Goal: Task Accomplishment & Management: Manage account settings

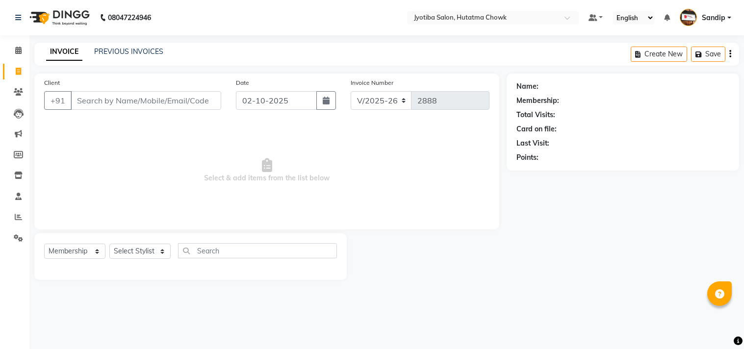
select select "556"
select select "membership"
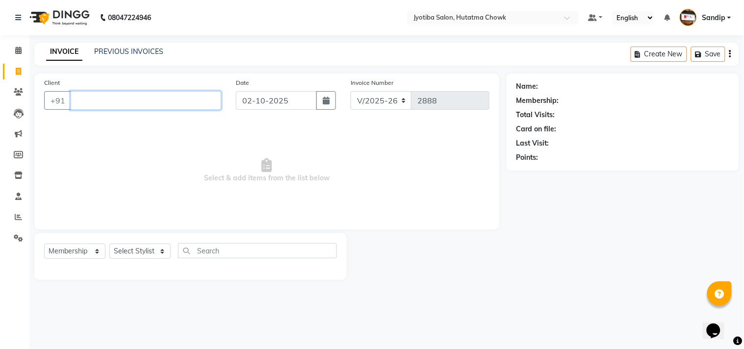
click at [71, 106] on input "Client" at bounding box center [146, 100] width 151 height 19
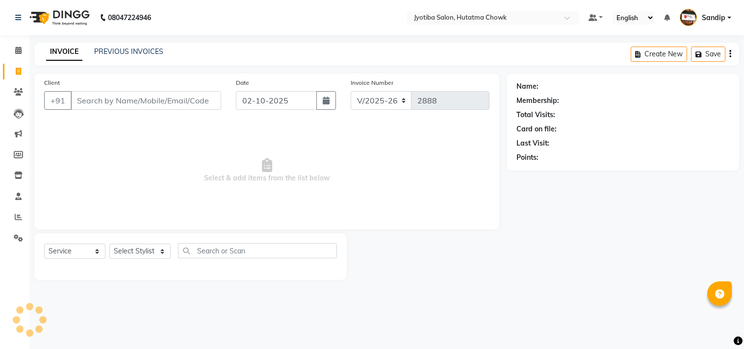
select select "556"
select select "membership"
click at [449, 187] on span "Select & add items from the list below" at bounding box center [266, 171] width 445 height 98
select select "556"
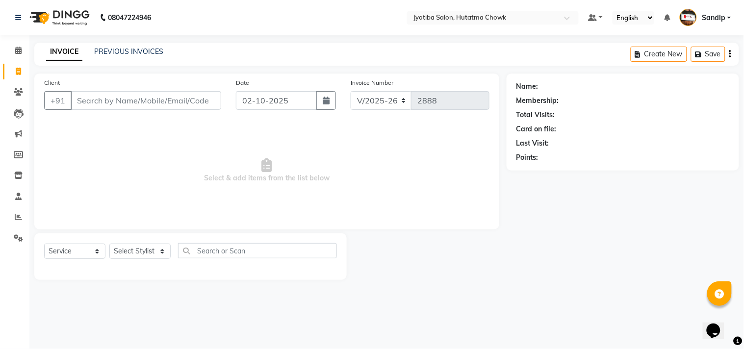
select select "membership"
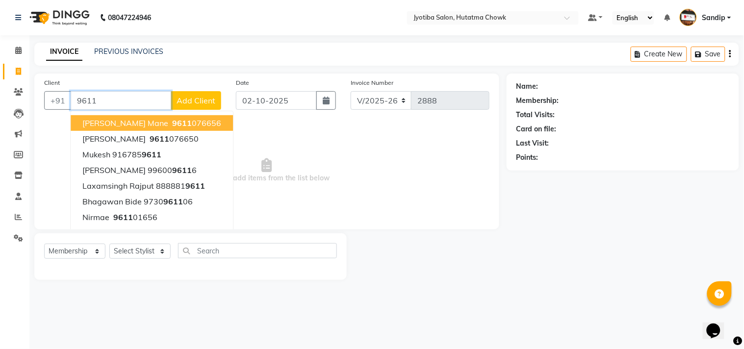
click at [120, 122] on span "[PERSON_NAME] mane" at bounding box center [125, 123] width 86 height 10
type input "9611076656"
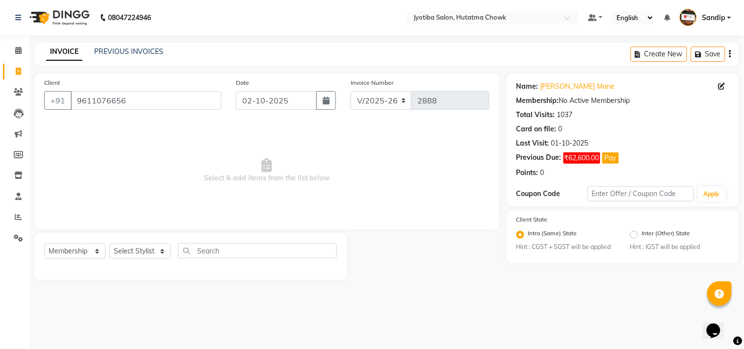
click at [75, 261] on div "Select Service Product Membership Package Voucher Prepaid Gift Card Select Styl…" at bounding box center [190, 254] width 293 height 23
click at [71, 255] on select "Select Service Product Membership Package Voucher Prepaid Gift Card" at bounding box center [74, 251] width 61 height 15
select select "service"
click at [44, 244] on select "Select Service Product Membership Package Voucher Prepaid Gift Card" at bounding box center [74, 251] width 61 height 15
click at [134, 246] on select "Select Stylist Dinesh thakur Farman mahadev Munna prem Sandip Suresh yasin" at bounding box center [139, 251] width 61 height 15
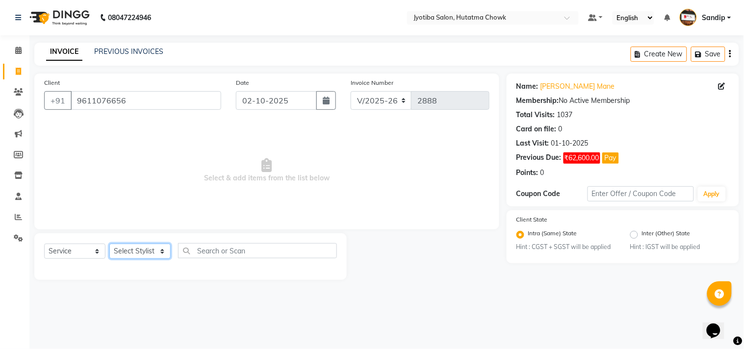
select select "7208"
click at [109, 244] on select "Select Stylist Dinesh thakur Farman mahadev Munna prem Sandip Suresh yasin" at bounding box center [139, 251] width 61 height 15
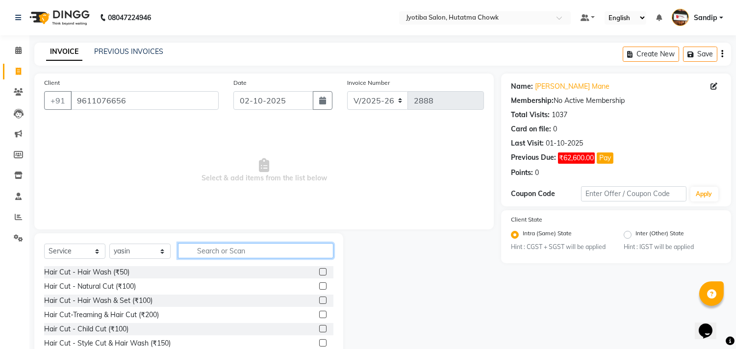
click at [226, 251] on input "text" at bounding box center [255, 250] width 155 height 15
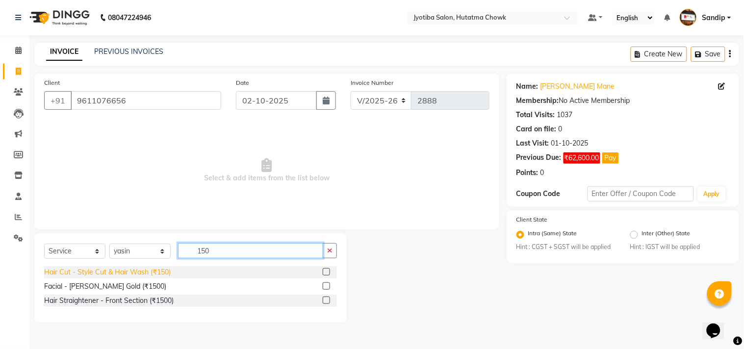
type input "150"
click at [121, 273] on div "Hair Cut - Style Cut & Hair Wash (₹150)" at bounding box center [107, 272] width 127 height 10
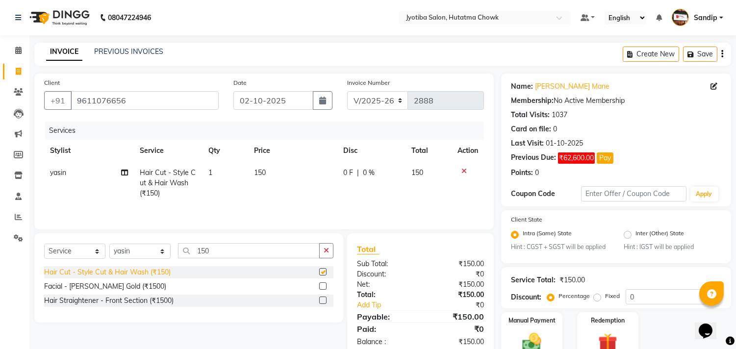
checkbox input "false"
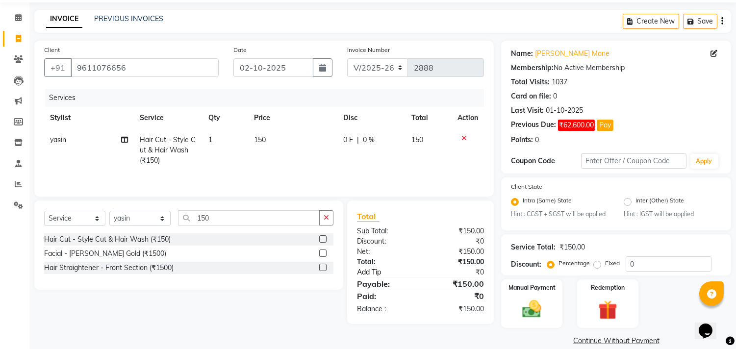
scroll to position [46, 0]
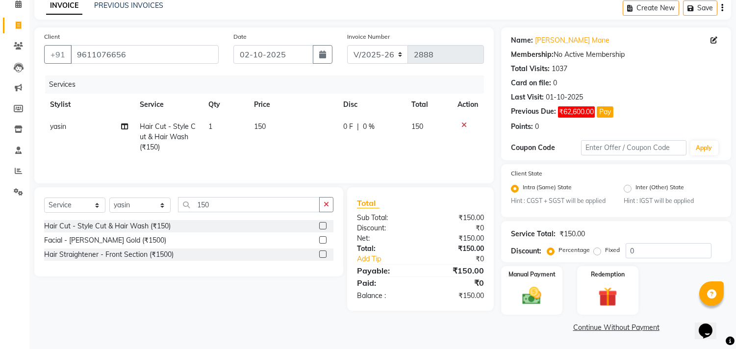
click at [585, 329] on link "Continue Without Payment" at bounding box center [616, 328] width 226 height 10
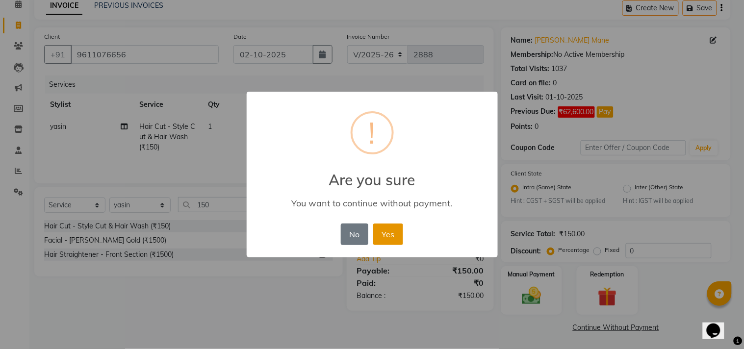
click at [390, 228] on button "Yes" at bounding box center [388, 235] width 30 height 22
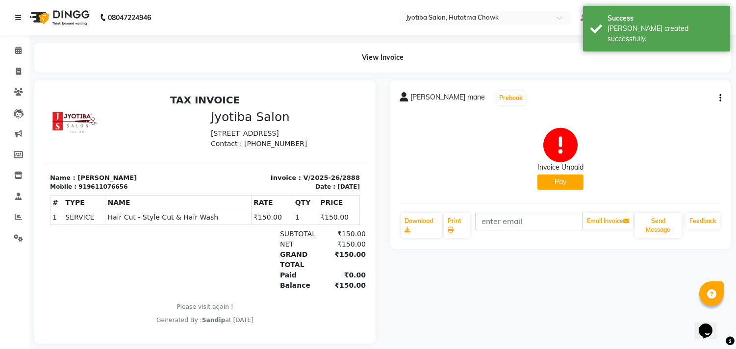
click at [557, 179] on button "Pay" at bounding box center [560, 182] width 46 height 15
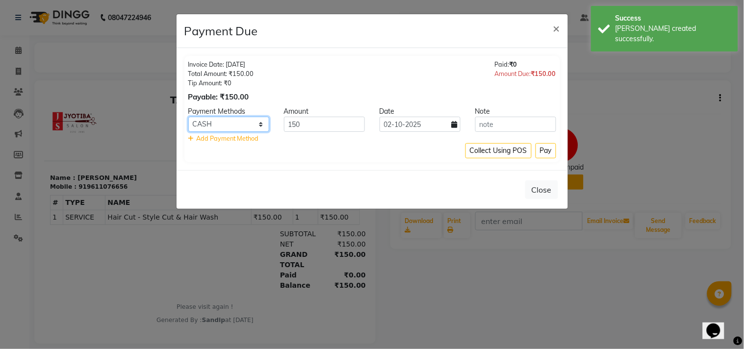
click at [233, 119] on select "CASH ONLINE CARD" at bounding box center [228, 124] width 81 height 15
select select "3"
click at [188, 117] on select "CASH ONLINE CARD" at bounding box center [228, 124] width 81 height 15
click at [544, 149] on button "Pay" at bounding box center [546, 150] width 21 height 15
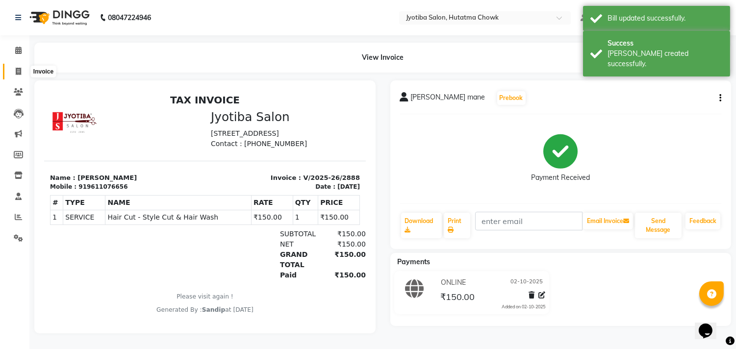
click at [16, 72] on icon at bounding box center [18, 71] width 5 height 7
select select "556"
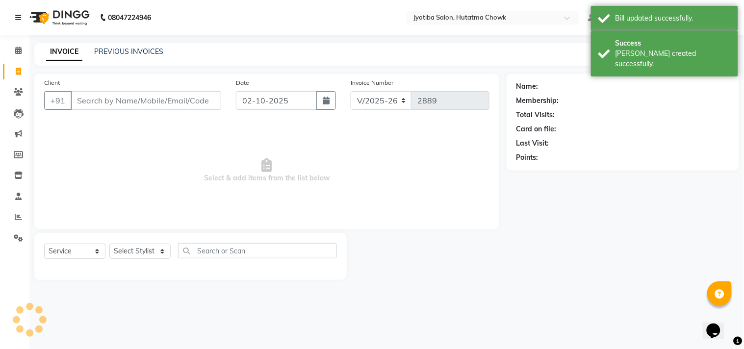
select select "membership"
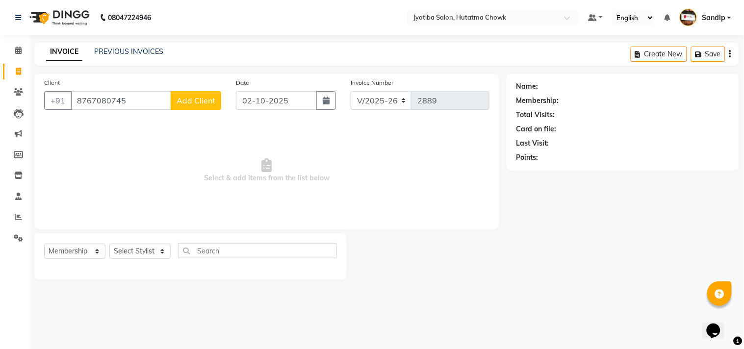
type input "8767080745"
click at [199, 101] on span "Add Client" at bounding box center [196, 101] width 39 height 10
select select "22"
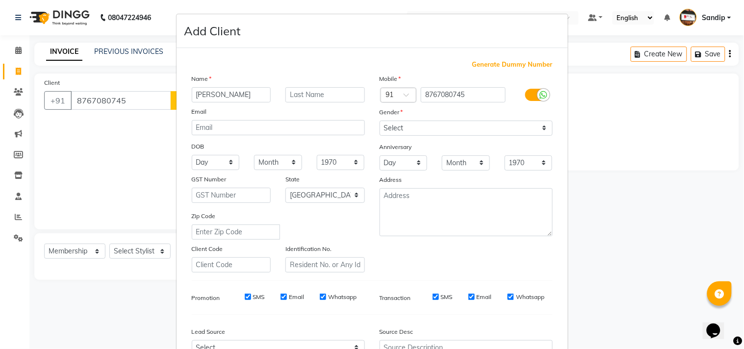
type input "[PERSON_NAME]"
click at [406, 130] on select "Select Male Female Other Prefer Not To Say" at bounding box center [466, 128] width 173 height 15
select select "male"
click at [380, 121] on select "Select Male Female Other Prefer Not To Say" at bounding box center [466, 128] width 173 height 15
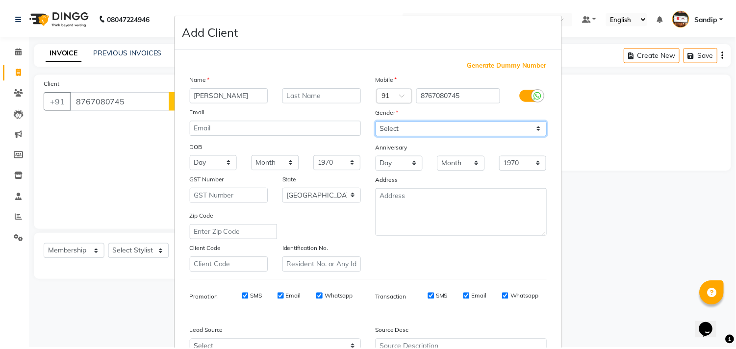
scroll to position [104, 0]
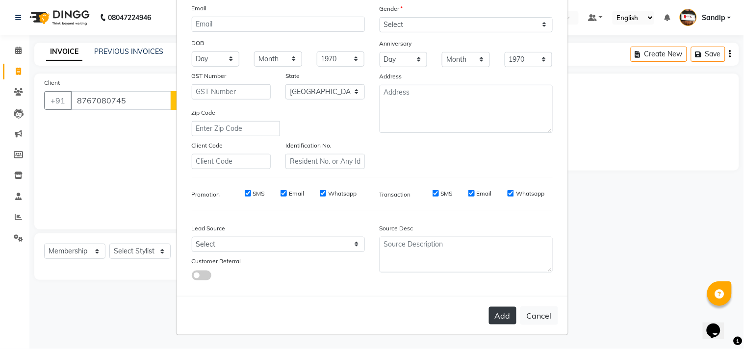
click at [493, 314] on button "Add" at bounding box center [502, 316] width 27 height 18
select select
select select "null"
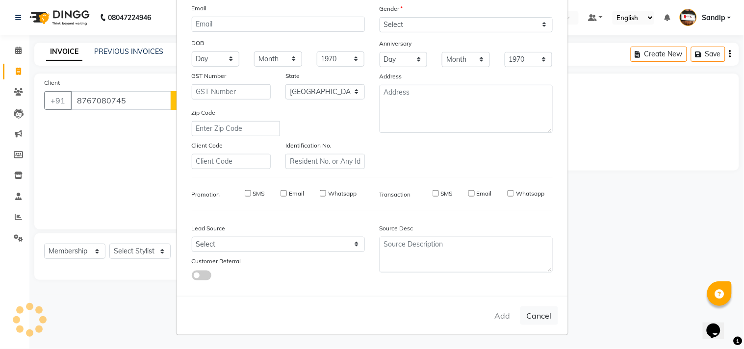
select select
checkbox input "false"
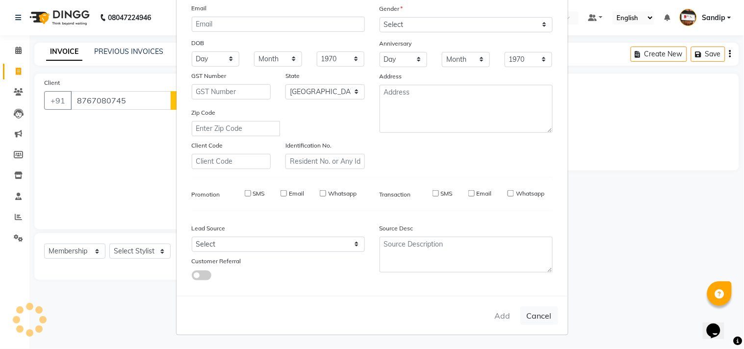
checkbox input "false"
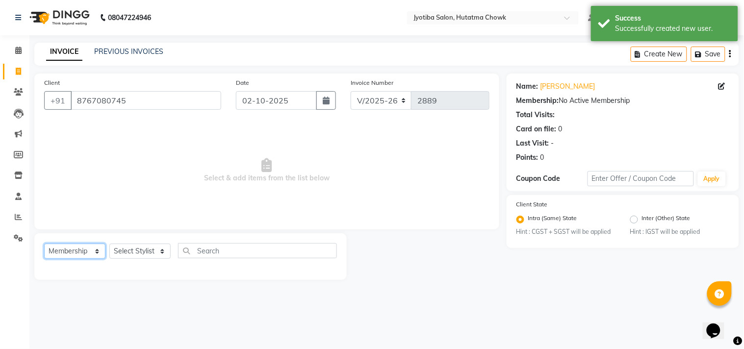
click at [78, 246] on select "Select Service Product Membership Package Voucher Prepaid Gift Card" at bounding box center [74, 251] width 61 height 15
select select "service"
click at [44, 244] on select "Select Service Product Membership Package Voucher Prepaid Gift Card" at bounding box center [74, 251] width 61 height 15
click at [146, 254] on select "Select Stylist Dinesh thakur Farman mahadev Munna prem Sandip Suresh yasin" at bounding box center [139, 251] width 61 height 15
select select "84596"
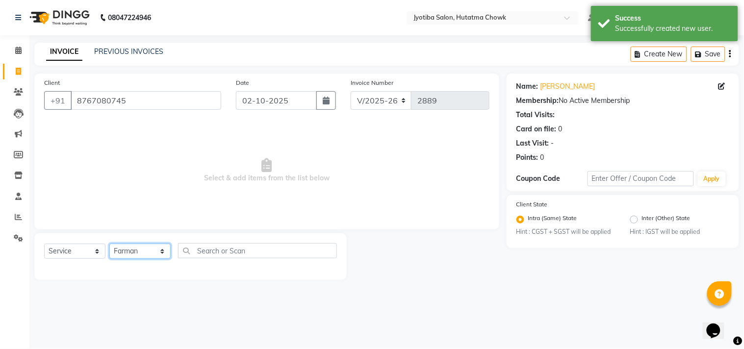
click at [109, 244] on select "Select Stylist Dinesh thakur Farman mahadev Munna prem Sandip Suresh yasin" at bounding box center [139, 251] width 61 height 15
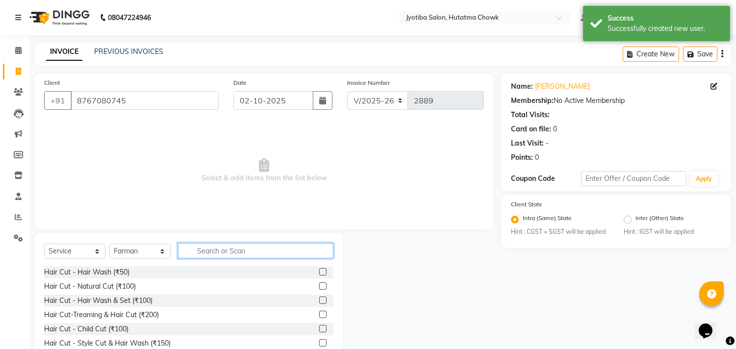
click at [196, 249] on input "text" at bounding box center [255, 250] width 155 height 15
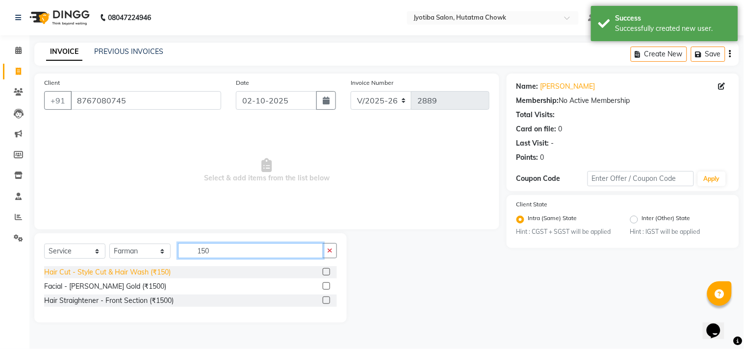
type input "150"
click at [128, 275] on div "Hair Cut - Style Cut & Hair Wash (₹150)" at bounding box center [107, 272] width 127 height 10
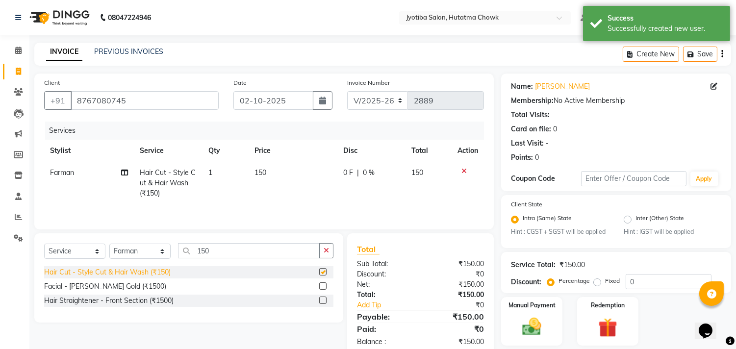
checkbox input "false"
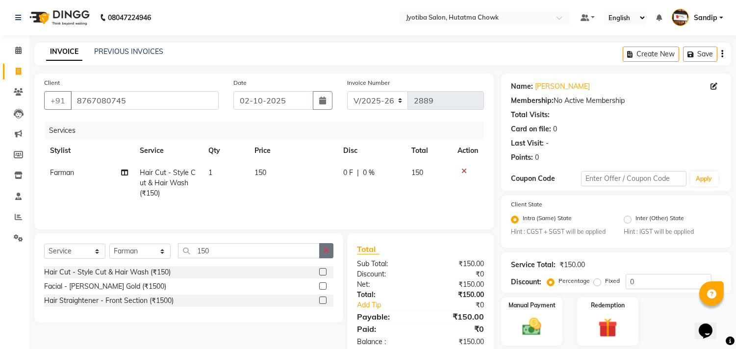
click at [327, 251] on icon "button" at bounding box center [326, 250] width 5 height 7
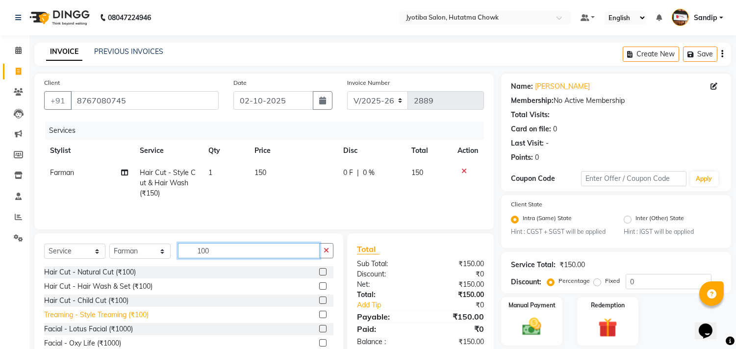
type input "100"
click at [100, 318] on div "Treaming - Style Treaming (₹100)" at bounding box center [96, 315] width 104 height 10
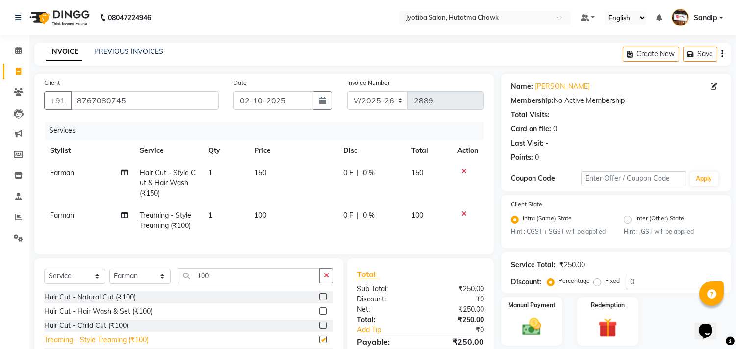
checkbox input "false"
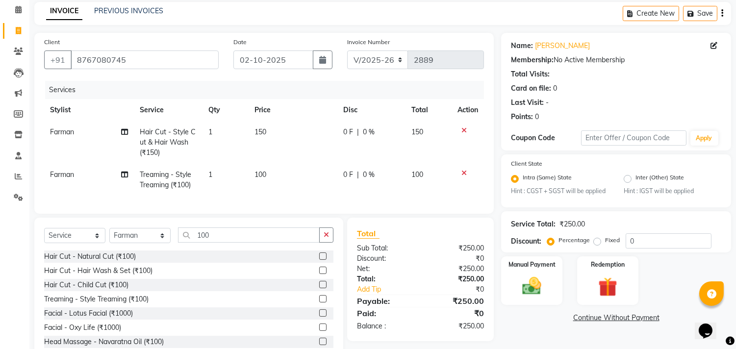
scroll to position [77, 0]
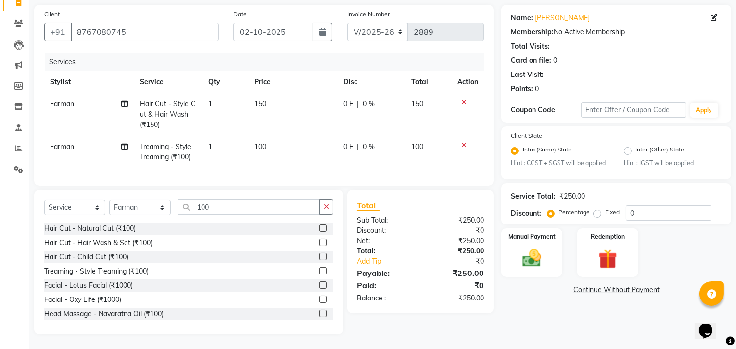
click at [590, 285] on link "Continue Without Payment" at bounding box center [616, 290] width 226 height 10
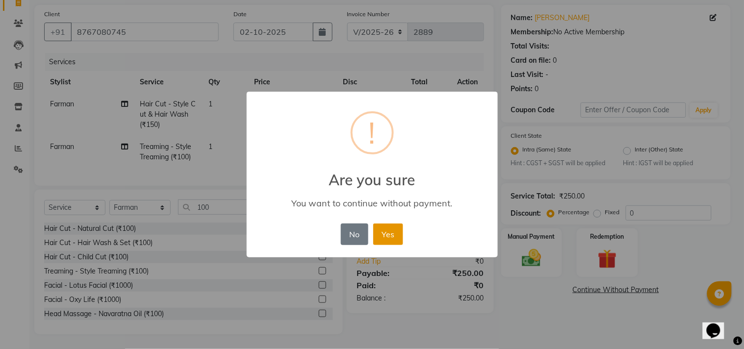
click at [388, 233] on button "Yes" at bounding box center [388, 235] width 30 height 22
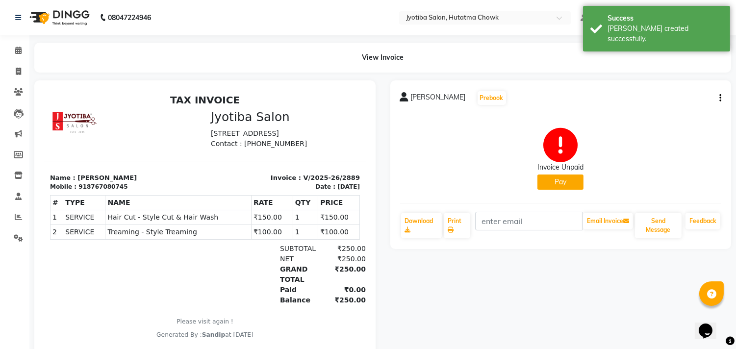
click at [547, 179] on button "Pay" at bounding box center [560, 182] width 46 height 15
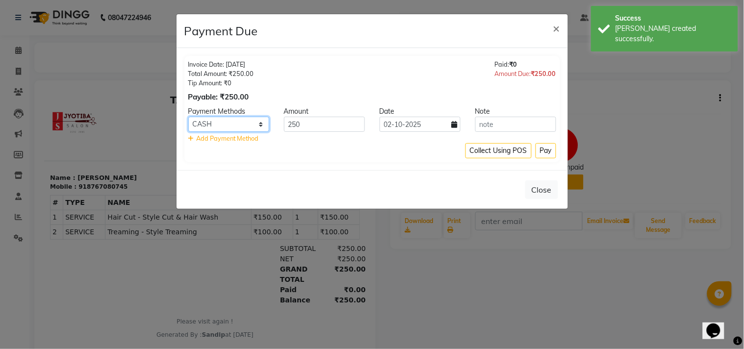
click at [243, 120] on select "CASH ONLINE CARD" at bounding box center [228, 124] width 81 height 15
select select "3"
click at [188, 117] on select "CASH ONLINE CARD" at bounding box center [228, 124] width 81 height 15
click at [552, 152] on button "Pay" at bounding box center [546, 150] width 21 height 15
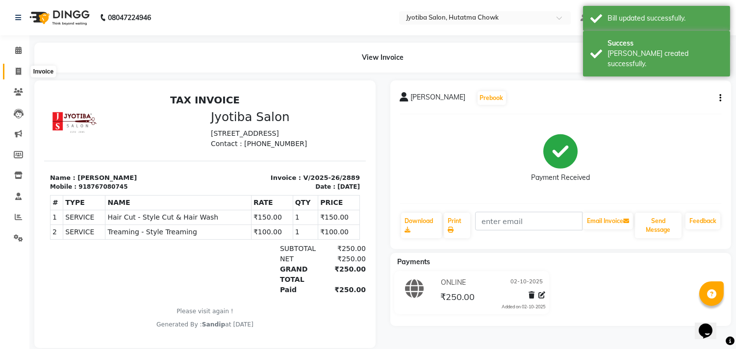
click at [17, 72] on icon at bounding box center [18, 71] width 5 height 7
select select "556"
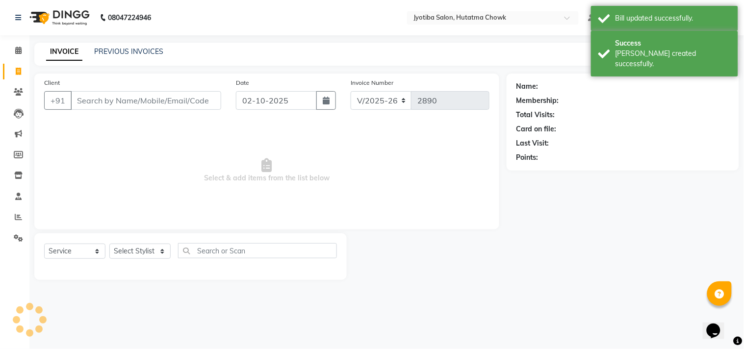
select select "membership"
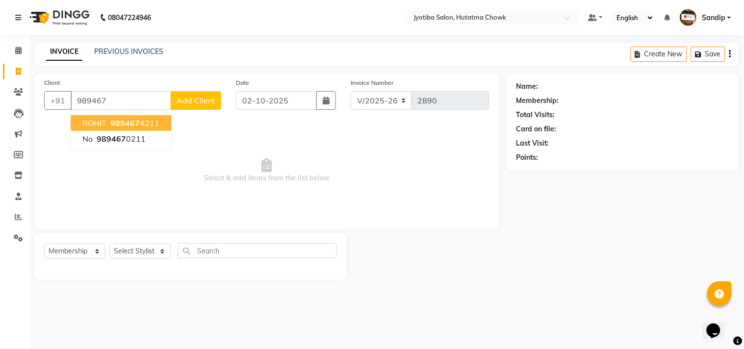
click at [150, 127] on ngb-highlight "989467 4211" at bounding box center [133, 123] width 51 height 10
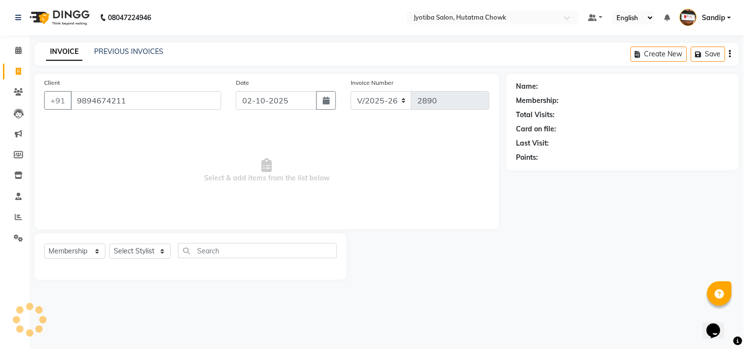
type input "9894674211"
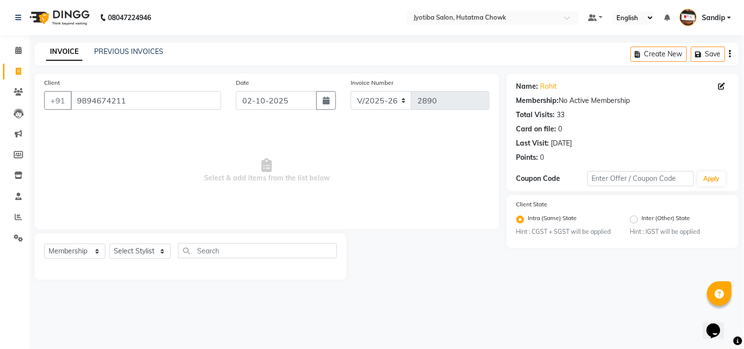
click at [69, 243] on div "Select Service Product Membership Package Voucher Prepaid Gift Card Select Styl…" at bounding box center [190, 254] width 293 height 23
click at [71, 253] on select "Select Service Product Membership Package Voucher Prepaid Gift Card" at bounding box center [74, 251] width 61 height 15
select select "service"
click at [44, 244] on select "Select Service Product Membership Package Voucher Prepaid Gift Card" at bounding box center [74, 251] width 61 height 15
click at [136, 251] on select "Select Stylist Dinesh thakur Farman mahadev Munna prem Sandip Suresh yasin" at bounding box center [139, 251] width 61 height 15
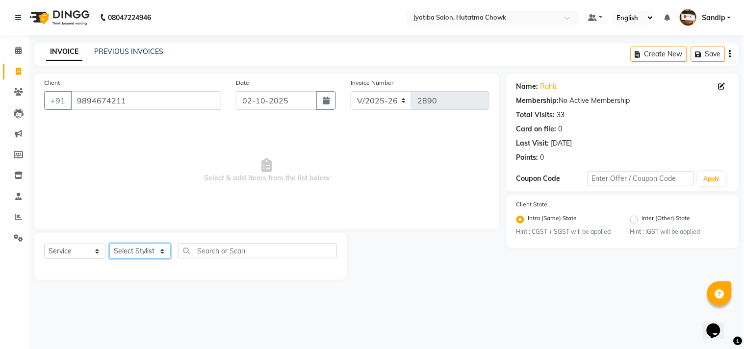
select select "81229"
click at [109, 244] on select "Select Stylist Dinesh thakur Farman mahadev Munna prem Sandip Suresh yasin" at bounding box center [139, 251] width 61 height 15
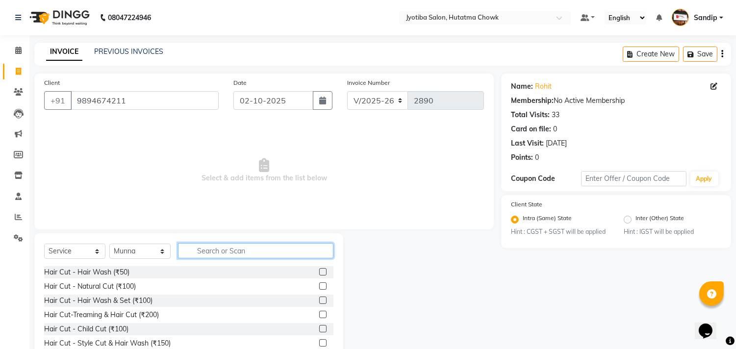
click at [198, 250] on input "text" at bounding box center [255, 250] width 155 height 15
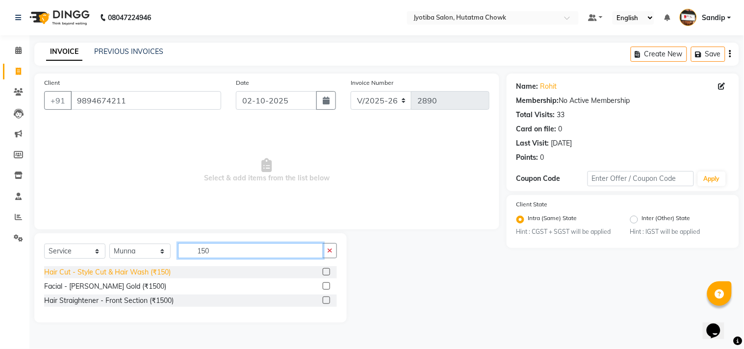
type input "150"
click at [136, 273] on div "Hair Cut - Style Cut & Hair Wash (₹150)" at bounding box center [107, 272] width 127 height 10
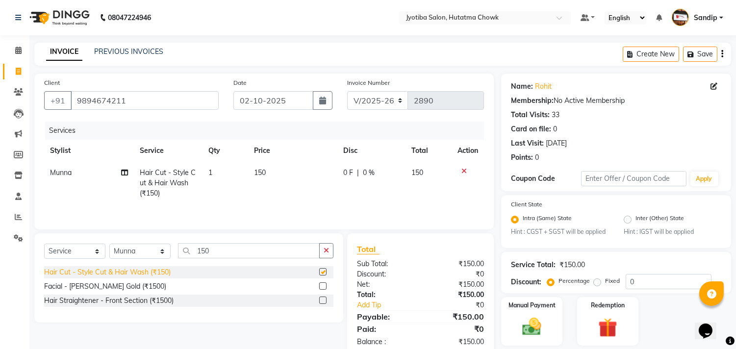
checkbox input "false"
click at [328, 253] on icon "button" at bounding box center [326, 250] width 5 height 7
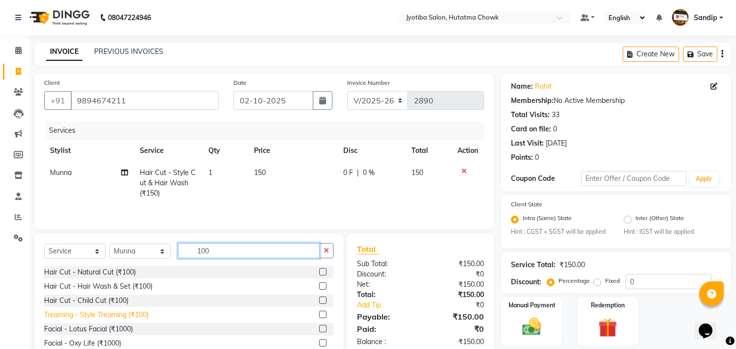
type input "100"
click at [123, 315] on div "Treaming - Style Treaming (₹100)" at bounding box center [96, 315] width 104 height 10
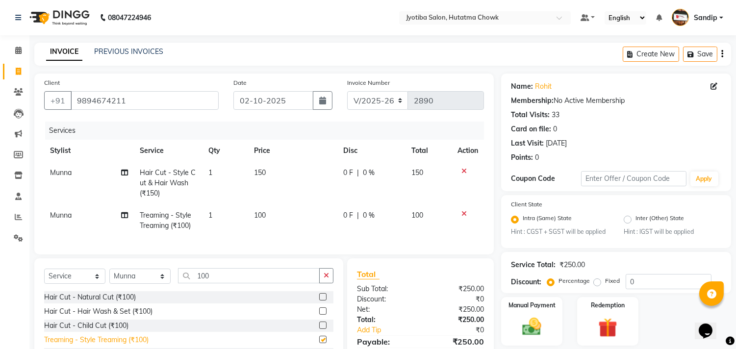
checkbox input "false"
click at [326, 283] on button "button" at bounding box center [326, 275] width 14 height 15
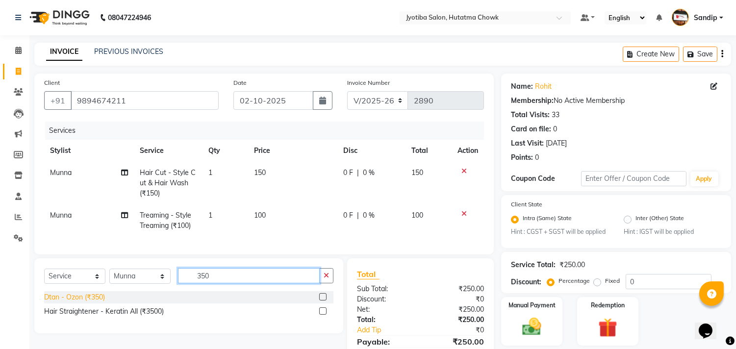
type input "350"
click at [56, 303] on div "Dtan - Ozon (₹350)" at bounding box center [74, 297] width 61 height 10
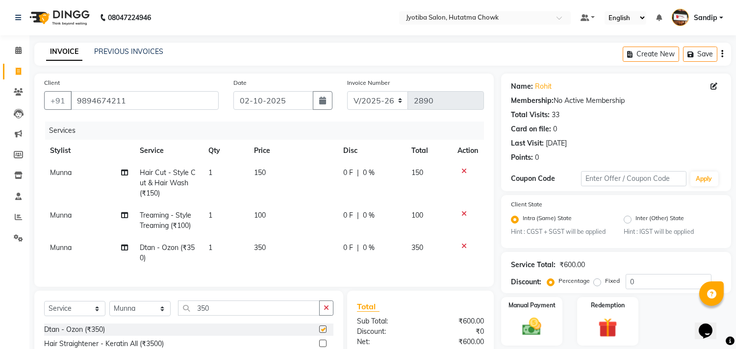
checkbox input "false"
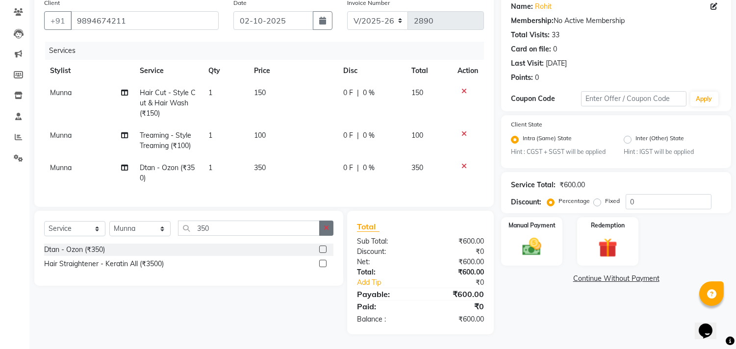
click at [324, 225] on icon "button" at bounding box center [326, 228] width 5 height 7
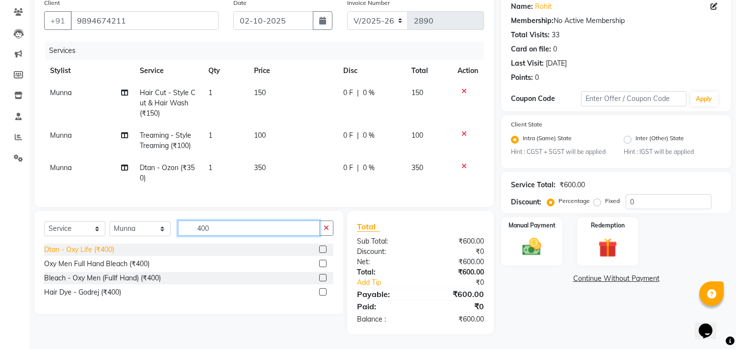
type input "400"
click at [69, 249] on div "Dtan - Oxy Life (₹400)" at bounding box center [79, 250] width 70 height 10
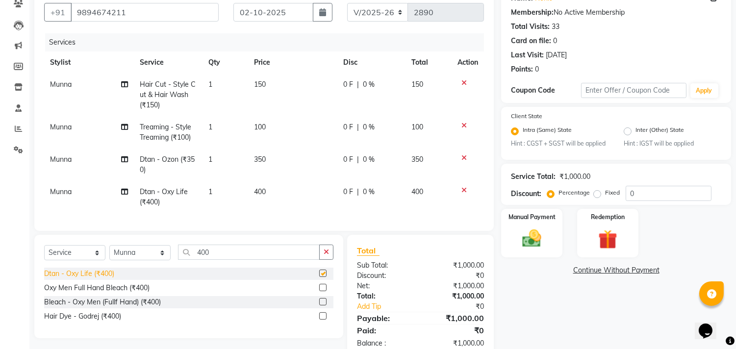
checkbox input "false"
click at [463, 156] on icon at bounding box center [463, 157] width 5 height 7
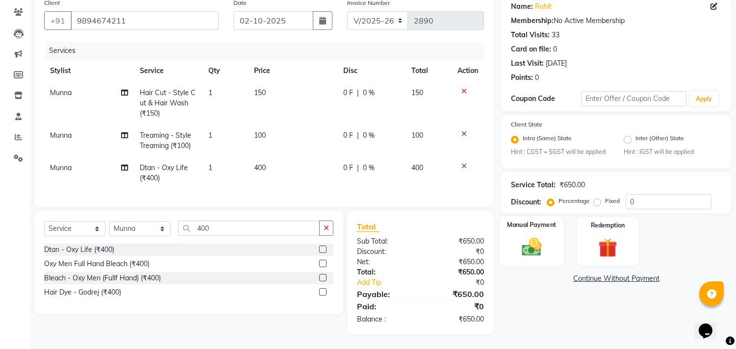
click at [518, 236] on img at bounding box center [532, 247] width 32 height 23
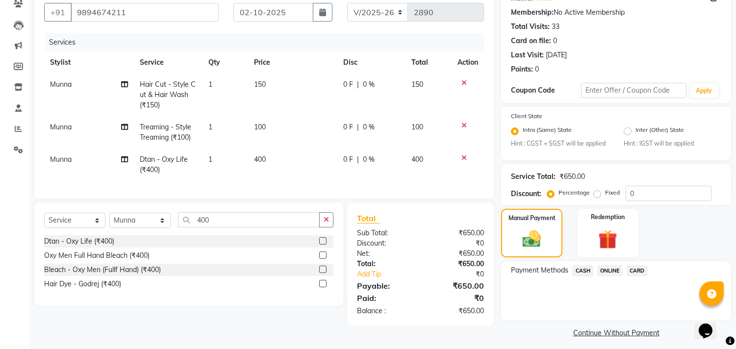
click at [583, 270] on span "CASH" at bounding box center [582, 270] width 21 height 11
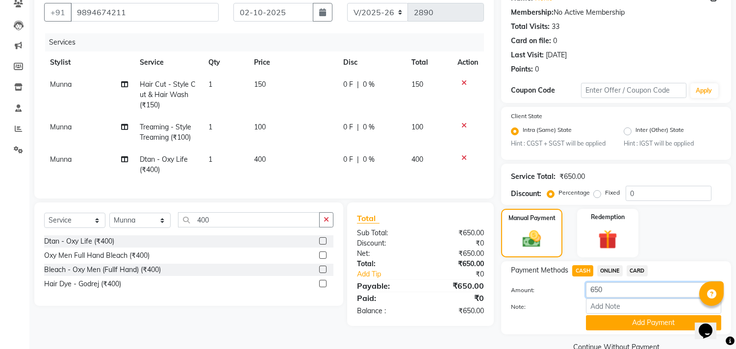
click at [606, 289] on input "650" at bounding box center [653, 289] width 135 height 15
type input "6"
type input "500"
click at [594, 322] on button "Add Payment" at bounding box center [653, 322] width 135 height 15
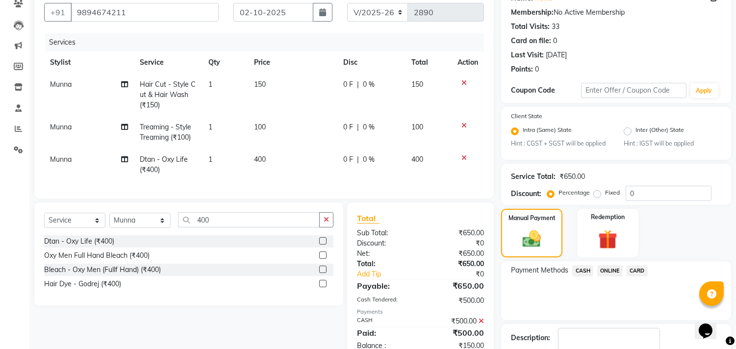
click at [614, 271] on span "ONLINE" at bounding box center [610, 270] width 26 height 11
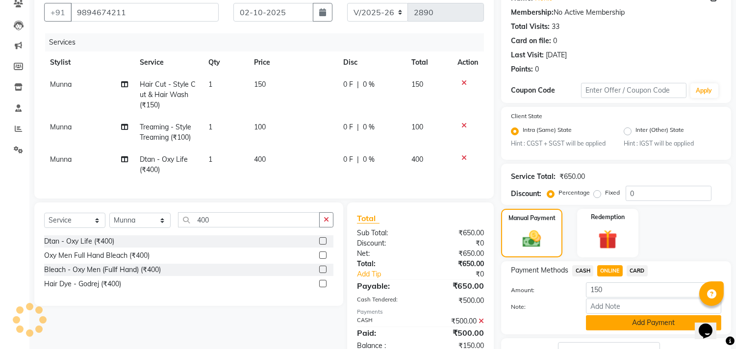
click at [614, 328] on button "Add Payment" at bounding box center [653, 322] width 135 height 15
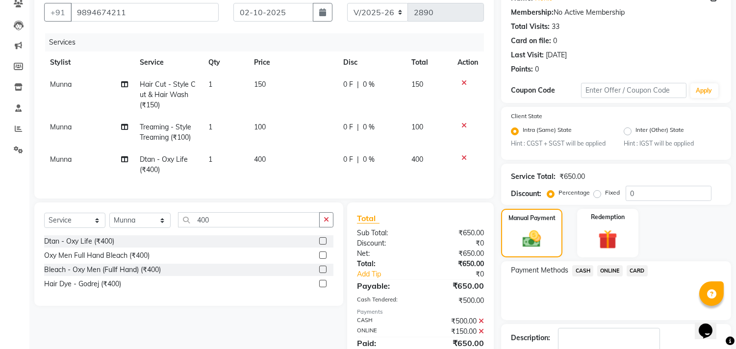
scroll to position [150, 0]
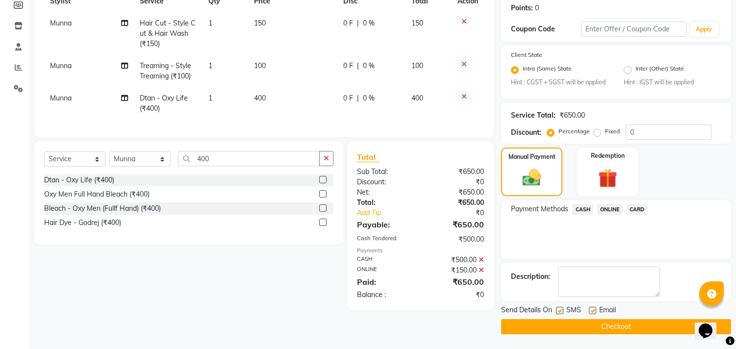
click at [590, 325] on button "Checkout" at bounding box center [616, 326] width 230 height 15
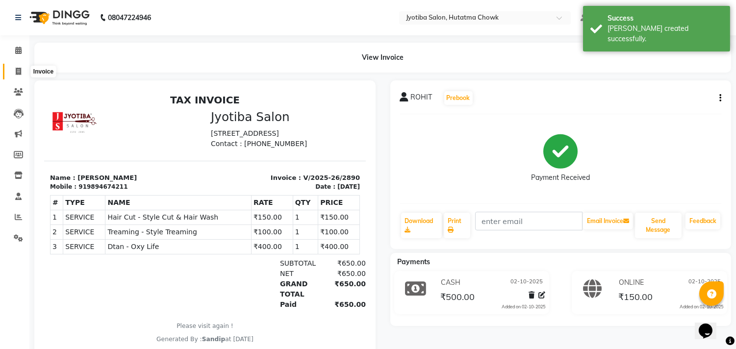
click at [20, 71] on icon at bounding box center [18, 71] width 5 height 7
select select "556"
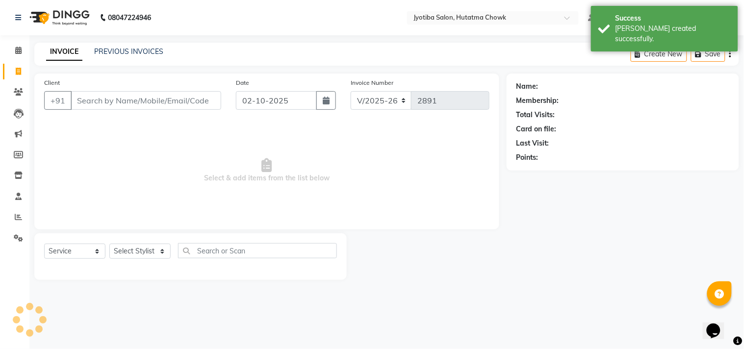
select select "membership"
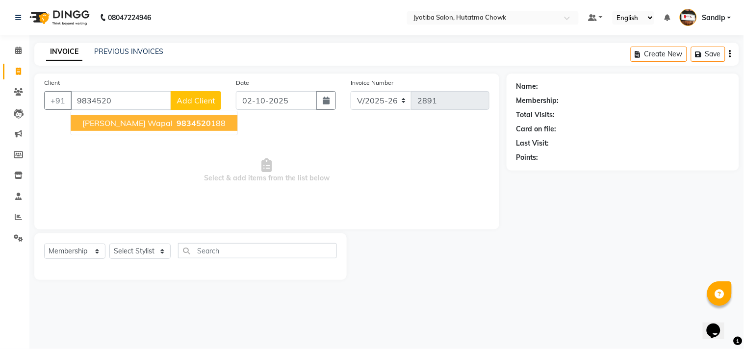
click at [177, 125] on span "9834520" at bounding box center [194, 123] width 34 height 10
type input "9834520188"
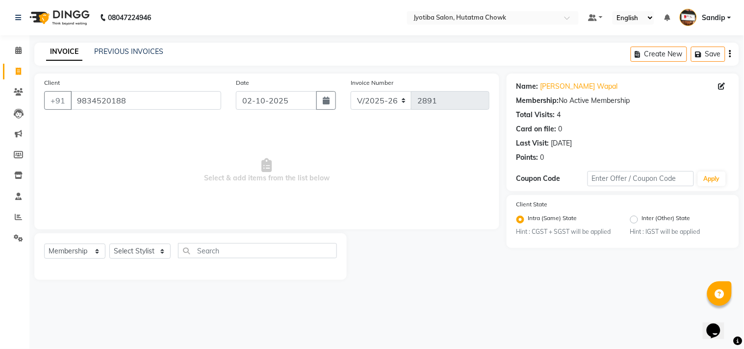
click at [86, 262] on div "Select Service Product Membership Package Voucher Prepaid Gift Card Select Styl…" at bounding box center [190, 254] width 293 height 23
click at [77, 254] on select "Select Service Product Membership Package Voucher Prepaid Gift Card" at bounding box center [74, 251] width 61 height 15
select select "service"
click at [44, 244] on select "Select Service Product Membership Package Voucher Prepaid Gift Card" at bounding box center [74, 251] width 61 height 15
click at [138, 249] on select "Select Stylist Dinesh thakur Farman mahadev Munna prem Sandip Suresh yasin" at bounding box center [139, 251] width 61 height 15
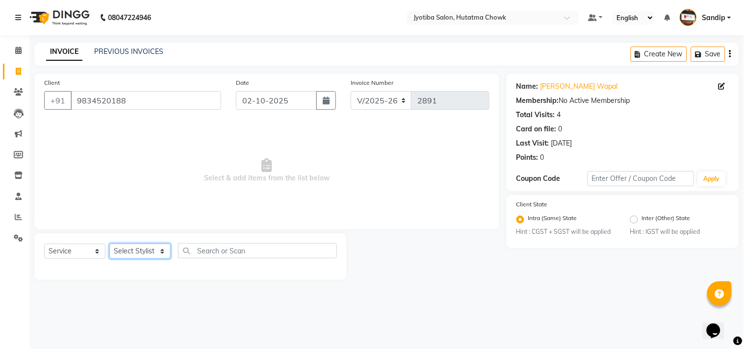
select select "7208"
click at [109, 244] on select "Select Stylist Dinesh thakur Farman mahadev Munna prem Sandip Suresh yasin" at bounding box center [139, 251] width 61 height 15
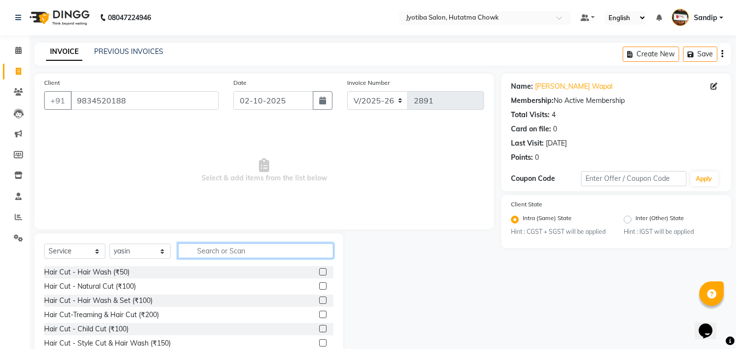
click at [220, 251] on input "text" at bounding box center [255, 250] width 155 height 15
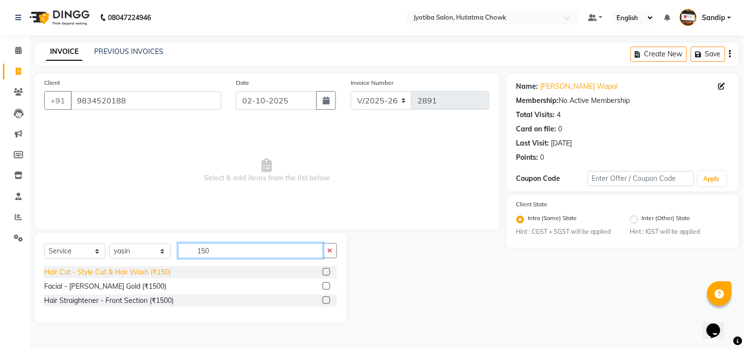
type input "150"
click at [113, 274] on div "Hair Cut - Style Cut & Hair Wash (₹150)" at bounding box center [107, 272] width 127 height 10
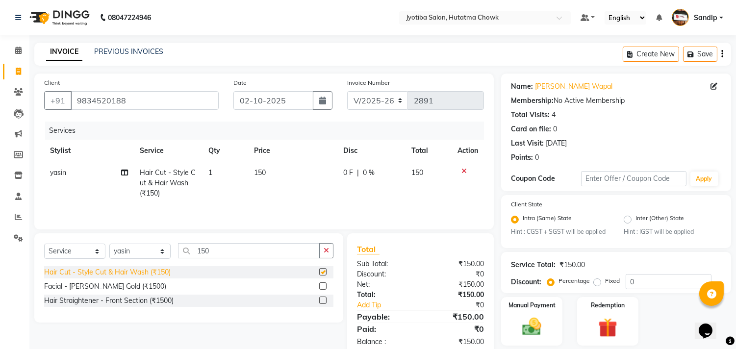
checkbox input "false"
click at [323, 249] on button "button" at bounding box center [326, 250] width 14 height 15
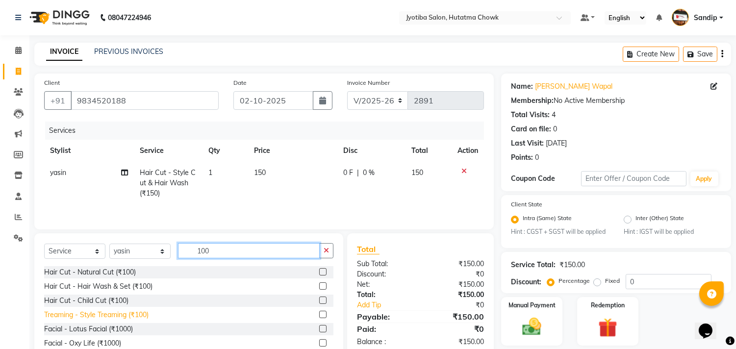
type input "100"
click at [100, 314] on div "Treaming - Style Treaming (₹100)" at bounding box center [96, 315] width 104 height 10
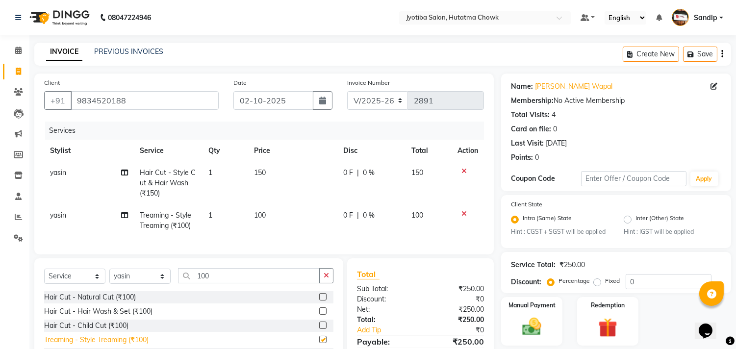
checkbox input "false"
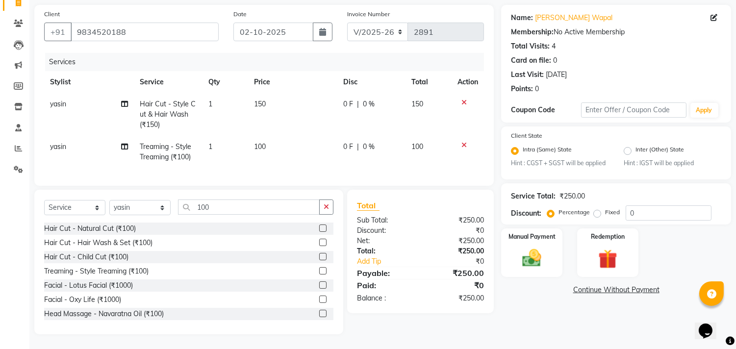
click at [595, 285] on link "Continue Without Payment" at bounding box center [616, 290] width 226 height 10
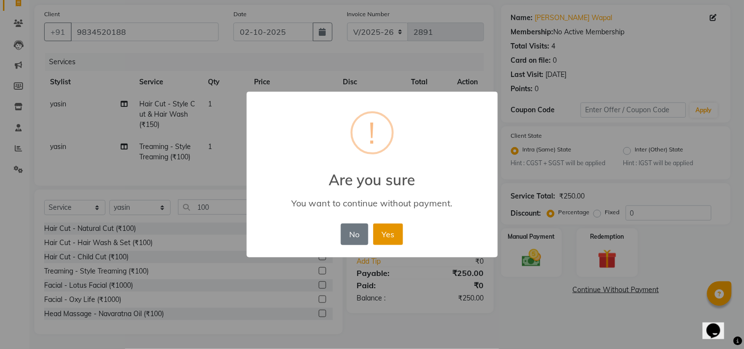
click at [389, 234] on button "Yes" at bounding box center [388, 235] width 30 height 22
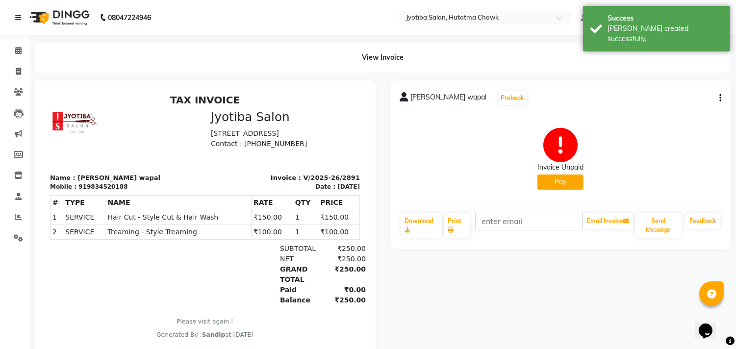
click at [551, 178] on button "Pay" at bounding box center [560, 182] width 46 height 15
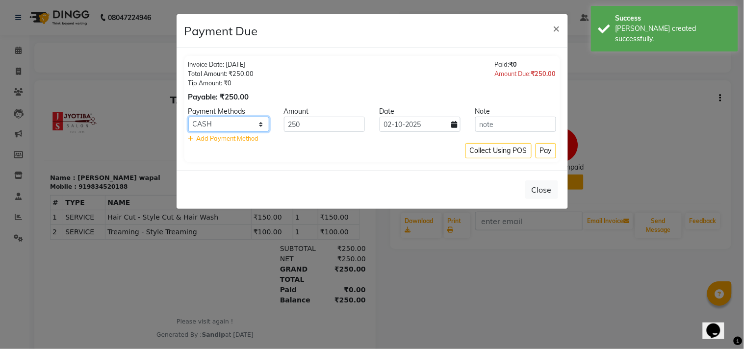
click at [243, 121] on select "CASH ONLINE CARD" at bounding box center [228, 124] width 81 height 15
select select "3"
click at [188, 117] on select "CASH ONLINE CARD" at bounding box center [228, 124] width 81 height 15
click at [544, 155] on button "Pay" at bounding box center [546, 150] width 21 height 15
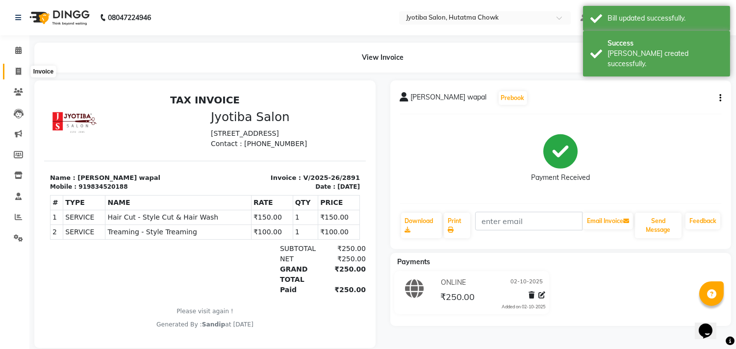
click at [17, 72] on icon at bounding box center [18, 71] width 5 height 7
select select "556"
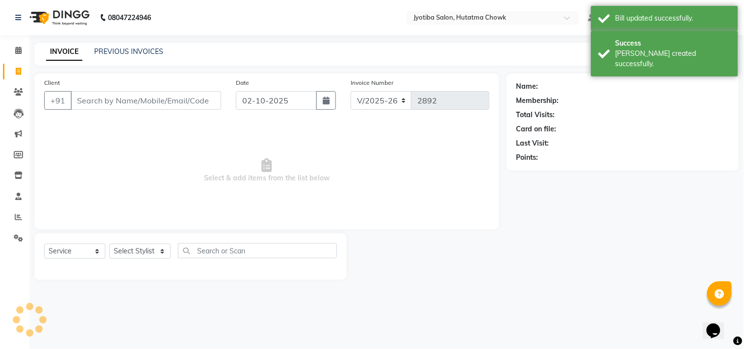
select select "membership"
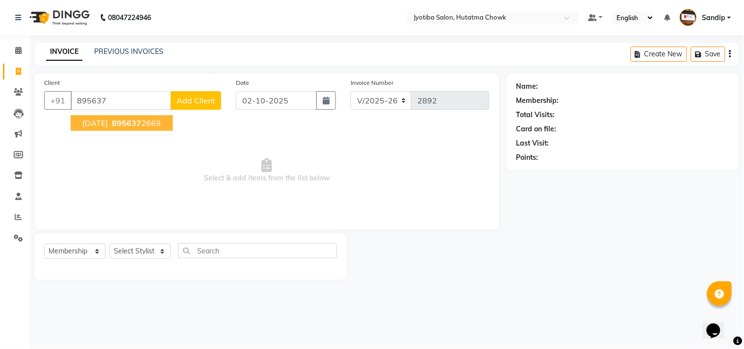
click at [123, 125] on span "895637" at bounding box center [126, 123] width 29 height 10
type input "8956372669"
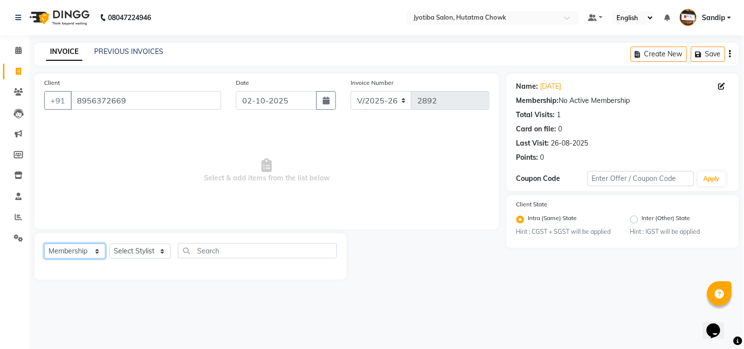
click at [76, 253] on select "Select Service Product Membership Package Voucher Prepaid Gift Card" at bounding box center [74, 251] width 61 height 15
select select "service"
click at [44, 244] on select "Select Service Product Membership Package Voucher Prepaid Gift Card" at bounding box center [74, 251] width 61 height 15
click at [131, 252] on select "Select Stylist Dinesh thakur Farman mahadev Munna prem Sandip Suresh yasin" at bounding box center [139, 251] width 61 height 15
select select "81229"
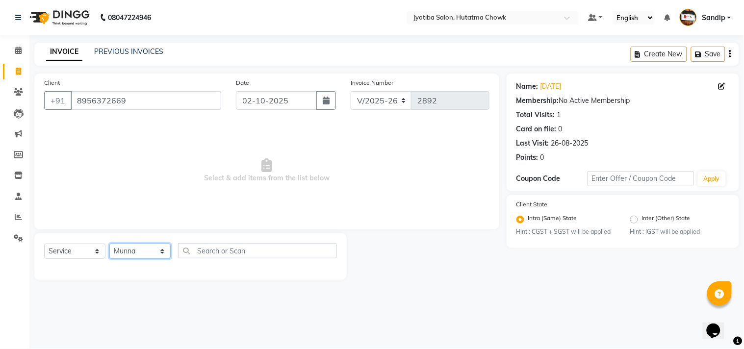
click at [109, 244] on select "Select Stylist Dinesh thakur Farman mahadev Munna prem Sandip Suresh yasin" at bounding box center [139, 251] width 61 height 15
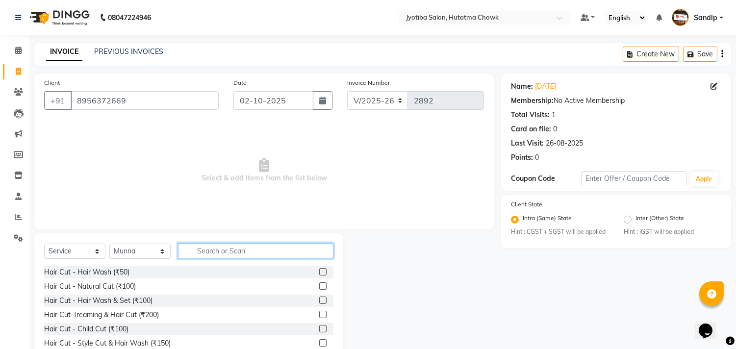
click at [207, 249] on input "text" at bounding box center [255, 250] width 155 height 15
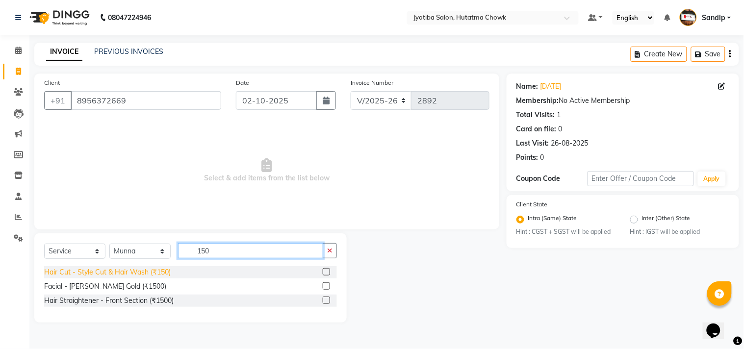
type input "150"
click at [124, 276] on div "Hair Cut - Style Cut & Hair Wash (₹150)" at bounding box center [107, 272] width 127 height 10
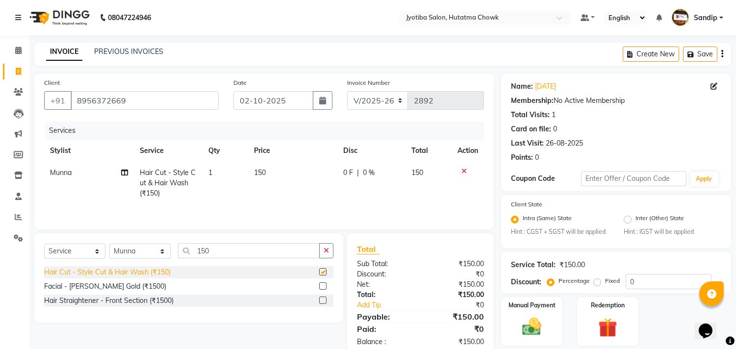
checkbox input "false"
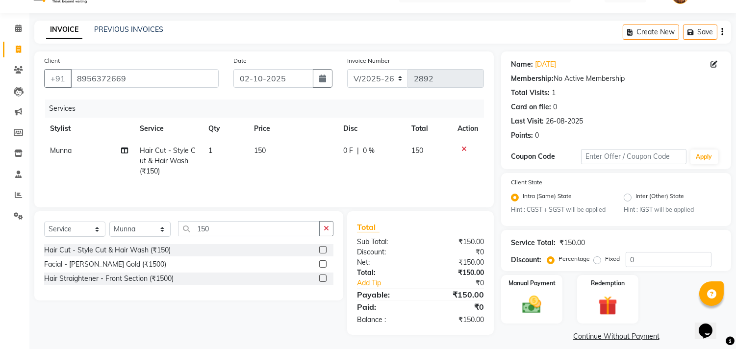
scroll to position [31, 0]
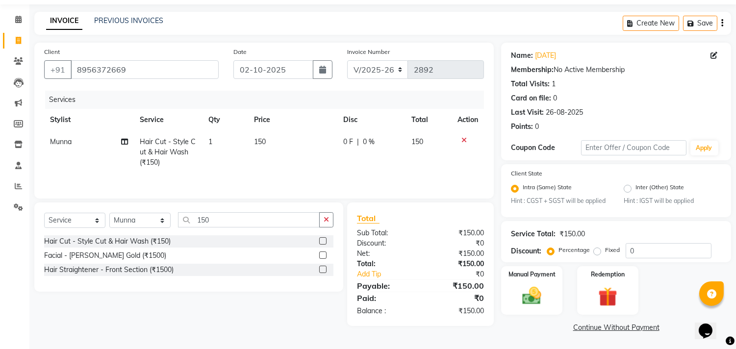
click at [587, 330] on link "Continue Without Payment" at bounding box center [616, 328] width 226 height 10
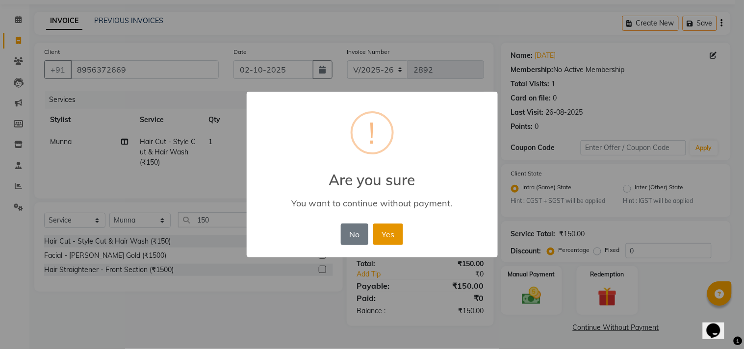
click at [385, 230] on button "Yes" at bounding box center [388, 235] width 30 height 22
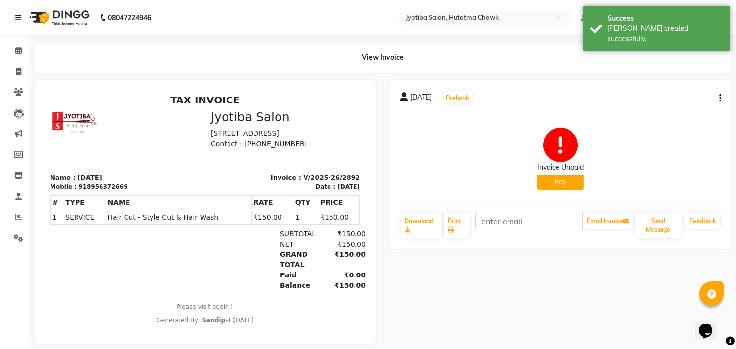
click at [552, 183] on button "Pay" at bounding box center [560, 182] width 46 height 15
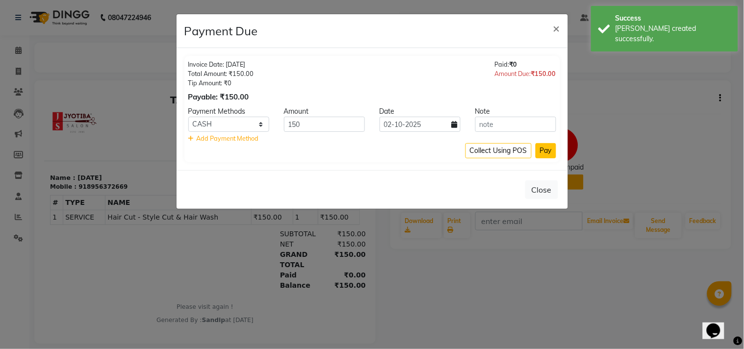
click at [546, 151] on button "Pay" at bounding box center [546, 150] width 21 height 15
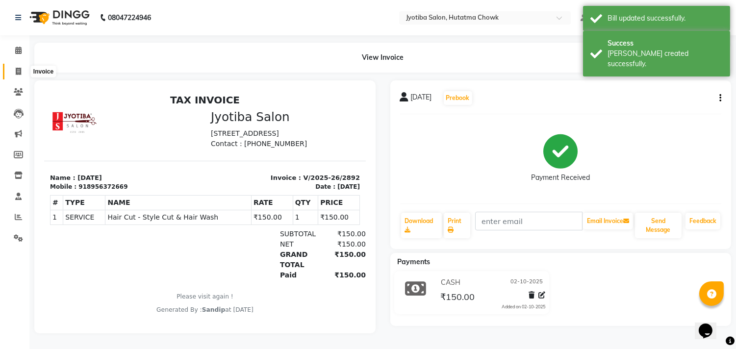
click at [16, 70] on icon at bounding box center [18, 71] width 5 height 7
select select "service"
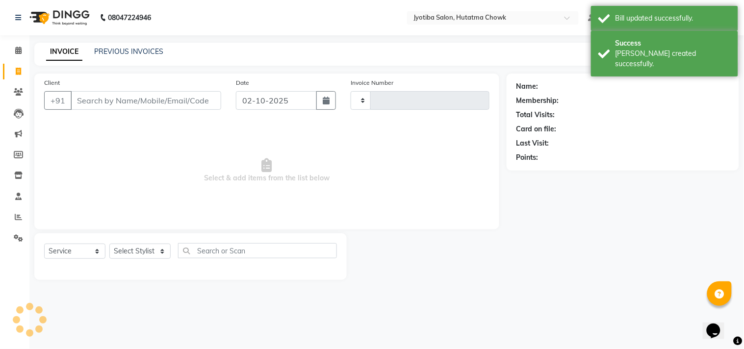
type input "2893"
select select "556"
select select "membership"
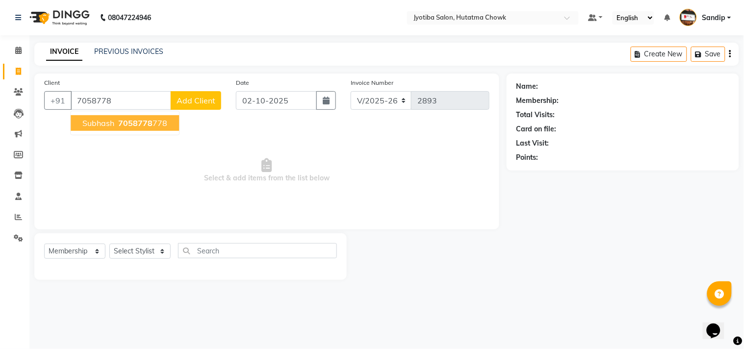
click at [101, 124] on span "subhash" at bounding box center [98, 123] width 32 height 10
type input "7058778778"
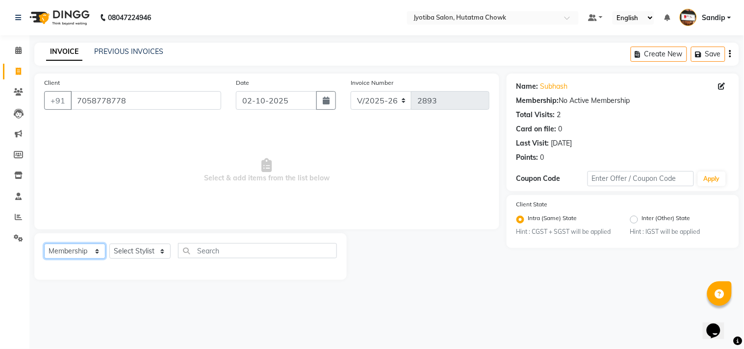
click at [65, 246] on select "Select Service Product Membership Package Voucher Prepaid Gift Card" at bounding box center [74, 251] width 61 height 15
select select "service"
click at [44, 244] on select "Select Service Product Membership Package Voucher Prepaid Gift Card" at bounding box center [74, 251] width 61 height 15
click at [136, 248] on select "Select Stylist Dinesh thakur Farman mahadev Munna prem Sandip Suresh yasin" at bounding box center [139, 251] width 61 height 15
select select "7207"
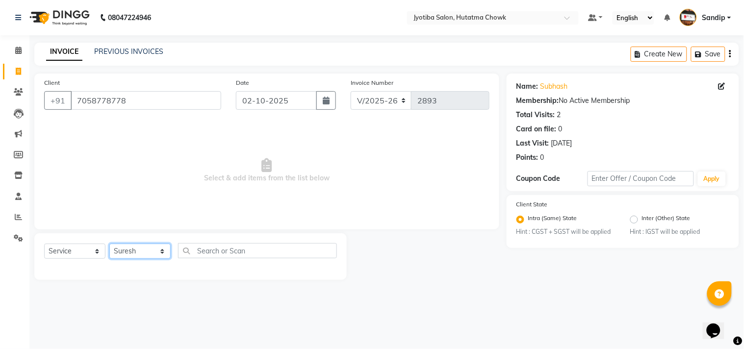
click at [109, 244] on select "Select Stylist Dinesh thakur Farman mahadev Munna prem Sandip Suresh yasin" at bounding box center [139, 251] width 61 height 15
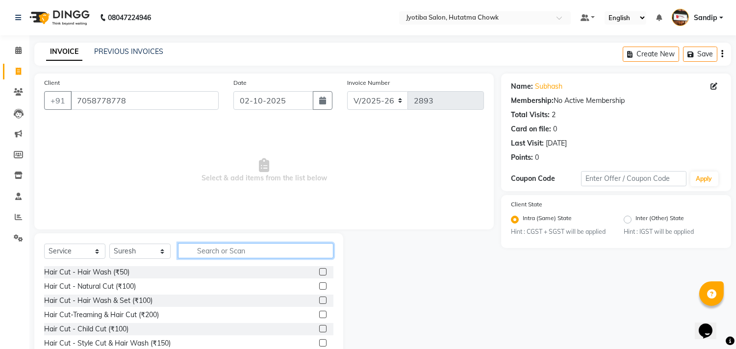
click at [221, 249] on input "text" at bounding box center [255, 250] width 155 height 15
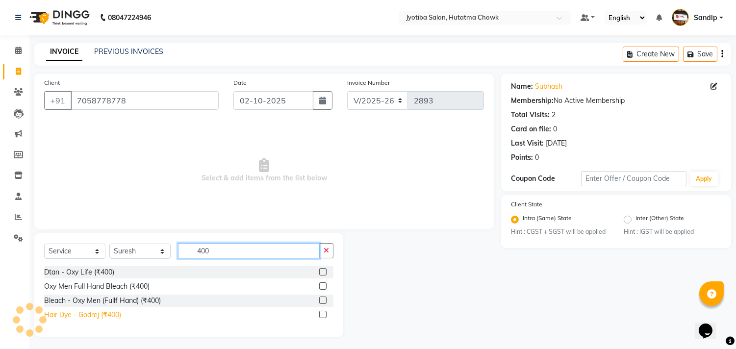
type input "400"
click at [85, 316] on div "Hair Dye - Godrej (₹400)" at bounding box center [82, 315] width 77 height 10
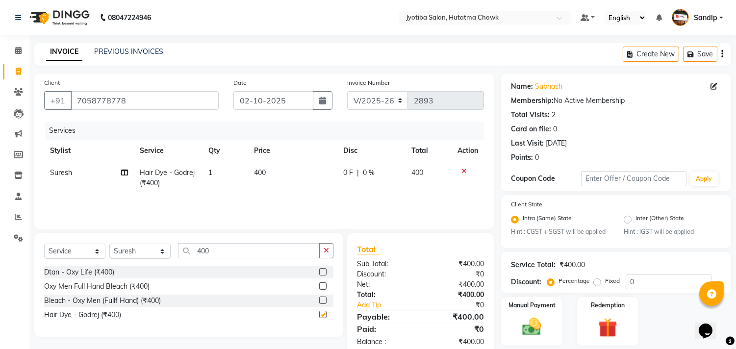
checkbox input "false"
click at [332, 252] on button "button" at bounding box center [326, 250] width 14 height 15
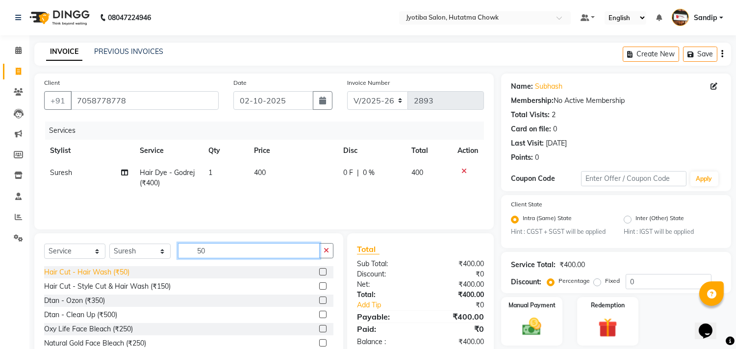
type input "50"
click at [62, 271] on div "Hair Cut - Hair Wash (₹50)" at bounding box center [86, 272] width 85 height 10
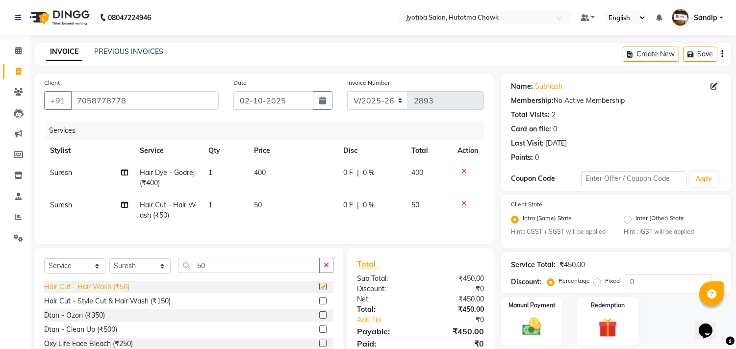
checkbox input "false"
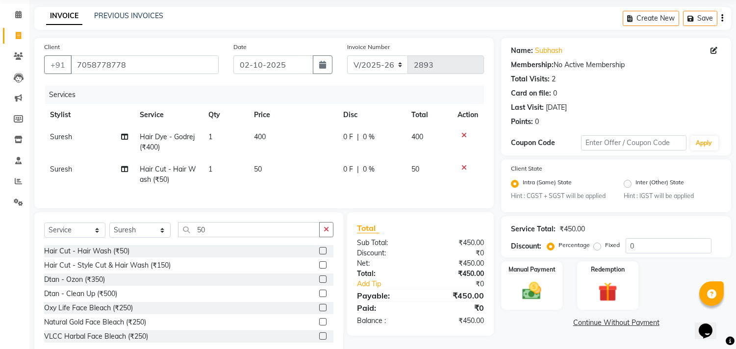
scroll to position [66, 0]
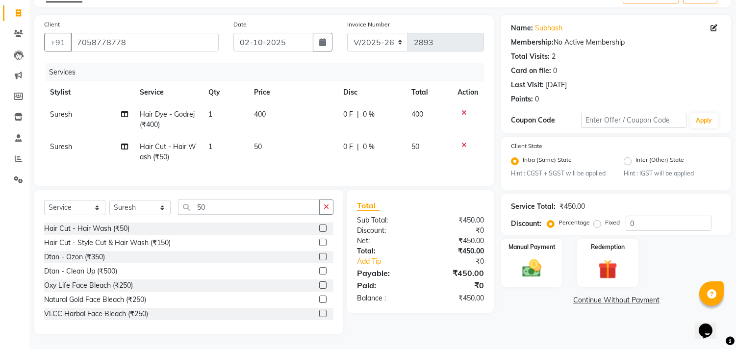
click at [594, 295] on link "Continue Without Payment" at bounding box center [616, 300] width 226 height 10
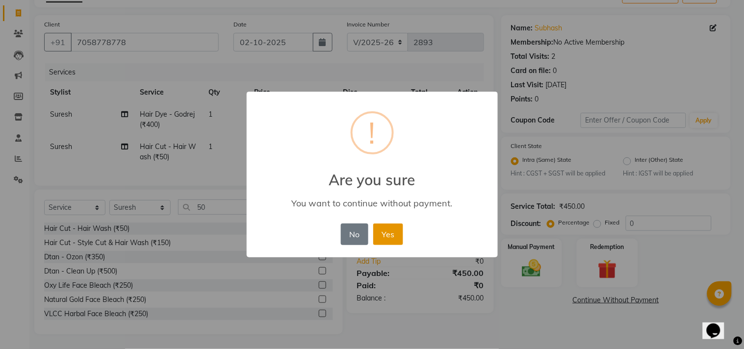
click at [386, 231] on button "Yes" at bounding box center [388, 235] width 30 height 22
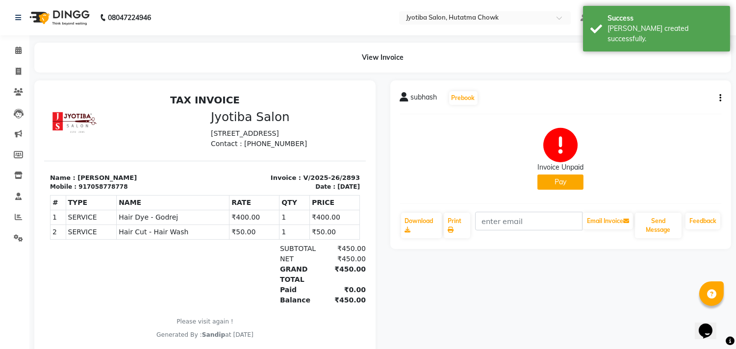
click at [574, 173] on div "Invoice Unpaid Pay" at bounding box center [560, 159] width 46 height 62
click at [561, 186] on button "Pay" at bounding box center [560, 182] width 46 height 15
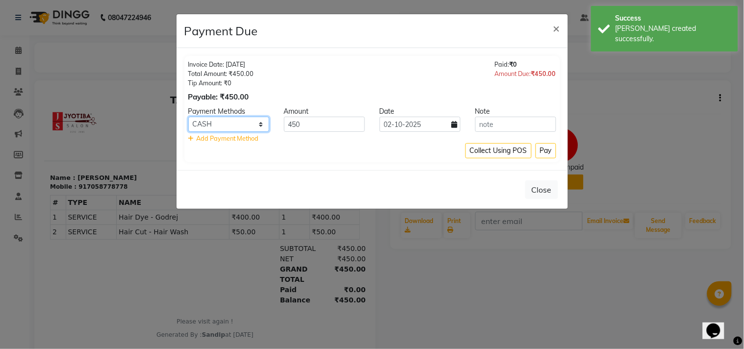
click at [247, 124] on select "CASH ONLINE CARD" at bounding box center [228, 124] width 81 height 15
select select "3"
click at [188, 117] on select "CASH ONLINE CARD" at bounding box center [228, 124] width 81 height 15
click at [543, 146] on button "Pay" at bounding box center [546, 150] width 21 height 15
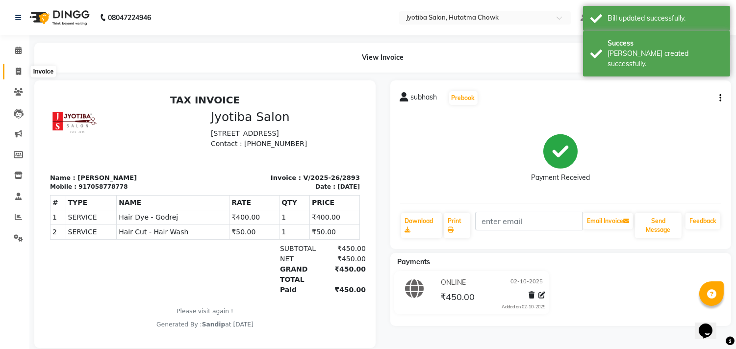
click at [19, 71] on icon at bounding box center [18, 71] width 5 height 7
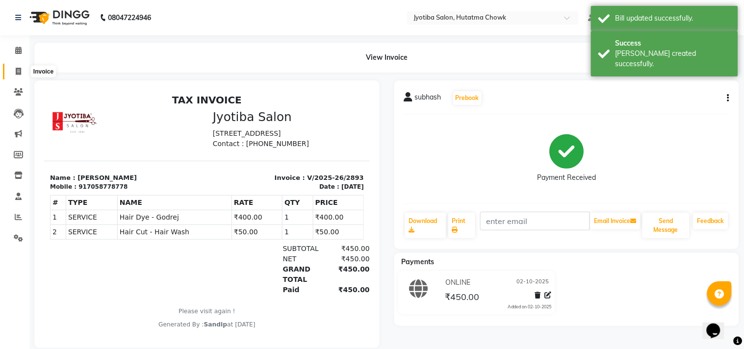
select select "556"
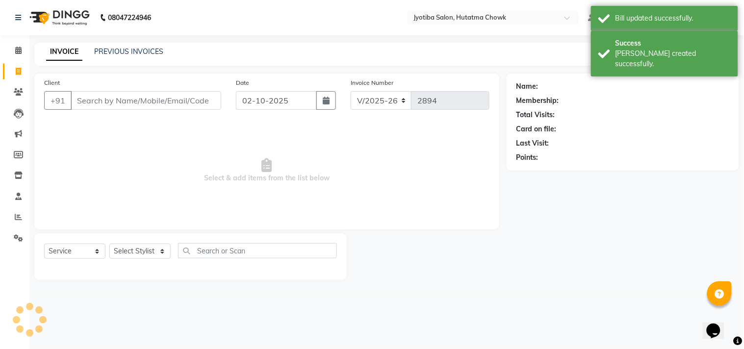
select select "membership"
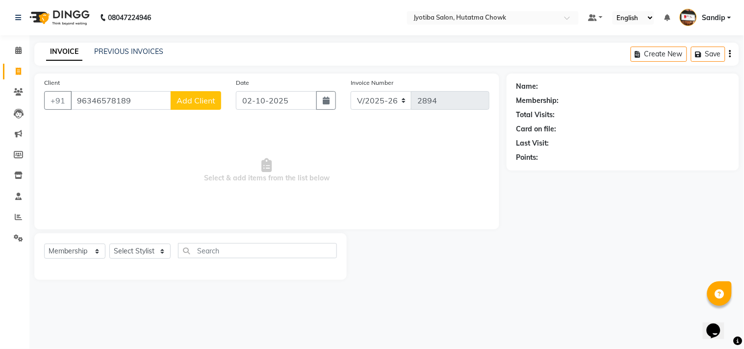
type input "96346578189"
click at [189, 92] on button "Add Client" at bounding box center [196, 100] width 51 height 19
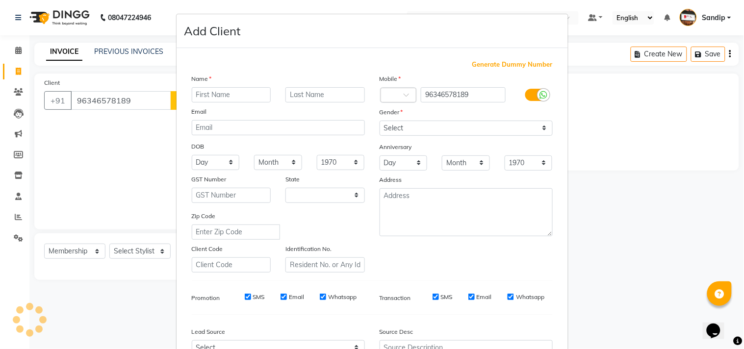
select select "22"
type input "AJAY"
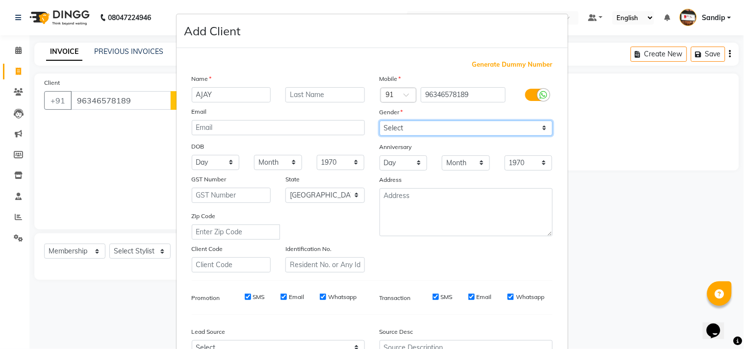
click at [416, 129] on select "Select Male Female Other Prefer Not To Say" at bounding box center [466, 128] width 173 height 15
select select "male"
click at [380, 121] on select "Select Male Female Other Prefer Not To Say" at bounding box center [466, 128] width 173 height 15
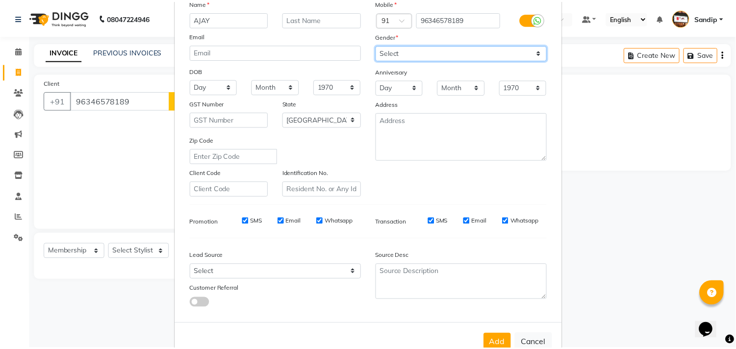
scroll to position [104, 0]
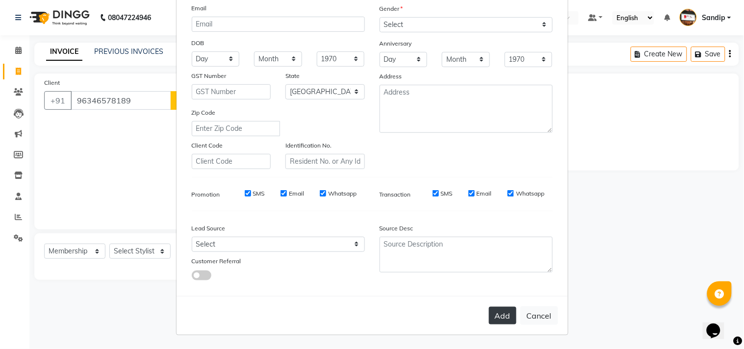
click at [497, 310] on button "Add" at bounding box center [502, 316] width 27 height 18
select select
select select "null"
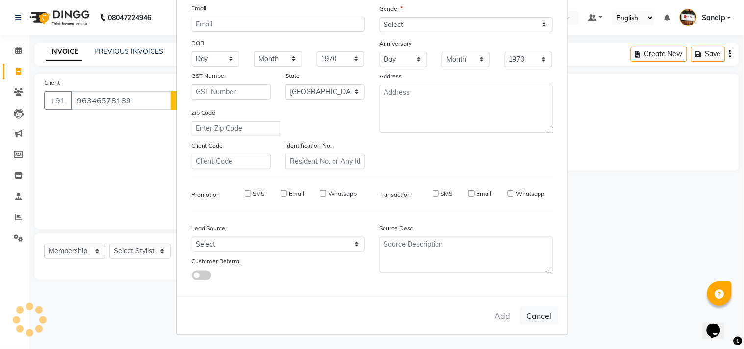
select select
checkbox input "false"
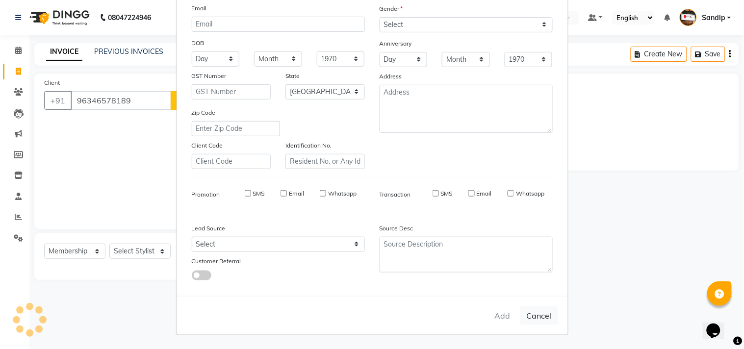
checkbox input "false"
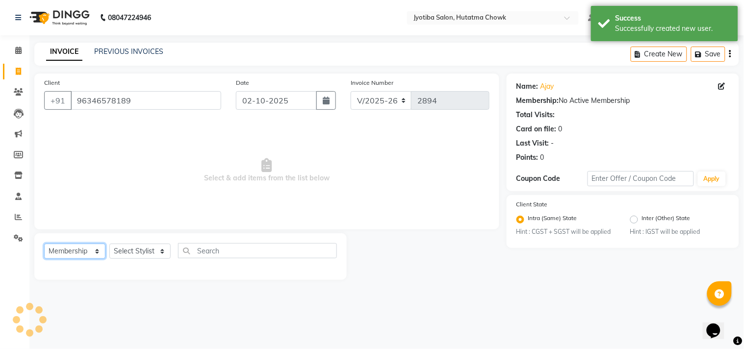
click at [96, 251] on select "Select Service Product Membership Package Voucher Prepaid Gift Card" at bounding box center [74, 251] width 61 height 15
select select "service"
click at [44, 244] on select "Select Service Product Membership Package Voucher Prepaid Gift Card" at bounding box center [74, 251] width 61 height 15
click at [141, 251] on select "Select Stylist Dinesh thakur Farman mahadev Munna prem Sandip Suresh yasin" at bounding box center [139, 251] width 61 height 15
select select "7208"
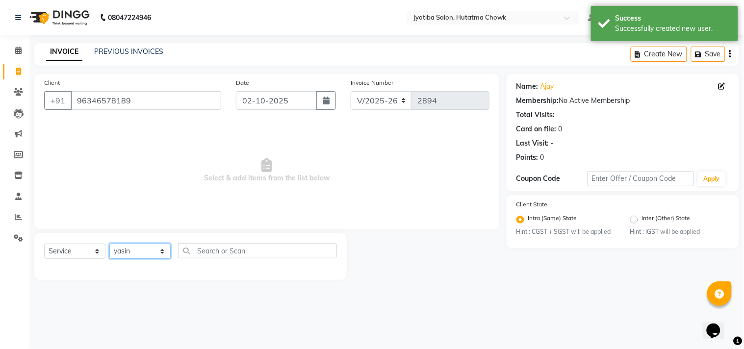
click at [109, 244] on select "Select Stylist Dinesh thakur Farman mahadev Munna prem Sandip Suresh yasin" at bounding box center [139, 251] width 61 height 15
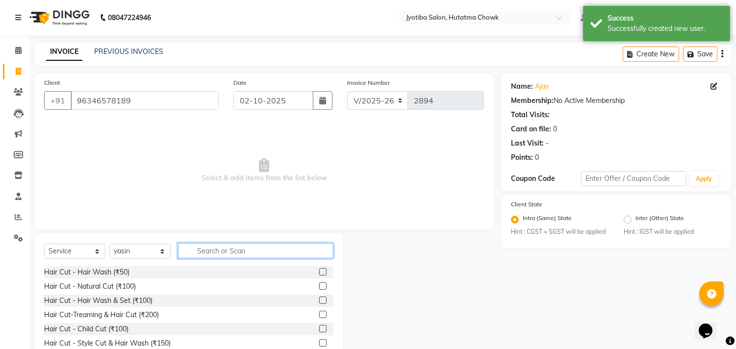
click at [223, 251] on input "text" at bounding box center [255, 250] width 155 height 15
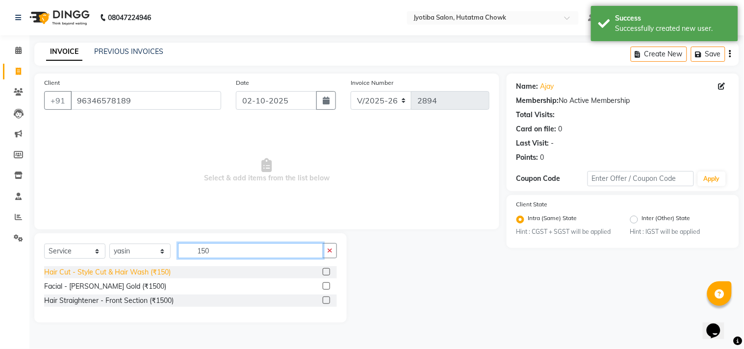
type input "150"
click at [136, 272] on div "Hair Cut - Style Cut & Hair Wash (₹150)" at bounding box center [107, 272] width 127 height 10
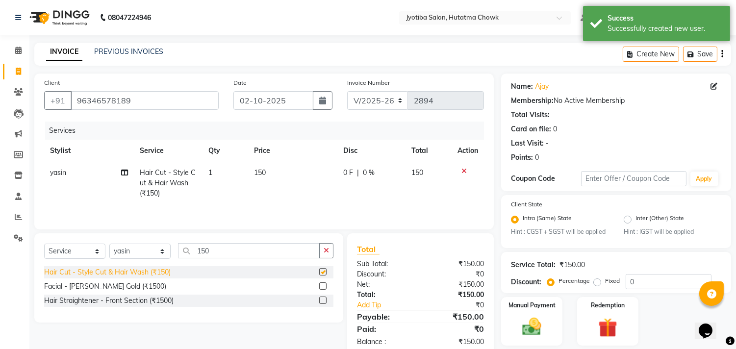
checkbox input "false"
click at [332, 254] on button "button" at bounding box center [326, 250] width 14 height 15
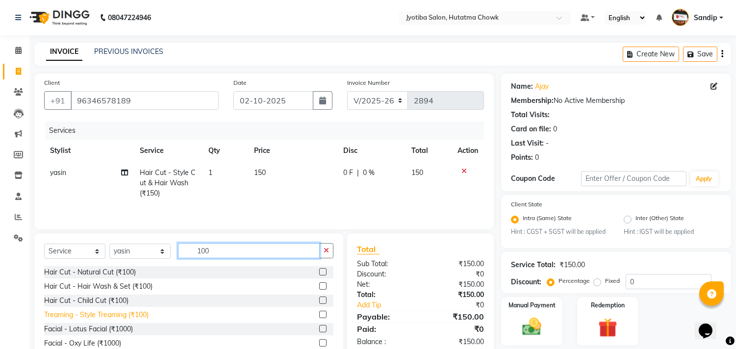
type input "100"
click at [125, 317] on div "Treaming - Style Treaming (₹100)" at bounding box center [96, 315] width 104 height 10
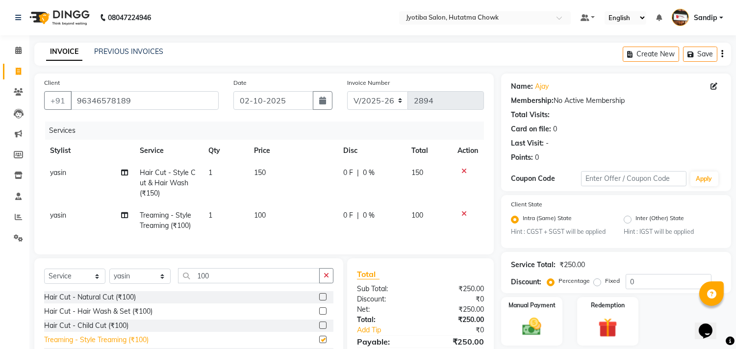
checkbox input "false"
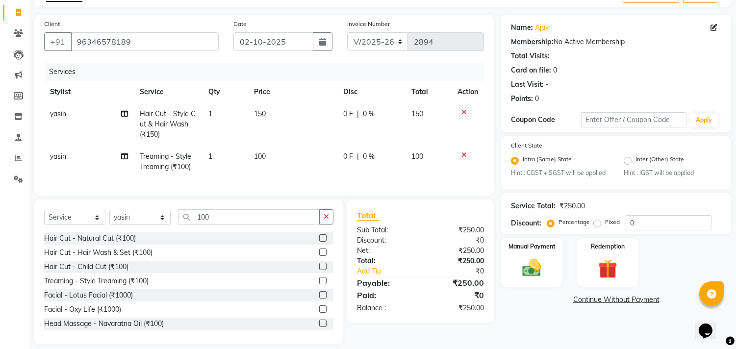
scroll to position [77, 0]
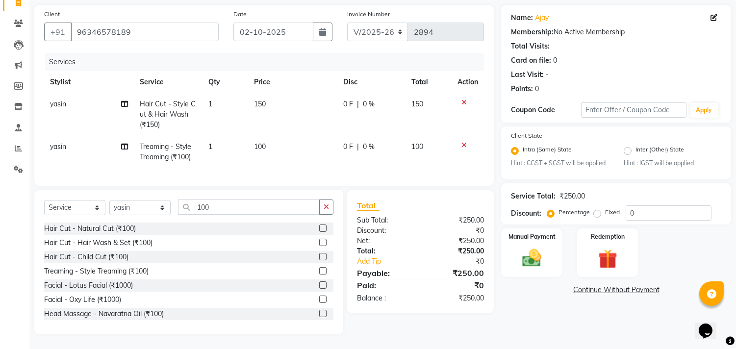
click at [586, 285] on link "Continue Without Payment" at bounding box center [616, 290] width 226 height 10
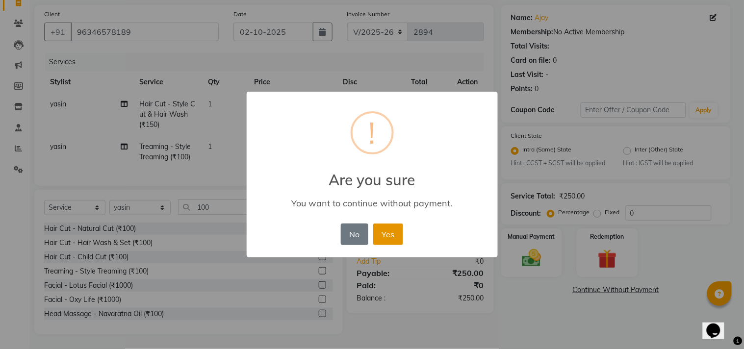
click at [385, 235] on button "Yes" at bounding box center [388, 235] width 30 height 22
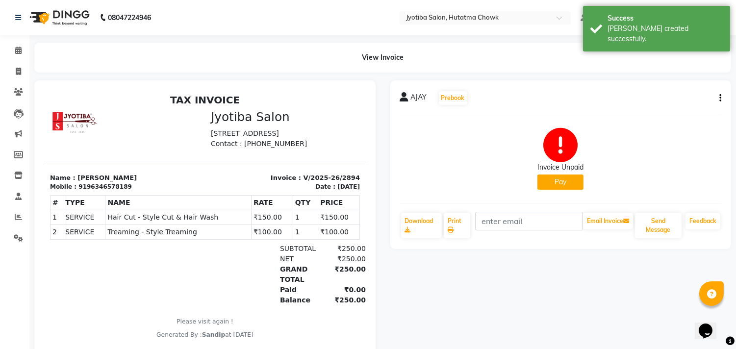
click at [540, 187] on button "Pay" at bounding box center [560, 182] width 46 height 15
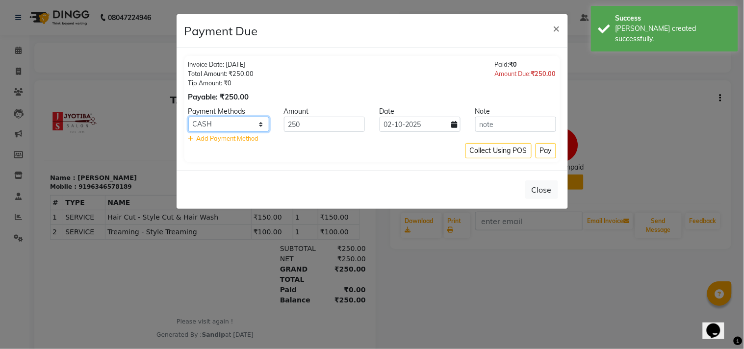
click at [219, 123] on select "CASH ONLINE CARD" at bounding box center [228, 124] width 81 height 15
select select "3"
click at [188, 117] on select "CASH ONLINE CARD" at bounding box center [228, 124] width 81 height 15
click at [545, 153] on button "Pay" at bounding box center [546, 150] width 21 height 15
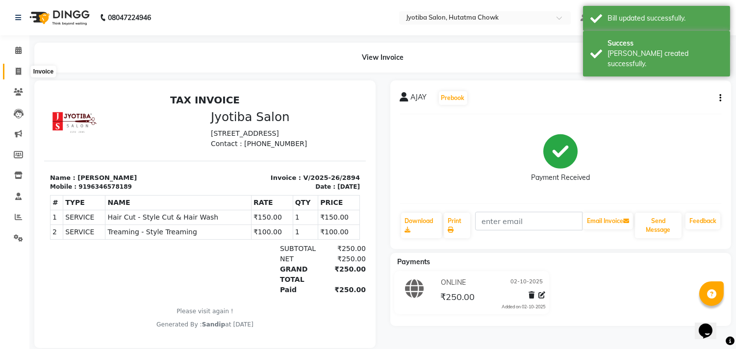
click at [18, 71] on icon at bounding box center [18, 71] width 5 height 7
select select "556"
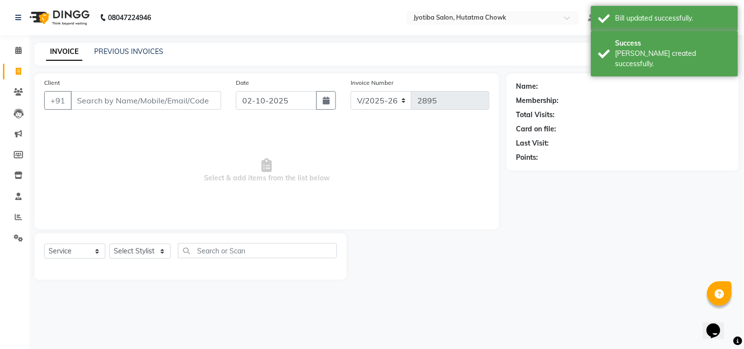
select select "membership"
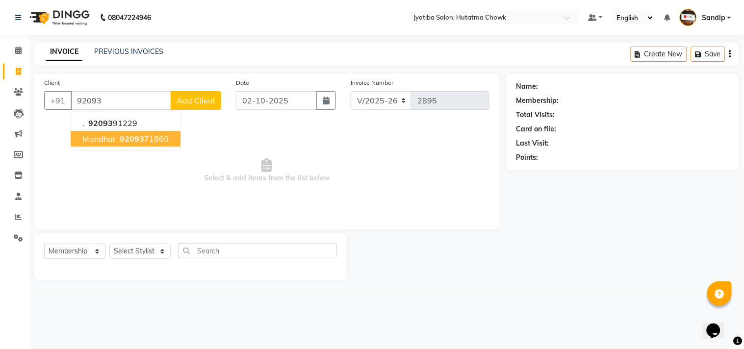
click at [171, 135] on button "mandhar 92093 71860" at bounding box center [126, 139] width 110 height 16
type input "9209371860"
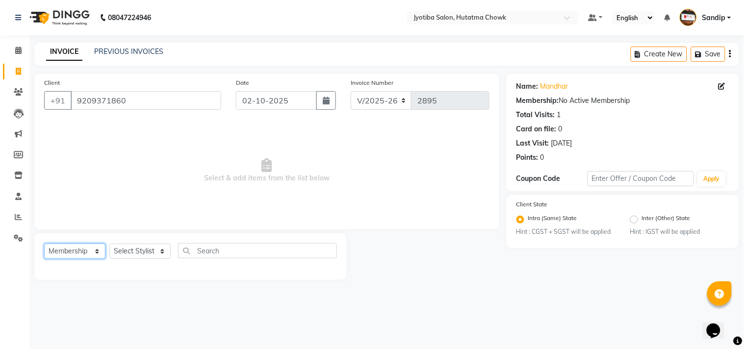
click at [71, 251] on select "Select Service Product Membership Package Voucher Prepaid Gift Card" at bounding box center [74, 251] width 61 height 15
select select "service"
click at [44, 244] on select "Select Service Product Membership Package Voucher Prepaid Gift Card" at bounding box center [74, 251] width 61 height 15
click at [134, 249] on select "Select Stylist Dinesh thakur Farman mahadev Munna prem Sandip Suresh yasin" at bounding box center [139, 251] width 61 height 15
click at [109, 244] on select "Select Stylist Dinesh thakur Farman mahadev Munna prem Sandip Suresh yasin" at bounding box center [139, 251] width 61 height 15
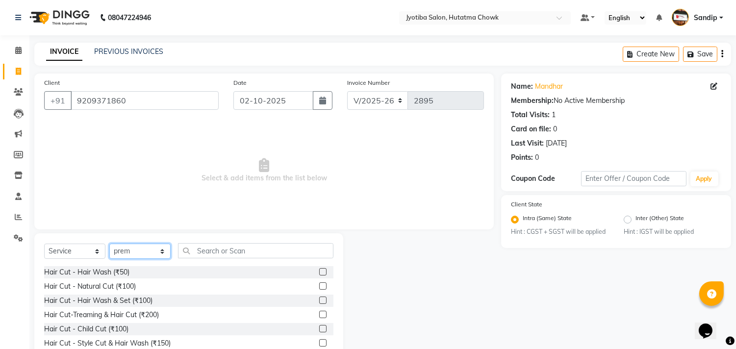
click at [139, 253] on select "Select Stylist Dinesh thakur Farman mahadev Munna prem Sandip Suresh yasin" at bounding box center [139, 251] width 61 height 15
select select "81229"
click at [109, 244] on select "Select Stylist Dinesh thakur Farman mahadev Munna prem Sandip Suresh yasin" at bounding box center [139, 251] width 61 height 15
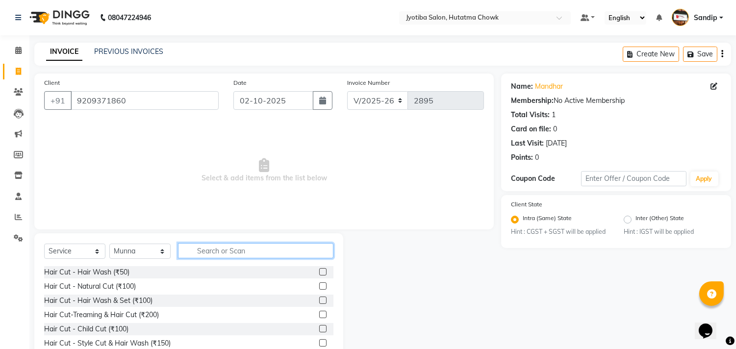
click at [213, 250] on input "text" at bounding box center [255, 250] width 155 height 15
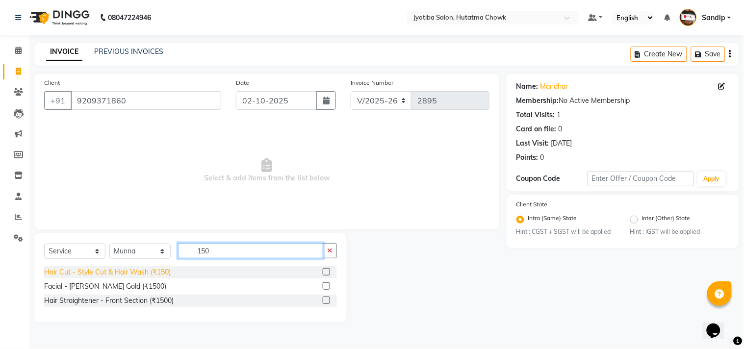
type input "150"
click at [105, 274] on div "Hair Cut - Style Cut & Hair Wash (₹150)" at bounding box center [107, 272] width 127 height 10
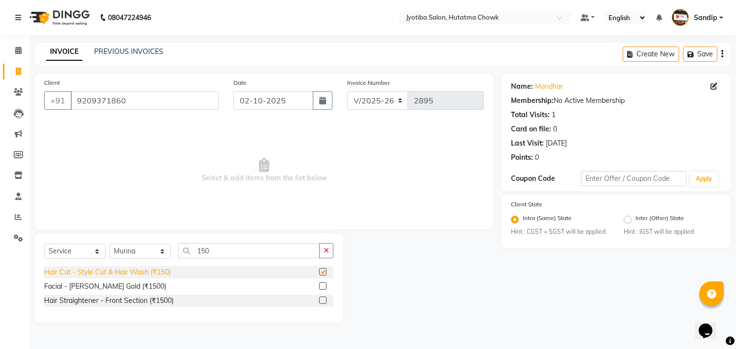
checkbox input "false"
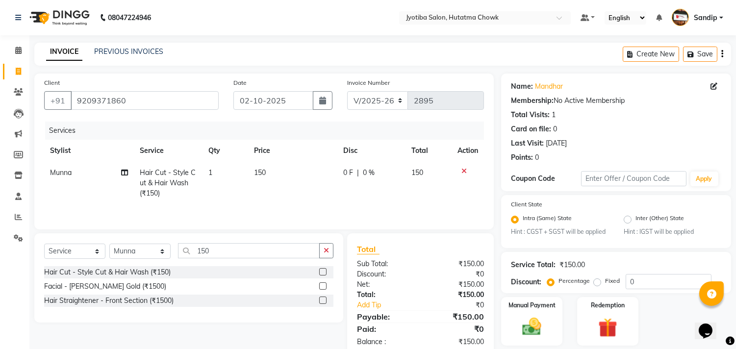
scroll to position [31, 0]
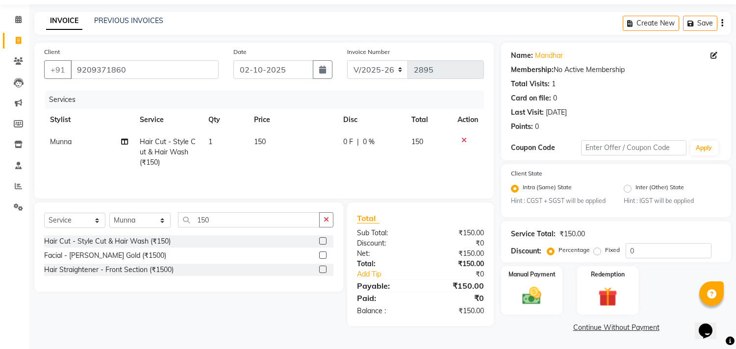
click at [596, 324] on link "Continue Without Payment" at bounding box center [616, 328] width 226 height 10
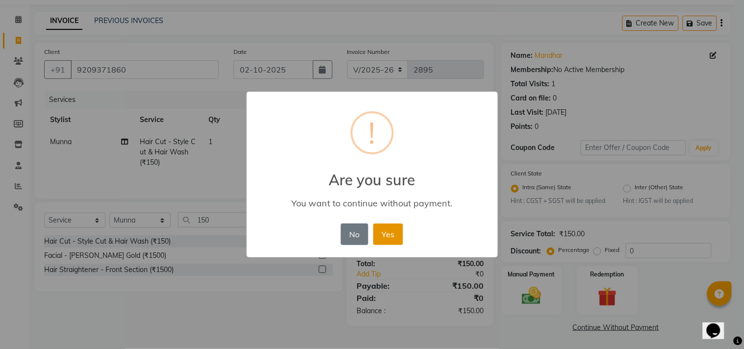
click at [382, 227] on button "Yes" at bounding box center [388, 235] width 30 height 22
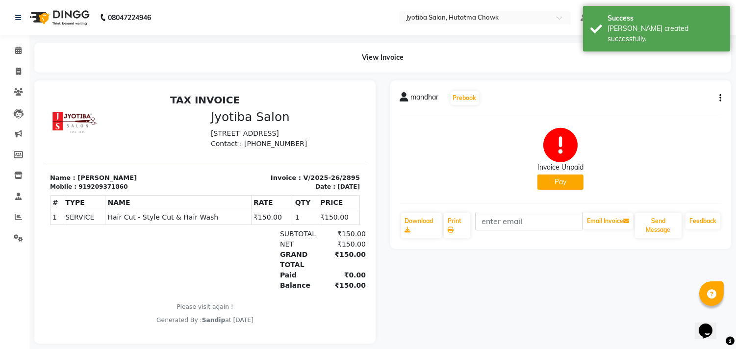
click at [553, 179] on button "Pay" at bounding box center [560, 182] width 46 height 15
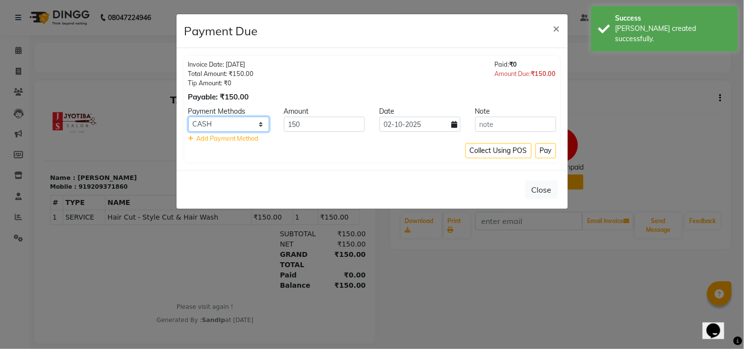
click at [237, 121] on select "CASH ONLINE CARD" at bounding box center [228, 124] width 81 height 15
click at [188, 117] on select "CASH ONLINE CARD" at bounding box center [228, 124] width 81 height 15
drag, startPoint x: 240, startPoint y: 113, endPoint x: 241, endPoint y: 119, distance: 5.4
click at [241, 119] on div "Payment Methods Amount Date Note CASH ONLINE CARD 150 02-10-2025 Add Payment Me…" at bounding box center [372, 124] width 368 height 37
click at [241, 124] on select "CASH ONLINE CARD" at bounding box center [228, 124] width 81 height 15
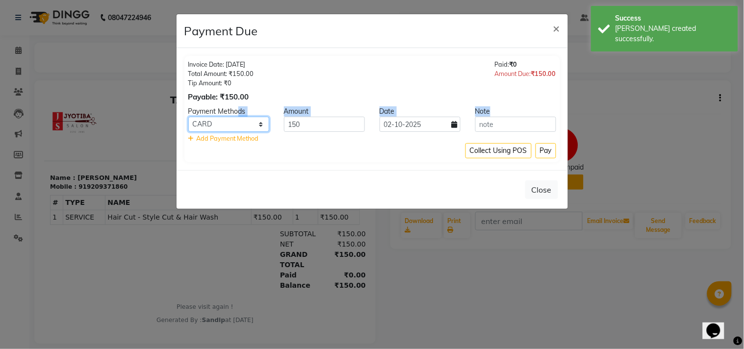
select select "3"
click at [188, 117] on select "CASH ONLINE CARD" at bounding box center [228, 124] width 81 height 15
click at [398, 164] on div "Invoice Date: 02-10-2025 Total Amount: ₹150.00 Tip Amount: ₹0 Payable: ₹150.00 …" at bounding box center [372, 109] width 391 height 122
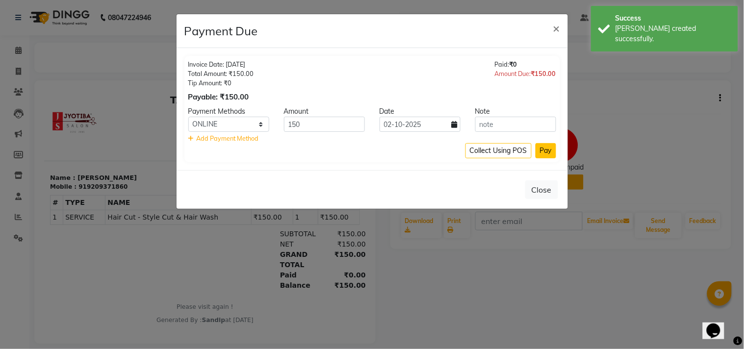
click at [545, 151] on button "Pay" at bounding box center [546, 150] width 21 height 15
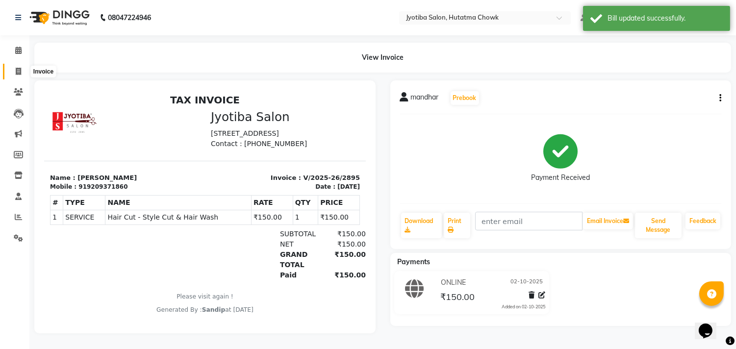
click at [17, 69] on icon at bounding box center [18, 71] width 5 height 7
select select "556"
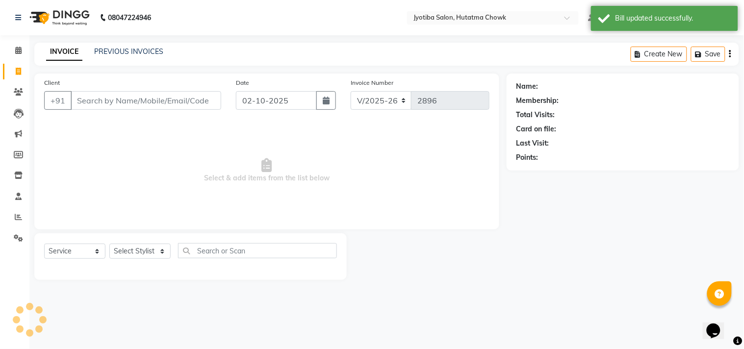
select select "membership"
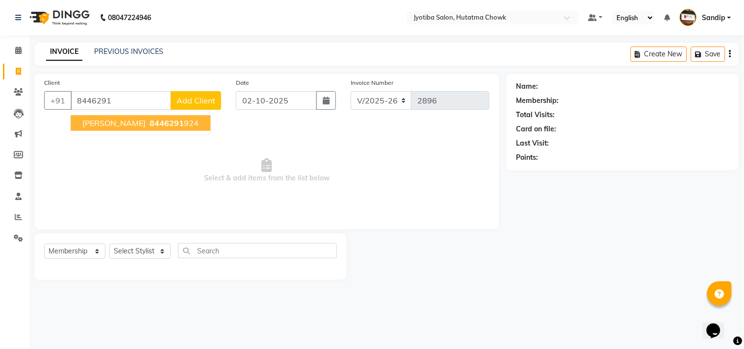
click at [114, 128] on span "aniket rakshe" at bounding box center [113, 123] width 63 height 10
type input "8446291924"
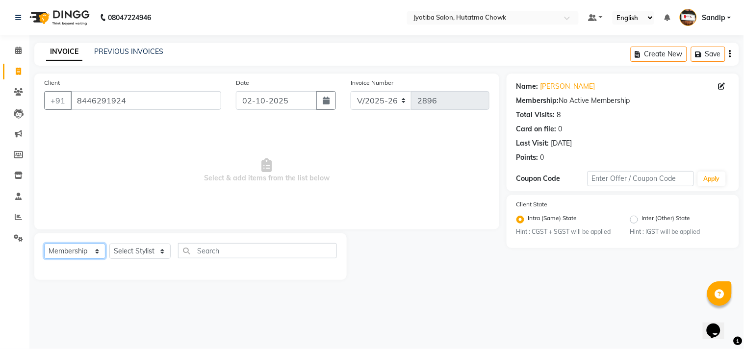
click at [73, 254] on select "Select Service Product Membership Package Voucher Prepaid Gift Card" at bounding box center [74, 251] width 61 height 15
select select "service"
click at [44, 244] on select "Select Service Product Membership Package Voucher Prepaid Gift Card" at bounding box center [74, 251] width 61 height 15
click at [130, 253] on select "Select Stylist Dinesh thakur Farman mahadev Munna prem Sandip Suresh yasin" at bounding box center [139, 251] width 61 height 15
select select "84596"
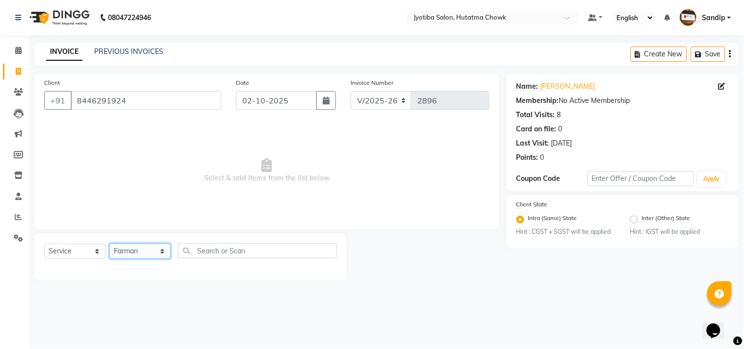
click at [109, 244] on select "Select Stylist Dinesh thakur Farman mahadev Munna prem Sandip Suresh yasin" at bounding box center [139, 251] width 61 height 15
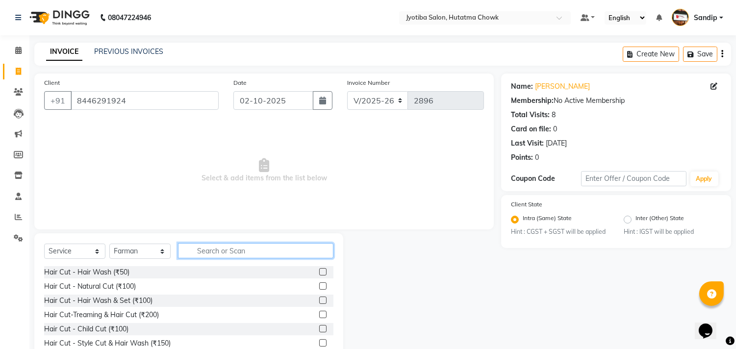
click at [204, 254] on input "text" at bounding box center [255, 250] width 155 height 15
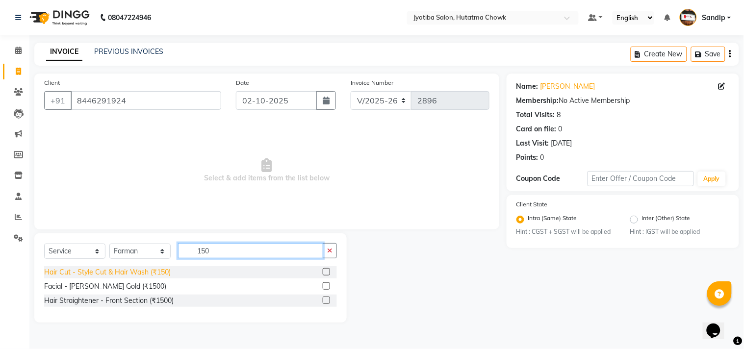
type input "150"
click at [138, 271] on div "Hair Cut - Style Cut & Hair Wash (₹150)" at bounding box center [107, 272] width 127 height 10
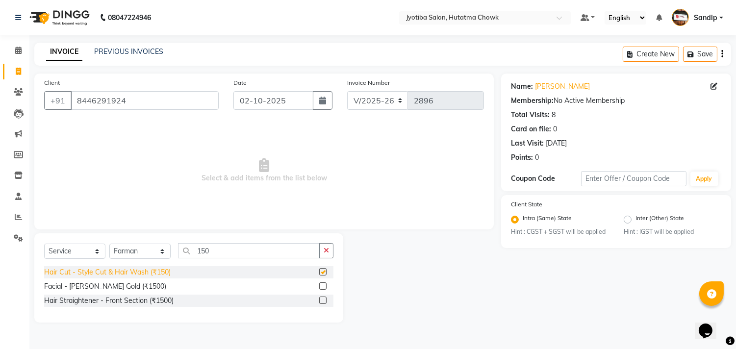
checkbox input "false"
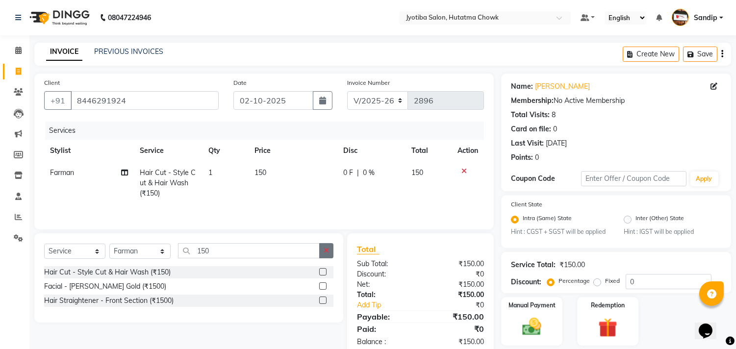
click at [322, 253] on button "button" at bounding box center [326, 250] width 14 height 15
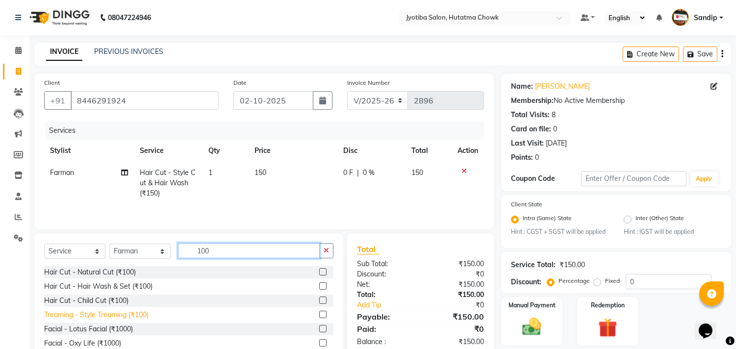
type input "100"
click at [114, 315] on div "Treaming - Style Treaming (₹100)" at bounding box center [96, 315] width 104 height 10
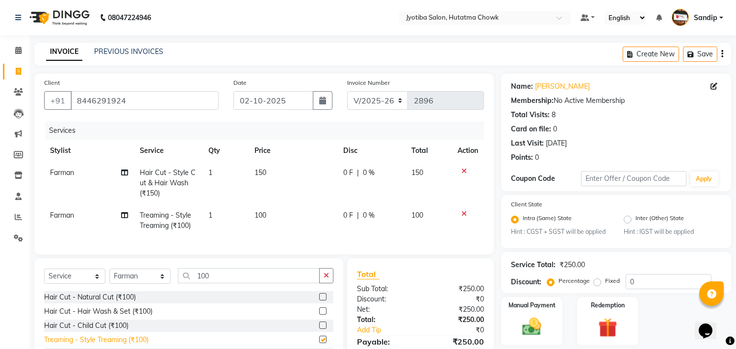
checkbox input "false"
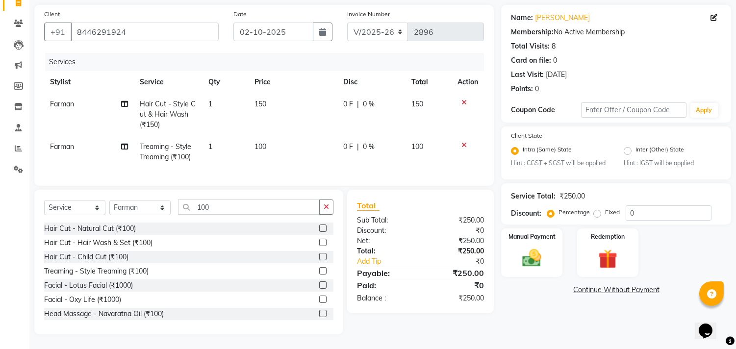
click at [584, 285] on link "Continue Without Payment" at bounding box center [616, 290] width 226 height 10
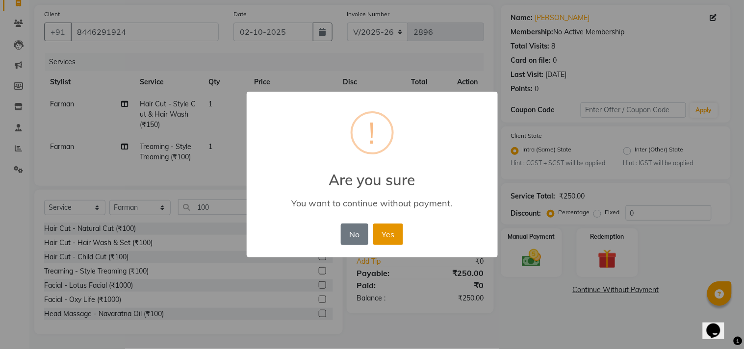
click at [388, 228] on button "Yes" at bounding box center [388, 235] width 30 height 22
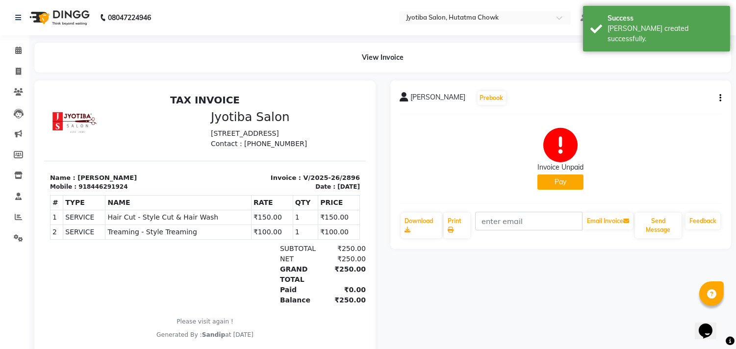
click at [549, 178] on button "Pay" at bounding box center [560, 182] width 46 height 15
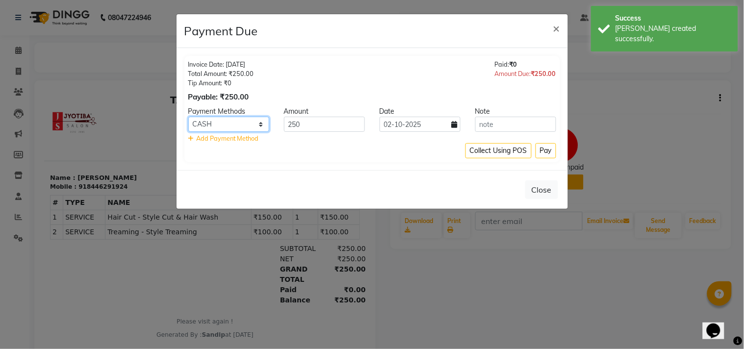
click at [237, 120] on select "CASH ONLINE CARD" at bounding box center [228, 124] width 81 height 15
select select "3"
click at [188, 117] on select "CASH ONLINE CARD" at bounding box center [228, 124] width 81 height 15
click at [542, 153] on button "Pay" at bounding box center [546, 150] width 21 height 15
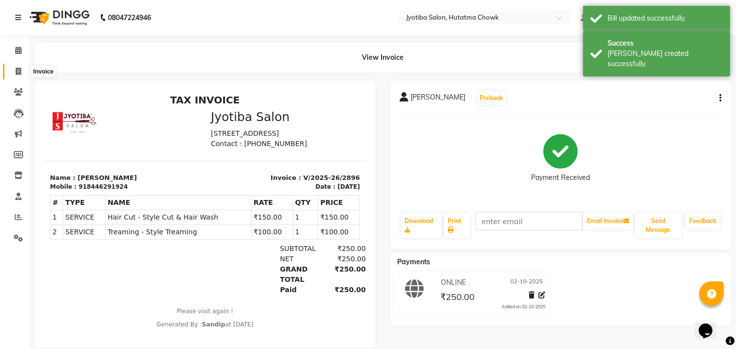
click at [16, 73] on icon at bounding box center [18, 71] width 5 height 7
select select "556"
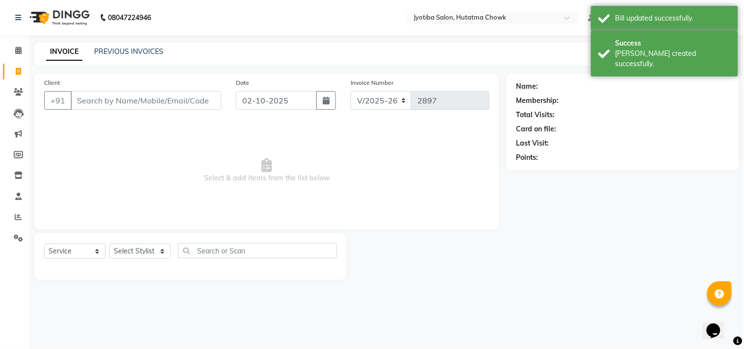
select select "membership"
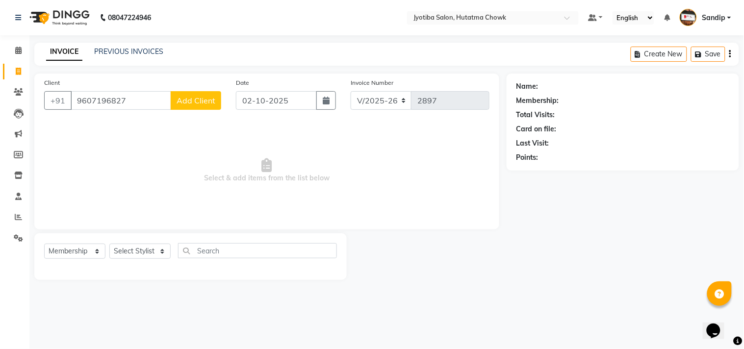
type input "9607196827"
click at [194, 91] on button "Add Client" at bounding box center [196, 100] width 51 height 19
select select "22"
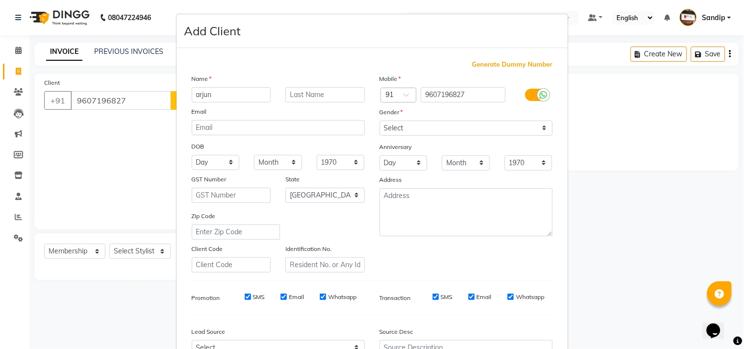
type input "arjun"
click at [408, 130] on select "Select Male Female Other Prefer Not To Say" at bounding box center [466, 128] width 173 height 15
select select "male"
click at [380, 121] on select "Select Male Female Other Prefer Not To Say" at bounding box center [466, 128] width 173 height 15
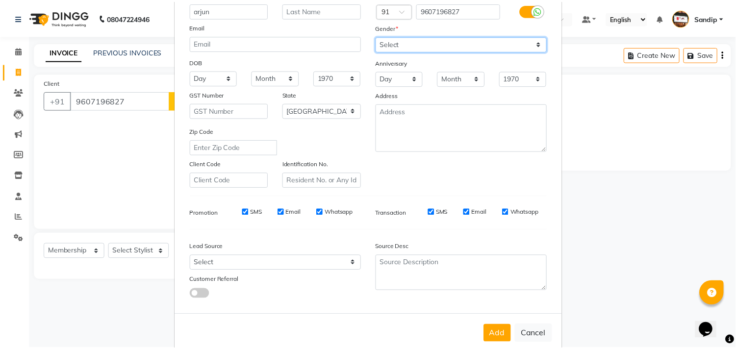
scroll to position [104, 0]
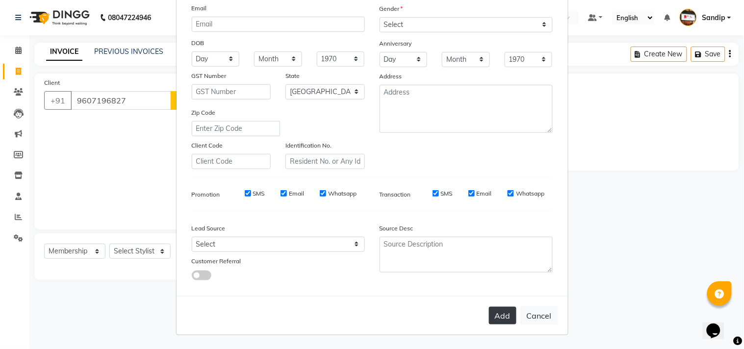
click at [499, 320] on button "Add" at bounding box center [502, 316] width 27 height 18
select select
select select "null"
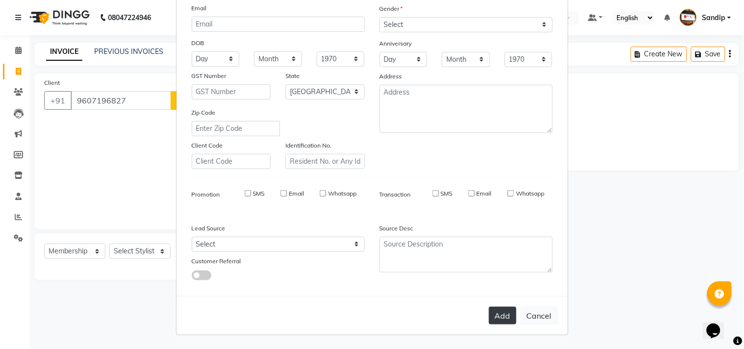
select select
checkbox input "false"
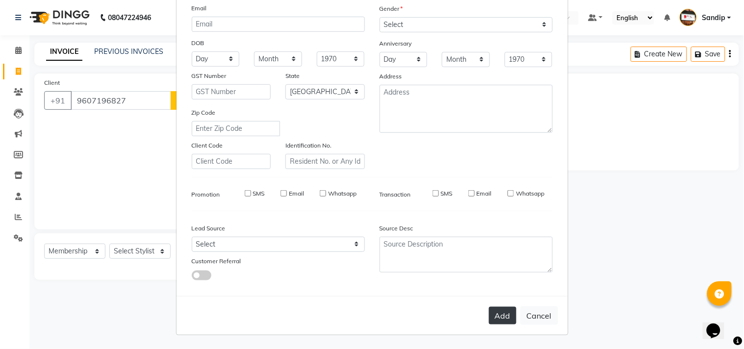
checkbox input "false"
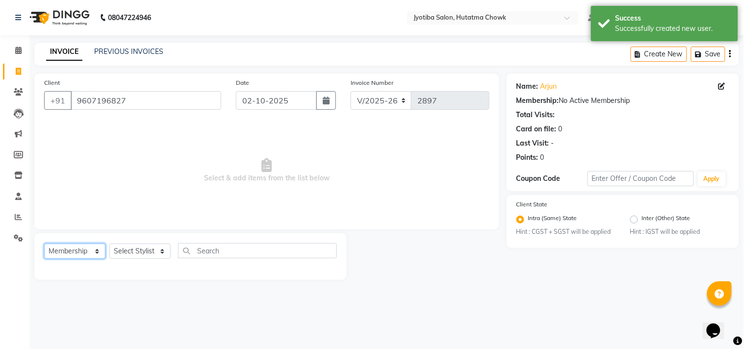
click at [64, 255] on select "Select Service Product Membership Package Voucher Prepaid Gift Card" at bounding box center [74, 251] width 61 height 15
select select "service"
click at [44, 244] on select "Select Service Product Membership Package Voucher Prepaid Gift Card" at bounding box center [74, 251] width 61 height 15
click at [134, 255] on select "Select Stylist Dinesh thakur Farman mahadev Munna prem Sandip Suresh yasin" at bounding box center [139, 251] width 61 height 15
select select "7208"
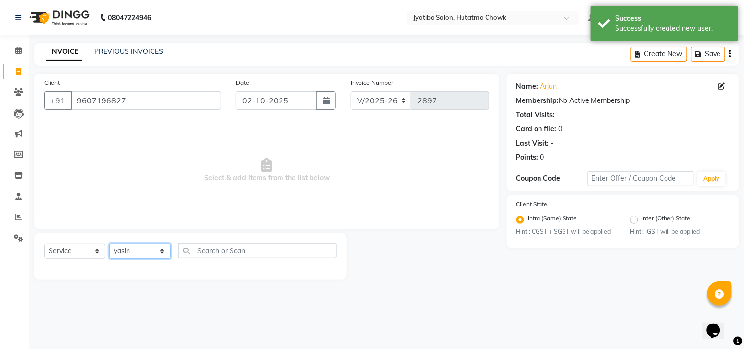
click at [109, 244] on select "Select Stylist Dinesh thakur Farman mahadev Munna prem Sandip Suresh yasin" at bounding box center [139, 251] width 61 height 15
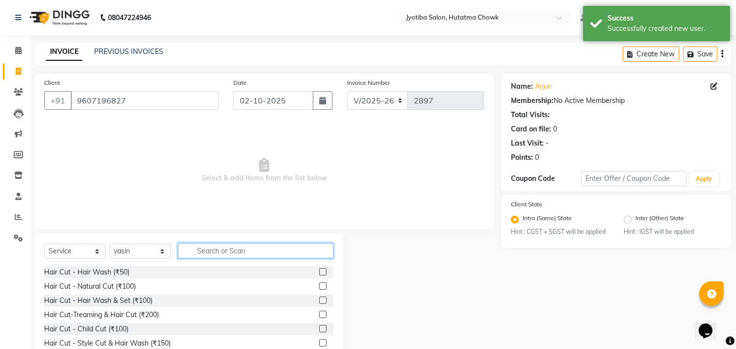
click at [226, 250] on input "text" at bounding box center [255, 250] width 155 height 15
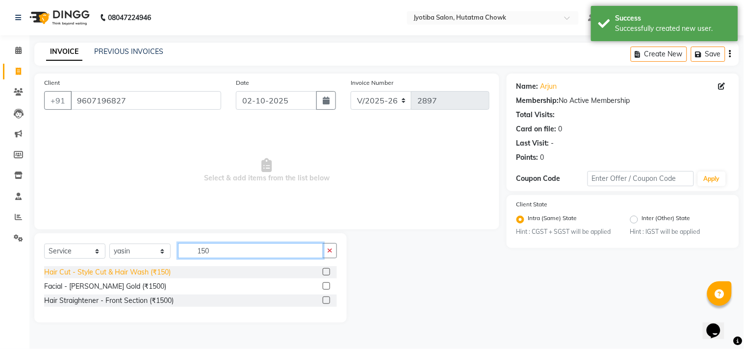
type input "150"
click at [118, 270] on div "Hair Cut - Style Cut & Hair Wash (₹150)" at bounding box center [107, 272] width 127 height 10
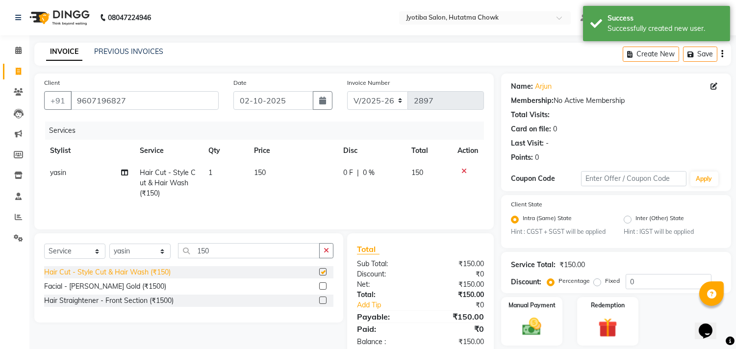
checkbox input "false"
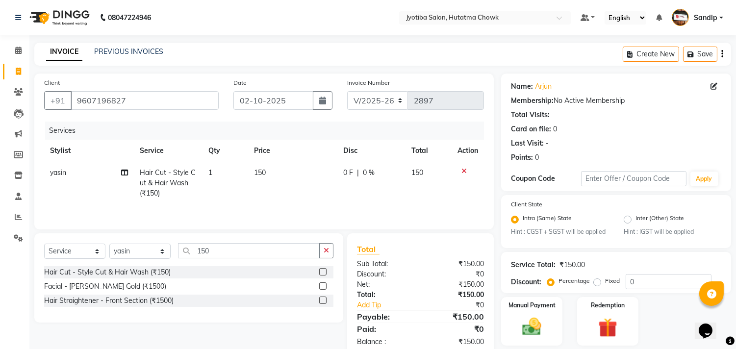
scroll to position [31, 0]
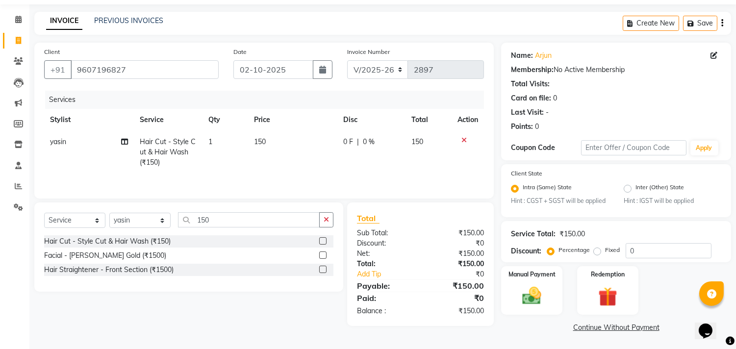
click at [592, 328] on link "Continue Without Payment" at bounding box center [616, 328] width 226 height 10
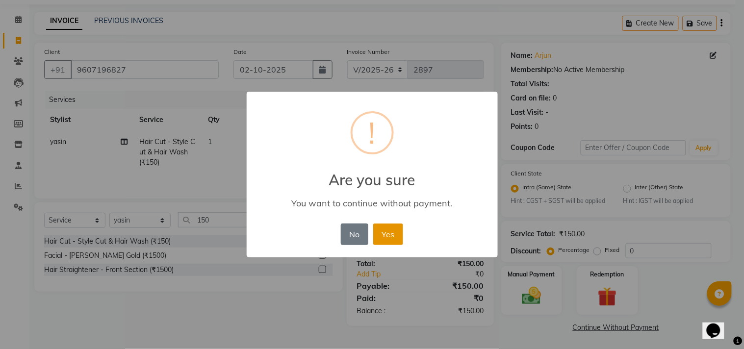
click at [388, 231] on button "Yes" at bounding box center [388, 235] width 30 height 22
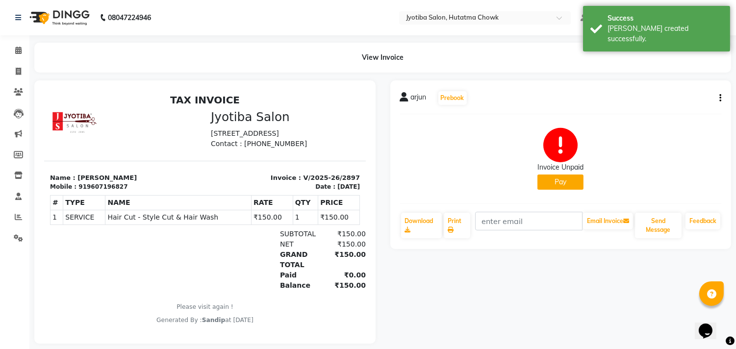
click at [566, 182] on button "Pay" at bounding box center [560, 182] width 46 height 15
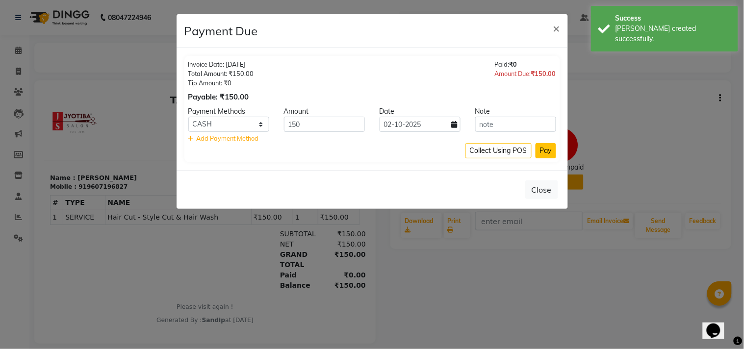
click at [545, 146] on button "Pay" at bounding box center [546, 150] width 21 height 15
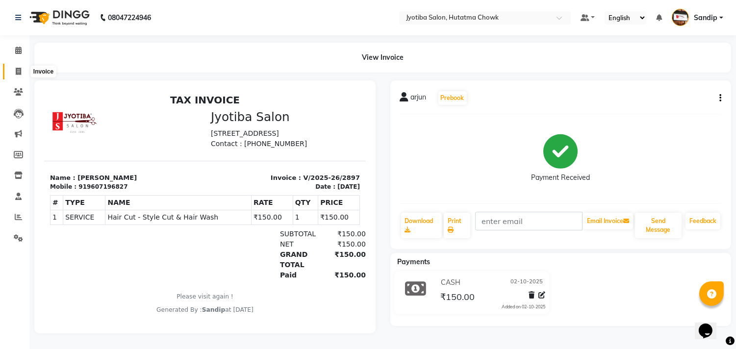
click at [16, 76] on span at bounding box center [18, 71] width 17 height 11
select select "556"
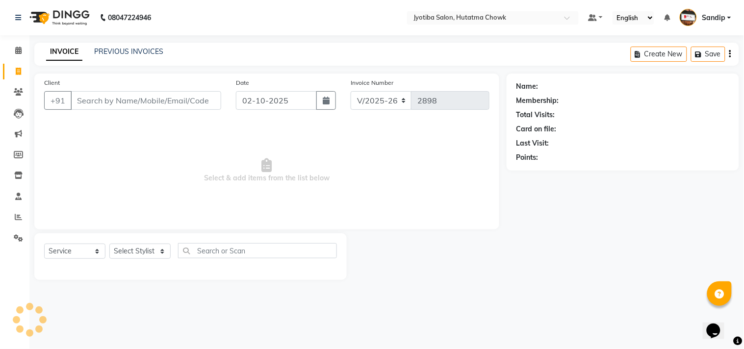
select select "membership"
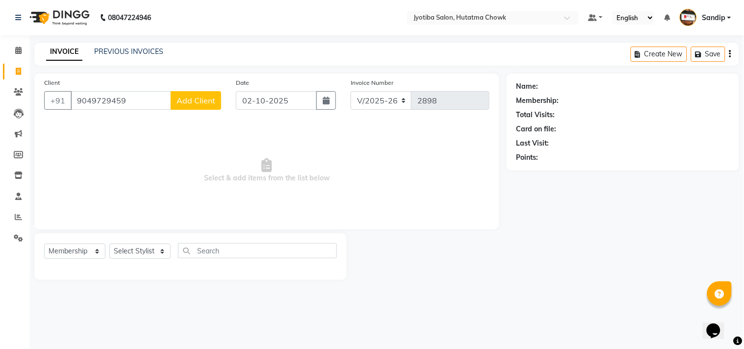
type input "9049729459"
click at [195, 105] on span "Add Client" at bounding box center [196, 101] width 39 height 10
select select "22"
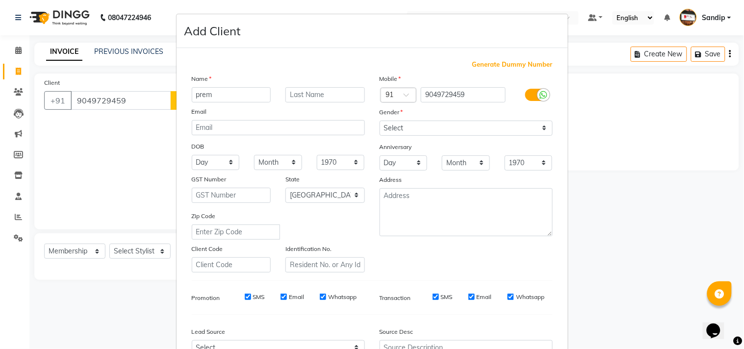
type input "prem"
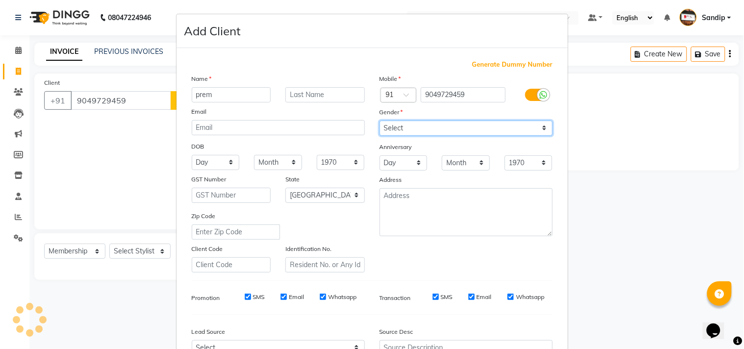
click at [398, 128] on select "Select Male Female Other Prefer Not To Say" at bounding box center [466, 128] width 173 height 15
select select "male"
click at [380, 121] on select "Select Male Female Other Prefer Not To Say" at bounding box center [466, 128] width 173 height 15
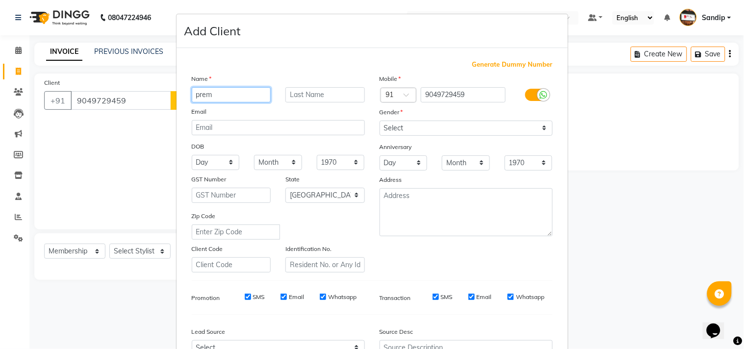
click at [226, 97] on input "prem" at bounding box center [231, 94] width 79 height 15
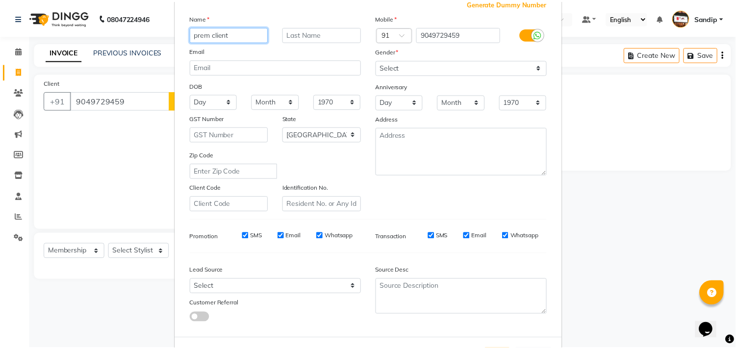
scroll to position [104, 0]
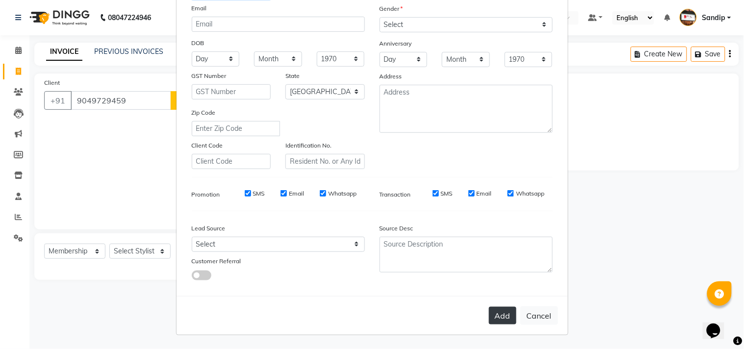
type input "prem client"
click at [492, 320] on button "Add" at bounding box center [502, 316] width 27 height 18
select select
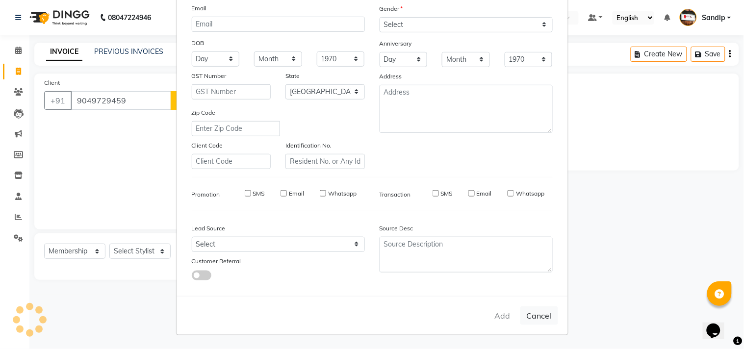
select select "null"
select select
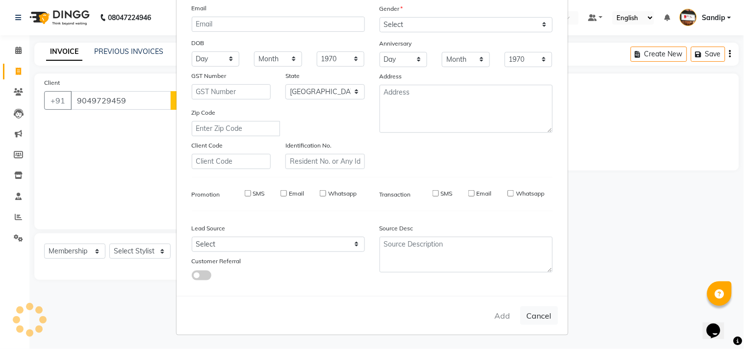
checkbox input "false"
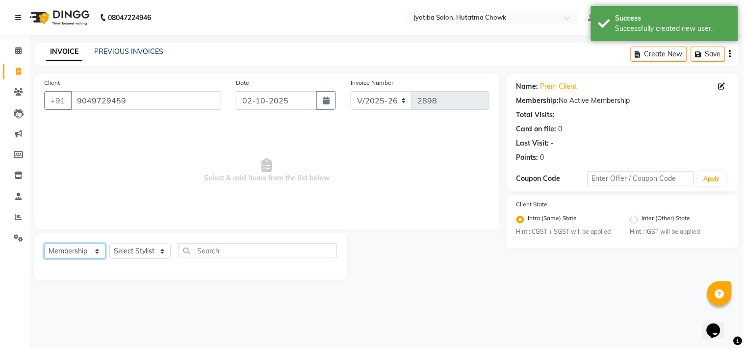
click at [87, 249] on select "Select Service Product Membership Package Voucher Prepaid Gift Card" at bounding box center [74, 251] width 61 height 15
select select "service"
click at [44, 244] on select "Select Service Product Membership Package Voucher Prepaid Gift Card" at bounding box center [74, 251] width 61 height 15
click at [136, 249] on select "Select Stylist Dinesh thakur Farman mahadev Munna prem Sandip Suresh yasin" at bounding box center [139, 251] width 61 height 15
select select "7207"
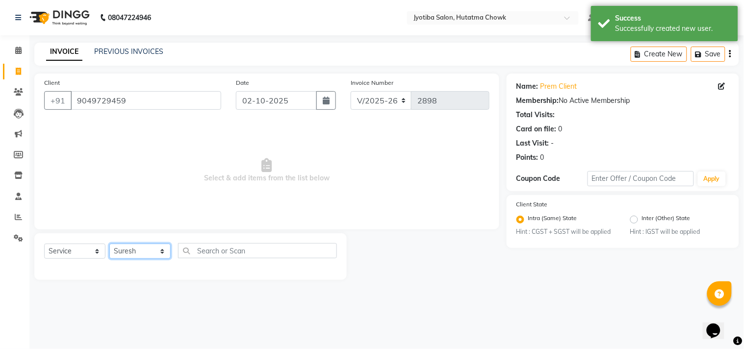
click at [109, 244] on select "Select Stylist Dinesh thakur Farman mahadev Munna prem Sandip Suresh yasin" at bounding box center [139, 251] width 61 height 15
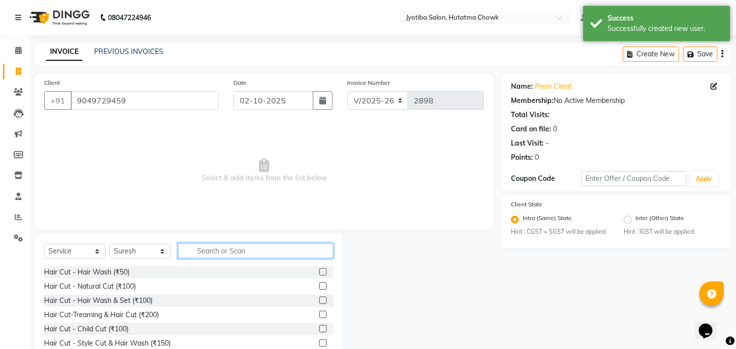
click at [218, 250] on input "text" at bounding box center [255, 250] width 155 height 15
type input "100"
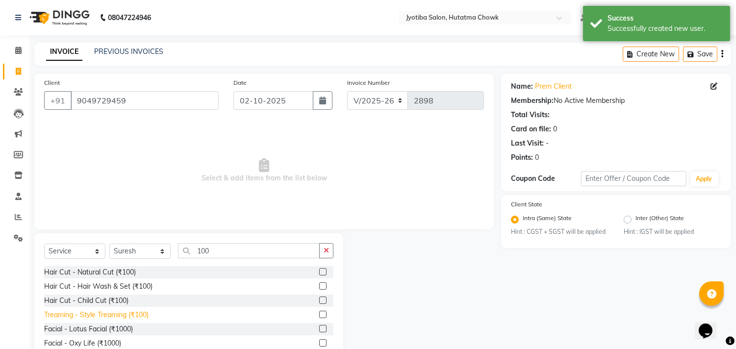
click at [108, 317] on div "Treaming - Style Treaming (₹100)" at bounding box center [96, 315] width 104 height 10
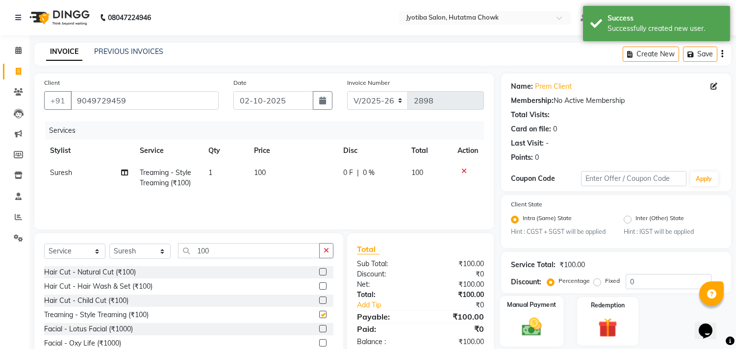
checkbox input "false"
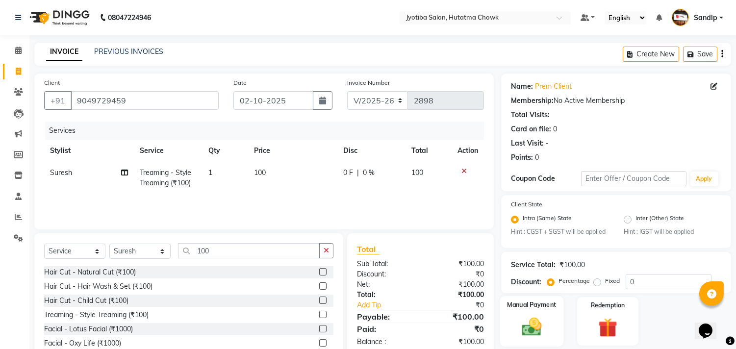
scroll to position [43, 0]
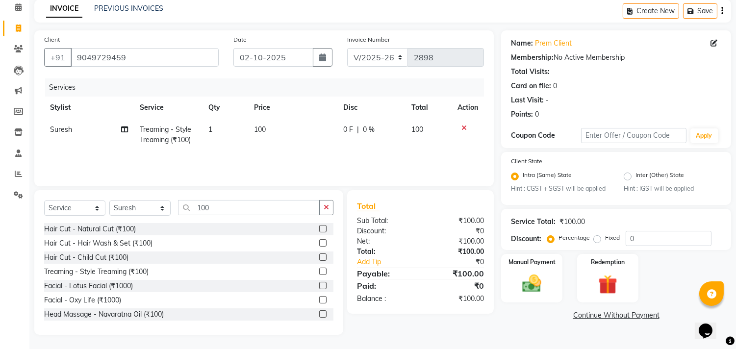
click at [587, 316] on link "Continue Without Payment" at bounding box center [616, 315] width 226 height 10
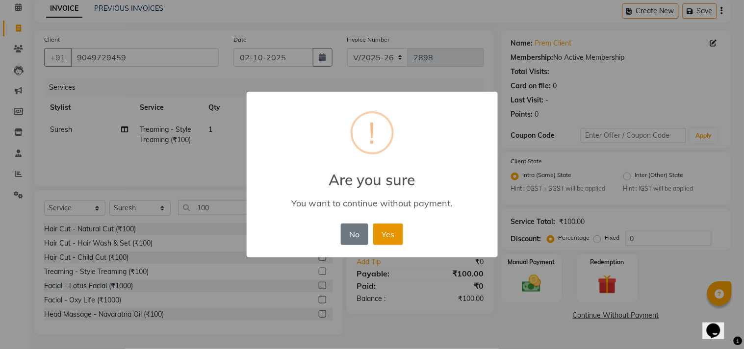
click at [392, 237] on button "Yes" at bounding box center [388, 235] width 30 height 22
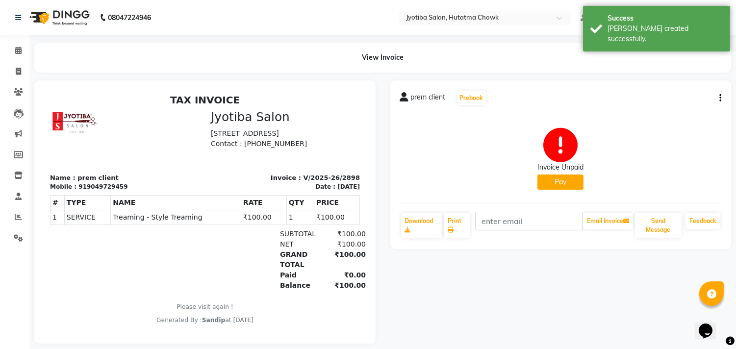
click at [551, 189] on button "Pay" at bounding box center [560, 182] width 46 height 15
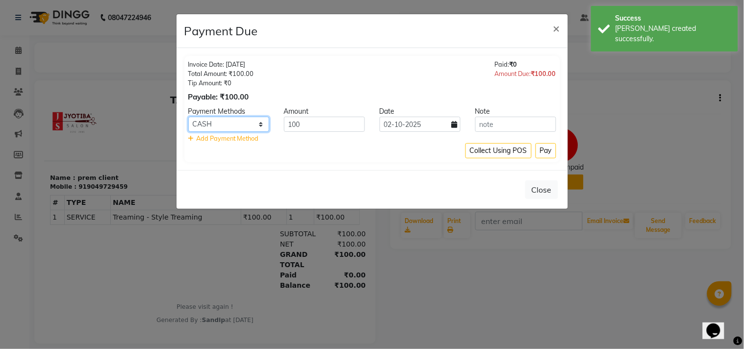
click at [233, 128] on select "CASH ONLINE CARD" at bounding box center [228, 124] width 81 height 15
select select "3"
click at [188, 117] on select "CASH ONLINE CARD" at bounding box center [228, 124] width 81 height 15
click at [546, 154] on button "Pay" at bounding box center [546, 150] width 21 height 15
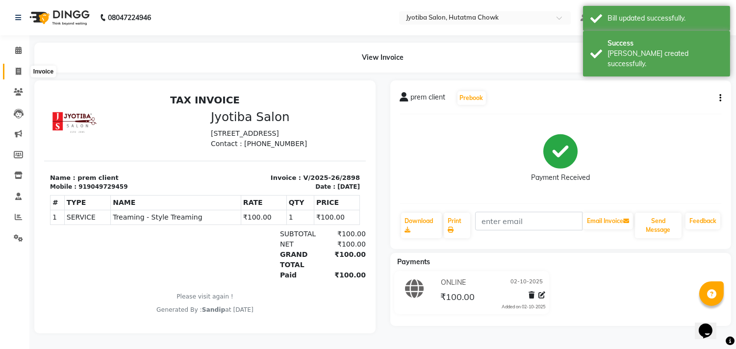
click at [16, 72] on icon at bounding box center [18, 71] width 5 height 7
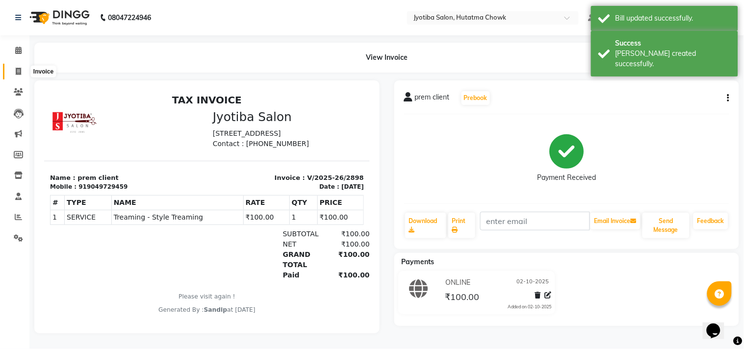
select select "556"
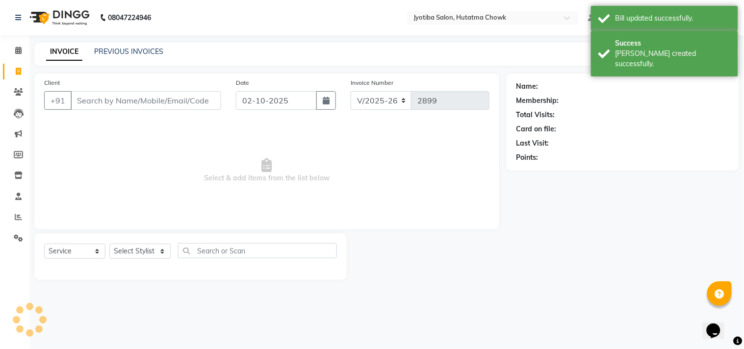
select select "membership"
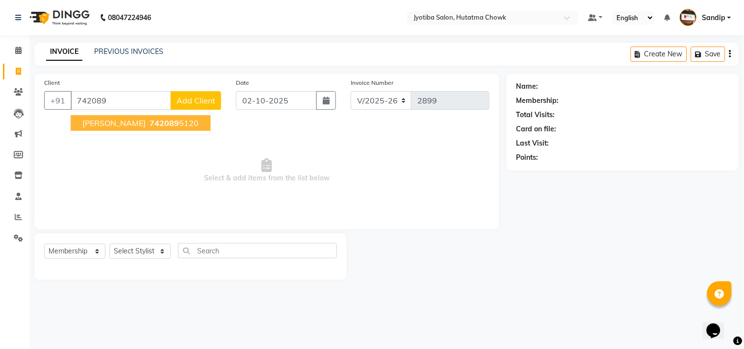
click at [146, 121] on span "[PERSON_NAME]" at bounding box center [113, 123] width 63 height 10
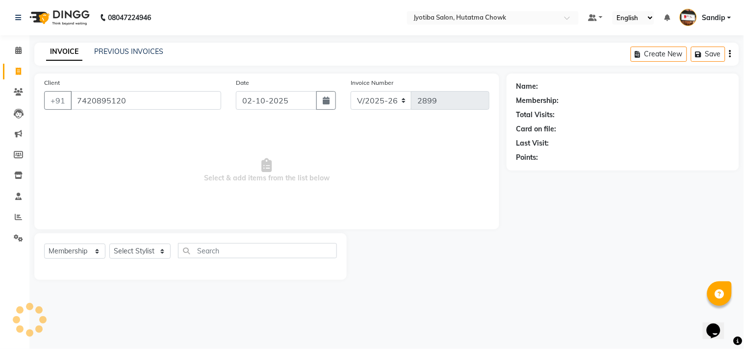
type input "7420895120"
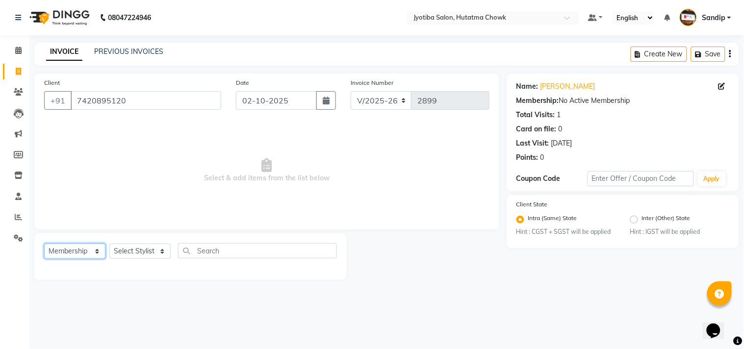
click at [82, 254] on select "Select Service Product Membership Package Voucher Prepaid Gift Card" at bounding box center [74, 251] width 61 height 15
select select "service"
click at [44, 244] on select "Select Service Product Membership Package Voucher Prepaid Gift Card" at bounding box center [74, 251] width 61 height 15
click at [126, 252] on select "Select Stylist Dinesh thakur Farman mahadev Munna prem Sandip Suresh yasin" at bounding box center [139, 251] width 61 height 15
select select "84596"
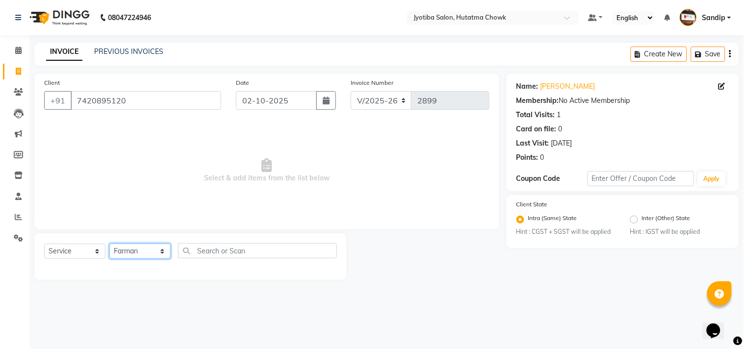
click at [109, 244] on select "Select Stylist Dinesh thakur Farman mahadev Munna prem Sandip Suresh yasin" at bounding box center [139, 251] width 61 height 15
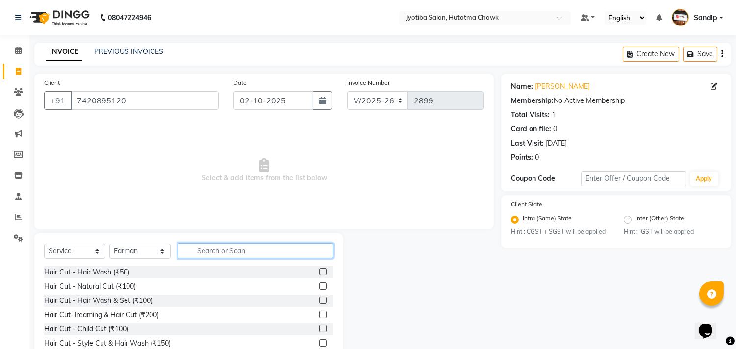
click at [206, 243] on input "text" at bounding box center [255, 250] width 155 height 15
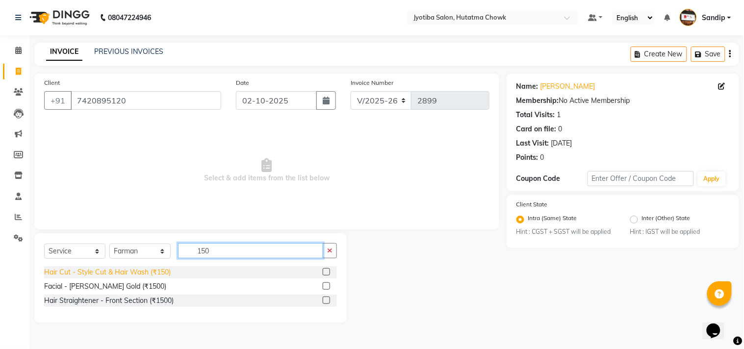
type input "150"
click at [81, 270] on div "Hair Cut - Style Cut & Hair Wash (₹150)" at bounding box center [107, 272] width 127 height 10
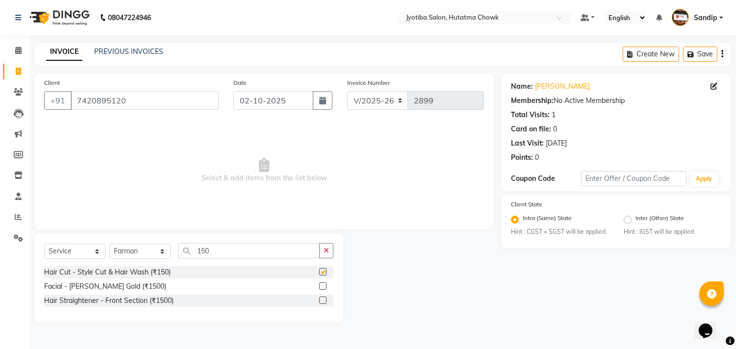
checkbox input "false"
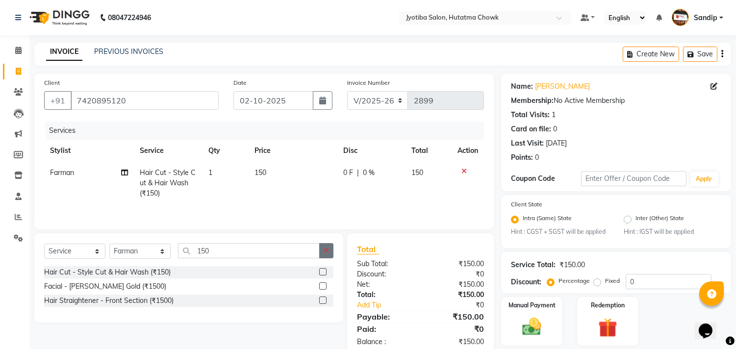
click at [332, 253] on button "button" at bounding box center [326, 250] width 14 height 15
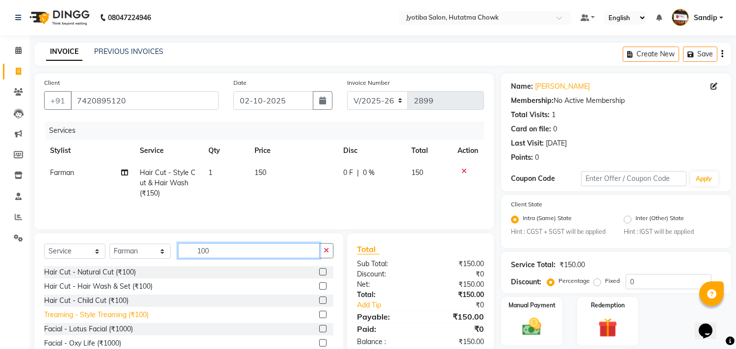
type input "100"
click at [127, 312] on div "Treaming - Style Treaming (₹100)" at bounding box center [96, 315] width 104 height 10
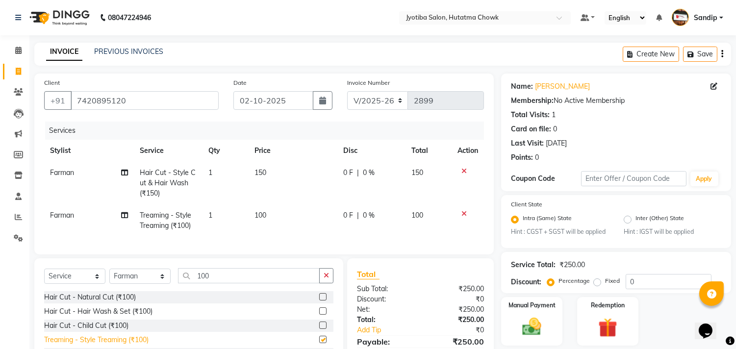
checkbox input "false"
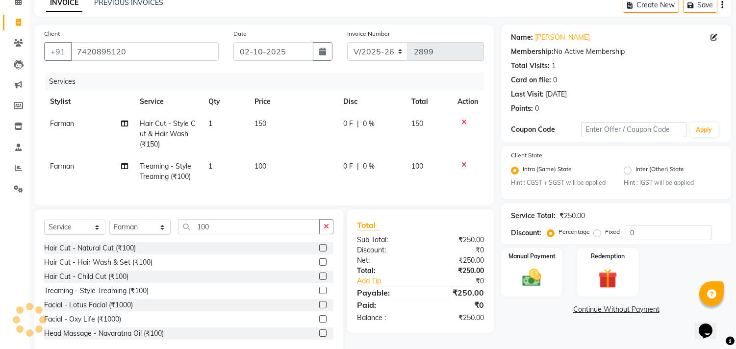
scroll to position [77, 0]
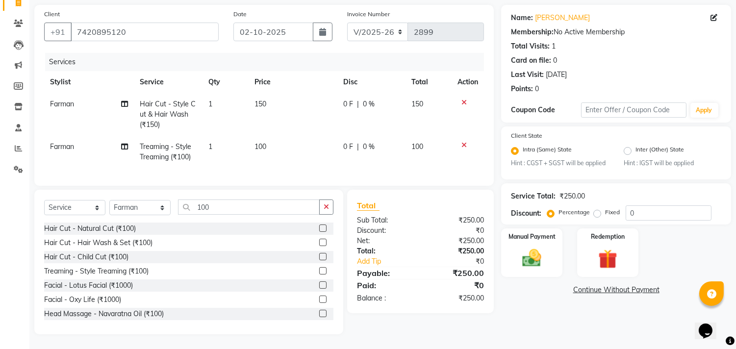
click at [587, 285] on link "Continue Without Payment" at bounding box center [616, 290] width 226 height 10
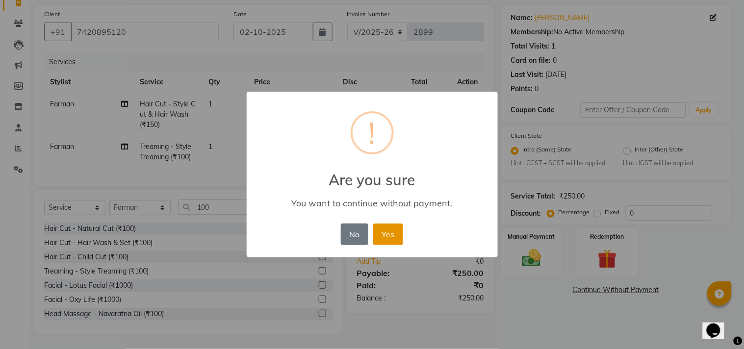
click at [382, 231] on button "Yes" at bounding box center [388, 235] width 30 height 22
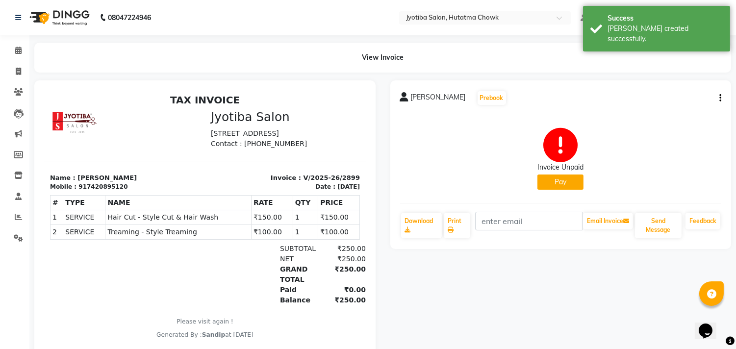
click at [566, 184] on button "Pay" at bounding box center [560, 182] width 46 height 15
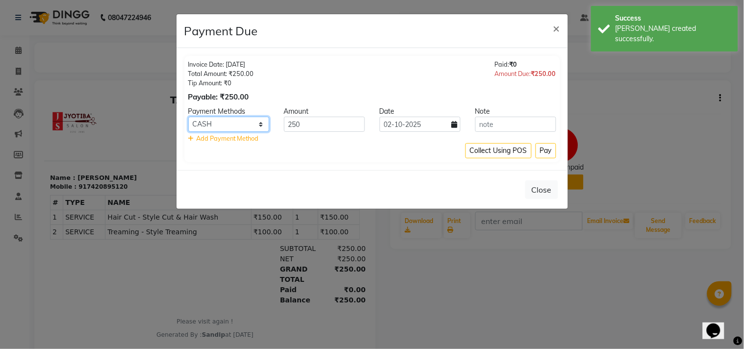
click at [236, 131] on select "CASH ONLINE CARD" at bounding box center [228, 124] width 81 height 15
select select "3"
click at [188, 117] on select "CASH ONLINE CARD" at bounding box center [228, 124] width 81 height 15
click at [546, 150] on button "Pay" at bounding box center [546, 150] width 21 height 15
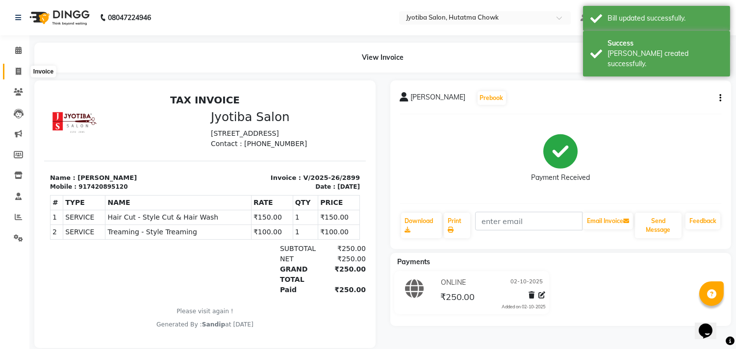
click at [16, 73] on icon at bounding box center [18, 71] width 5 height 7
select select "service"
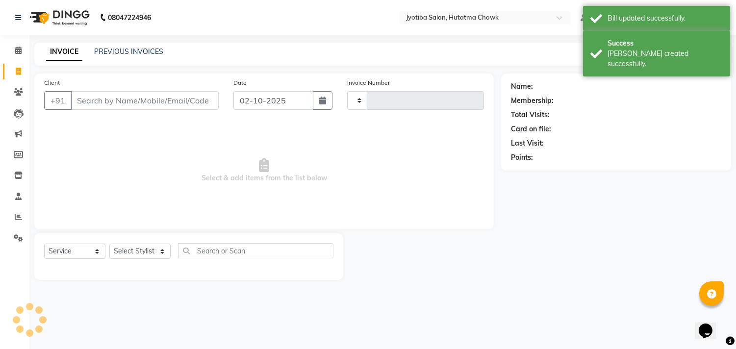
type input "2900"
select select "556"
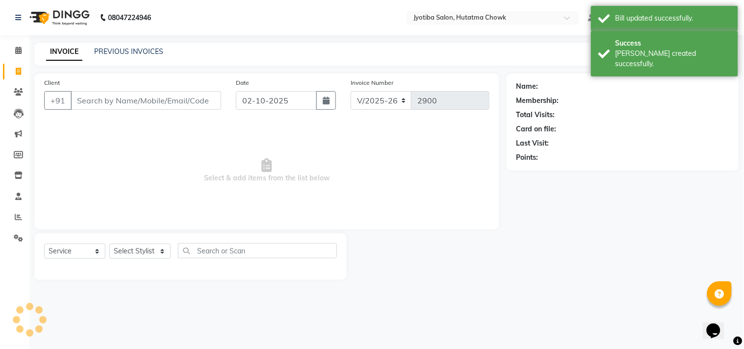
select select "membership"
click at [129, 50] on link "PREVIOUS INVOICES" at bounding box center [128, 51] width 69 height 9
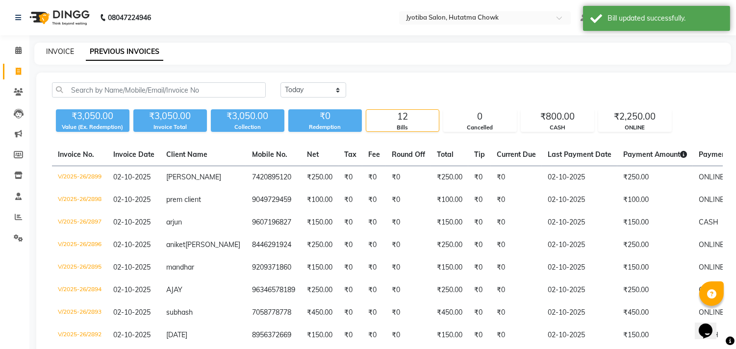
click at [59, 50] on link "INVOICE" at bounding box center [60, 51] width 28 height 9
select select "556"
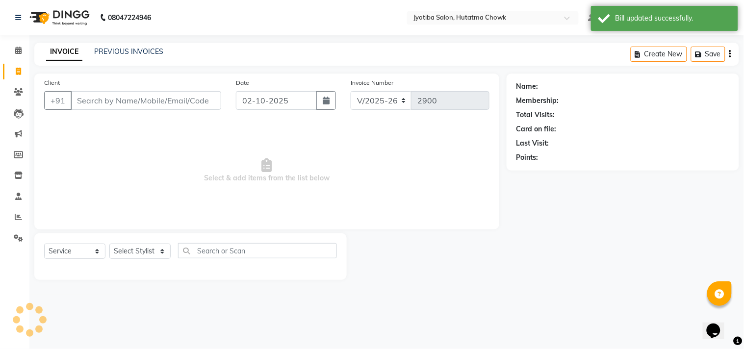
select select "membership"
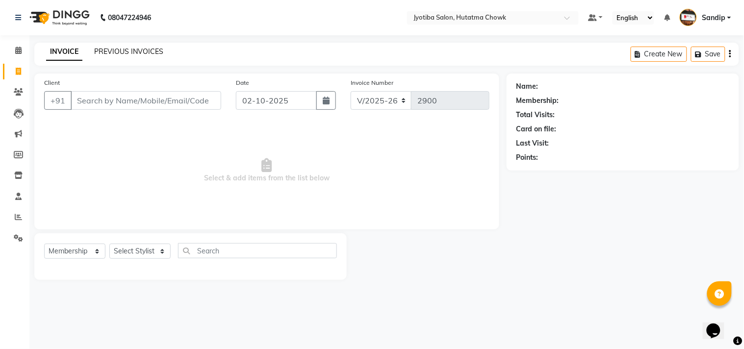
click at [112, 50] on link "PREVIOUS INVOICES" at bounding box center [128, 51] width 69 height 9
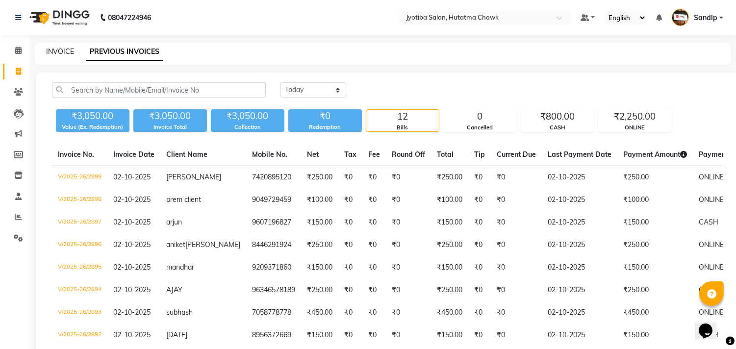
click at [59, 50] on link "INVOICE" at bounding box center [60, 51] width 28 height 9
select select "service"
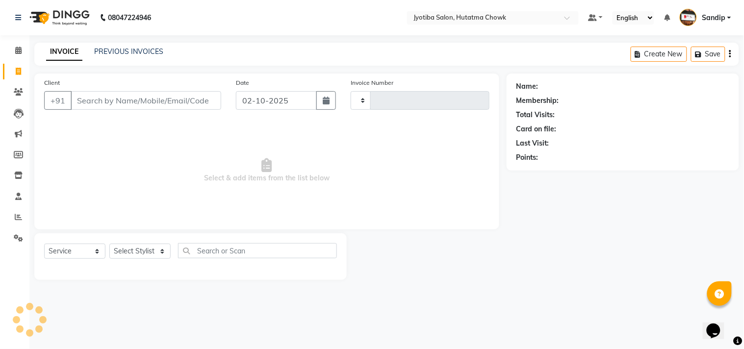
type input "2900"
select select "556"
select select "membership"
click at [128, 52] on link "PREVIOUS INVOICES" at bounding box center [128, 51] width 69 height 9
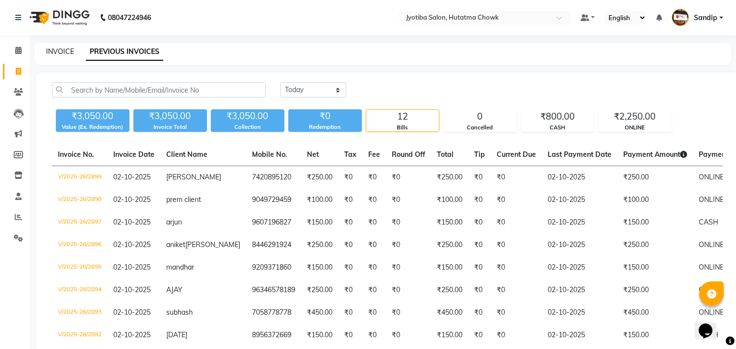
click at [59, 49] on link "INVOICE" at bounding box center [60, 51] width 28 height 9
select select "service"
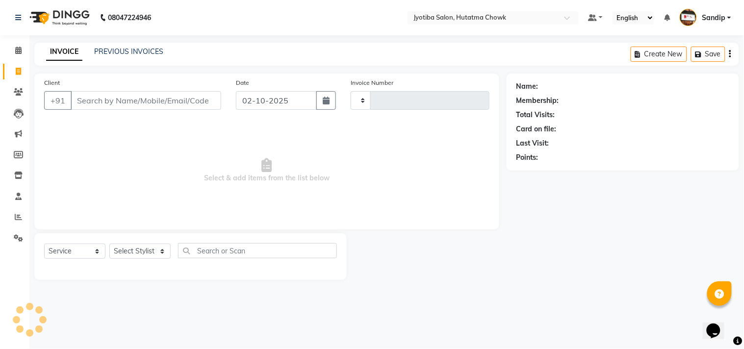
type input "2900"
select select "membership"
select select "556"
click at [128, 48] on link "PREVIOUS INVOICES" at bounding box center [128, 51] width 69 height 9
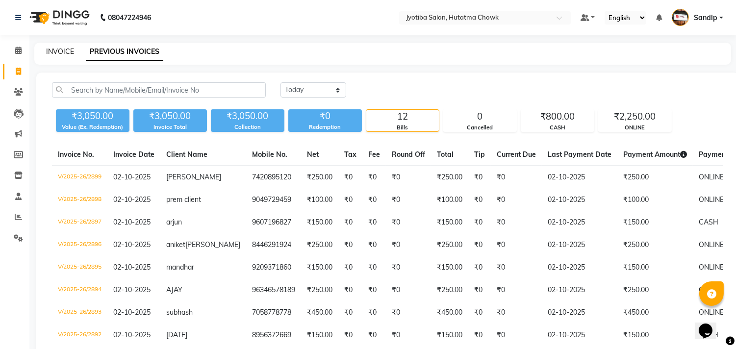
click at [60, 50] on link "INVOICE" at bounding box center [60, 51] width 28 height 9
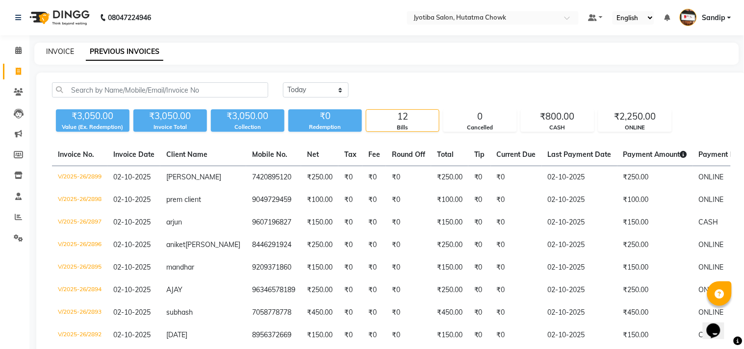
select select "556"
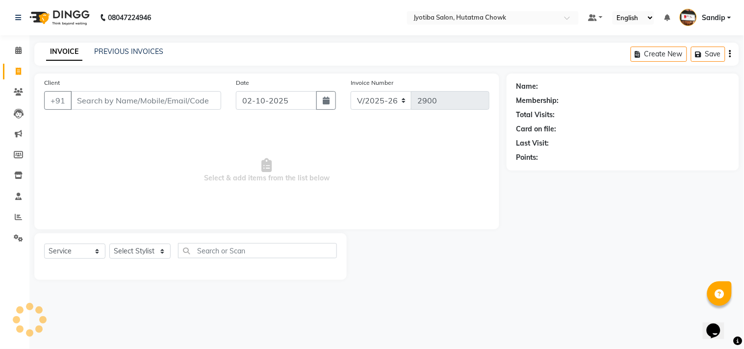
select select "membership"
click at [125, 50] on link "PREVIOUS INVOICES" at bounding box center [128, 51] width 69 height 9
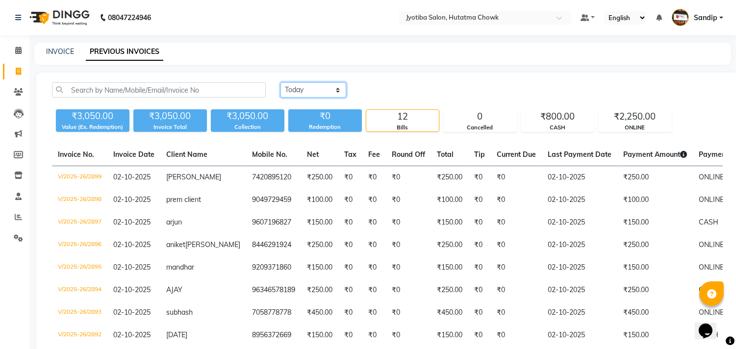
click at [288, 82] on select "Today Yesterday Custom Range" at bounding box center [314, 89] width 66 height 15
click at [281, 82] on select "Today Yesterday Custom Range" at bounding box center [314, 89] width 66 height 15
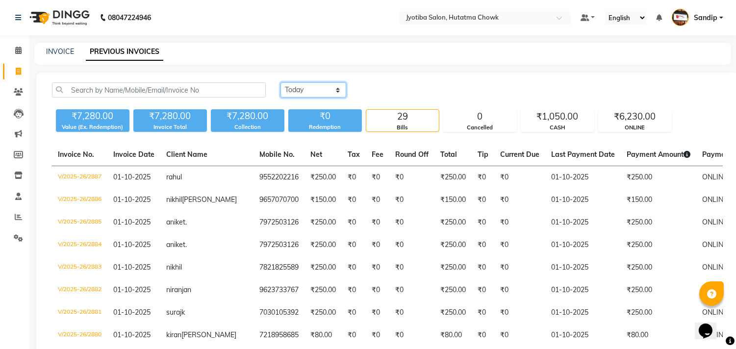
click at [310, 87] on select "Today Yesterday Custom Range" at bounding box center [314, 89] width 66 height 15
click at [281, 82] on select "Today Yesterday Custom Range" at bounding box center [314, 89] width 66 height 15
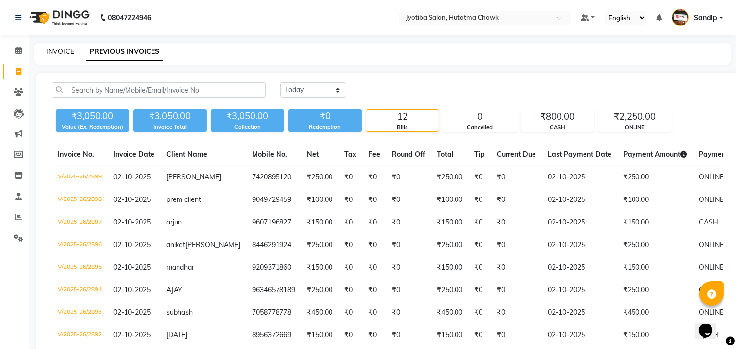
click at [61, 49] on link "INVOICE" at bounding box center [60, 51] width 28 height 9
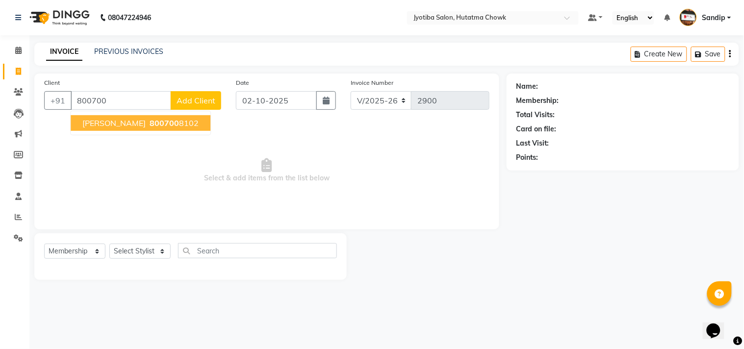
click at [119, 117] on button "omkar 800700 8102" at bounding box center [141, 123] width 140 height 16
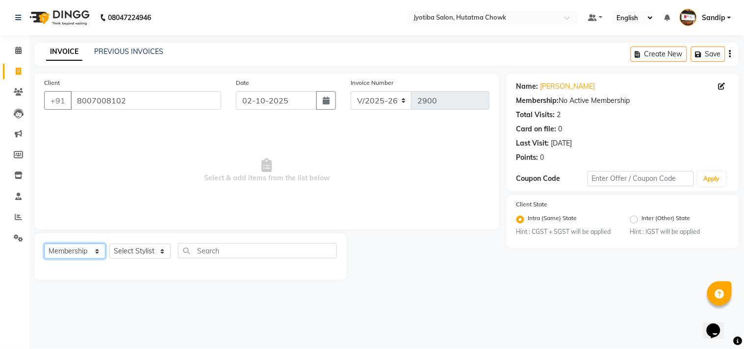
click at [61, 253] on select "Select Service Product Membership Package Voucher Prepaid Gift Card" at bounding box center [74, 251] width 61 height 15
click at [44, 244] on select "Select Service Product Membership Package Voucher Prepaid Gift Card" at bounding box center [74, 251] width 61 height 15
click at [136, 251] on select "Select Stylist Dinesh thakur Farman mahadev Munna prem Sandip Suresh yasin" at bounding box center [139, 251] width 61 height 15
click at [109, 244] on select "Select Stylist Dinesh thakur Farman mahadev Munna prem Sandip Suresh yasin" at bounding box center [139, 251] width 61 height 15
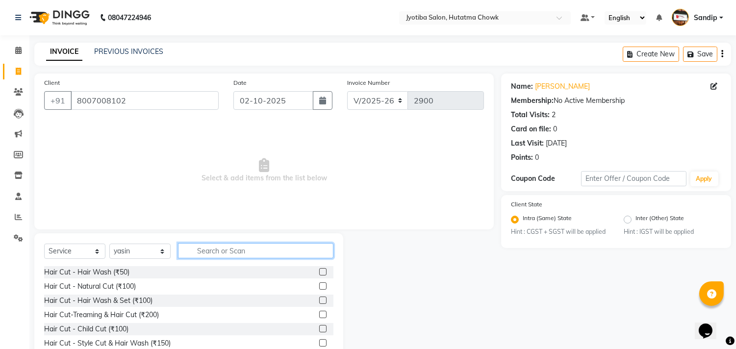
click at [214, 252] on input "text" at bounding box center [255, 250] width 155 height 15
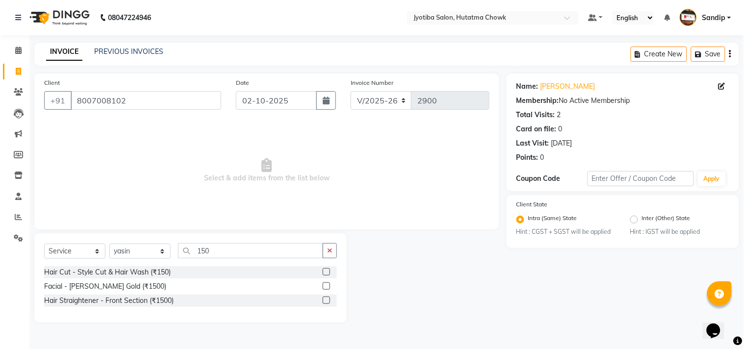
click at [128, 278] on div "Hair Cut - Style Cut & Hair Wash (₹150)" at bounding box center [190, 272] width 293 height 12
click at [121, 276] on div "Hair Cut - Style Cut & Hair Wash (₹150)" at bounding box center [107, 272] width 127 height 10
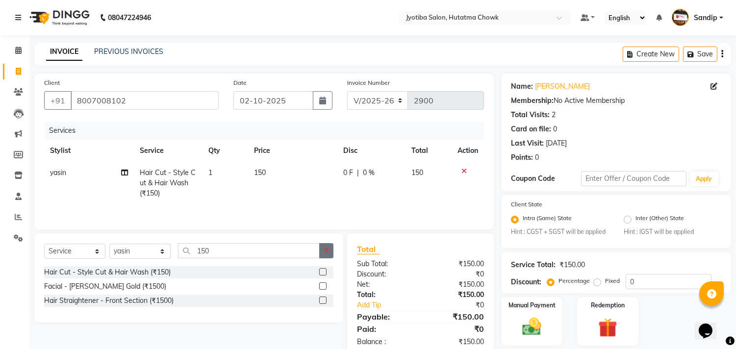
click at [326, 254] on icon "button" at bounding box center [326, 250] width 5 height 7
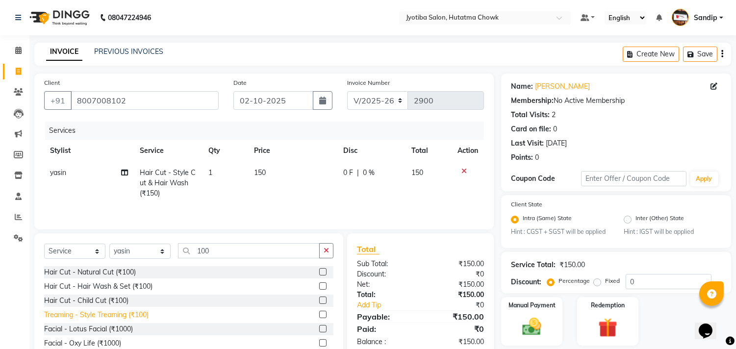
click at [130, 315] on div "Treaming - Style Treaming (₹100)" at bounding box center [96, 315] width 104 height 10
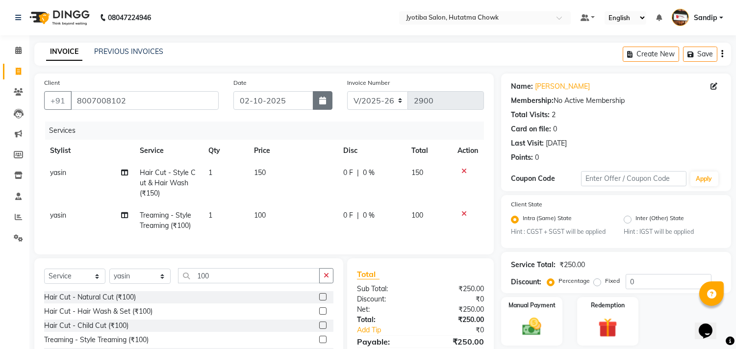
click at [330, 108] on button "button" at bounding box center [323, 100] width 20 height 19
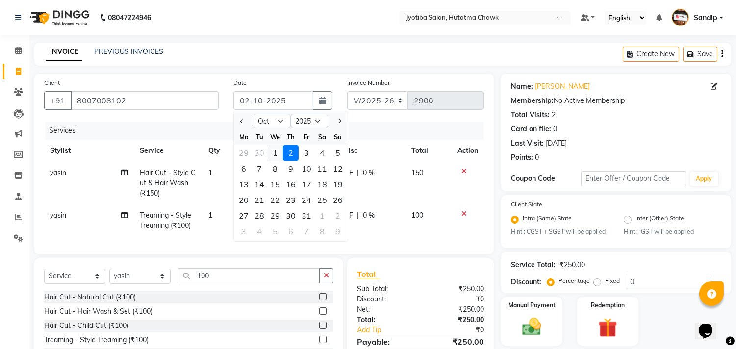
click at [275, 148] on div "1" at bounding box center [275, 153] width 16 height 16
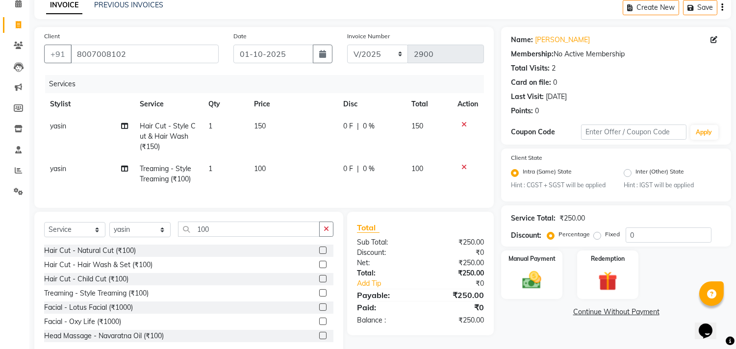
scroll to position [77, 0]
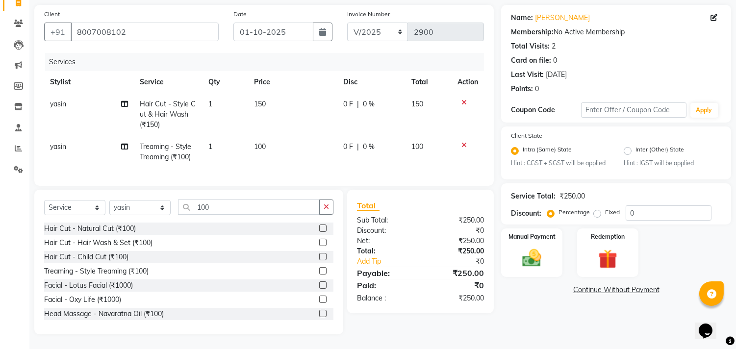
click at [587, 285] on link "Continue Without Payment" at bounding box center [616, 290] width 226 height 10
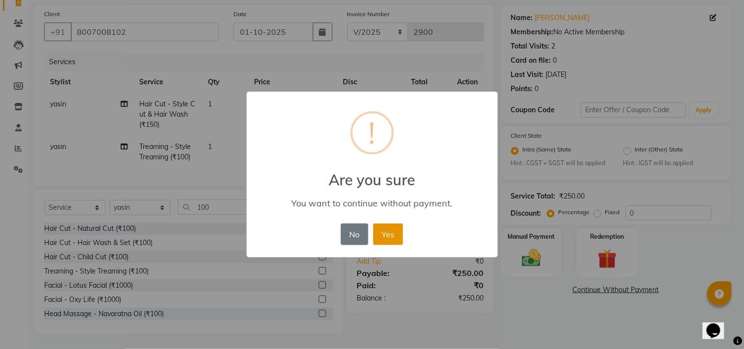
click at [391, 230] on button "Yes" at bounding box center [388, 235] width 30 height 22
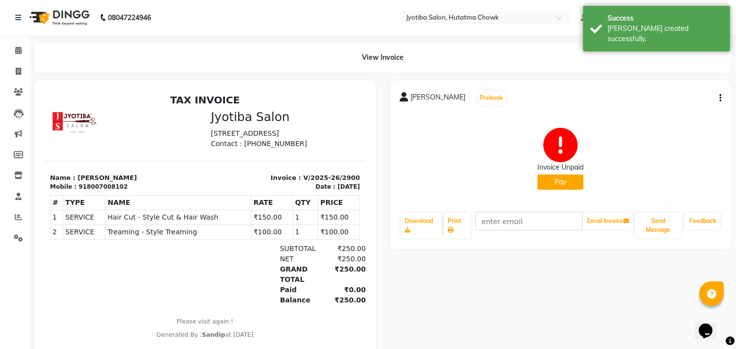
click at [550, 185] on button "Pay" at bounding box center [560, 182] width 46 height 15
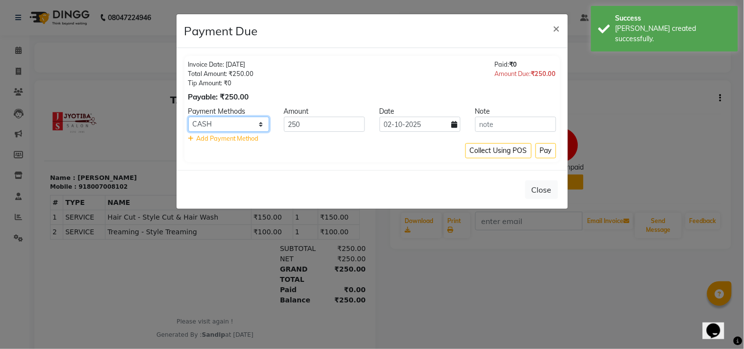
click at [238, 126] on select "CASH ONLINE CARD" at bounding box center [228, 124] width 81 height 15
click at [234, 119] on select "CASH ONLINE CARD" at bounding box center [228, 124] width 81 height 15
click at [188, 117] on select "CASH ONLINE CARD" at bounding box center [228, 124] width 81 height 15
click at [439, 126] on input "02-10-2025" at bounding box center [420, 124] width 81 height 15
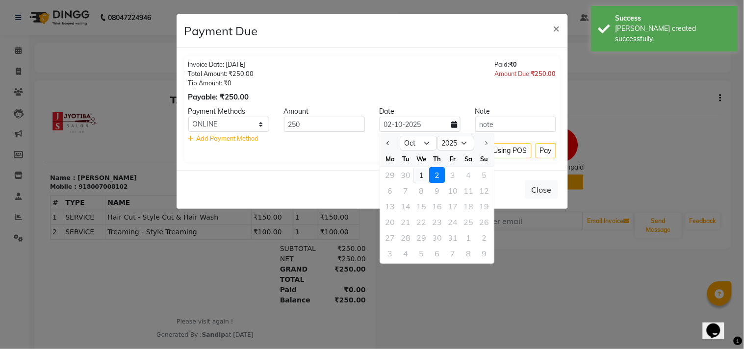
click at [423, 175] on div "1" at bounding box center [421, 175] width 16 height 16
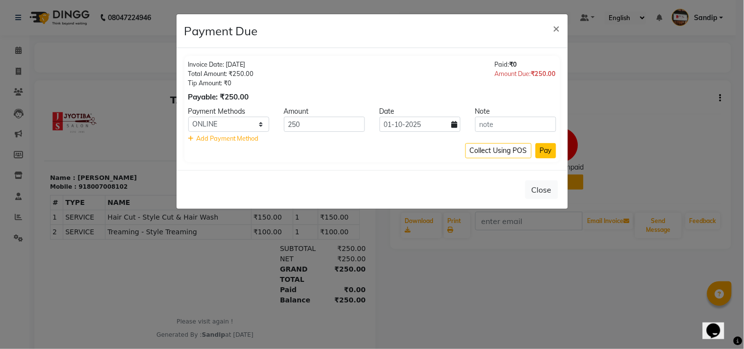
click at [542, 145] on button "Pay" at bounding box center [546, 150] width 21 height 15
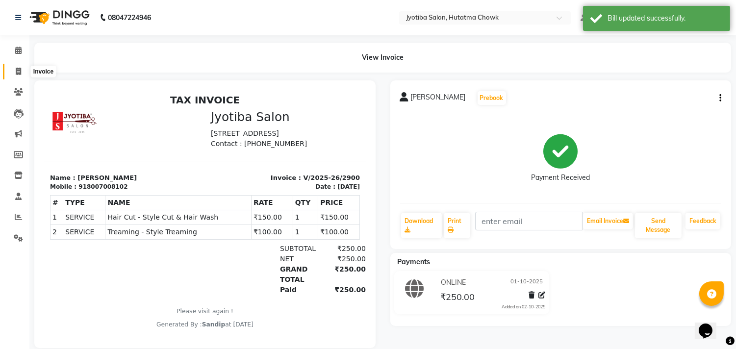
click at [16, 73] on icon at bounding box center [18, 71] width 5 height 7
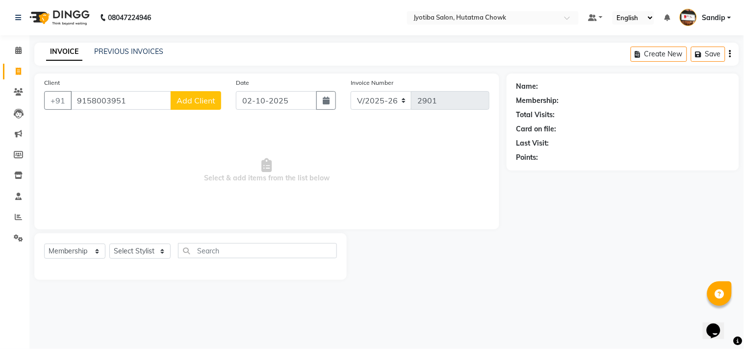
click at [184, 104] on span "Add Client" at bounding box center [196, 101] width 39 height 10
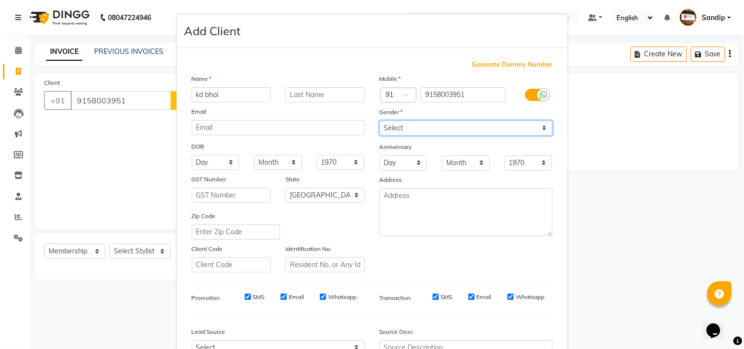
click at [403, 125] on select "Select Male Female Other Prefer Not To Say" at bounding box center [466, 128] width 173 height 15
click at [380, 121] on select "Select Male Female Other Prefer Not To Say" at bounding box center [466, 128] width 173 height 15
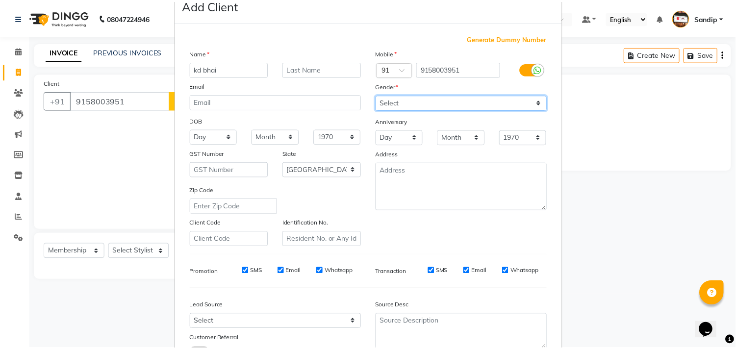
scroll to position [104, 0]
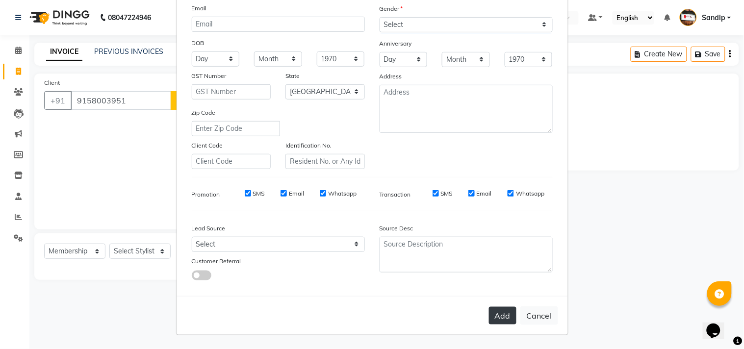
click at [496, 317] on button "Add" at bounding box center [502, 316] width 27 height 18
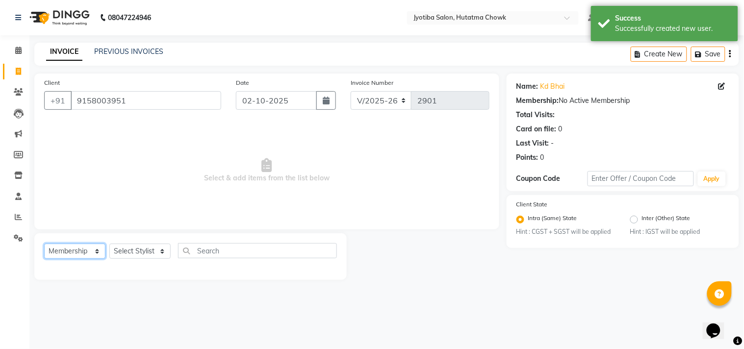
click at [71, 255] on select "Select Service Product Membership Package Voucher Prepaid Gift Card" at bounding box center [74, 251] width 61 height 15
click at [44, 244] on select "Select Service Product Membership Package Voucher Prepaid Gift Card" at bounding box center [74, 251] width 61 height 15
click at [138, 255] on select "Select Stylist Dinesh thakur Farman mahadev Munna prem Sandip Suresh yasin" at bounding box center [139, 251] width 61 height 15
click at [109, 244] on select "Select Stylist Dinesh thakur Farman mahadev Munna prem Sandip Suresh yasin" at bounding box center [139, 251] width 61 height 15
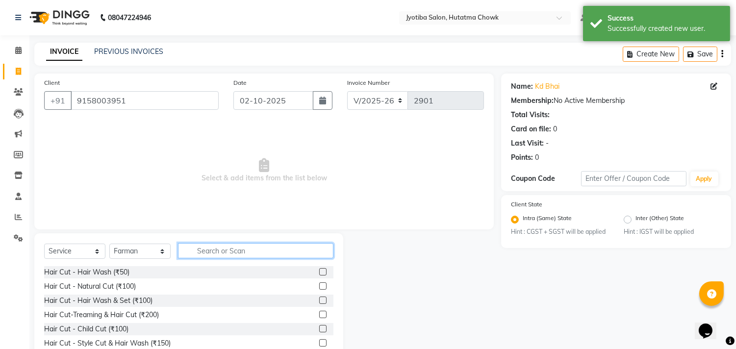
click at [216, 255] on input "text" at bounding box center [255, 250] width 155 height 15
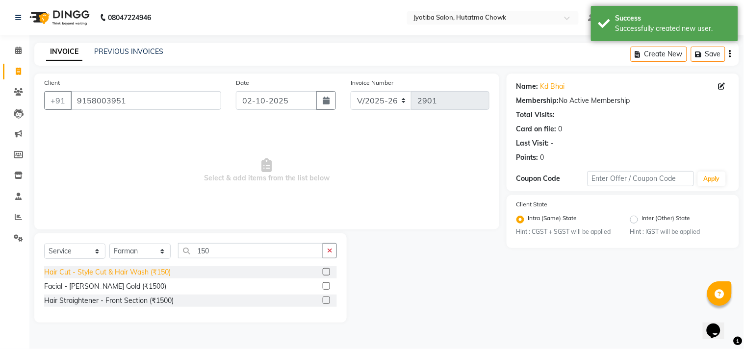
click at [141, 276] on div "Hair Cut - Style Cut & Hair Wash (₹150)" at bounding box center [107, 272] width 127 height 10
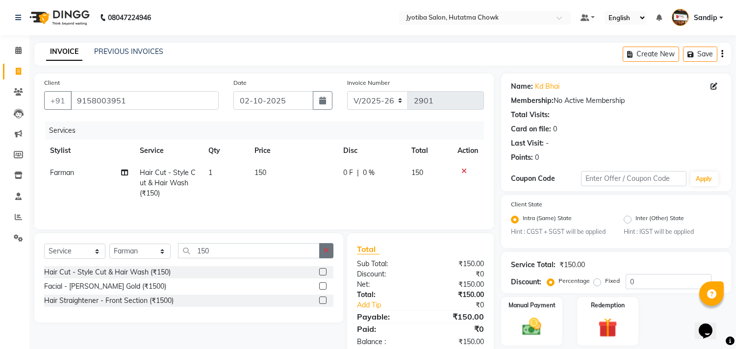
click at [327, 251] on icon "button" at bounding box center [326, 250] width 5 height 7
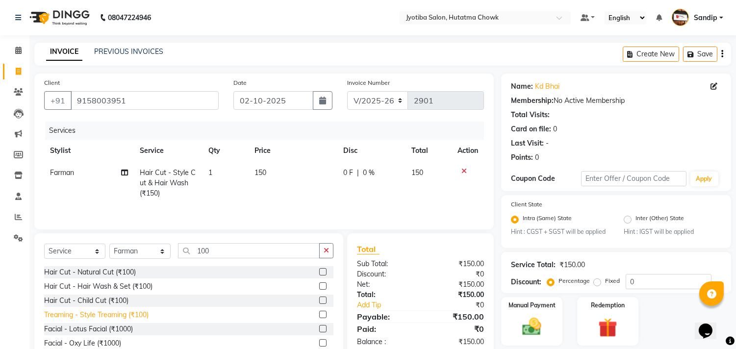
click at [126, 320] on div "Treaming - Style Treaming (₹100)" at bounding box center [96, 315] width 104 height 10
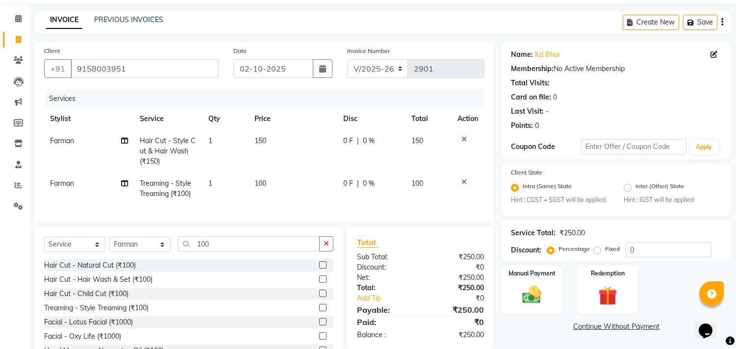
scroll to position [77, 0]
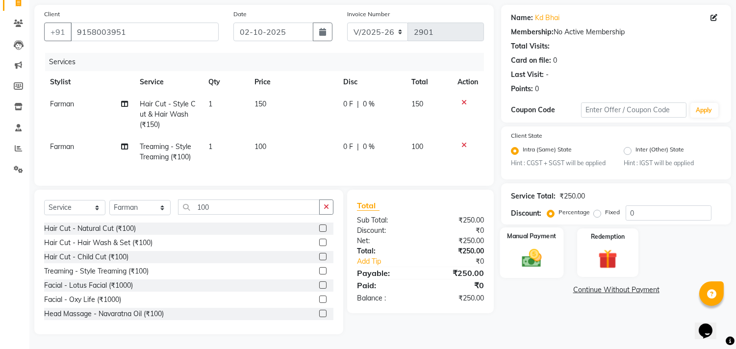
click at [532, 256] on img at bounding box center [532, 258] width 32 height 23
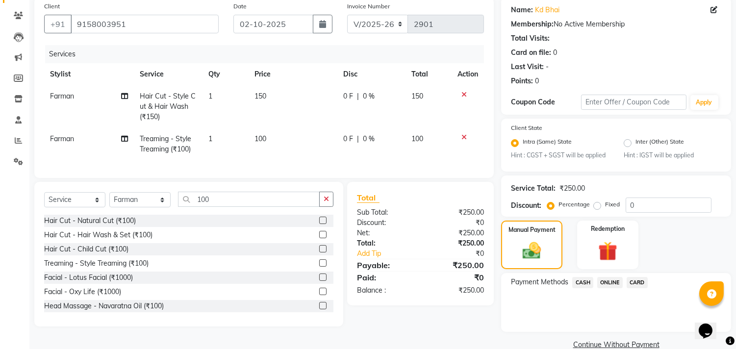
click at [584, 284] on span "CASH" at bounding box center [582, 282] width 21 height 11
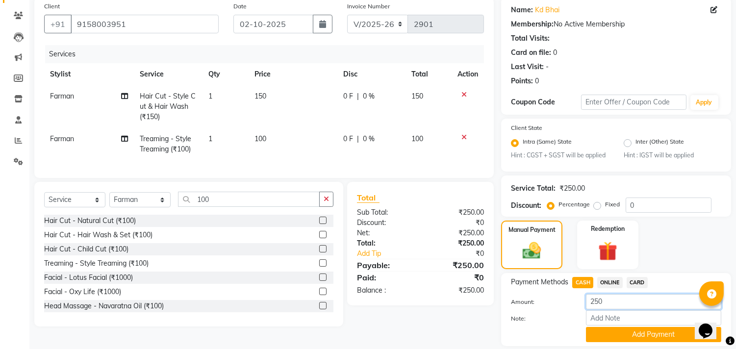
click at [602, 299] on input "250" at bounding box center [653, 301] width 135 height 15
click at [594, 332] on button "Add Payment" at bounding box center [653, 334] width 135 height 15
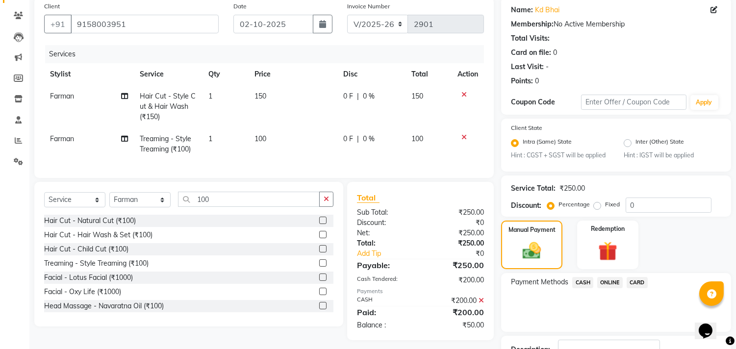
click at [614, 284] on span "ONLINE" at bounding box center [610, 282] width 26 height 11
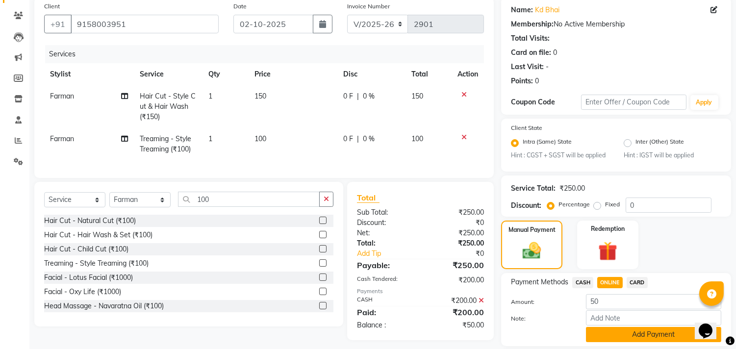
click at [615, 333] on button "Add Payment" at bounding box center [653, 334] width 135 height 15
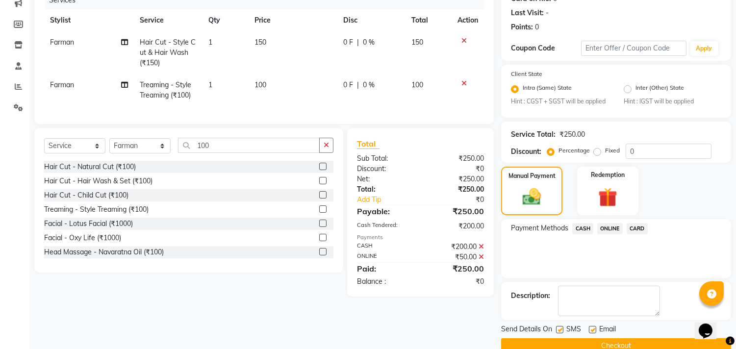
scroll to position [150, 0]
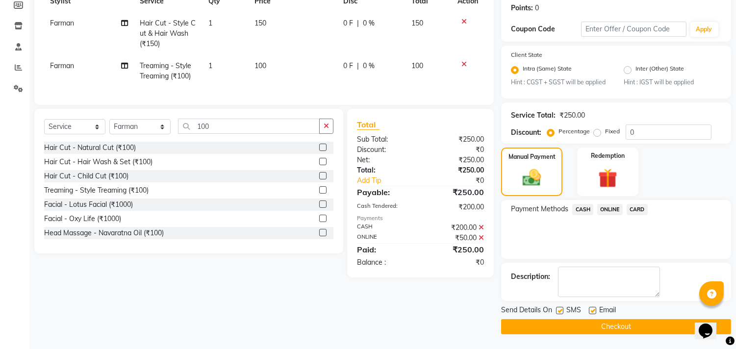
click at [583, 327] on button "Checkout" at bounding box center [616, 326] width 230 height 15
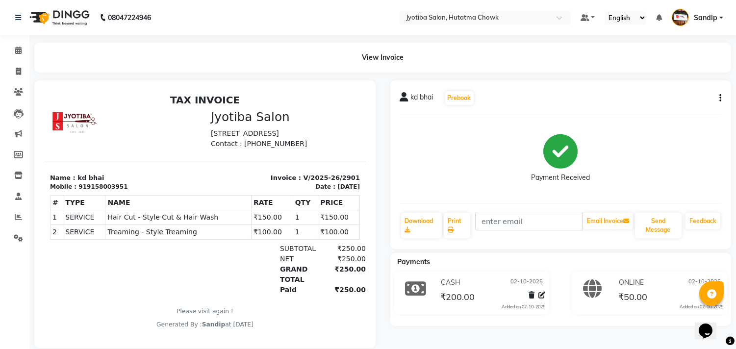
click at [718, 98] on button "button" at bounding box center [718, 98] width 6 height 10
click at [664, 110] on div "Edit Invoice" at bounding box center [671, 110] width 67 height 12
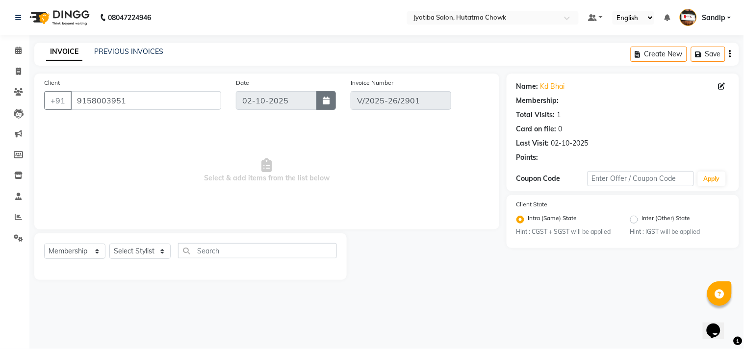
click at [324, 104] on button "button" at bounding box center [326, 100] width 20 height 19
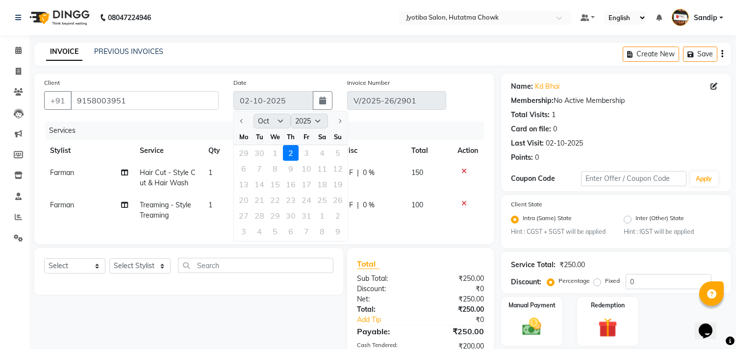
click at [406, 179] on td "150" at bounding box center [429, 178] width 47 height 32
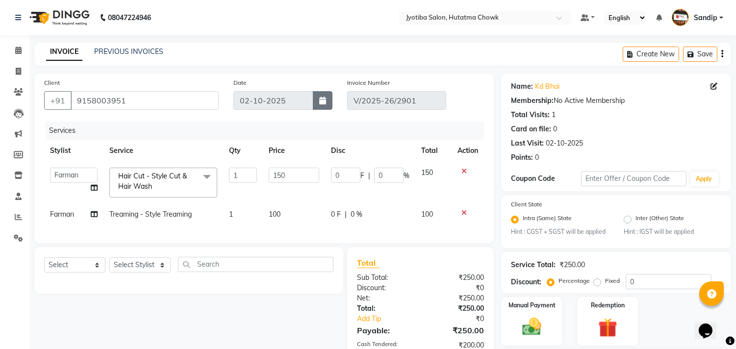
click at [325, 100] on icon "button" at bounding box center [322, 101] width 7 height 8
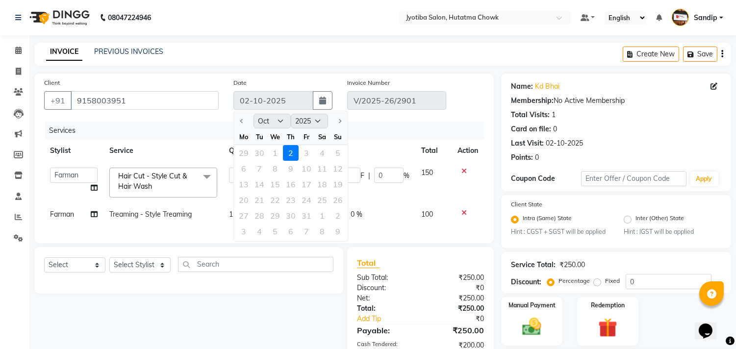
click at [378, 127] on div "Services" at bounding box center [268, 131] width 446 height 18
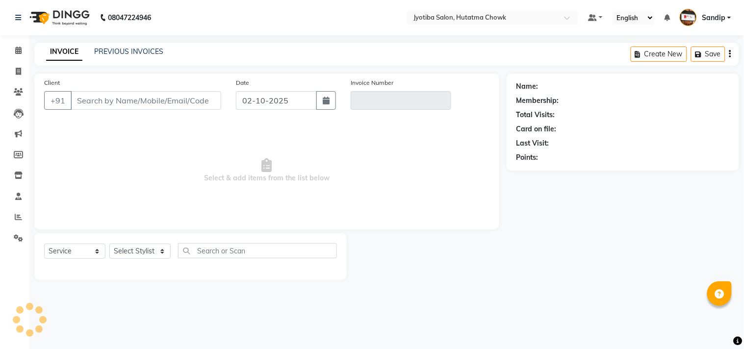
select select "membership"
type input "9158003951"
type input "V/2025-26/2901"
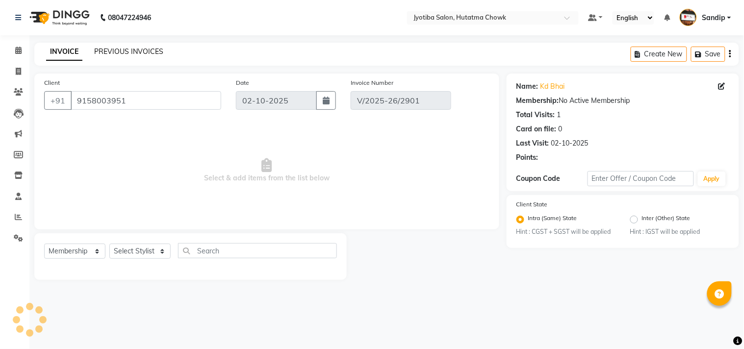
select select "select"
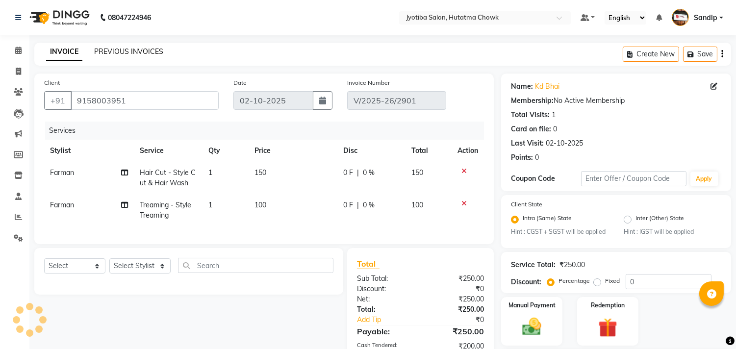
click at [130, 52] on link "PREVIOUS INVOICES" at bounding box center [128, 51] width 69 height 9
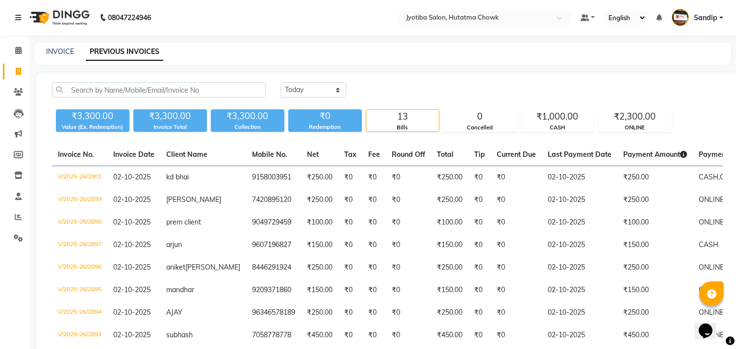
drag, startPoint x: 323, startPoint y: 175, endPoint x: 472, endPoint y: 75, distance: 179.8
click at [472, 75] on div "Today Yesterday Custom Range ₹3,300.00 Value (Ex. Redemption) ₹3,300.00 Invoice…" at bounding box center [387, 286] width 702 height 426
click at [55, 53] on link "INVOICE" at bounding box center [60, 51] width 28 height 9
select select "556"
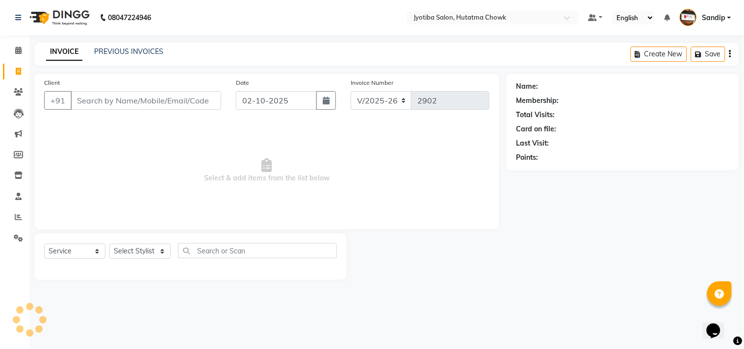
select select "membership"
click at [128, 51] on link "PREVIOUS INVOICES" at bounding box center [128, 51] width 69 height 9
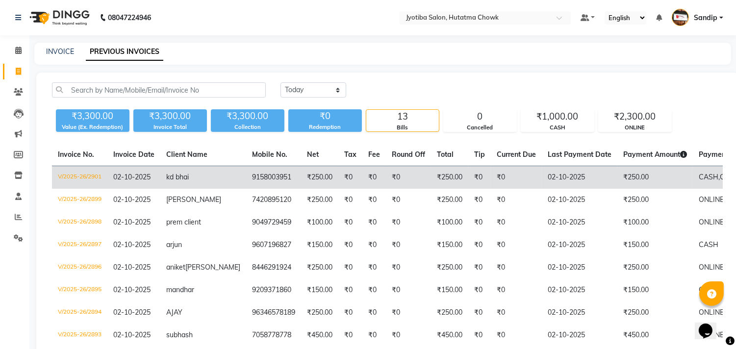
click at [246, 183] on td "9158003951" at bounding box center [273, 177] width 55 height 23
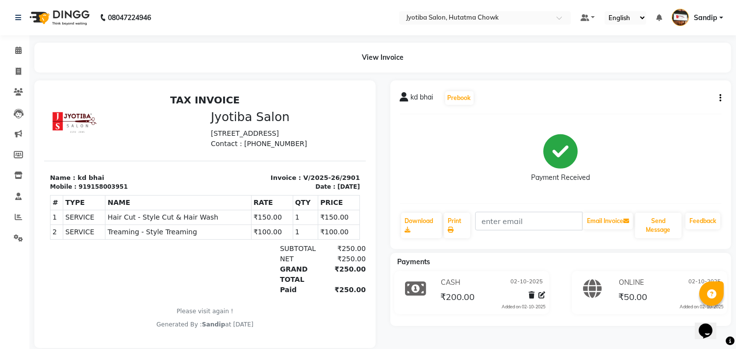
click at [718, 96] on button "button" at bounding box center [718, 98] width 6 height 10
click at [671, 75] on div "Cancel Invoice" at bounding box center [671, 74] width 67 height 12
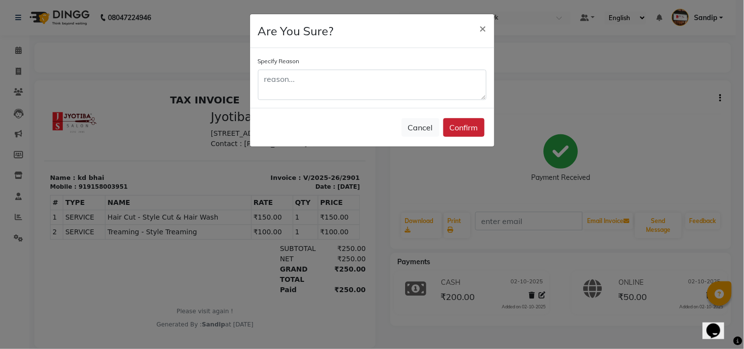
click at [466, 126] on button "Confirm" at bounding box center [463, 127] width 41 height 19
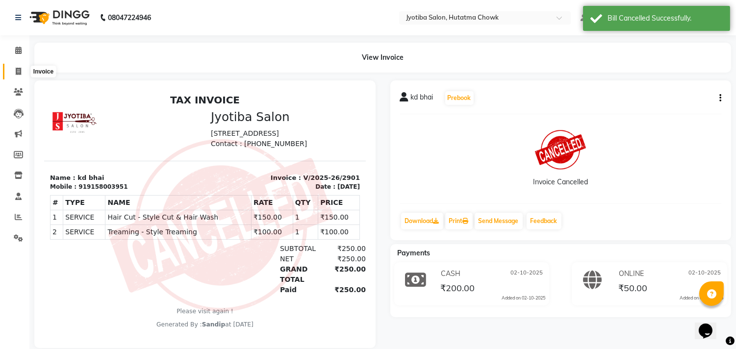
click at [18, 74] on icon at bounding box center [18, 71] width 5 height 7
select select "556"
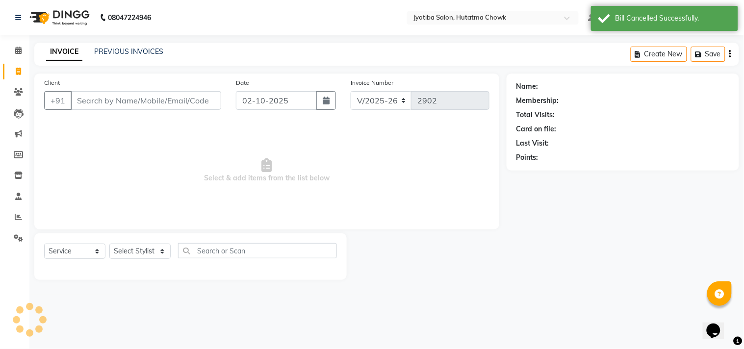
select select "membership"
click at [130, 55] on link "PREVIOUS INVOICES" at bounding box center [128, 51] width 69 height 9
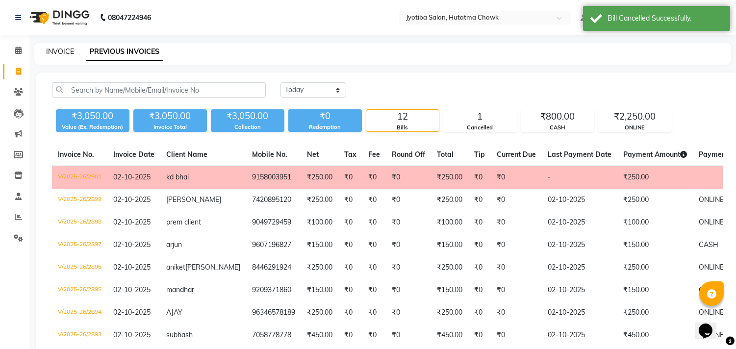
click at [59, 50] on link "INVOICE" at bounding box center [60, 51] width 28 height 9
select select "556"
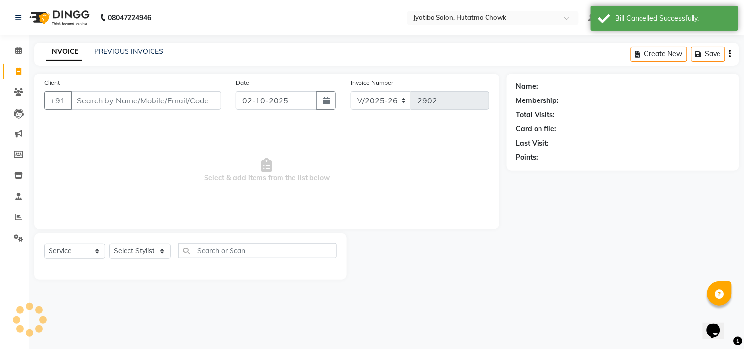
select select "membership"
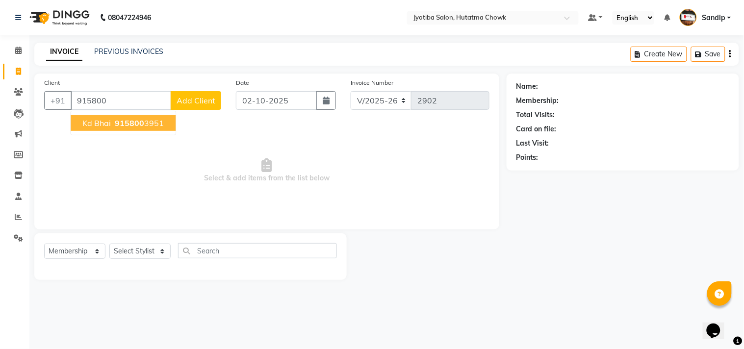
click at [124, 121] on span "915800" at bounding box center [129, 123] width 29 height 10
type input "9158003951"
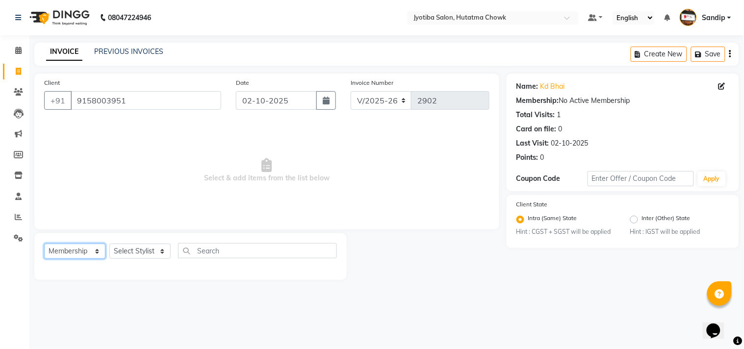
click at [67, 244] on select "Select Service Product Membership Package Voucher Prepaid Gift Card" at bounding box center [74, 251] width 61 height 15
select select "service"
click at [44, 244] on select "Select Service Product Membership Package Voucher Prepaid Gift Card" at bounding box center [74, 251] width 61 height 15
click at [330, 101] on icon "button" at bounding box center [326, 101] width 7 height 8
select select "10"
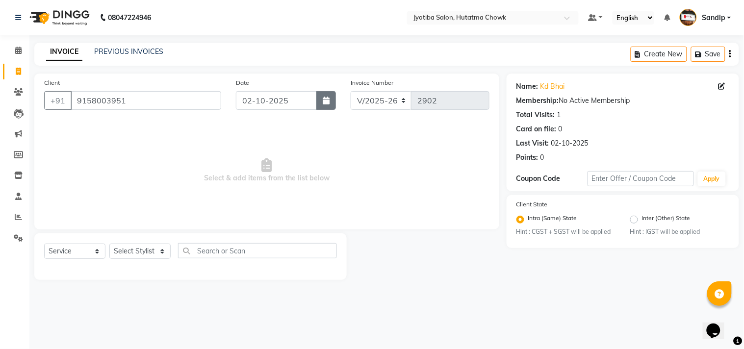
select select "2025"
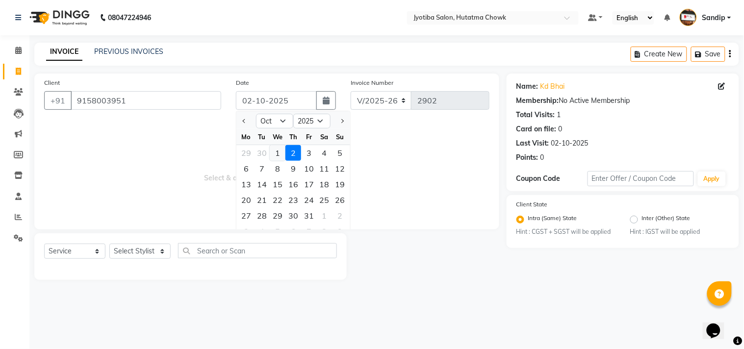
click at [280, 148] on div "1" at bounding box center [278, 153] width 16 height 16
type input "01-10-2025"
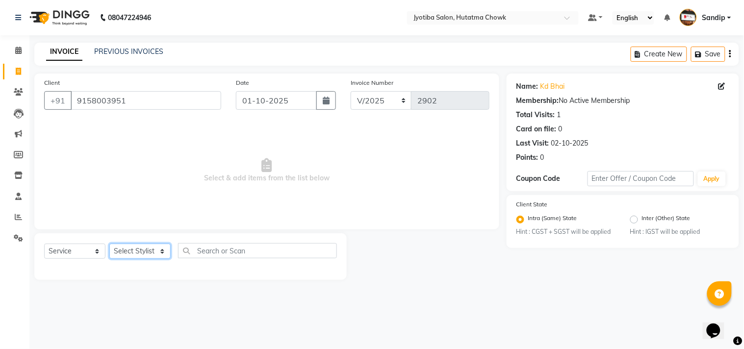
click at [142, 251] on select "Select Stylist [PERSON_NAME] [PERSON_NAME] [PERSON_NAME] prem Sandip [PERSON_NA…" at bounding box center [139, 251] width 61 height 15
select select "84596"
click at [109, 244] on select "Select Stylist [PERSON_NAME] [PERSON_NAME] [PERSON_NAME] prem Sandip [PERSON_NA…" at bounding box center [139, 251] width 61 height 15
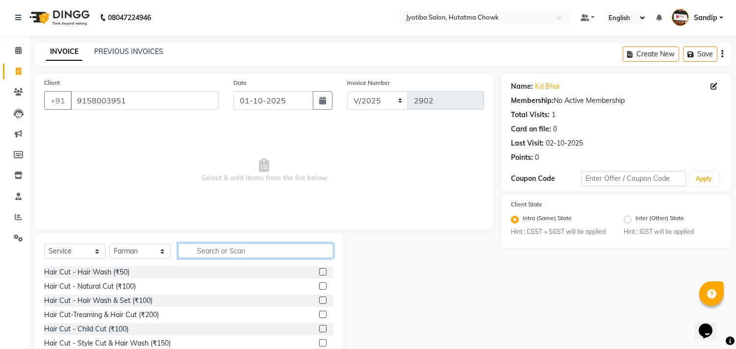
click at [213, 248] on input "text" at bounding box center [255, 250] width 155 height 15
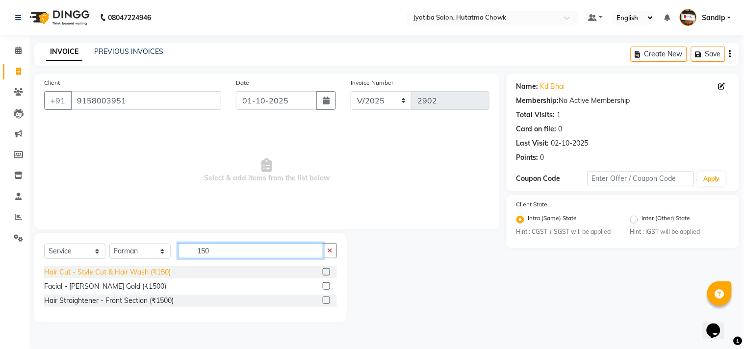
type input "150"
click at [102, 276] on div "Hair Cut - Style Cut & Hair Wash (₹150)" at bounding box center [107, 272] width 127 height 10
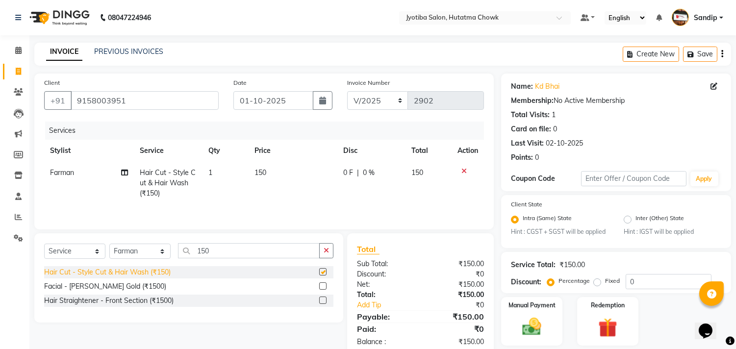
checkbox input "false"
click at [328, 254] on icon "button" at bounding box center [326, 250] width 5 height 7
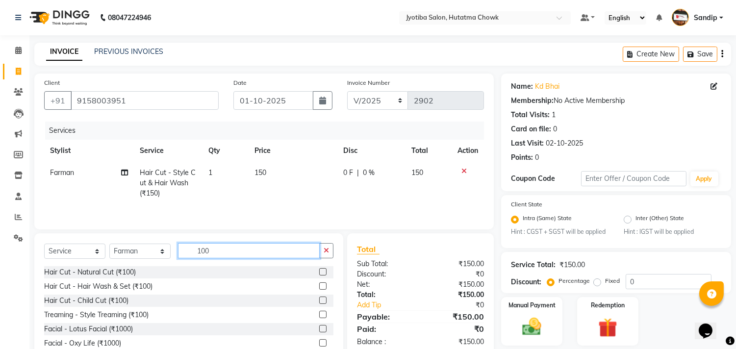
type input "100"
click at [109, 323] on div "Hair Cut - Natural Cut (₹100) Hair Cut - Hair Wash & Set (₹100) Hair Cut - Chil…" at bounding box center [188, 315] width 289 height 98
click at [101, 317] on div "Treaming - Style Treaming (₹100)" at bounding box center [96, 315] width 104 height 10
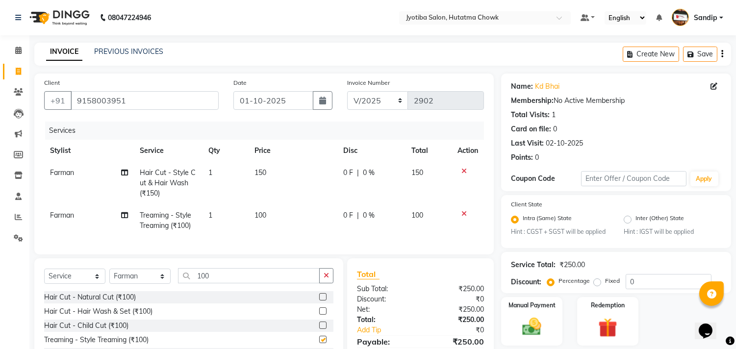
checkbox input "false"
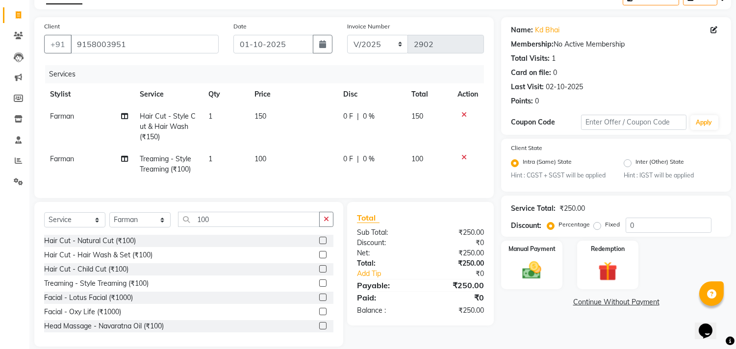
scroll to position [77, 0]
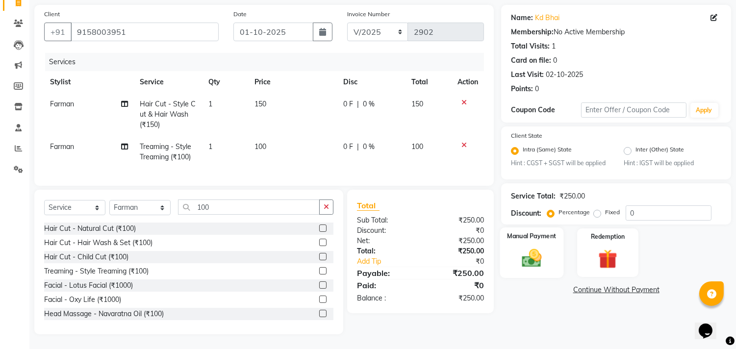
click at [535, 253] on img at bounding box center [532, 258] width 32 height 23
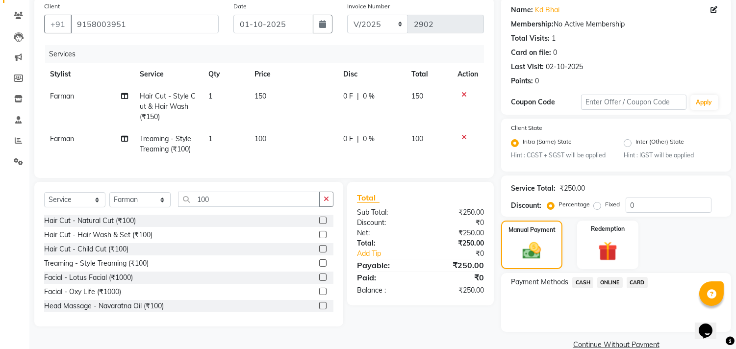
click at [587, 282] on span "CASH" at bounding box center [582, 282] width 21 height 11
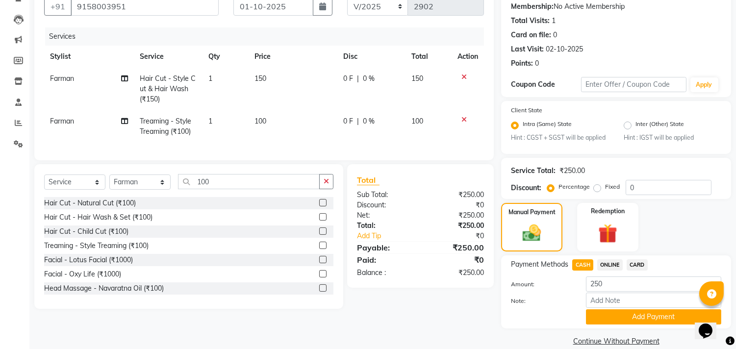
scroll to position [108, 0]
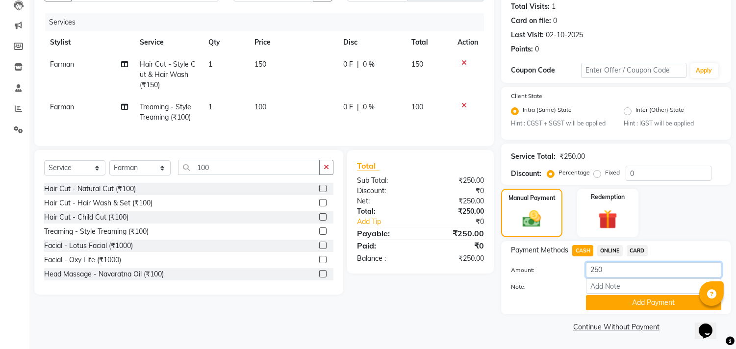
click at [620, 266] on input "250" at bounding box center [653, 269] width 135 height 15
type input "200"
click at [613, 304] on button "Add Payment" at bounding box center [653, 302] width 135 height 15
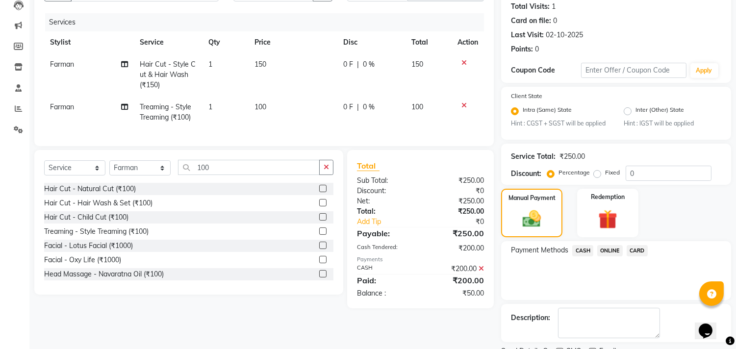
click at [606, 249] on span "ONLINE" at bounding box center [610, 250] width 26 height 11
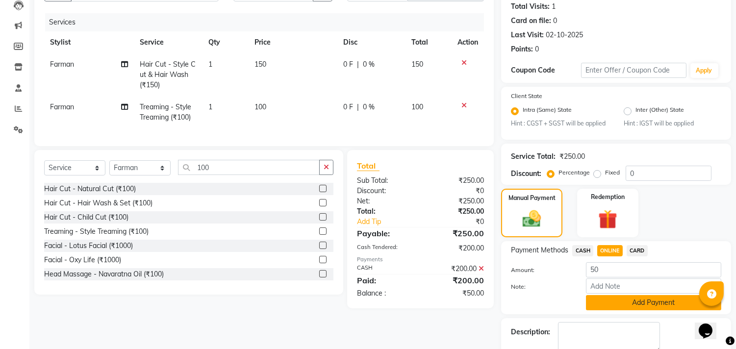
click at [609, 309] on button "Add Payment" at bounding box center [653, 302] width 135 height 15
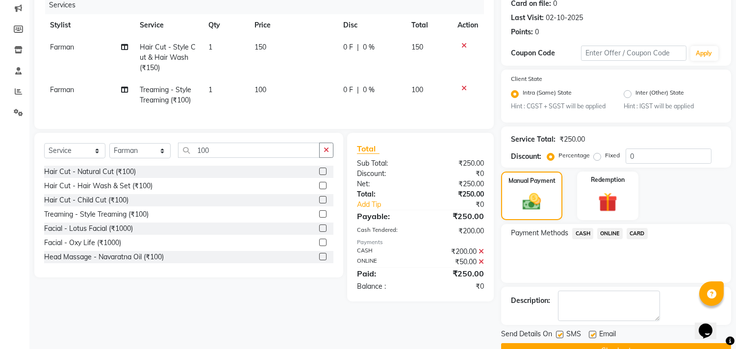
scroll to position [150, 0]
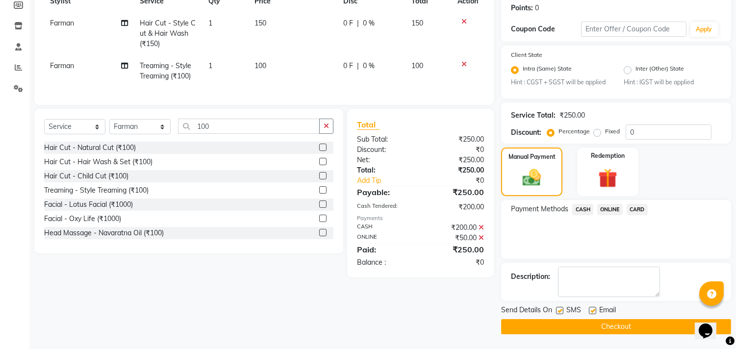
click at [547, 324] on button "Checkout" at bounding box center [616, 326] width 230 height 15
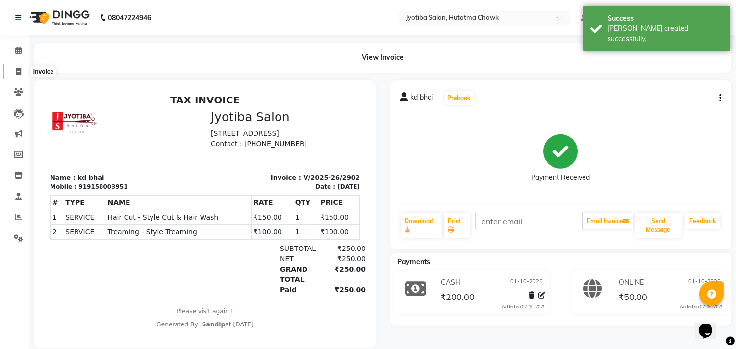
click at [16, 71] on icon at bounding box center [18, 71] width 5 height 7
select select "556"
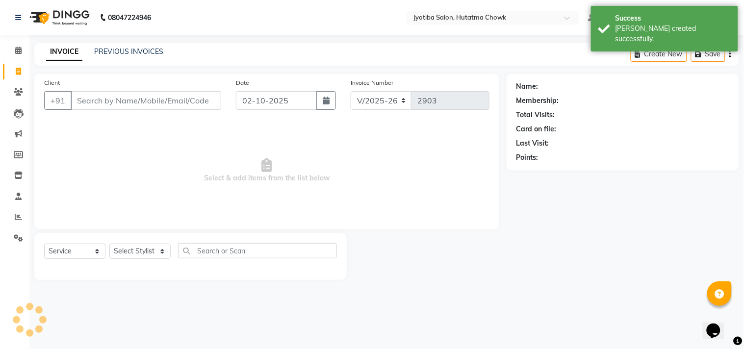
select select "membership"
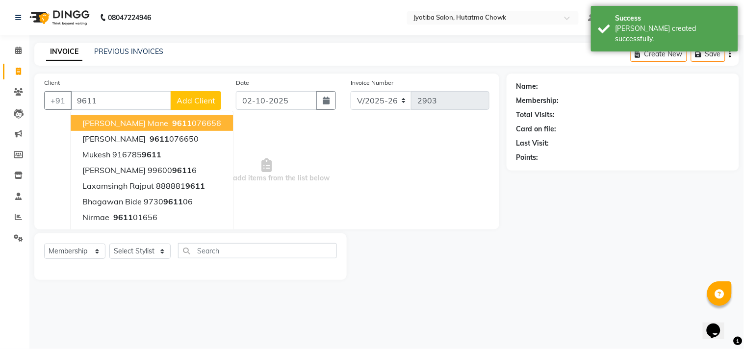
click at [149, 116] on button "SANDEP mane 9611 076656" at bounding box center [152, 123] width 162 height 16
type input "9611076656"
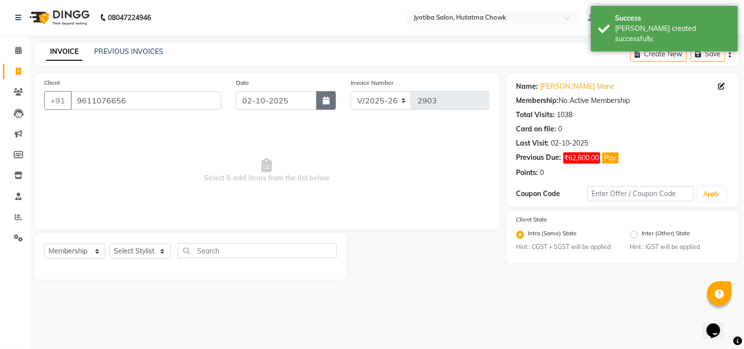
click at [329, 102] on icon "button" at bounding box center [326, 101] width 7 height 8
select select "10"
select select "2025"
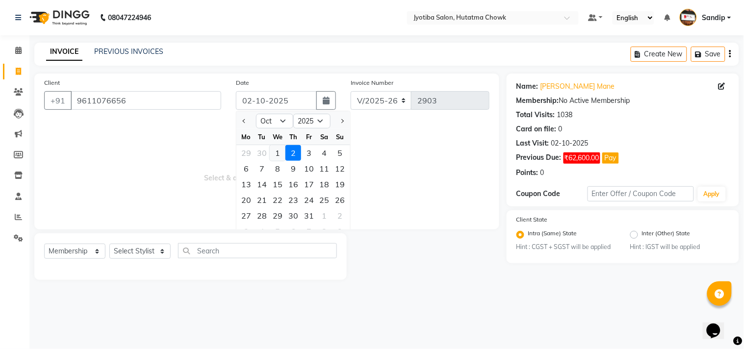
click at [276, 151] on div "1" at bounding box center [278, 153] width 16 height 16
type input "01-10-2025"
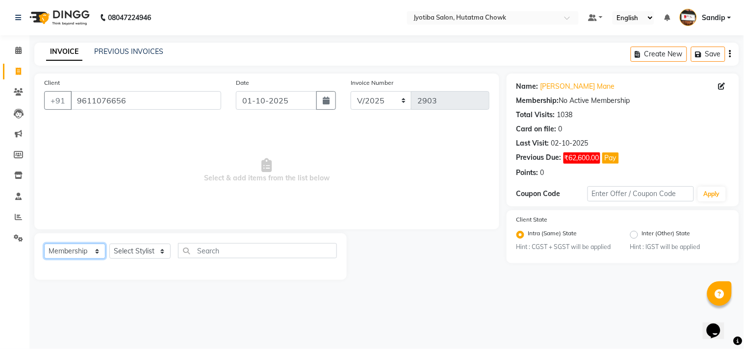
click at [79, 249] on select "Select Service Product Membership Package Voucher Prepaid Gift Card" at bounding box center [74, 251] width 61 height 15
select select "service"
click at [44, 244] on select "Select Service Product Membership Package Voucher Prepaid Gift Card" at bounding box center [74, 251] width 61 height 15
click at [136, 255] on select "Select Stylist Dinesh thakur Farman mahadev Munna prem Sandip Suresh yasin" at bounding box center [139, 251] width 61 height 15
select select "81229"
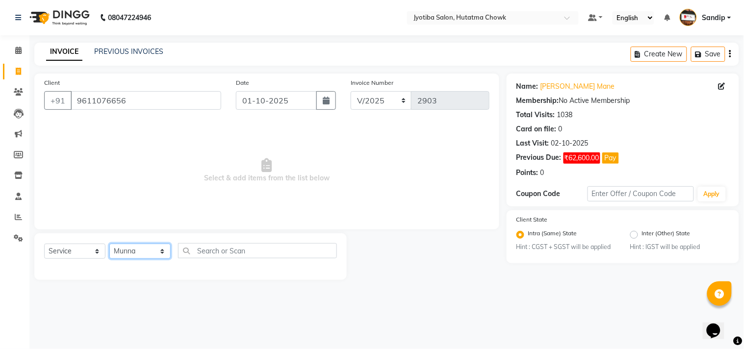
click at [109, 244] on select "Select Stylist Dinesh thakur Farman mahadev Munna prem Sandip Suresh yasin" at bounding box center [139, 251] width 61 height 15
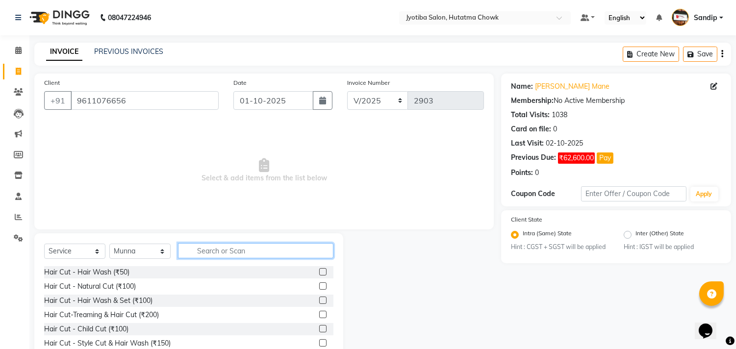
click at [218, 248] on input "text" at bounding box center [255, 250] width 155 height 15
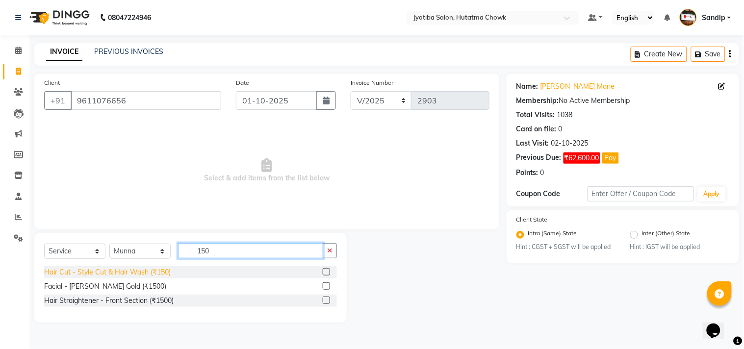
type input "150"
click at [121, 275] on div "Hair Cut - Style Cut & Hair Wash (₹150)" at bounding box center [107, 272] width 127 height 10
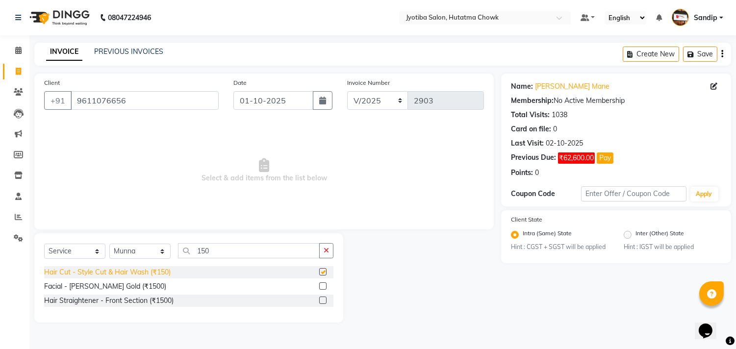
checkbox input "false"
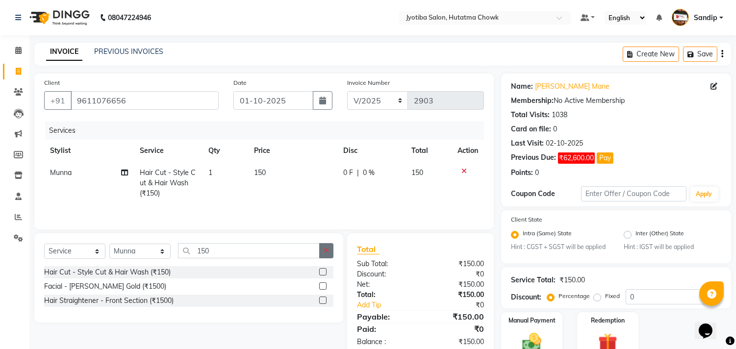
click at [332, 253] on button "button" at bounding box center [326, 250] width 14 height 15
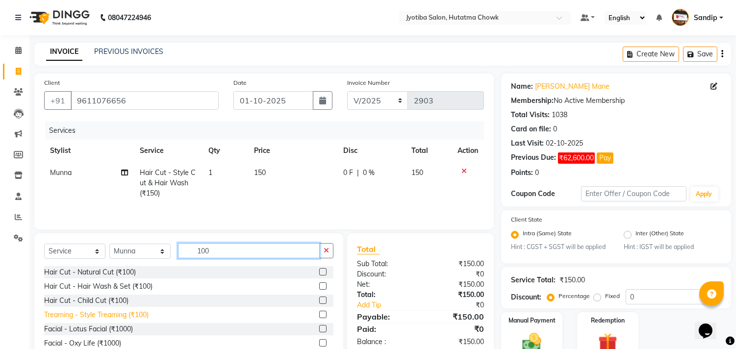
type input "100"
click at [121, 314] on div "Treaming - Style Treaming (₹100)" at bounding box center [96, 315] width 104 height 10
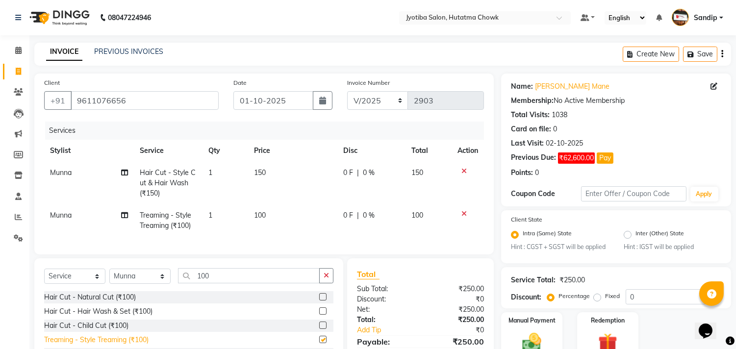
checkbox input "false"
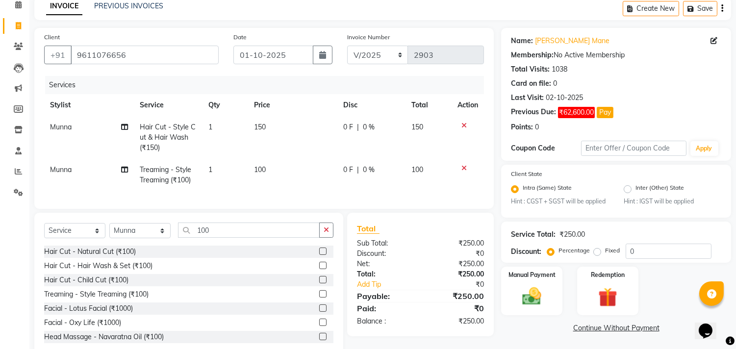
scroll to position [77, 0]
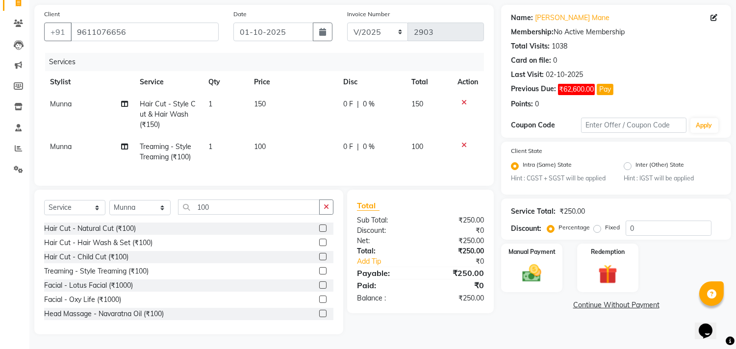
click at [587, 300] on link "Continue Without Payment" at bounding box center [616, 305] width 226 height 10
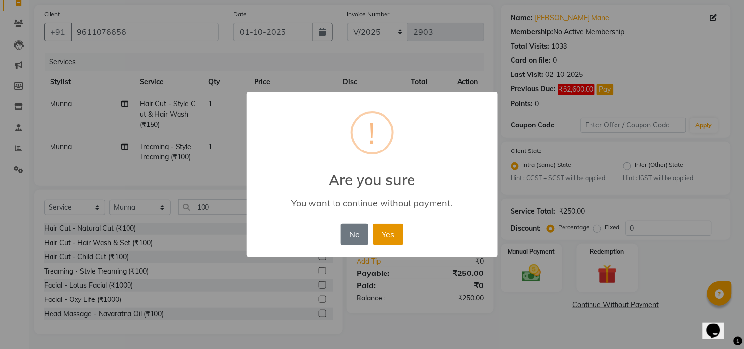
click at [394, 229] on button "Yes" at bounding box center [388, 235] width 30 height 22
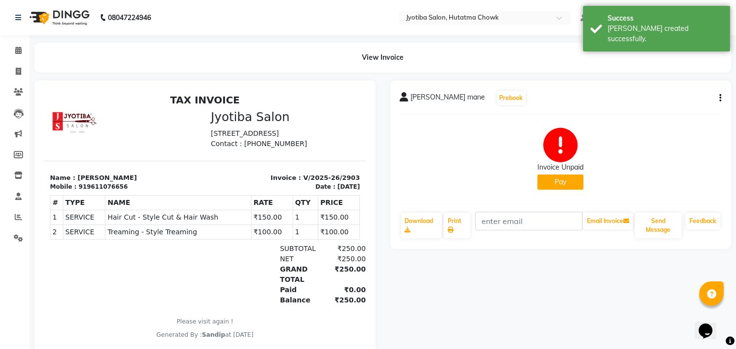
click at [554, 182] on button "Pay" at bounding box center [560, 182] width 46 height 15
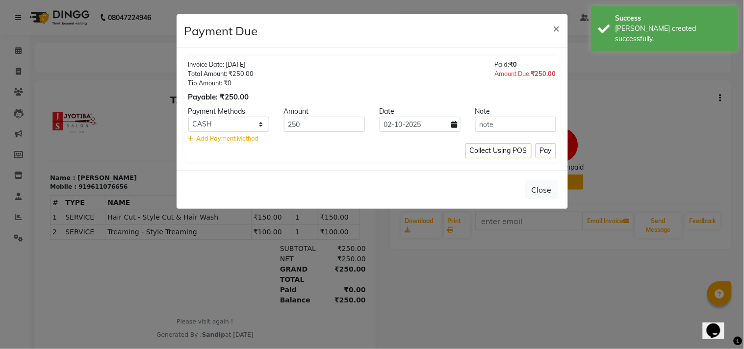
click at [455, 128] on icon at bounding box center [455, 124] width 6 height 7
select select "10"
select select "2025"
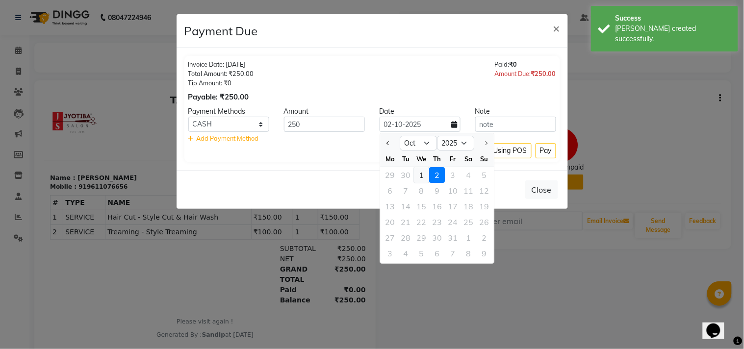
click at [424, 176] on div "1" at bounding box center [421, 175] width 16 height 16
type input "01-10-2025"
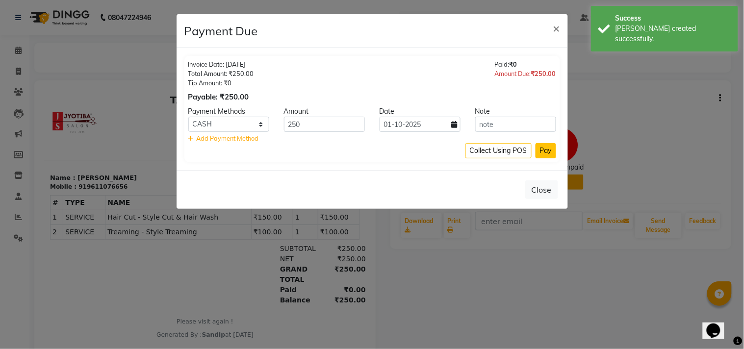
click at [547, 153] on button "Pay" at bounding box center [546, 150] width 21 height 15
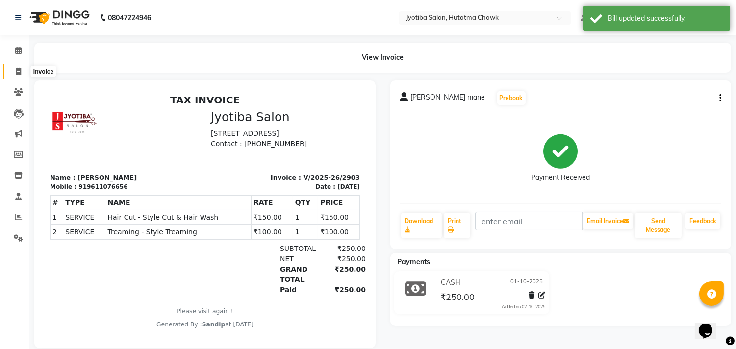
click at [17, 71] on icon at bounding box center [18, 71] width 5 height 7
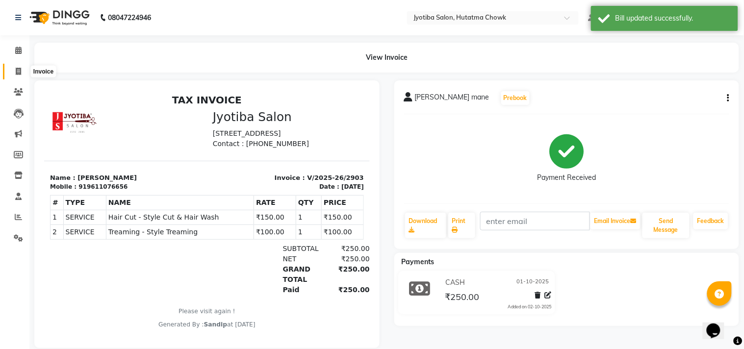
select select "service"
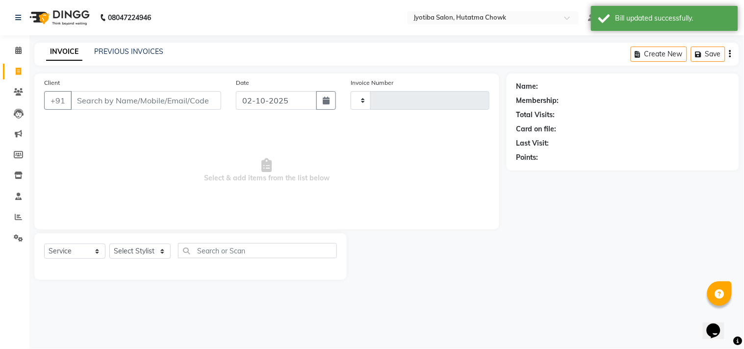
type input "2904"
select select "556"
select select "membership"
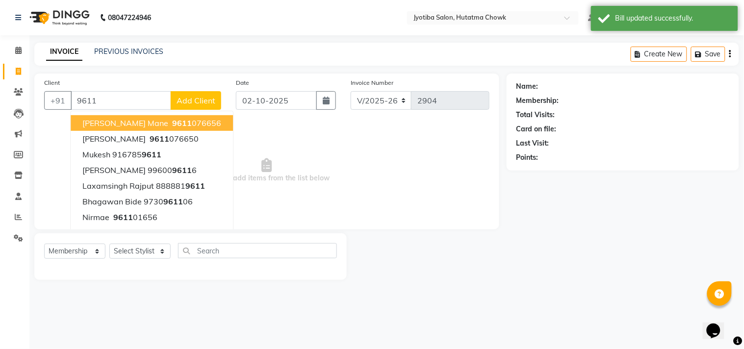
click at [175, 121] on ngb-highlight "9611 076656" at bounding box center [195, 123] width 51 height 10
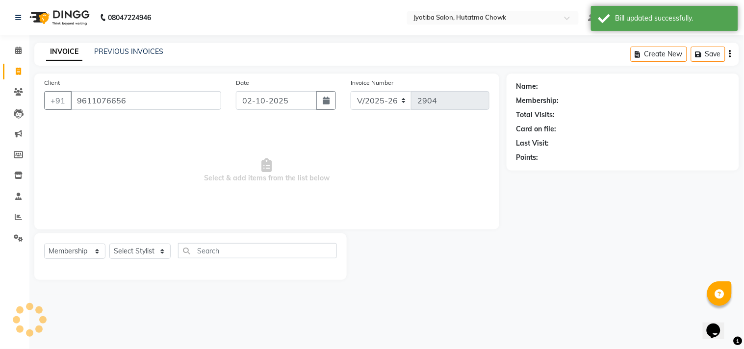
type input "9611076656"
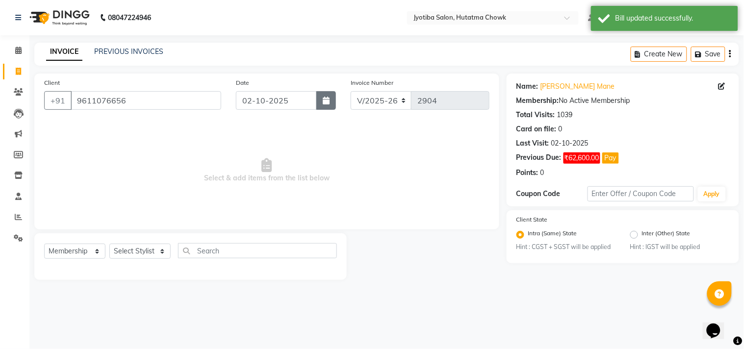
click at [323, 100] on icon "button" at bounding box center [326, 101] width 7 height 8
select select "10"
select select "2025"
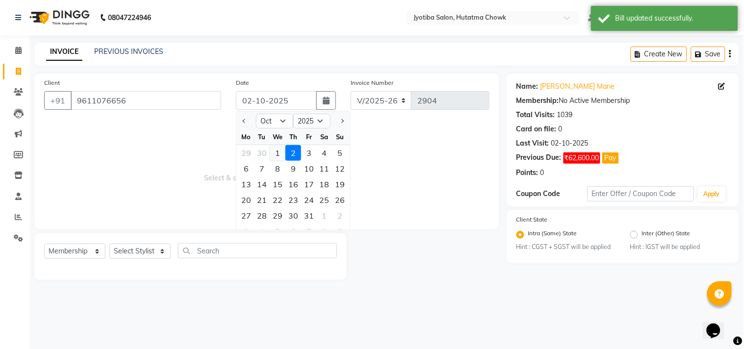
click at [281, 148] on div "1" at bounding box center [278, 153] width 16 height 16
type input "01-10-2025"
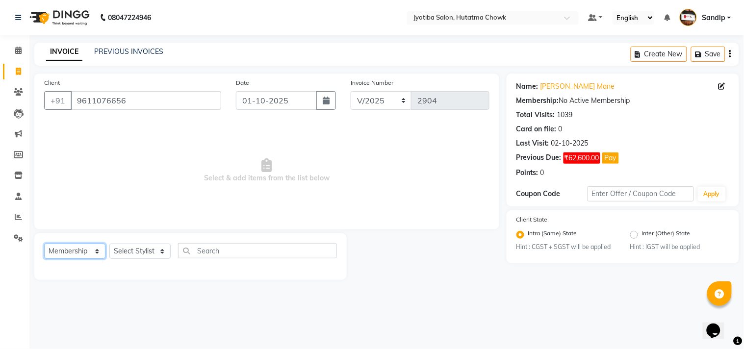
click at [61, 248] on select "Select Service Product Membership Package Voucher Prepaid Gift Card" at bounding box center [74, 251] width 61 height 15
select select "service"
click at [44, 244] on select "Select Service Product Membership Package Voucher Prepaid Gift Card" at bounding box center [74, 251] width 61 height 15
click at [136, 247] on select "Select Stylist Dinesh thakur Farman mahadev Munna prem Sandip Suresh yasin" at bounding box center [139, 251] width 61 height 15
select select "7208"
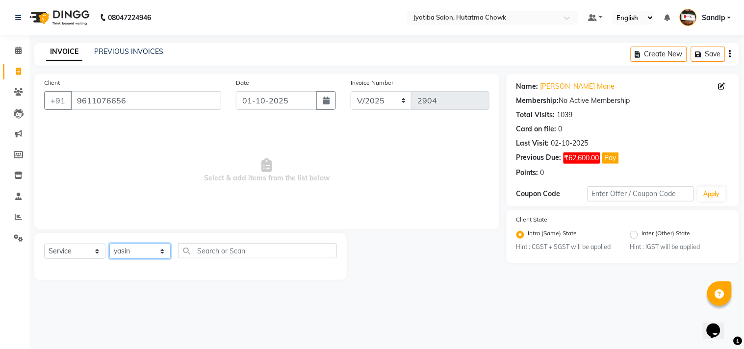
click at [109, 244] on select "Select Stylist Dinesh thakur Farman mahadev Munna prem Sandip Suresh yasin" at bounding box center [139, 251] width 61 height 15
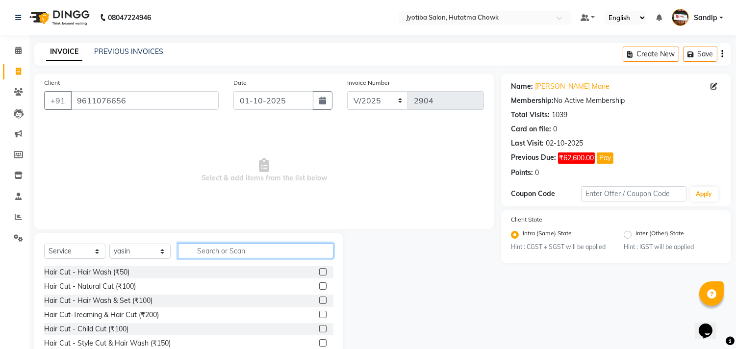
click at [206, 251] on input "text" at bounding box center [255, 250] width 155 height 15
type input "100"
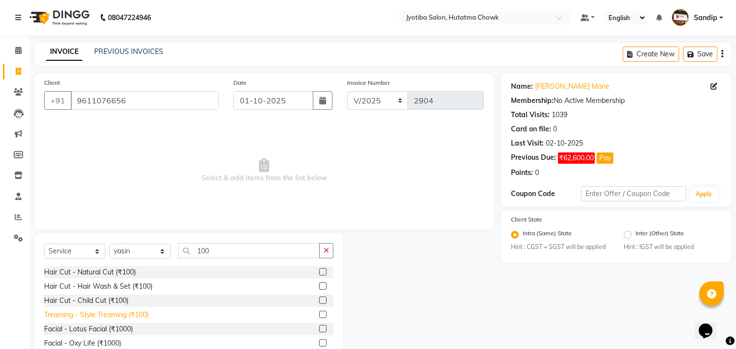
click at [80, 317] on div "Treaming - Style Treaming (₹100)" at bounding box center [96, 315] width 104 height 10
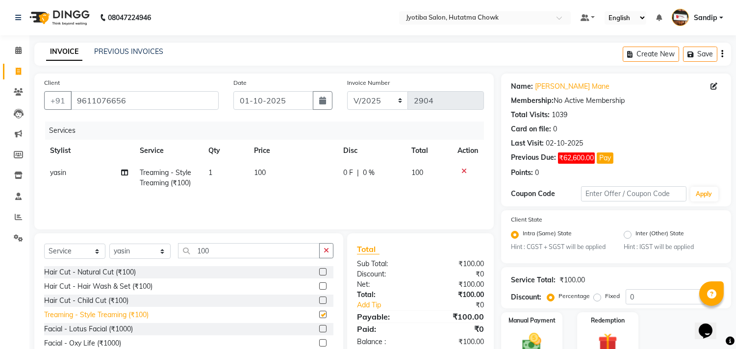
checkbox input "false"
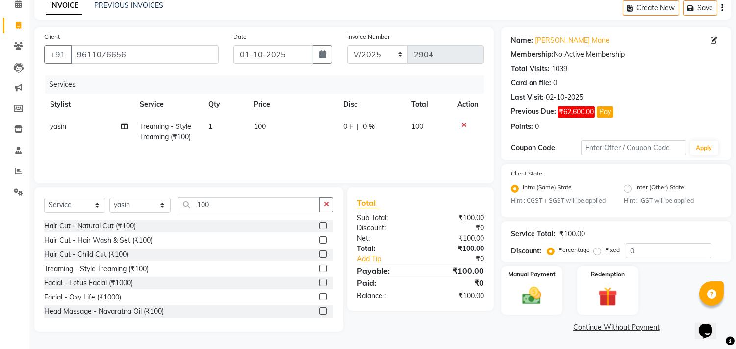
click at [596, 325] on link "Continue Without Payment" at bounding box center [616, 328] width 226 height 10
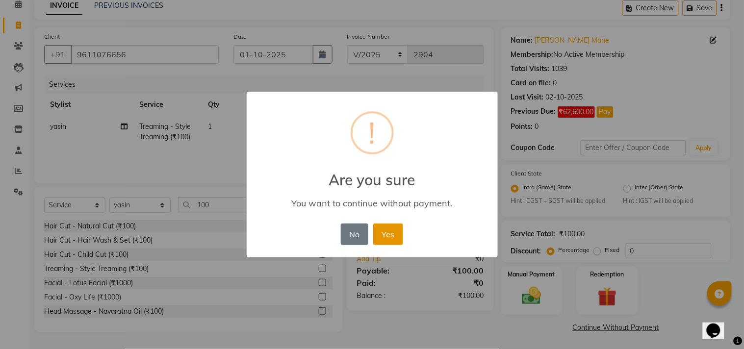
click at [391, 233] on button "Yes" at bounding box center [388, 235] width 30 height 22
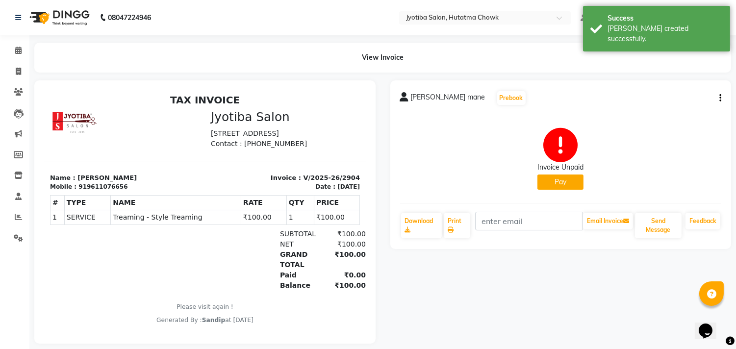
click at [563, 184] on button "Pay" at bounding box center [560, 182] width 46 height 15
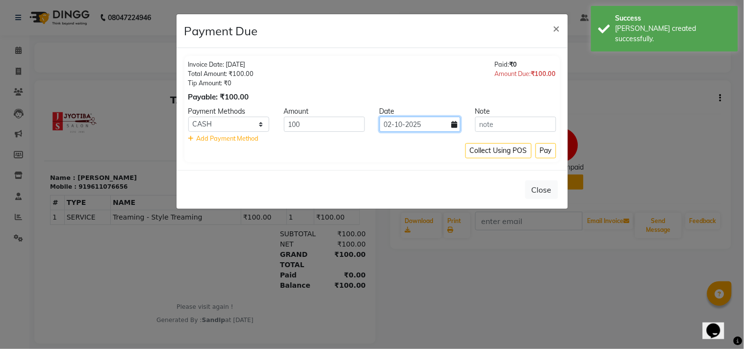
click at [405, 123] on input "02-10-2025" at bounding box center [420, 124] width 81 height 15
select select "10"
select select "2025"
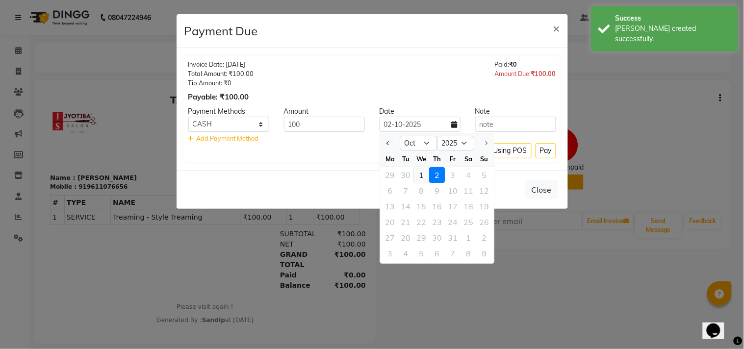
click at [417, 174] on div "1" at bounding box center [421, 175] width 16 height 16
type input "01-10-2025"
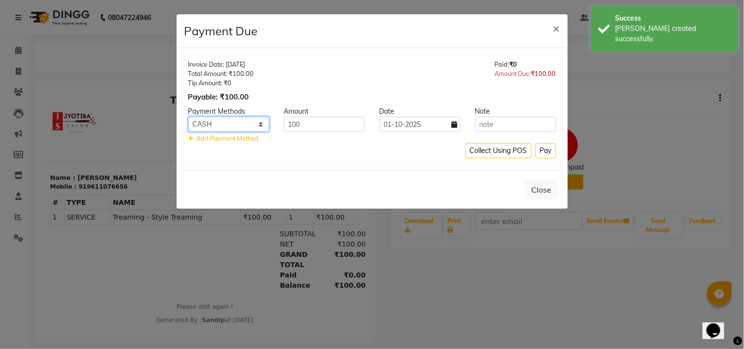
click at [200, 122] on select "CASH ONLINE CARD" at bounding box center [228, 124] width 81 height 15
select select "3"
click at [188, 117] on select "CASH ONLINE CARD" at bounding box center [228, 124] width 81 height 15
click at [547, 153] on button "Pay" at bounding box center [546, 150] width 21 height 15
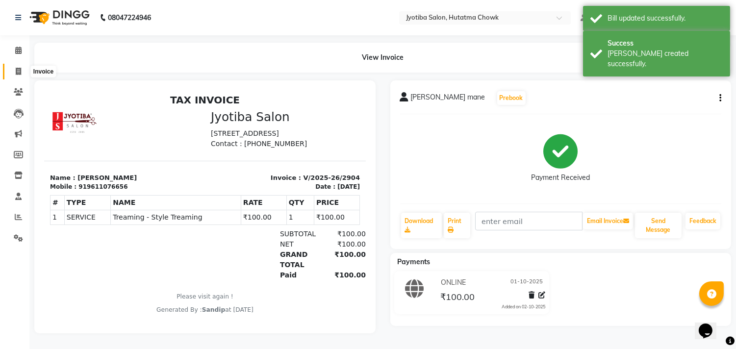
click at [17, 75] on icon at bounding box center [18, 71] width 5 height 7
select select "556"
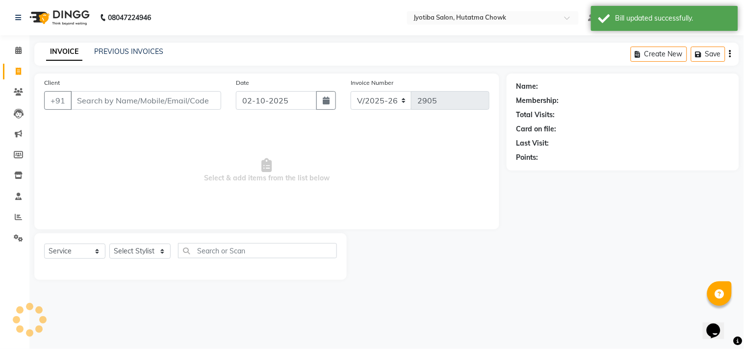
select select "membership"
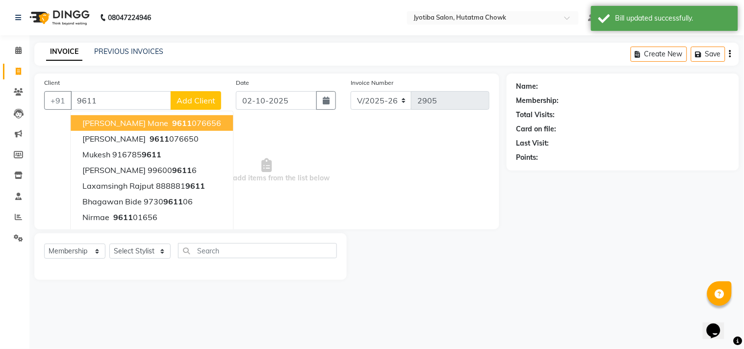
click at [172, 123] on span "9611" at bounding box center [182, 123] width 20 height 10
type input "9611076656"
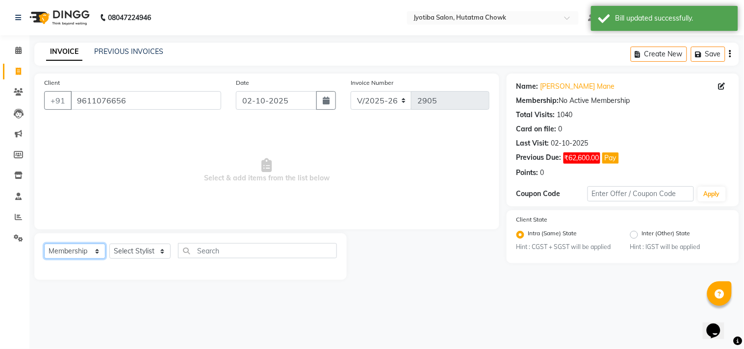
click at [74, 248] on select "Select Service Product Membership Package Voucher Prepaid Gift Card" at bounding box center [74, 251] width 61 height 15
select select "service"
click at [44, 244] on select "Select Service Product Membership Package Voucher Prepaid Gift Card" at bounding box center [74, 251] width 61 height 15
click at [135, 254] on select "Select Stylist Dinesh thakur Farman mahadev Munna prem Sandip Suresh yasin" at bounding box center [139, 251] width 61 height 15
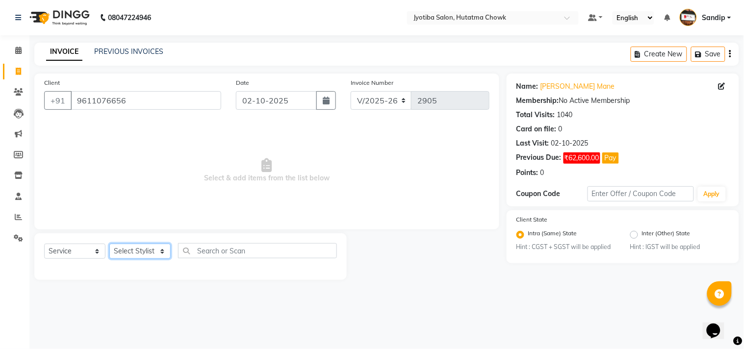
select select "81229"
click at [109, 244] on select "Select Stylist Dinesh thakur Farman mahadev Munna prem Sandip Suresh yasin" at bounding box center [139, 251] width 61 height 15
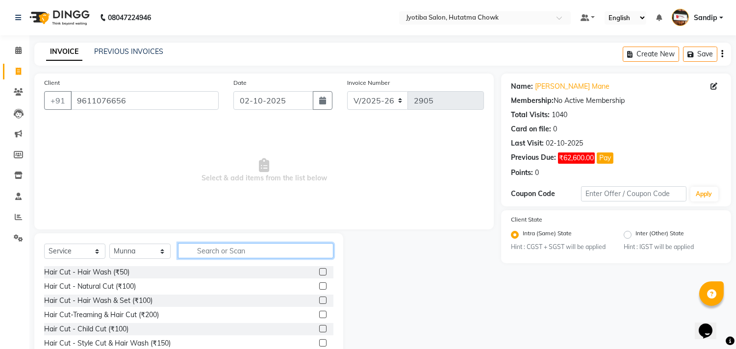
click at [214, 251] on input "text" at bounding box center [255, 250] width 155 height 15
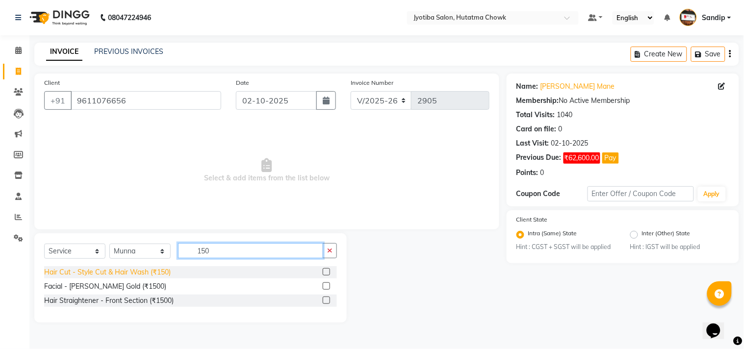
type input "150"
click at [80, 267] on div "Hair Cut - Style Cut & Hair Wash (₹150)" at bounding box center [107, 272] width 127 height 10
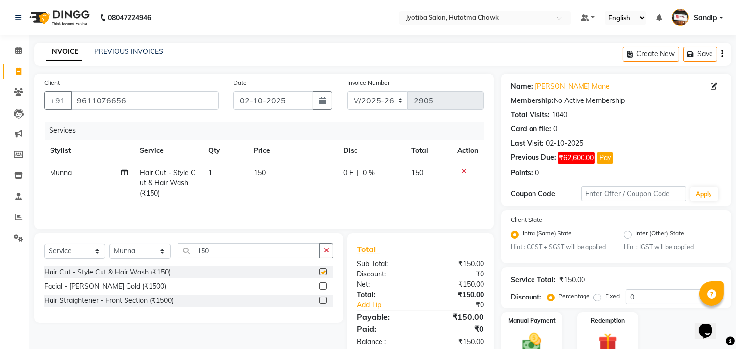
checkbox input "false"
click at [325, 98] on icon "button" at bounding box center [322, 101] width 7 height 8
select select "10"
select select "2025"
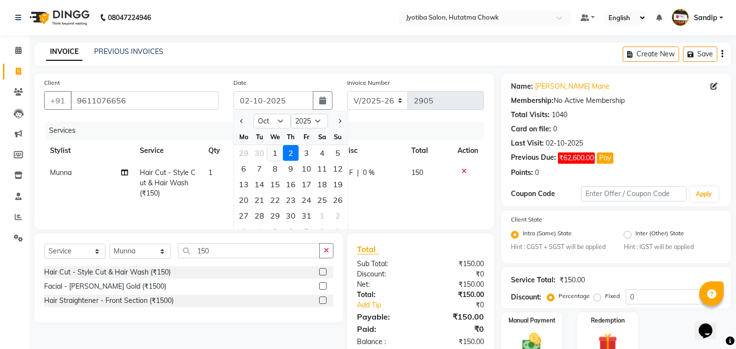
click at [278, 157] on div "1" at bounding box center [275, 153] width 16 height 16
type input "01-10-2025"
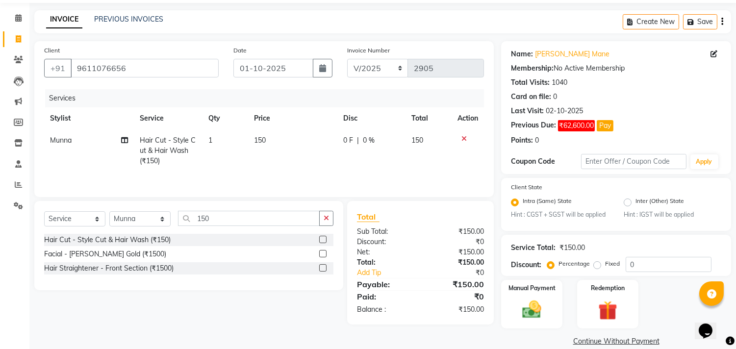
scroll to position [46, 0]
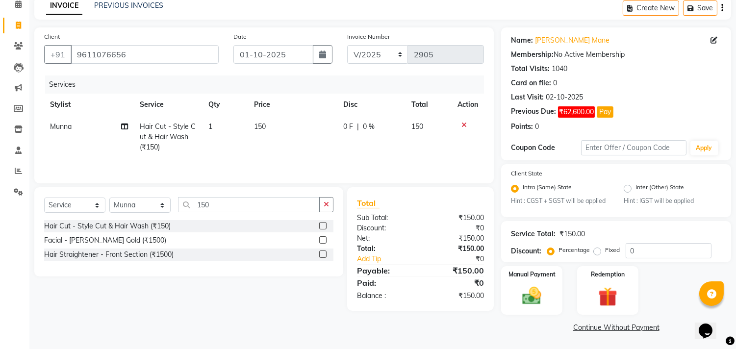
click at [583, 329] on link "Continue Without Payment" at bounding box center [616, 328] width 226 height 10
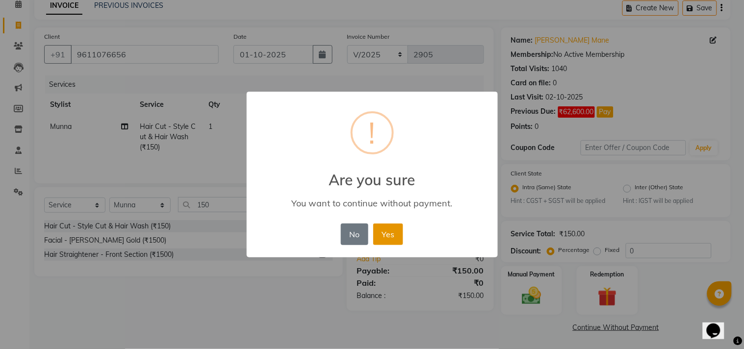
click at [383, 232] on button "Yes" at bounding box center [388, 235] width 30 height 22
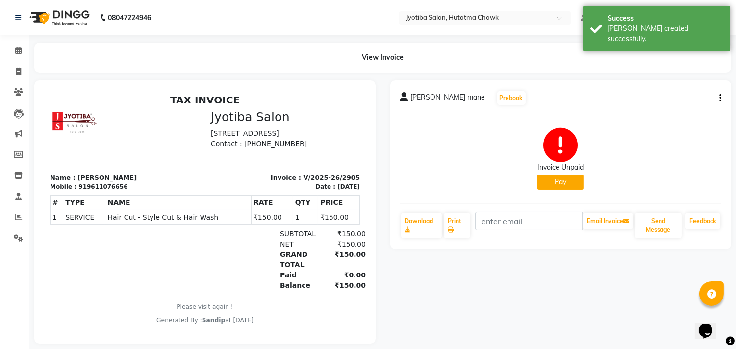
click at [543, 178] on button "Pay" at bounding box center [560, 182] width 46 height 15
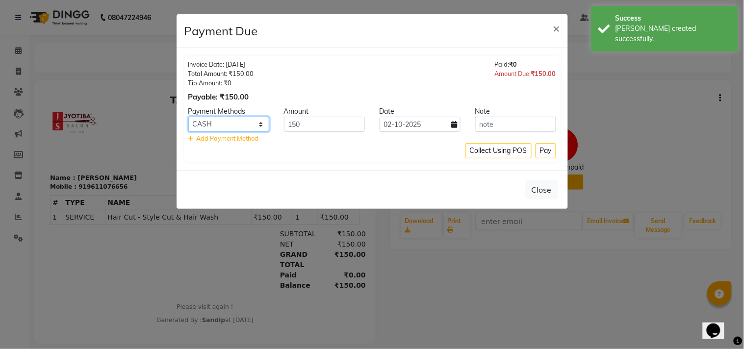
click at [242, 121] on select "CASH ONLINE CARD" at bounding box center [228, 124] width 81 height 15
select select "3"
click at [188, 117] on select "CASH ONLINE CARD" at bounding box center [228, 124] width 81 height 15
click at [419, 120] on input "02-10-2025" at bounding box center [420, 124] width 81 height 15
select select "10"
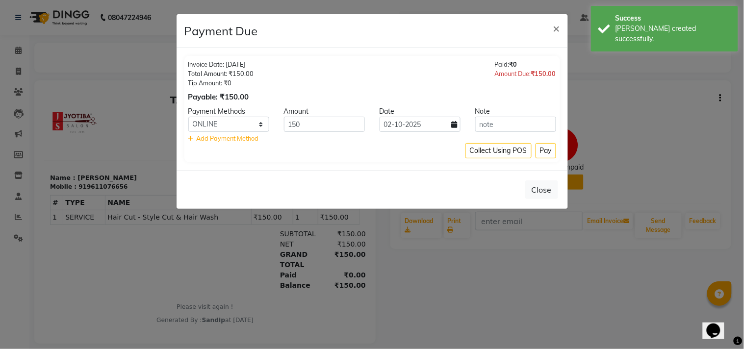
select select "2025"
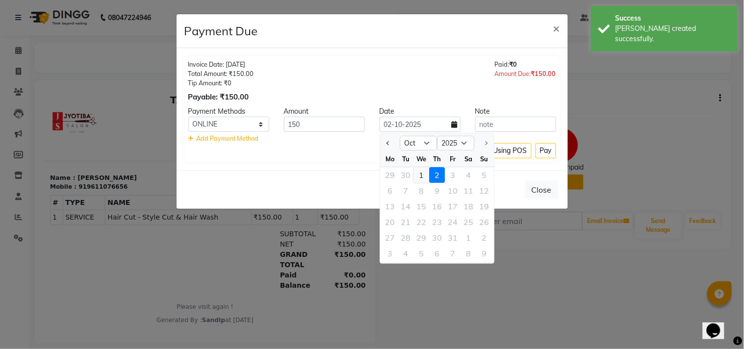
click at [417, 174] on div "1" at bounding box center [421, 175] width 16 height 16
type input "01-10-2025"
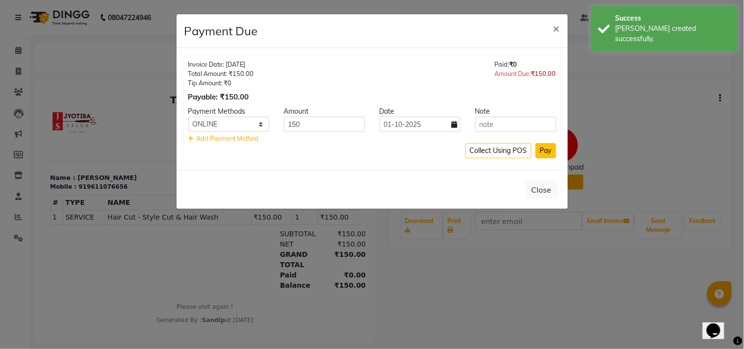
click at [545, 149] on button "Pay" at bounding box center [546, 150] width 21 height 15
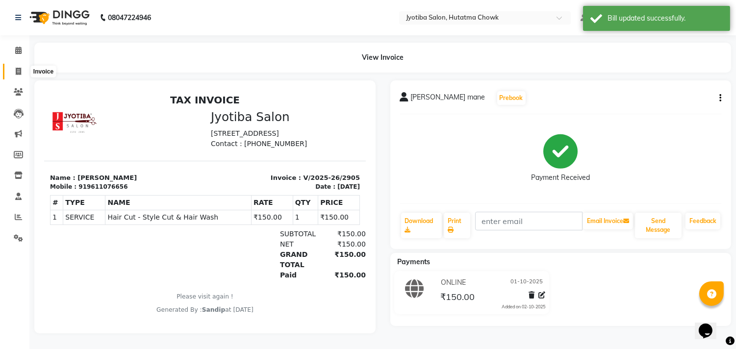
click at [16, 71] on icon at bounding box center [18, 71] width 5 height 7
select select "service"
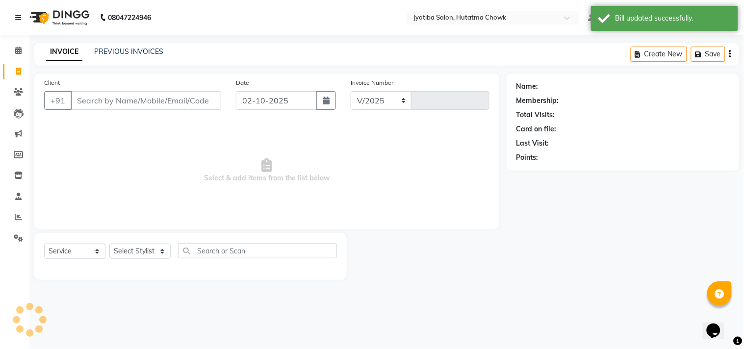
select select "556"
type input "2906"
select select "membership"
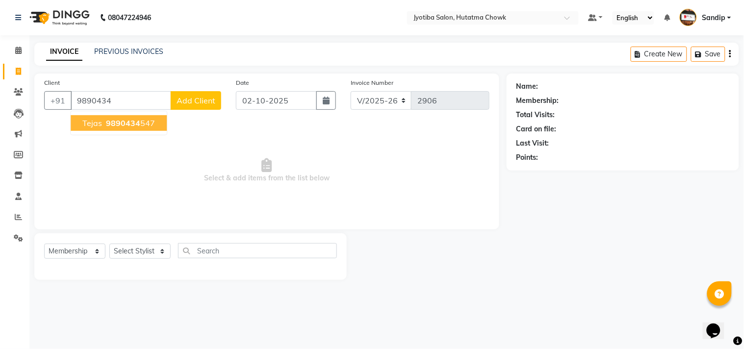
click at [111, 120] on span "9890434" at bounding box center [123, 123] width 34 height 10
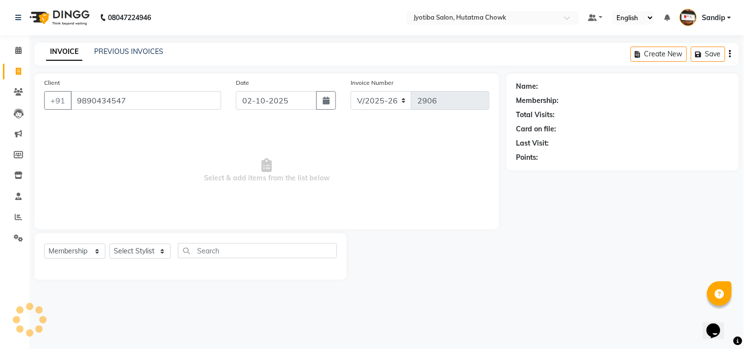
type input "9890434547"
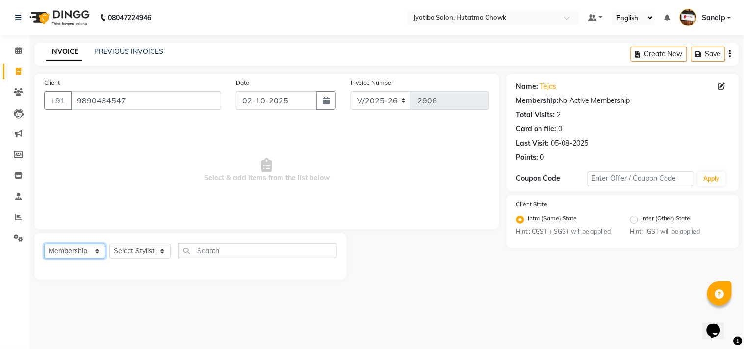
click at [65, 249] on select "Select Service Product Membership Package Voucher Prepaid Gift Card" at bounding box center [74, 251] width 61 height 15
select select "service"
click at [44, 244] on select "Select Service Product Membership Package Voucher Prepaid Gift Card" at bounding box center [74, 251] width 61 height 15
click at [132, 252] on select "Select Stylist Dinesh thakur Farman mahadev Munna prem Sandip Suresh yasin" at bounding box center [139, 251] width 61 height 15
select select "84596"
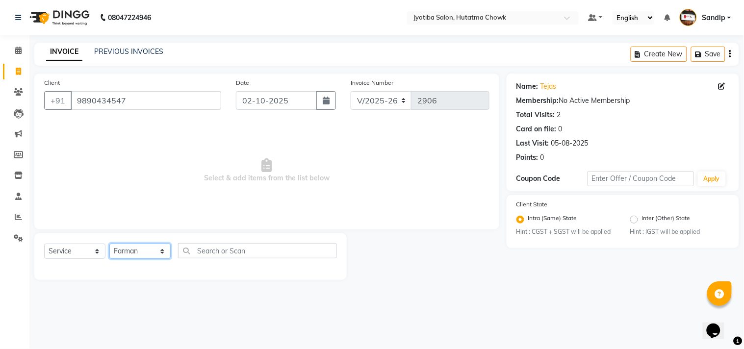
click at [109, 244] on select "Select Stylist Dinesh thakur Farman mahadev Munna prem Sandip Suresh yasin" at bounding box center [139, 251] width 61 height 15
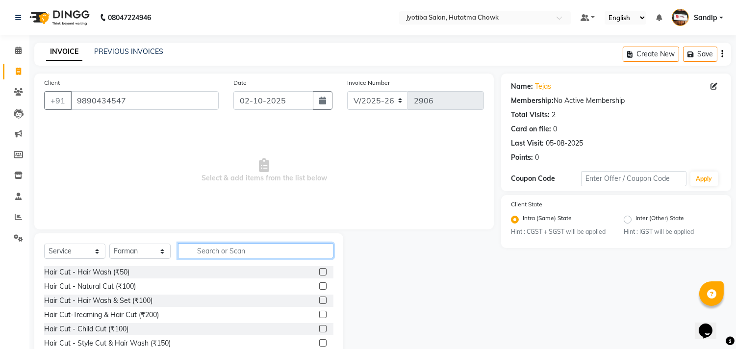
click at [207, 248] on input "text" at bounding box center [255, 250] width 155 height 15
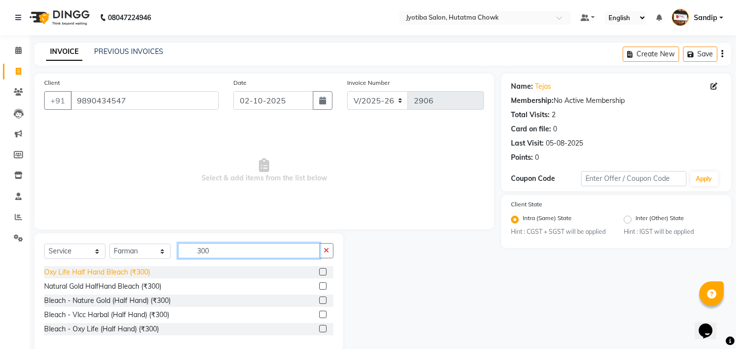
type input "300"
click at [113, 271] on div "Oxy Life Half Hand Bleach (₹300)" at bounding box center [97, 272] width 106 height 10
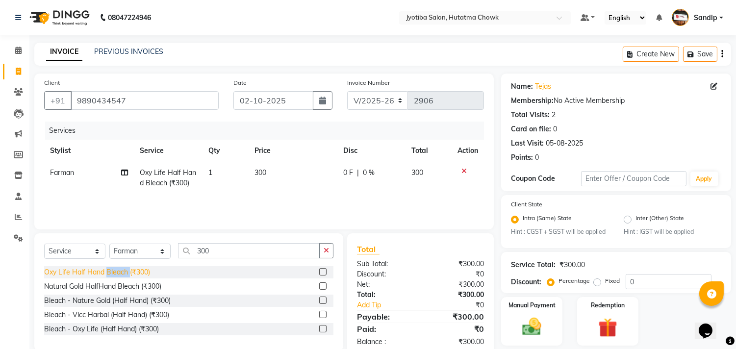
click at [113, 271] on div "Oxy Life Half Hand Bleach (₹300)" at bounding box center [97, 272] width 106 height 10
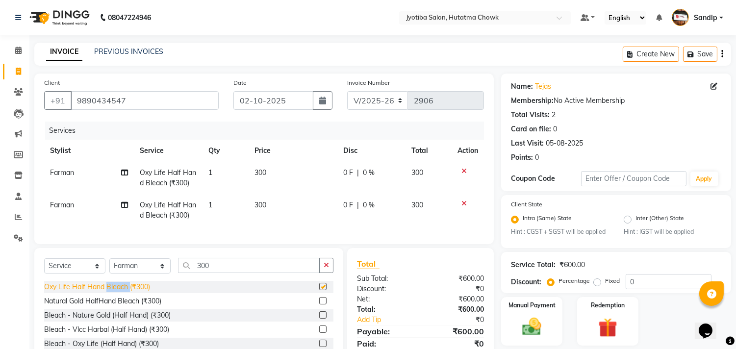
checkbox input "false"
click at [463, 202] on icon at bounding box center [463, 203] width 5 height 7
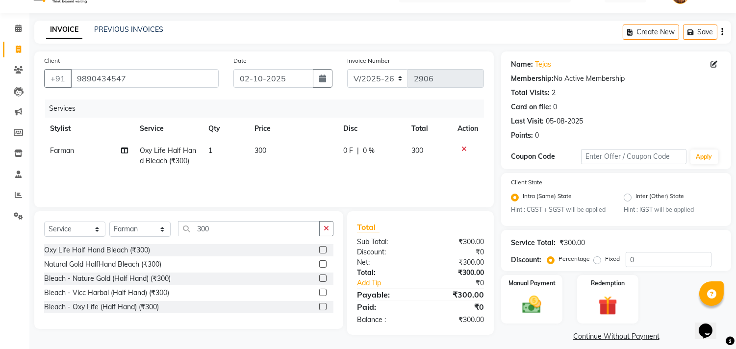
scroll to position [31, 0]
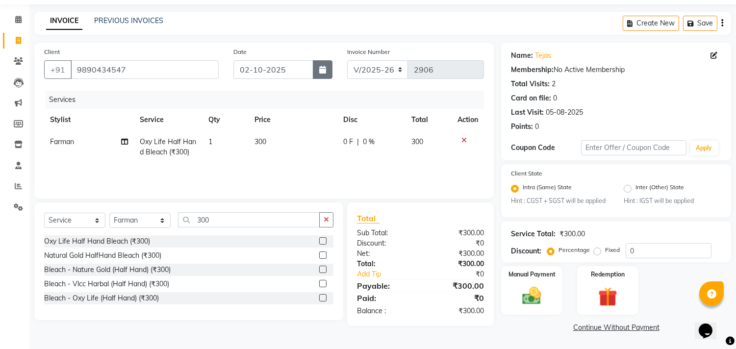
click at [325, 64] on button "button" at bounding box center [323, 69] width 20 height 19
select select "10"
select select "2025"
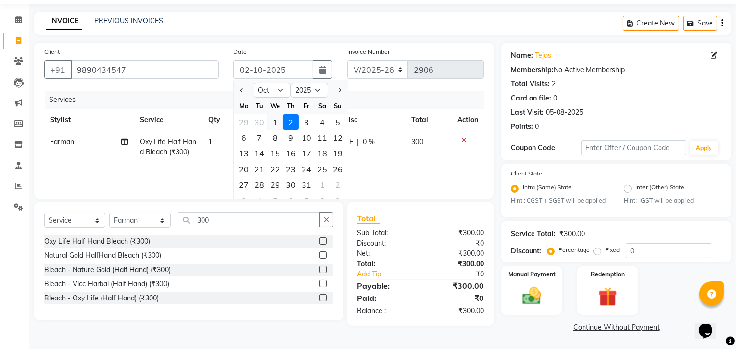
click at [272, 123] on div "1" at bounding box center [275, 122] width 16 height 16
type input "01-10-2025"
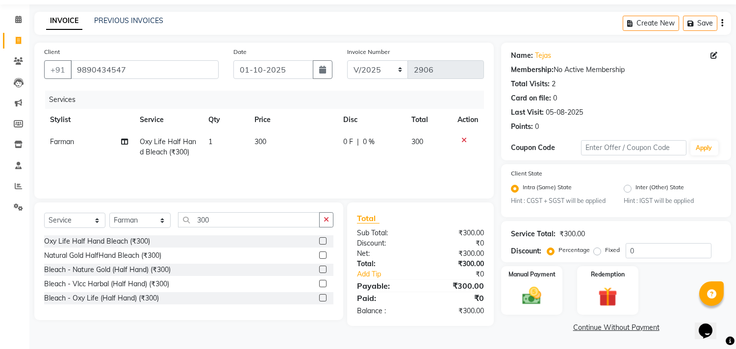
click at [587, 329] on link "Continue Without Payment" at bounding box center [616, 328] width 226 height 10
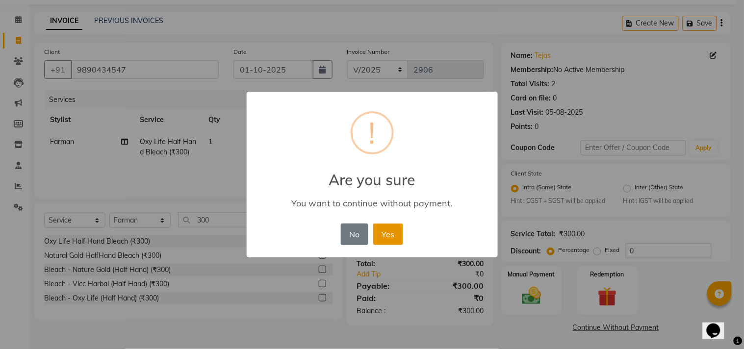
click at [387, 229] on button "Yes" at bounding box center [388, 235] width 30 height 22
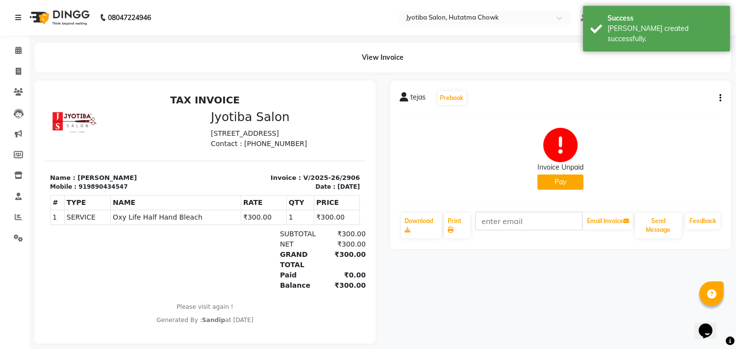
click at [555, 177] on button "Pay" at bounding box center [560, 182] width 46 height 15
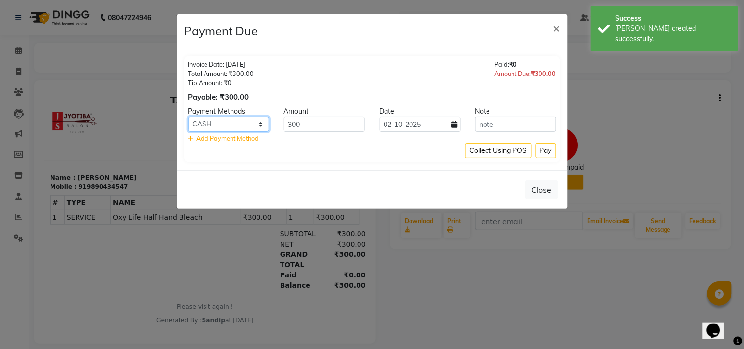
drag, startPoint x: 217, startPoint y: 121, endPoint x: 218, endPoint y: 126, distance: 4.9
click at [217, 121] on select "CASH ONLINE CARD" at bounding box center [228, 124] width 81 height 15
select select "3"
click at [188, 117] on select "CASH ONLINE CARD" at bounding box center [228, 124] width 81 height 15
click at [425, 115] on div "Date" at bounding box center [420, 111] width 96 height 10
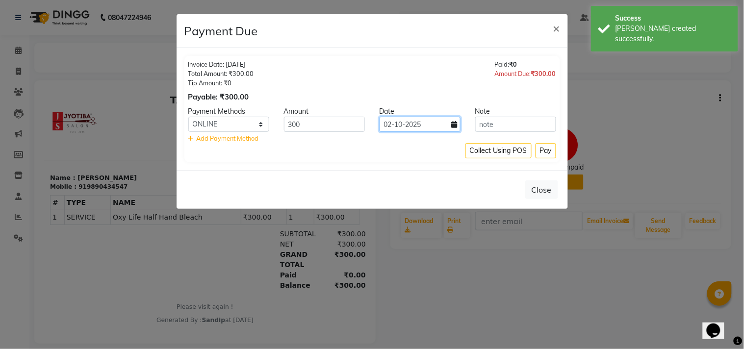
click at [426, 123] on input "02-10-2025" at bounding box center [420, 124] width 81 height 15
select select "10"
select select "2025"
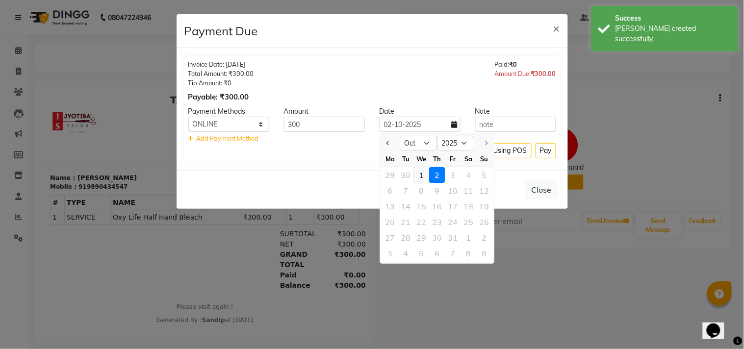
click at [421, 170] on div "1" at bounding box center [421, 175] width 16 height 16
type input "01-10-2025"
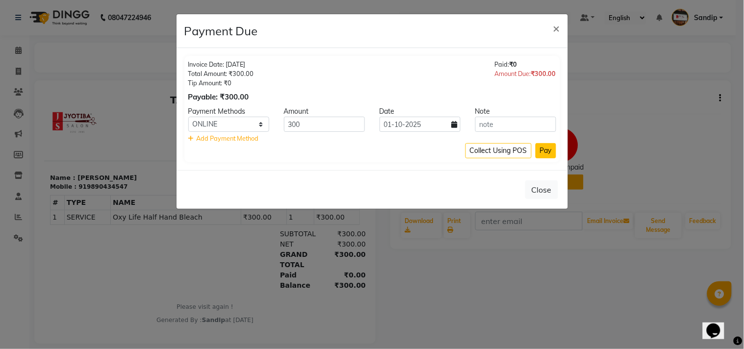
click at [543, 145] on button "Pay" at bounding box center [546, 150] width 21 height 15
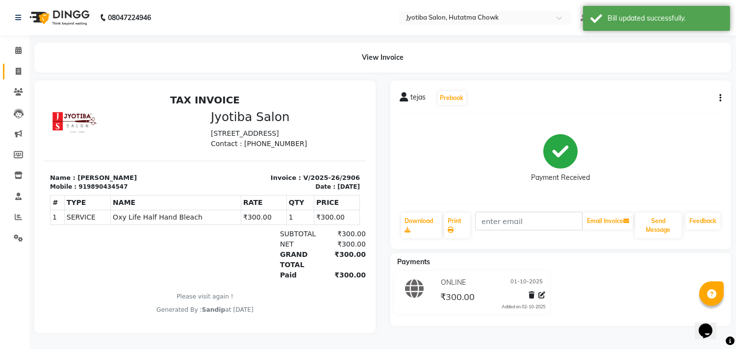
click at [17, 77] on link "Invoice" at bounding box center [15, 72] width 24 height 16
select select "556"
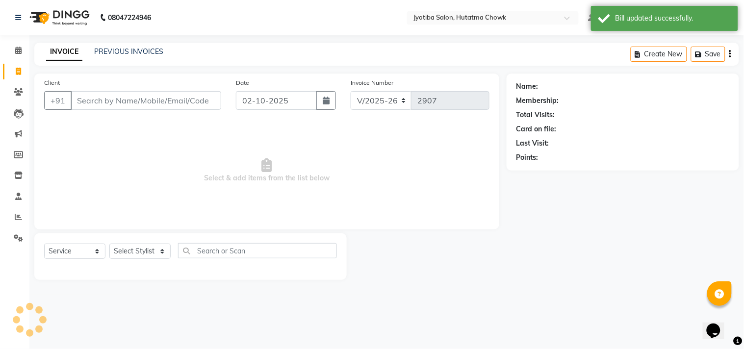
select select "membership"
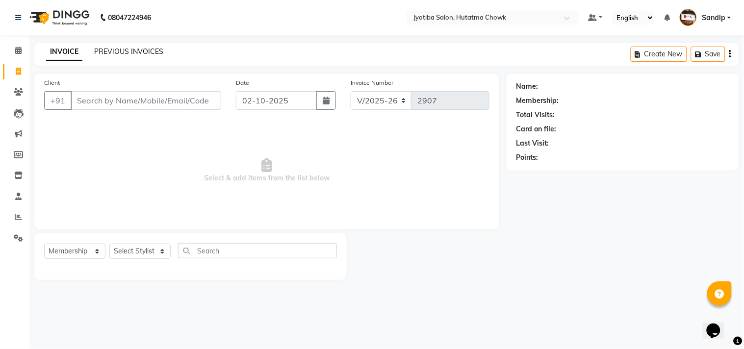
click at [129, 52] on link "PREVIOUS INVOICES" at bounding box center [128, 51] width 69 height 9
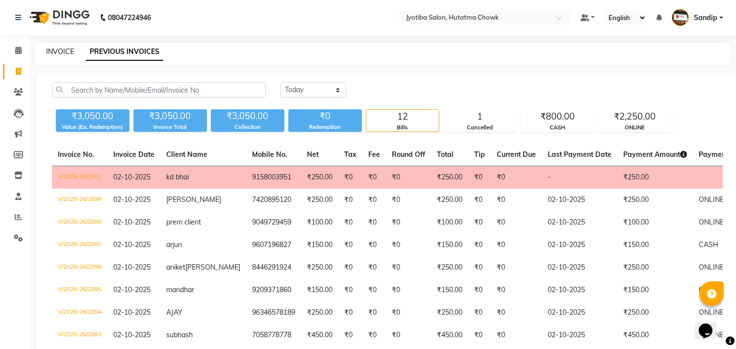
click at [60, 49] on link "INVOICE" at bounding box center [60, 51] width 28 height 9
select select "556"
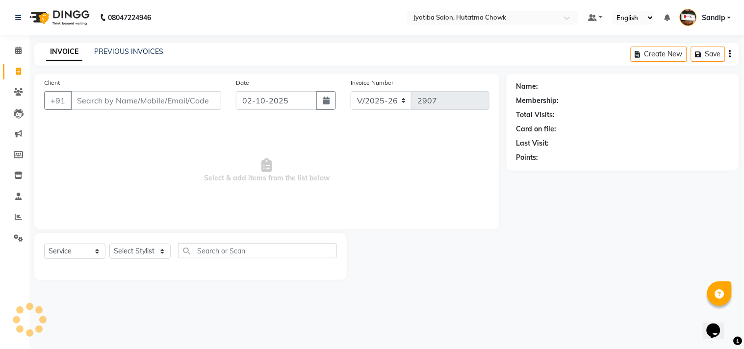
select select "membership"
click at [116, 43] on div "INVOICE PREVIOUS INVOICES Create New Save" at bounding box center [386, 54] width 705 height 23
click at [118, 49] on link "PREVIOUS INVOICES" at bounding box center [128, 51] width 69 height 9
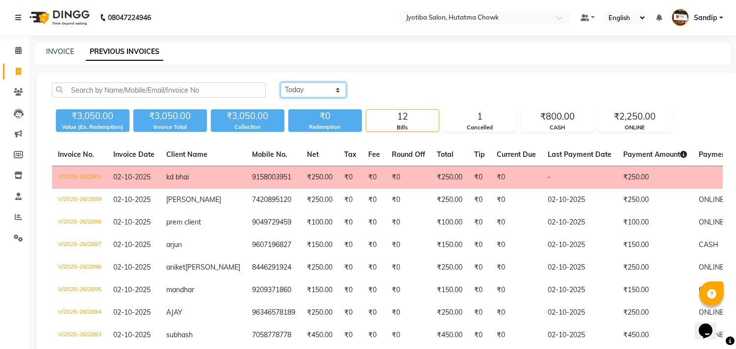
click at [326, 88] on select "Today Yesterday Custom Range" at bounding box center [314, 89] width 66 height 15
select select "yesterday"
click at [281, 82] on select "Today Yesterday Custom Range" at bounding box center [314, 89] width 66 height 15
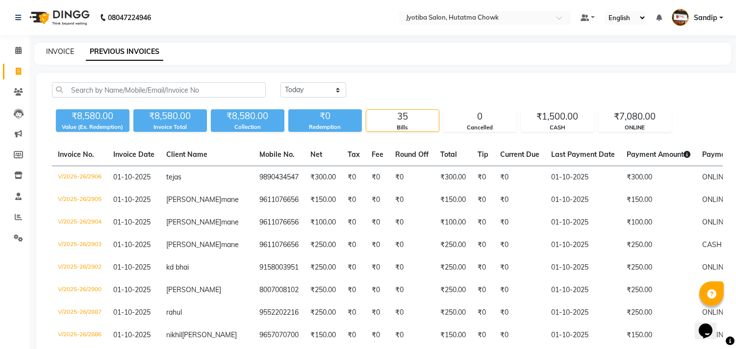
click at [59, 49] on link "INVOICE" at bounding box center [60, 51] width 28 height 9
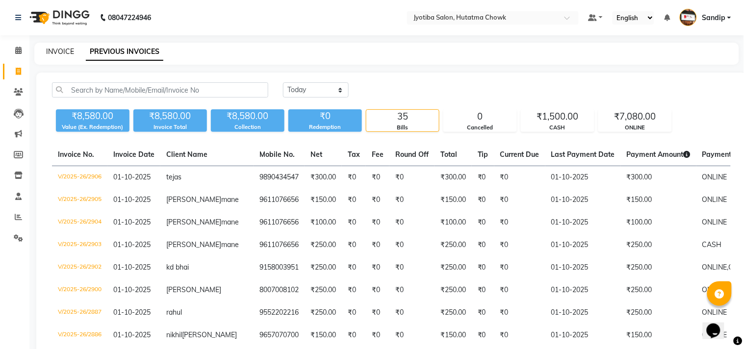
select select "556"
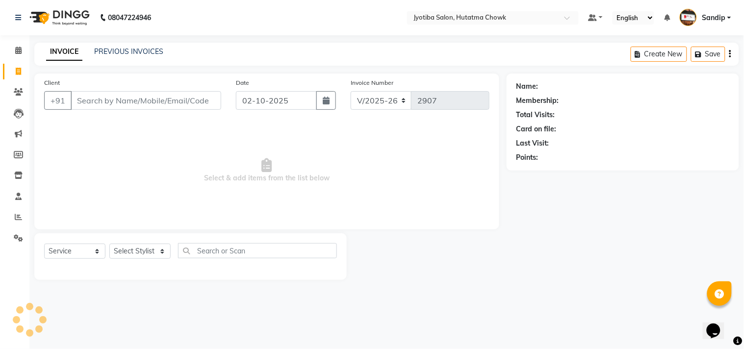
select select "membership"
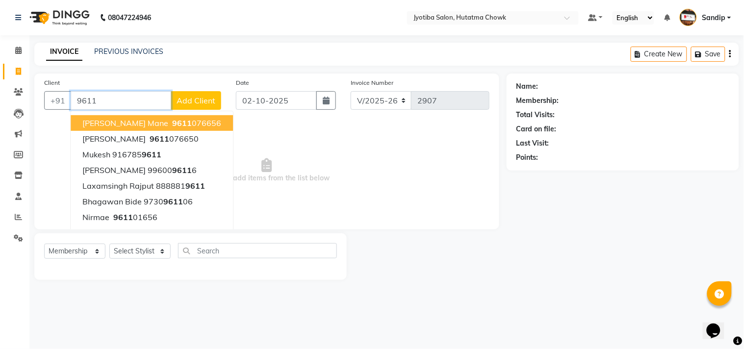
click at [120, 120] on span "SANDEP mane" at bounding box center [125, 123] width 86 height 10
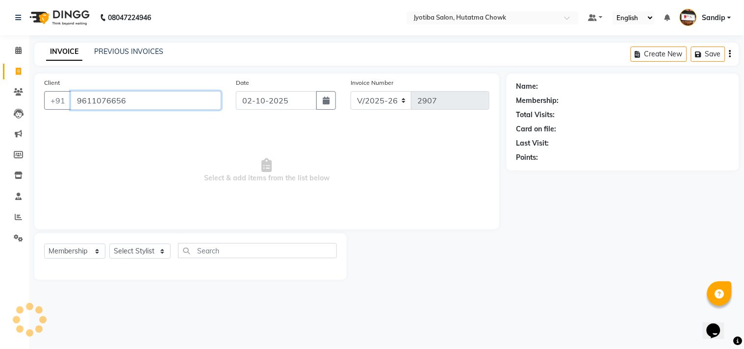
type input "9611076656"
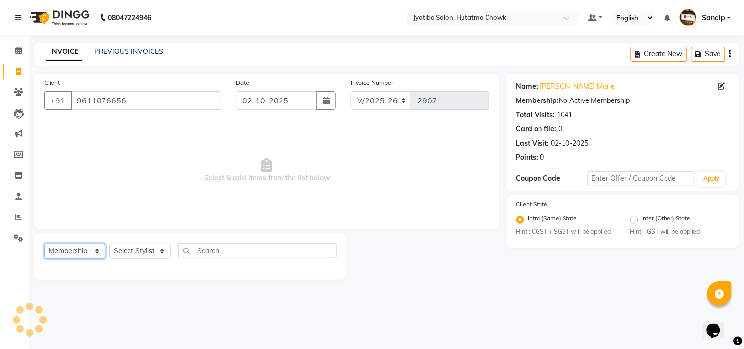
click at [75, 248] on select "Select Service Product Membership Package Voucher Prepaid Gift Card" at bounding box center [74, 251] width 61 height 15
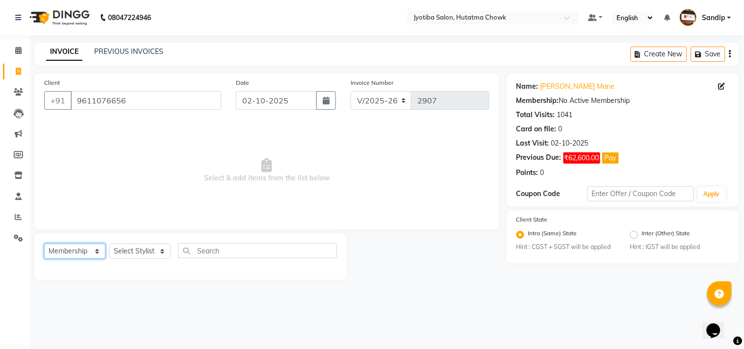
select select "service"
click at [44, 244] on select "Select Service Product Membership Package Voucher Prepaid Gift Card" at bounding box center [74, 251] width 61 height 15
click at [133, 254] on select "Select Stylist Dinesh thakur Farman mahadev Munna prem Sandip Suresh yasin" at bounding box center [139, 251] width 61 height 15
select select "81229"
click at [109, 244] on select "Select Stylist Dinesh thakur Farman mahadev Munna prem Sandip Suresh yasin" at bounding box center [139, 251] width 61 height 15
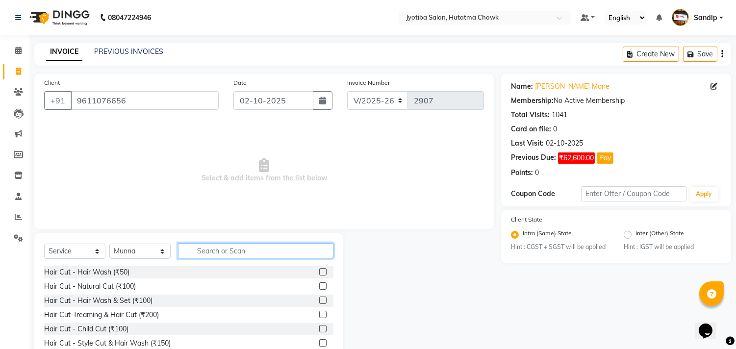
click at [198, 252] on input "text" at bounding box center [255, 250] width 155 height 15
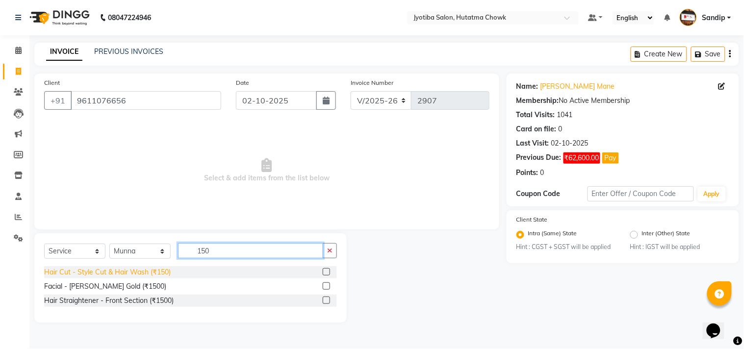
type input "150"
click at [155, 269] on div "Hair Cut - Style Cut & Hair Wash (₹150)" at bounding box center [107, 272] width 127 height 10
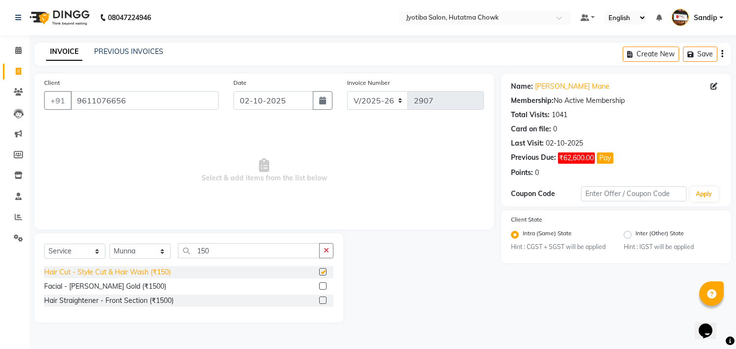
checkbox input "false"
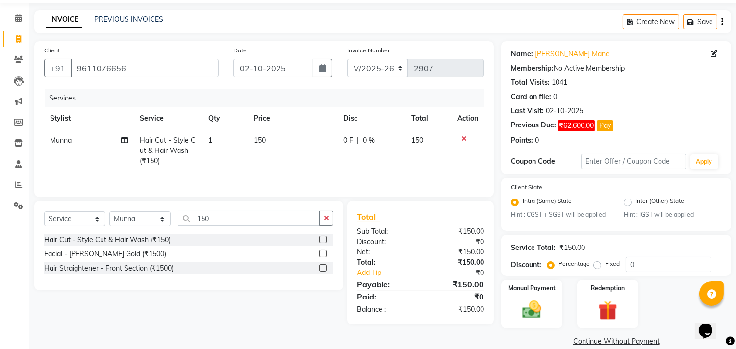
scroll to position [46, 0]
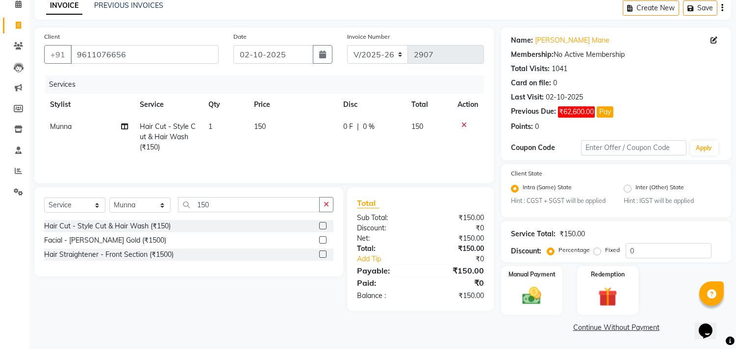
click at [587, 331] on link "Continue Without Payment" at bounding box center [616, 328] width 226 height 10
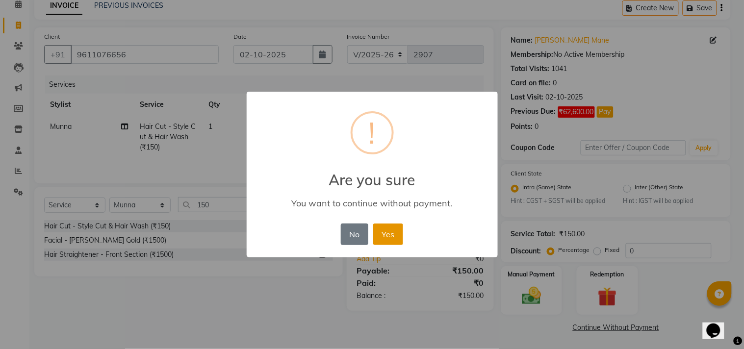
click at [391, 233] on button "Yes" at bounding box center [388, 235] width 30 height 22
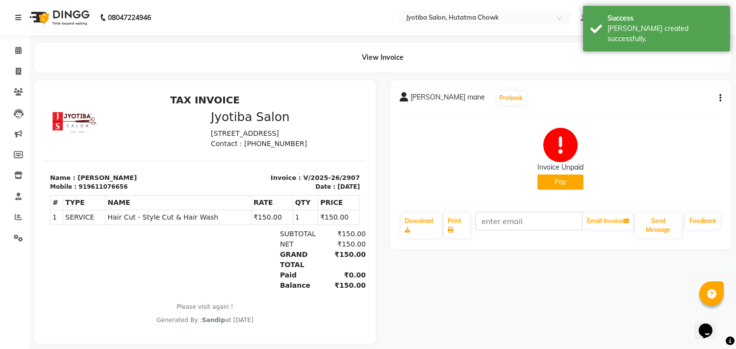
click at [554, 187] on button "Pay" at bounding box center [560, 182] width 46 height 15
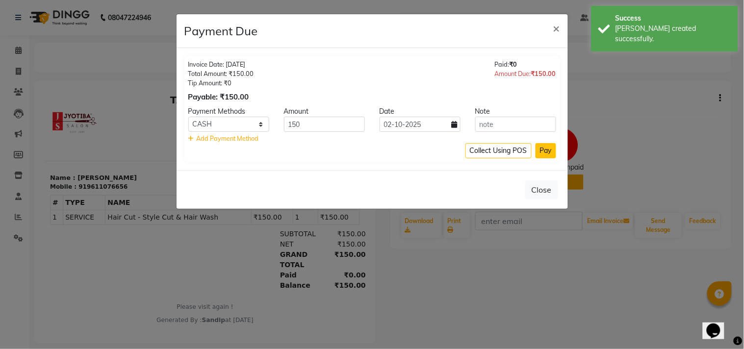
click at [547, 153] on button "Pay" at bounding box center [546, 150] width 21 height 15
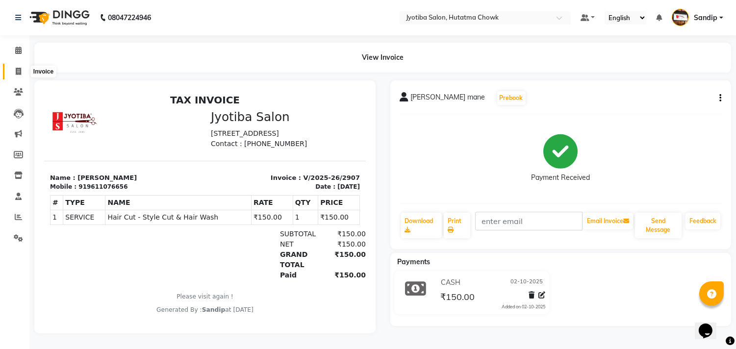
click at [16, 76] on span at bounding box center [18, 71] width 17 height 11
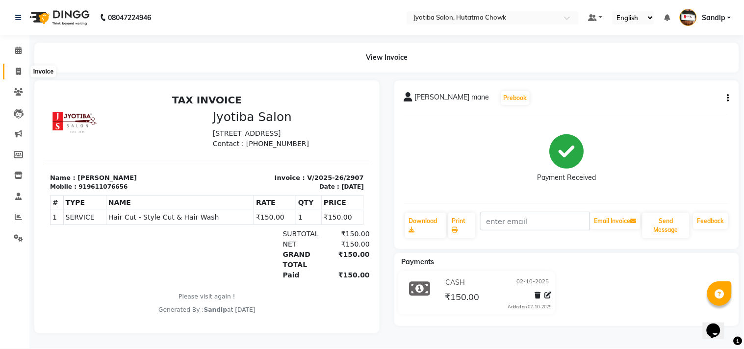
select select "556"
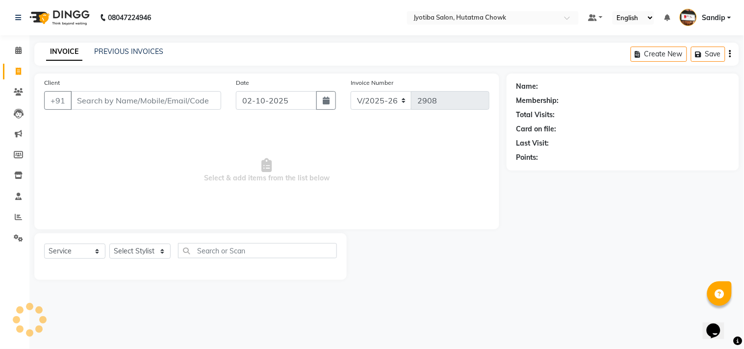
select select "membership"
click at [134, 47] on link "PREVIOUS INVOICES" at bounding box center [128, 51] width 69 height 9
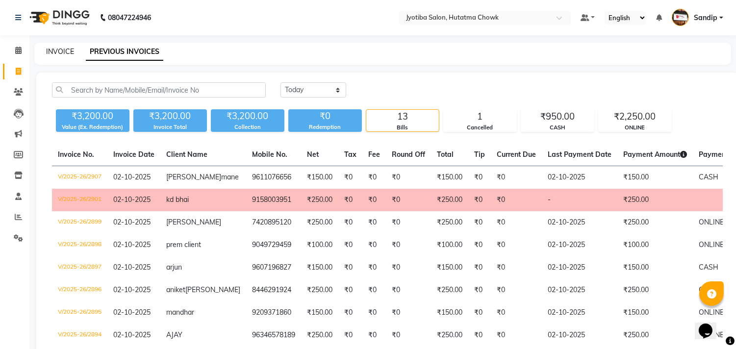
click at [59, 48] on link "INVOICE" at bounding box center [60, 51] width 28 height 9
select select "556"
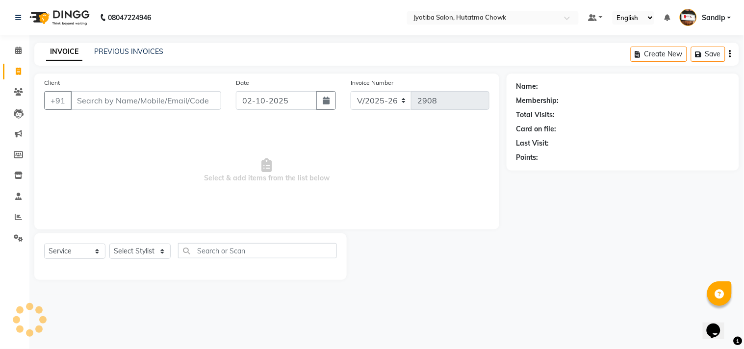
select select "membership"
click at [128, 53] on link "PREVIOUS INVOICES" at bounding box center [128, 51] width 69 height 9
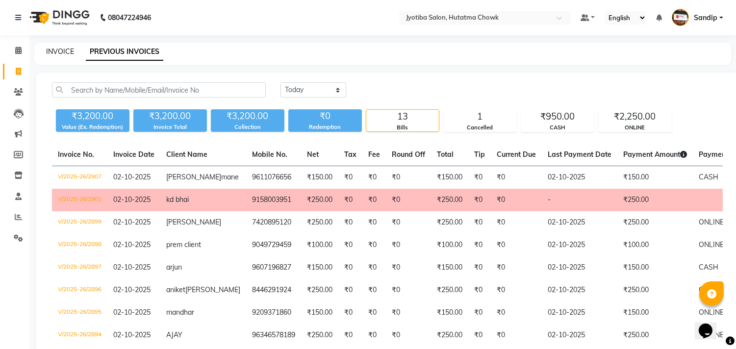
click at [59, 50] on link "INVOICE" at bounding box center [60, 51] width 28 height 9
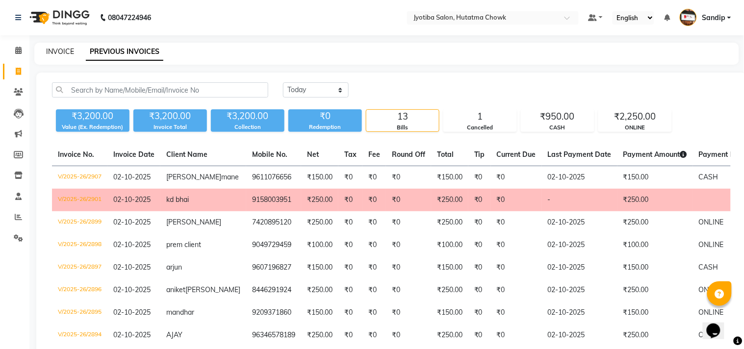
select select "service"
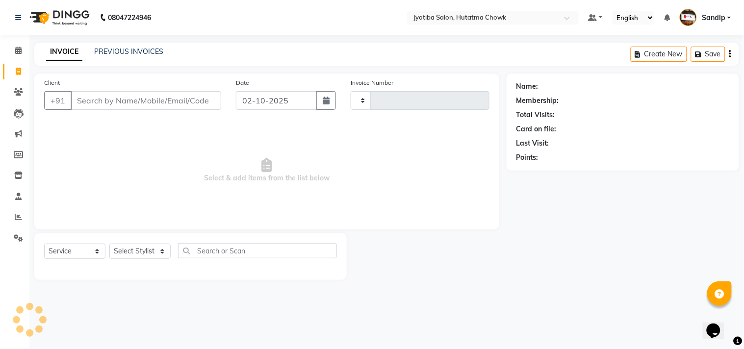
type input "2908"
select select "membership"
select select "556"
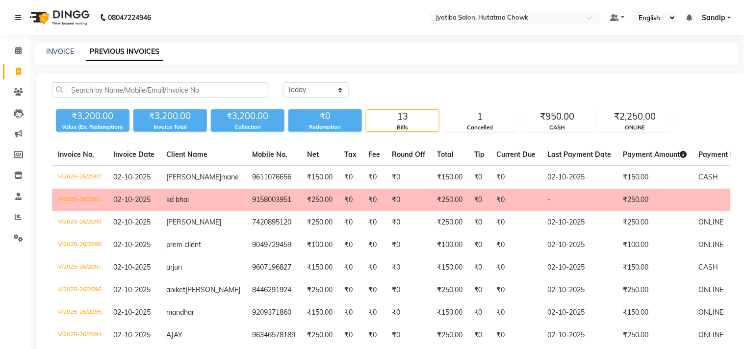
select select "en"
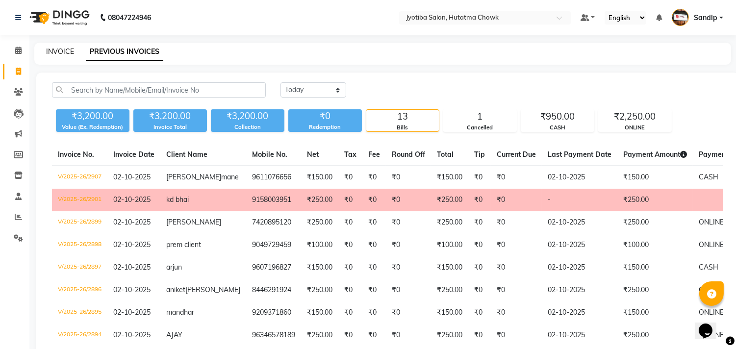
click at [60, 49] on link "INVOICE" at bounding box center [60, 51] width 28 height 9
select select "556"
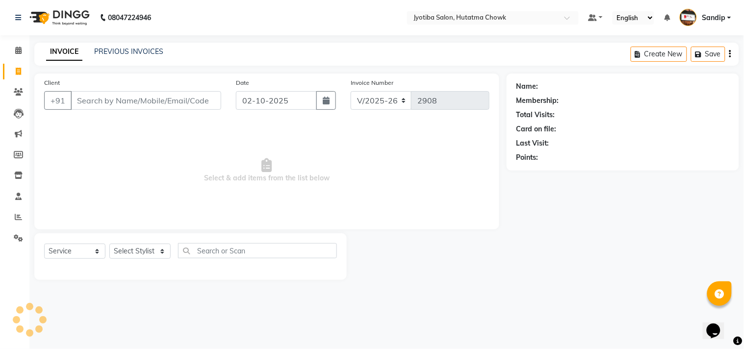
select select "membership"
select select "556"
select select "membership"
click at [113, 50] on link "PREVIOUS INVOICES" at bounding box center [128, 51] width 69 height 9
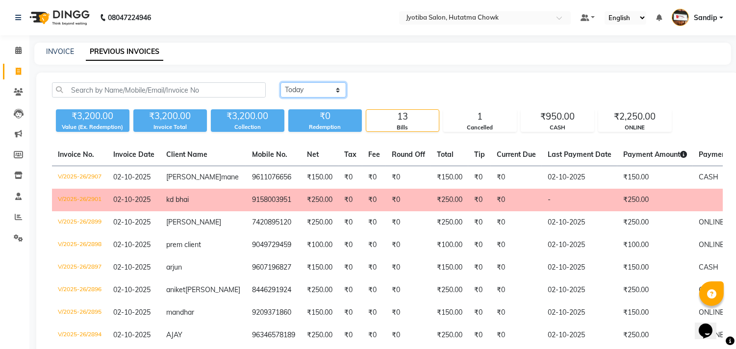
click at [298, 82] on select "[DATE] [DATE] Custom Range" at bounding box center [314, 89] width 66 height 15
click at [281, 82] on select "[DATE] [DATE] Custom Range" at bounding box center [314, 89] width 66 height 15
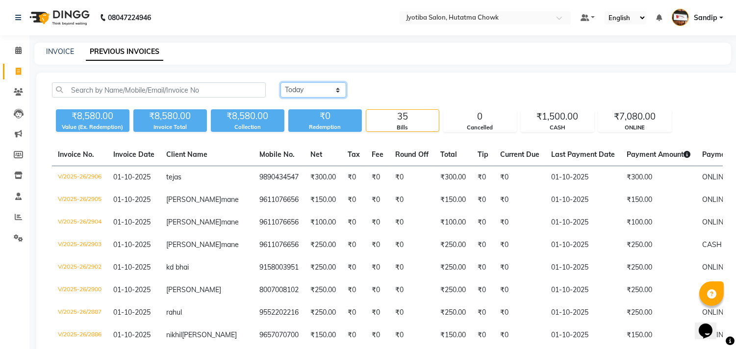
click at [325, 85] on select "[DATE] [DATE] Custom Range" at bounding box center [314, 89] width 66 height 15
select select "[DATE]"
click at [281, 82] on select "[DATE] [DATE] Custom Range" at bounding box center [314, 89] width 66 height 15
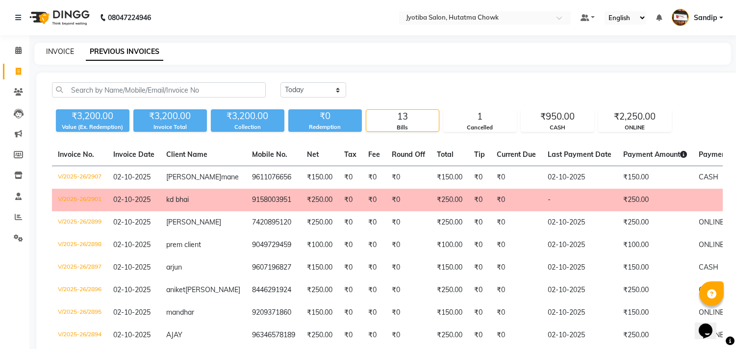
click at [59, 49] on link "INVOICE" at bounding box center [60, 51] width 28 height 9
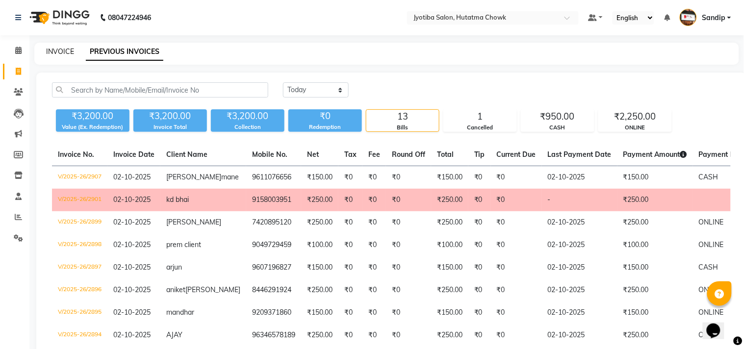
select select "556"
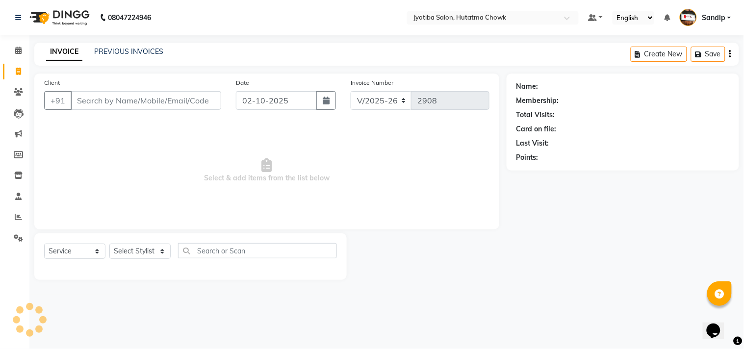
select select "membership"
click at [70, 247] on select "Select Service Product Membership Package Voucher Prepaid Gift Card" at bounding box center [74, 251] width 61 height 15
click at [179, 159] on span "Select & add items from the list below" at bounding box center [266, 171] width 445 height 98
click at [127, 254] on select "Select Stylist Dinesh thakur Farman mahadev Munna prem Sandip Suresh yasin" at bounding box center [139, 251] width 61 height 15
click at [207, 195] on span "Select & add items from the list below" at bounding box center [266, 171] width 445 height 98
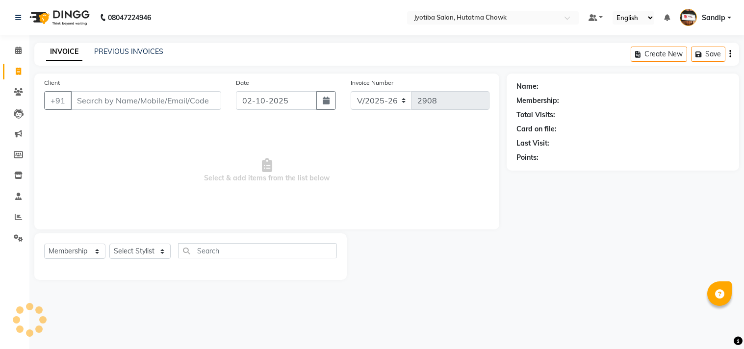
select select "556"
select select "membership"
click at [128, 47] on link "PREVIOUS INVOICES" at bounding box center [128, 51] width 69 height 9
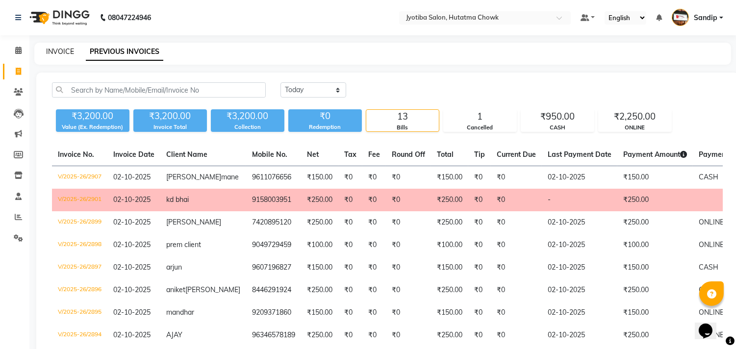
click at [59, 48] on link "INVOICE" at bounding box center [60, 51] width 28 height 9
select select "service"
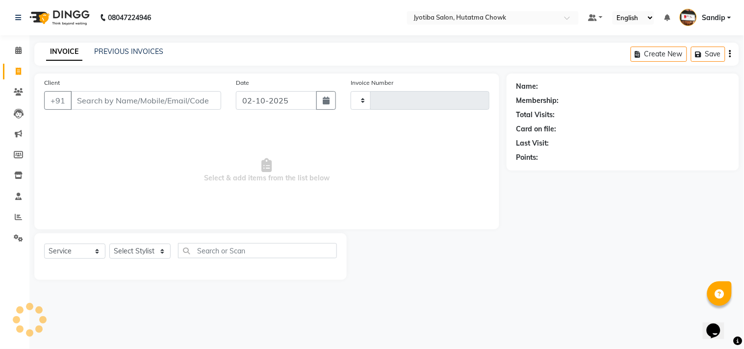
type input "2908"
select select "556"
select select "membership"
click at [17, 237] on icon at bounding box center [18, 237] width 9 height 7
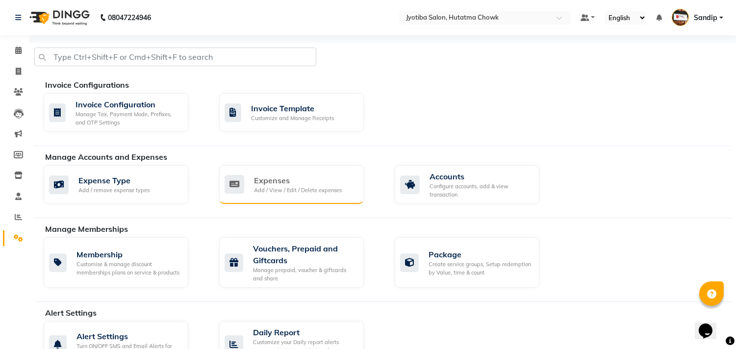
click at [317, 169] on div "Expenses Add / View / Edit / Delete expenses" at bounding box center [291, 184] width 145 height 39
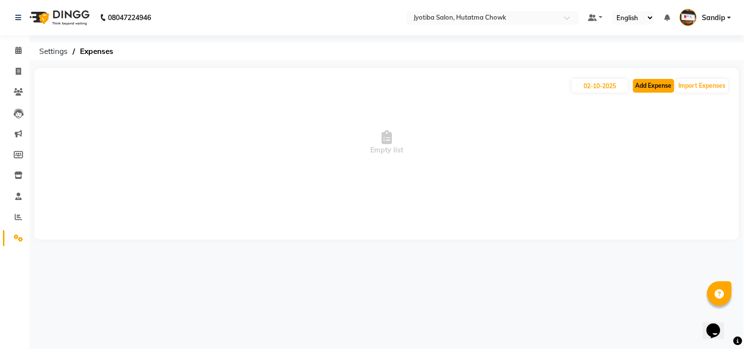
click at [650, 83] on button "Add Expense" at bounding box center [653, 86] width 41 height 14
select select "1"
select select "1663"
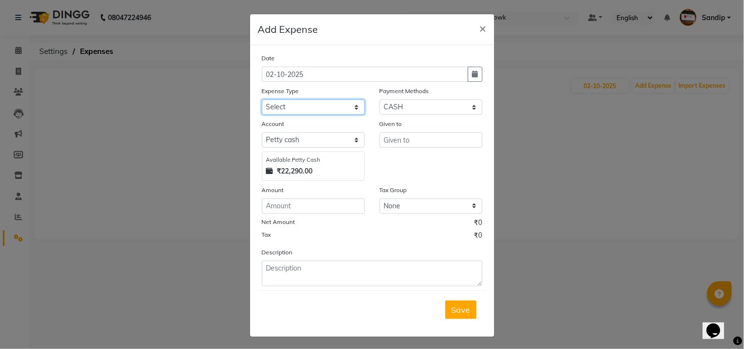
click at [307, 106] on select "Select Advance salary Advance salary ajaj Bank charges Car maintenance Cash tra…" at bounding box center [313, 107] width 103 height 15
select select "2500"
click at [262, 100] on select "Select Advance salary Advance salary ajaj Bank charges Car maintenance Cash tra…" at bounding box center [313, 107] width 103 height 15
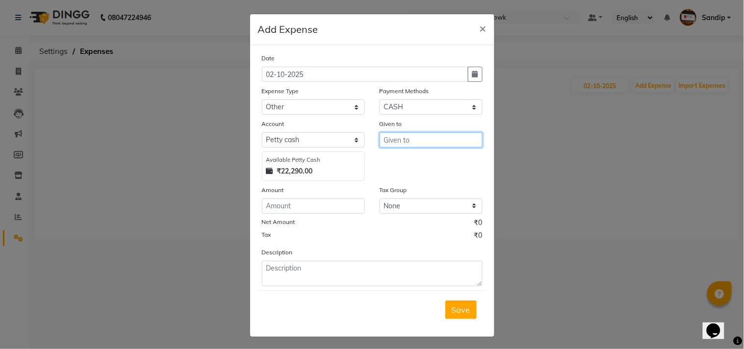
click at [410, 143] on input "text" at bounding box center [431, 139] width 103 height 15
type input "pooja sathi"
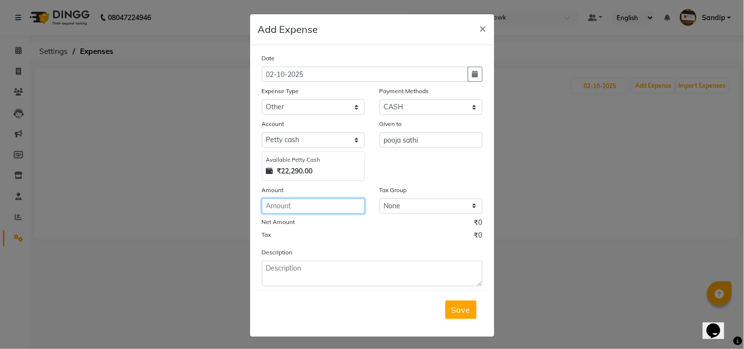
click at [295, 206] on input "number" at bounding box center [313, 206] width 103 height 15
type input "200"
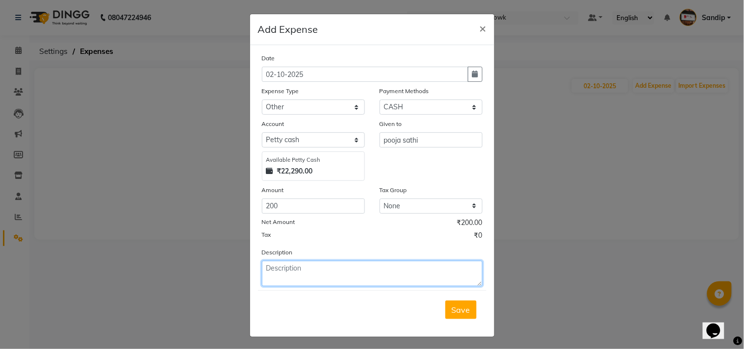
click at [295, 278] on textarea at bounding box center [372, 274] width 221 height 26
type textarea "Pooja chay sahitay 200 rup dile"
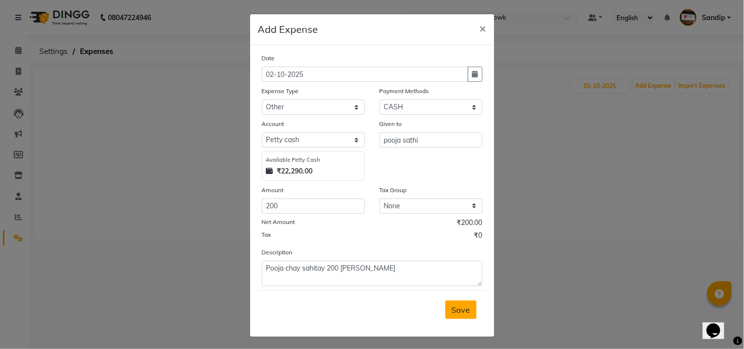
click at [458, 308] on span "Save" at bounding box center [461, 310] width 19 height 10
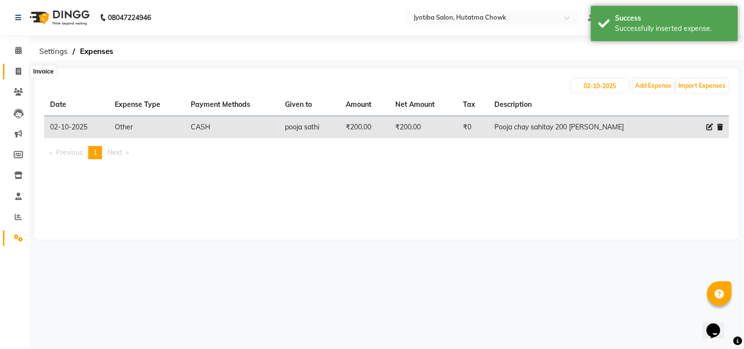
click at [16, 72] on icon at bounding box center [18, 71] width 5 height 7
select select "service"
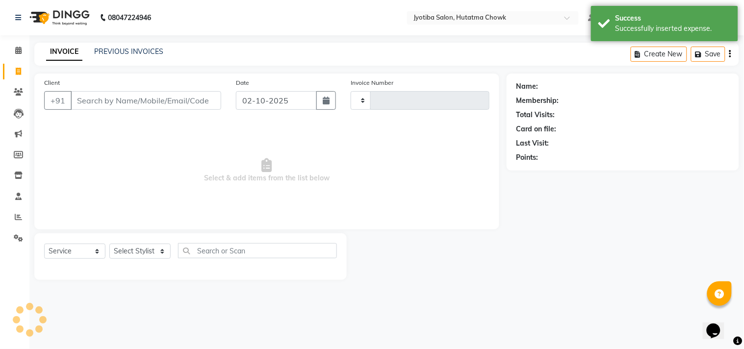
type input "2908"
select select "556"
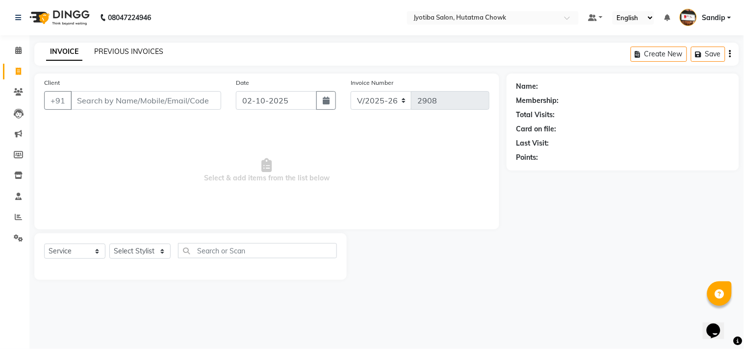
click at [128, 48] on link "PREVIOUS INVOICES" at bounding box center [128, 51] width 69 height 9
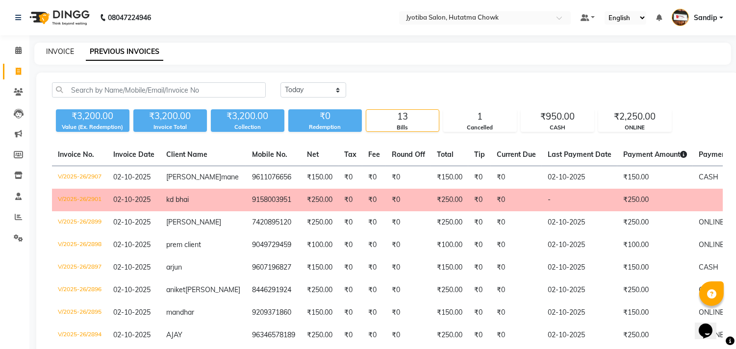
click at [59, 50] on link "INVOICE" at bounding box center [60, 51] width 28 height 9
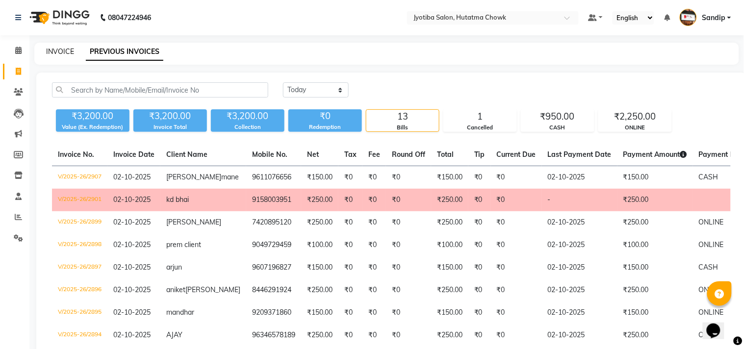
select select "556"
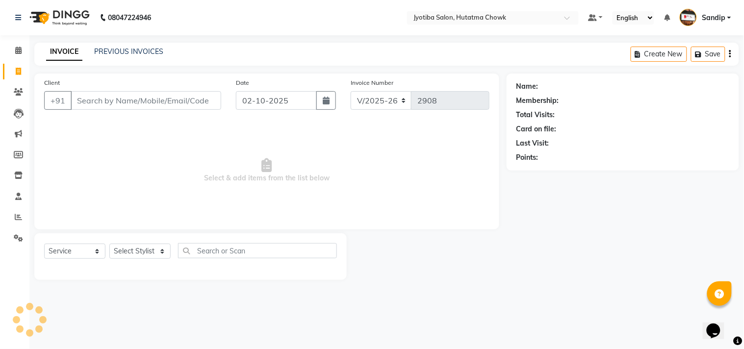
select select "membership"
click at [16, 54] on icon at bounding box center [18, 50] width 6 height 7
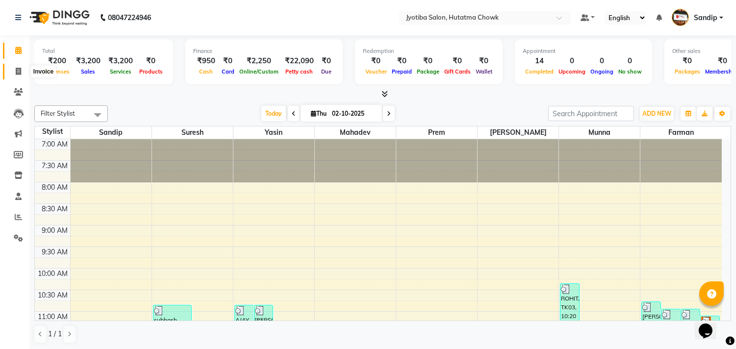
click at [16, 75] on icon at bounding box center [18, 71] width 5 height 7
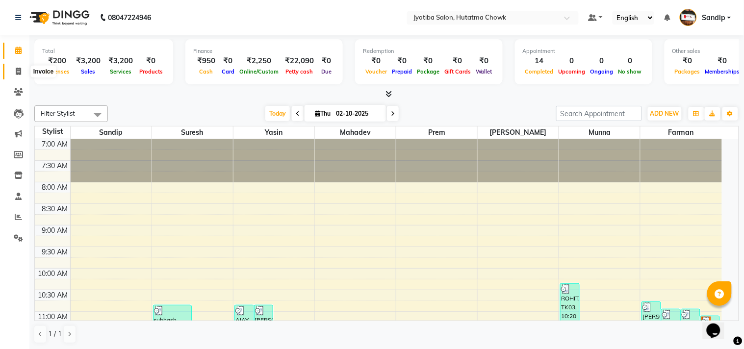
select select "service"
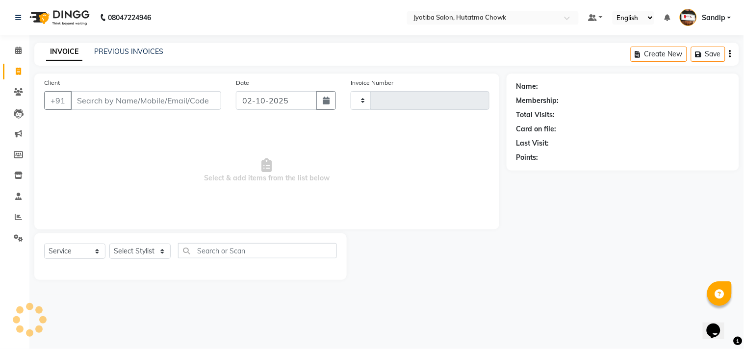
type input "2908"
select select "556"
select select "membership"
click at [127, 50] on link "PREVIOUS INVOICES" at bounding box center [128, 51] width 69 height 9
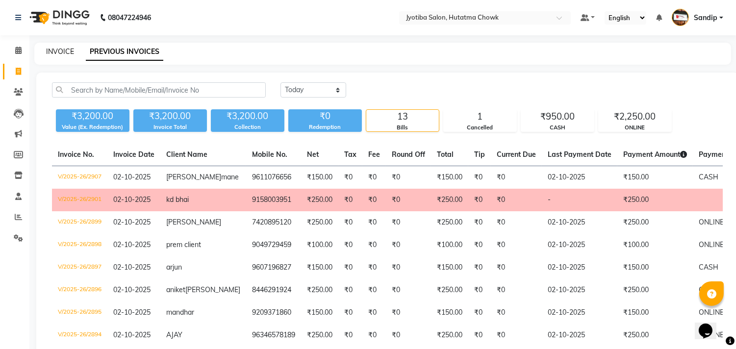
click at [60, 50] on link "INVOICE" at bounding box center [60, 51] width 28 height 9
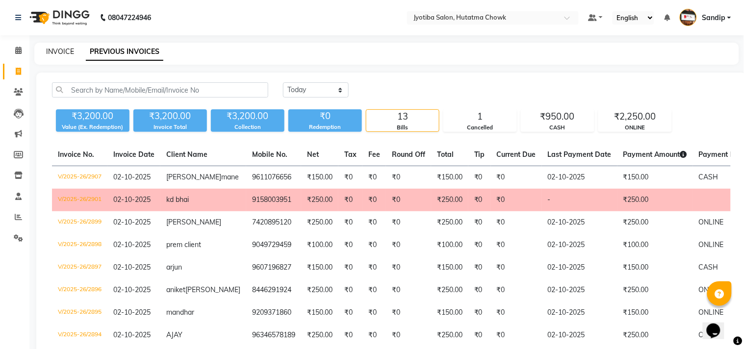
select select "556"
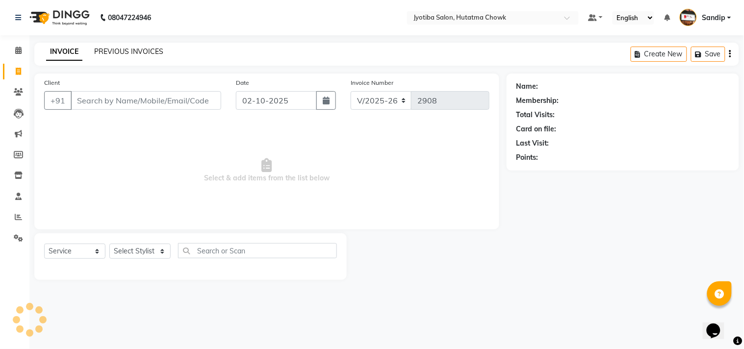
select select "membership"
click at [131, 48] on link "PREVIOUS INVOICES" at bounding box center [128, 51] width 69 height 9
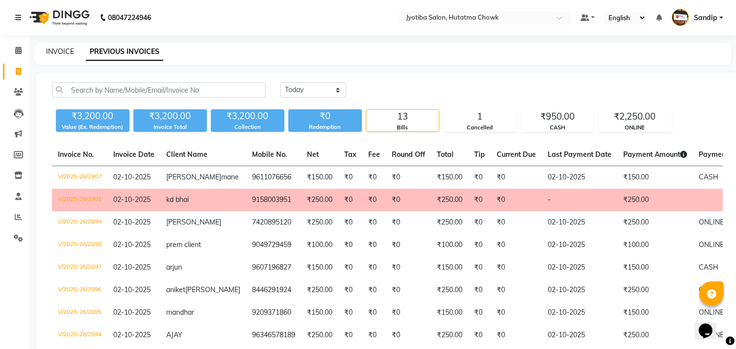
click at [60, 48] on link "INVOICE" at bounding box center [60, 51] width 28 height 9
select select "556"
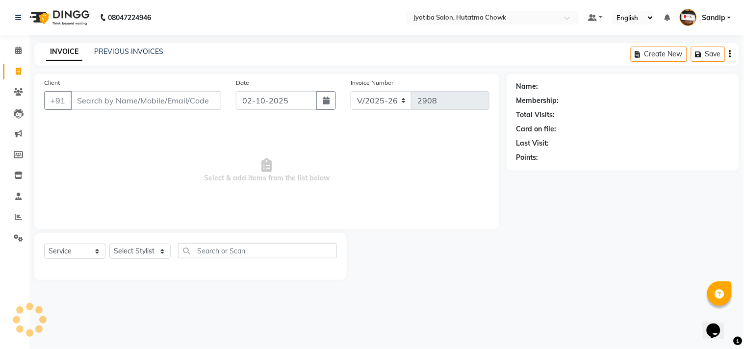
select select "membership"
click at [130, 48] on link "PREVIOUS INVOICES" at bounding box center [128, 51] width 69 height 9
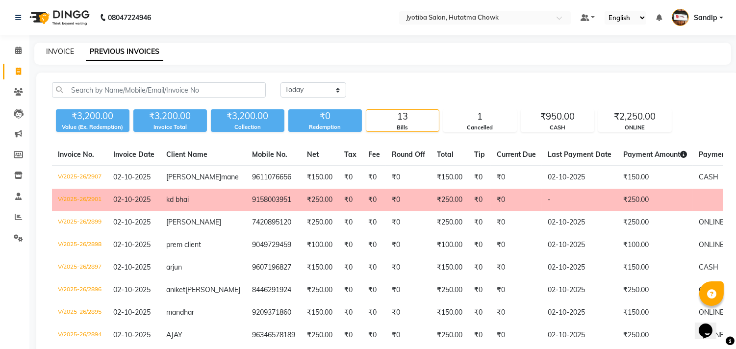
click at [60, 49] on link "INVOICE" at bounding box center [60, 51] width 28 height 9
select select "556"
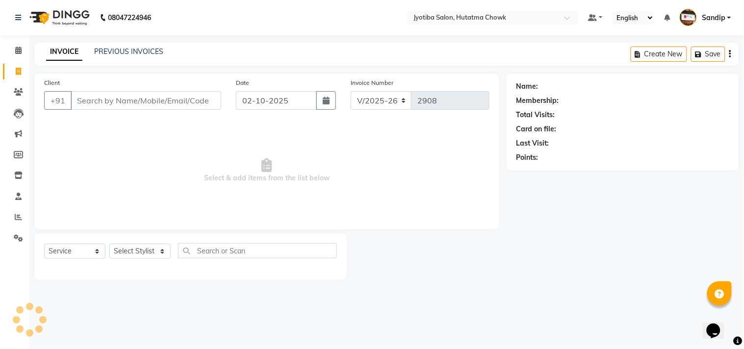
select select "membership"
click at [130, 52] on link "PREVIOUS INVOICES" at bounding box center [128, 51] width 69 height 9
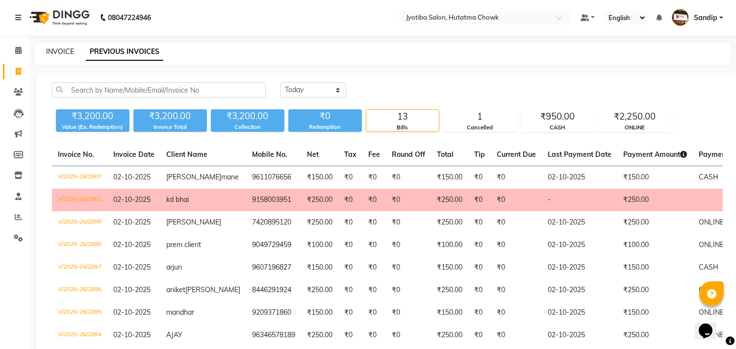
click at [59, 48] on link "INVOICE" at bounding box center [60, 51] width 28 height 9
select select "service"
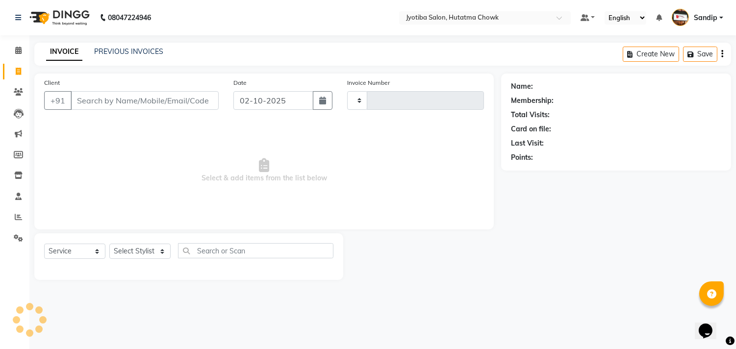
type input "2908"
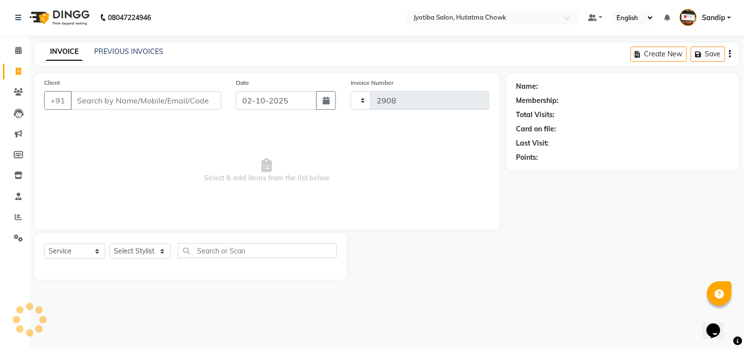
select select "556"
select select "membership"
click at [17, 54] on icon at bounding box center [18, 50] width 6 height 7
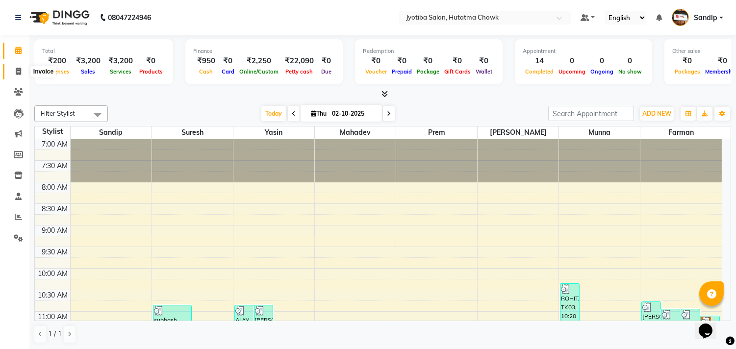
click at [16, 76] on span at bounding box center [18, 71] width 17 height 11
select select "556"
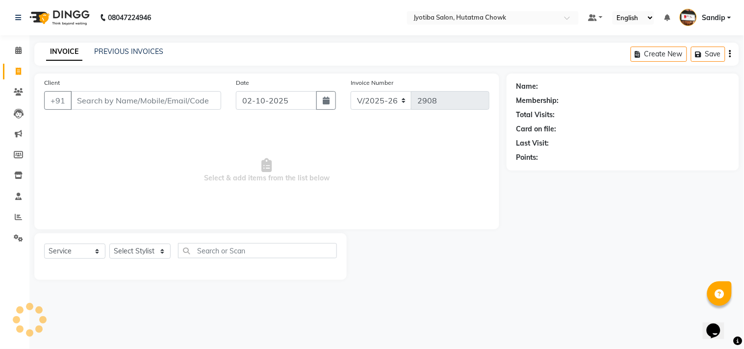
select select "membership"
click at [15, 98] on link "Clients" at bounding box center [15, 92] width 24 height 16
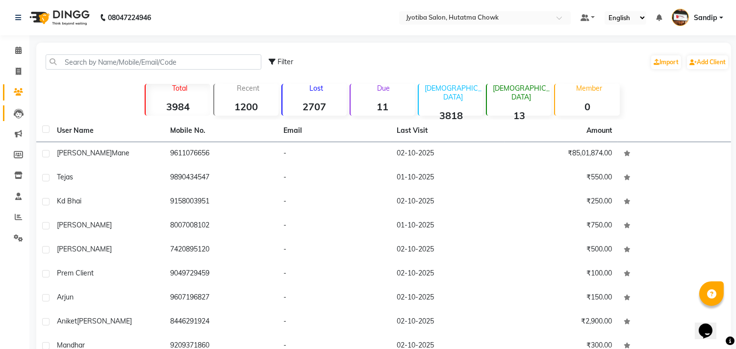
click at [17, 119] on link "Leads" at bounding box center [15, 113] width 24 height 16
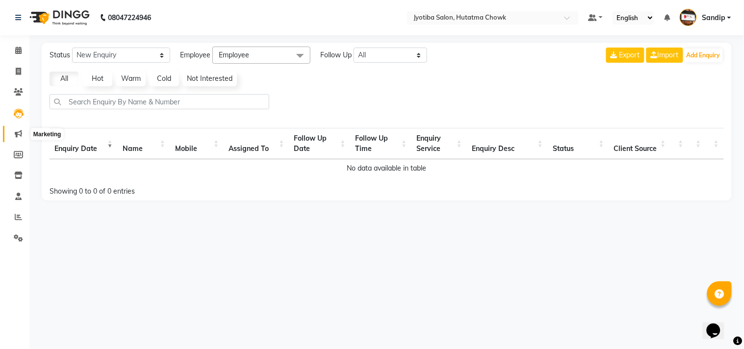
click at [17, 136] on icon at bounding box center [18, 133] width 7 height 7
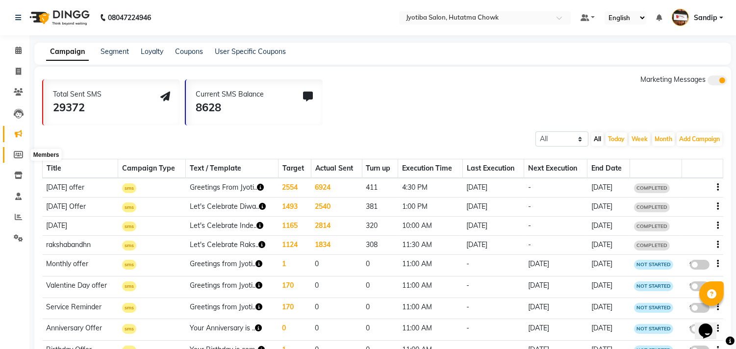
click at [17, 159] on span at bounding box center [18, 155] width 17 height 11
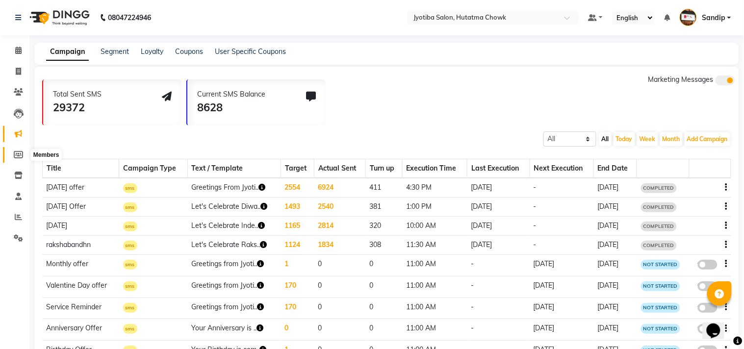
select select
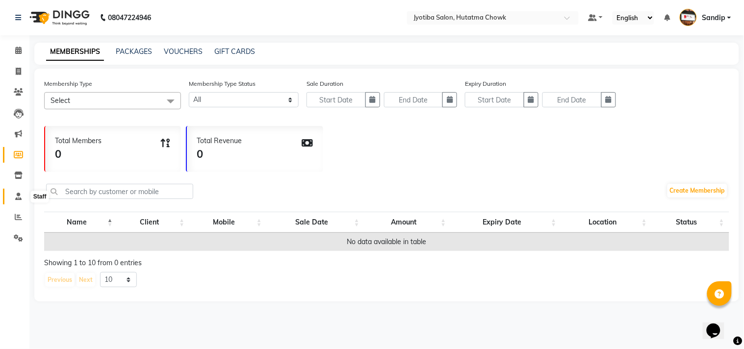
click at [17, 198] on icon at bounding box center [18, 196] width 6 height 7
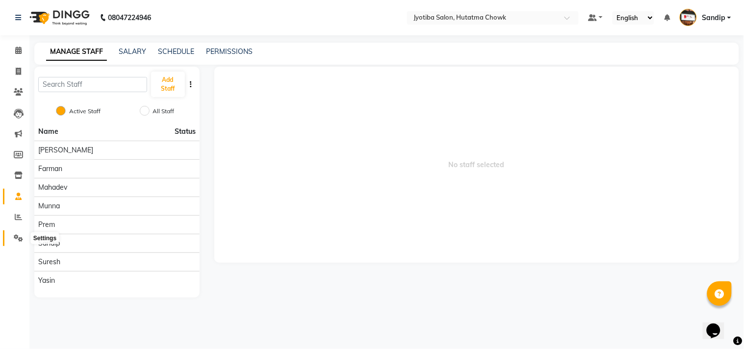
click at [16, 235] on icon at bounding box center [18, 237] width 9 height 7
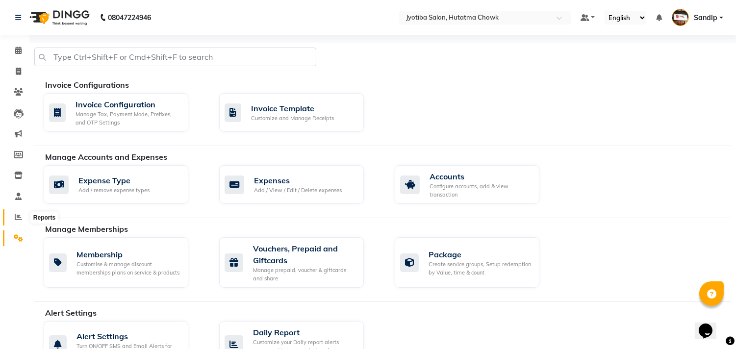
click at [20, 216] on icon at bounding box center [18, 216] width 7 height 7
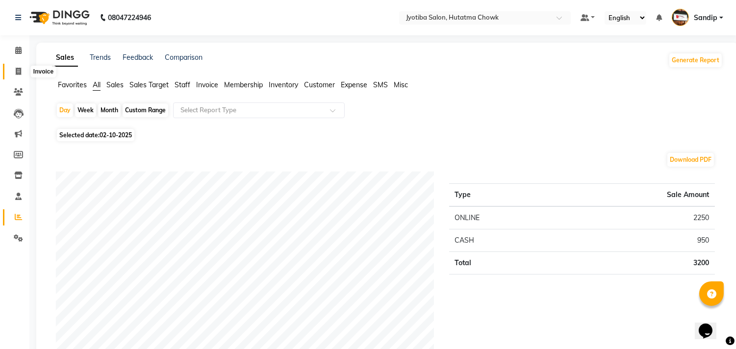
click at [17, 70] on icon at bounding box center [18, 71] width 5 height 7
select select "556"
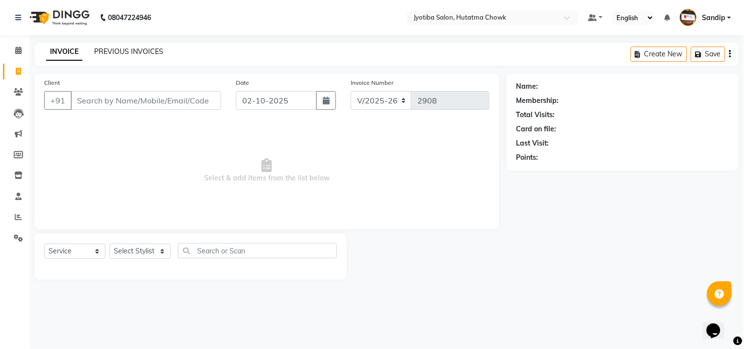
select select "membership"
click at [128, 50] on link "PREVIOUS INVOICES" at bounding box center [128, 51] width 69 height 9
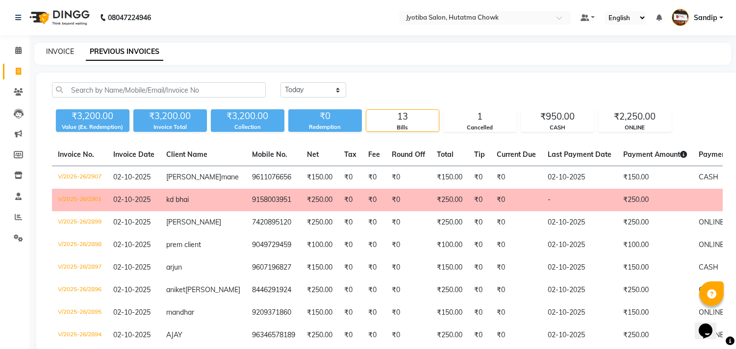
click at [64, 52] on link "INVOICE" at bounding box center [60, 51] width 28 height 9
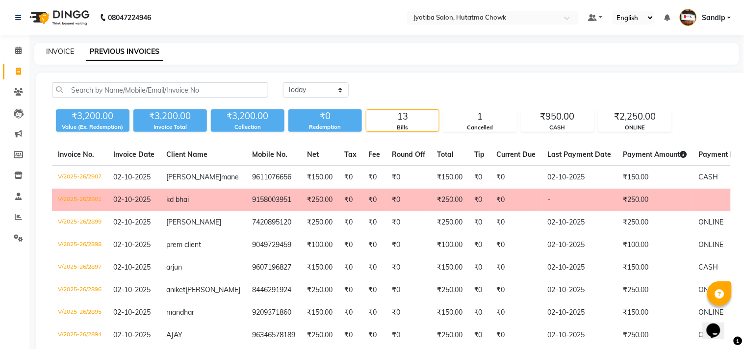
select select "556"
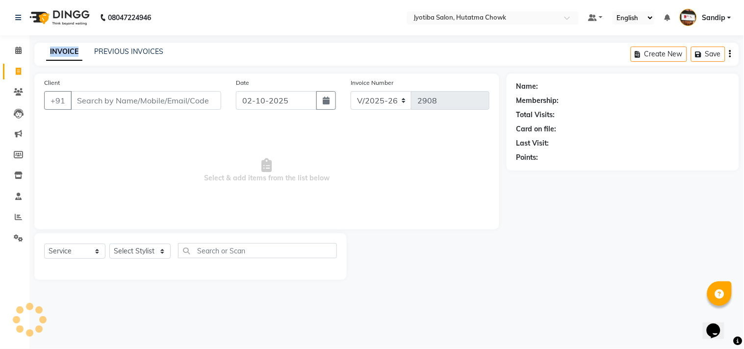
click at [64, 52] on link "INVOICE" at bounding box center [64, 52] width 36 height 18
select select "membership"
click at [104, 77] on div "Client +91" at bounding box center [133, 97] width 192 height 40
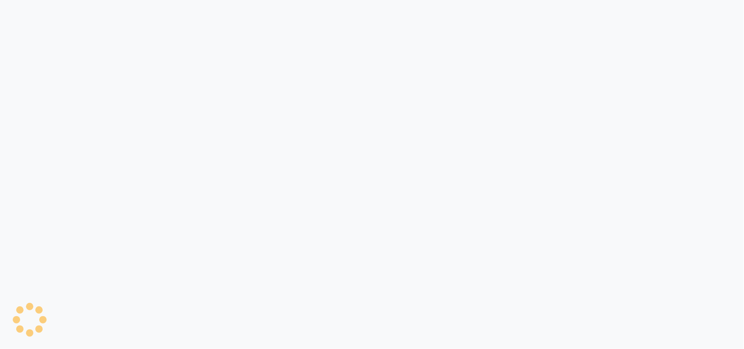
select select "service"
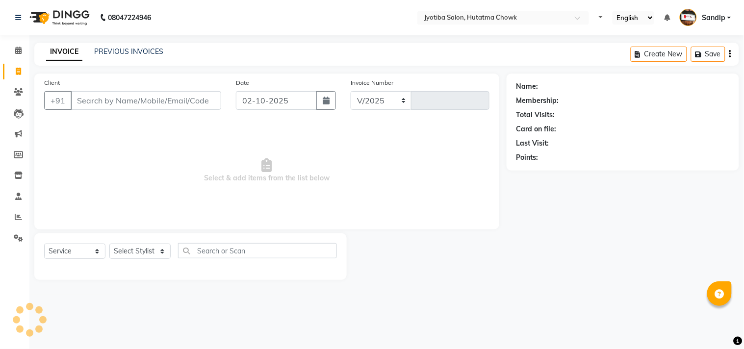
select select "556"
type input "2908"
select select "membership"
click at [123, 140] on span "Select & add items from the list below" at bounding box center [266, 171] width 445 height 98
click at [128, 52] on link "PREVIOUS INVOICES" at bounding box center [128, 51] width 69 height 9
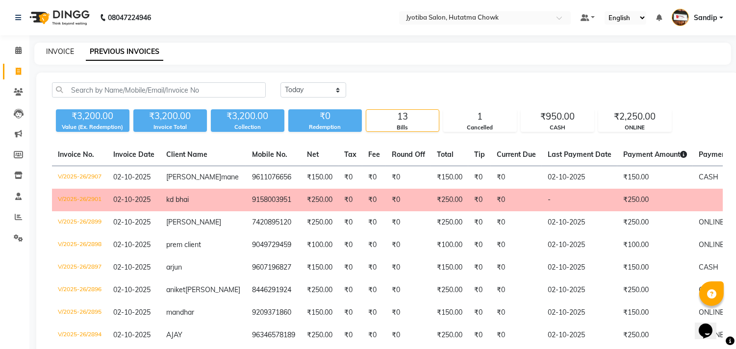
click at [60, 50] on link "INVOICE" at bounding box center [60, 51] width 28 height 9
select select "service"
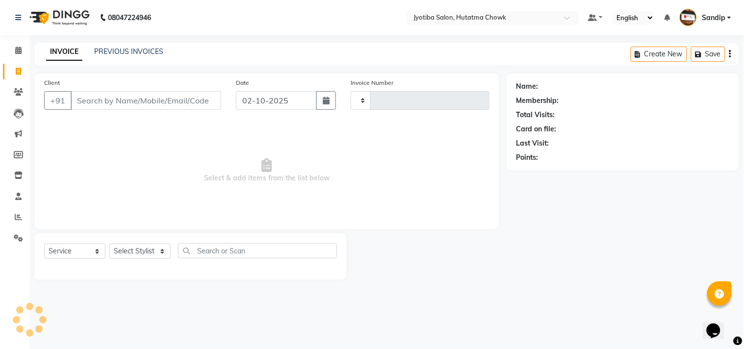
type input "2908"
select select "556"
select select "membership"
click at [18, 48] on icon at bounding box center [18, 50] width 6 height 7
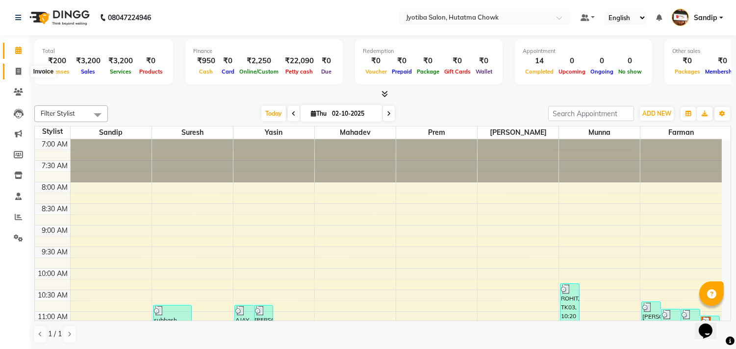
click at [17, 76] on span at bounding box center [18, 71] width 17 height 11
select select "556"
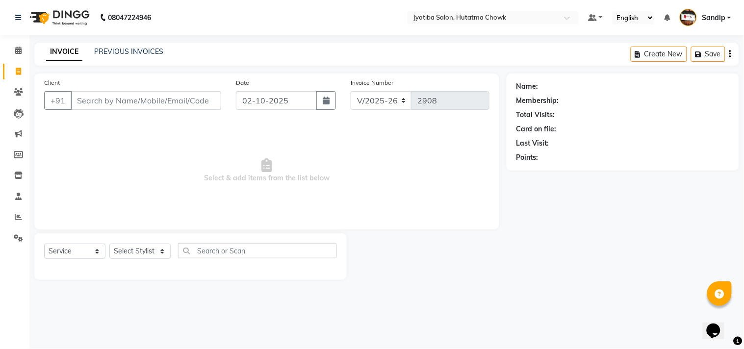
select select "membership"
click at [128, 50] on link "PREVIOUS INVOICES" at bounding box center [128, 51] width 69 height 9
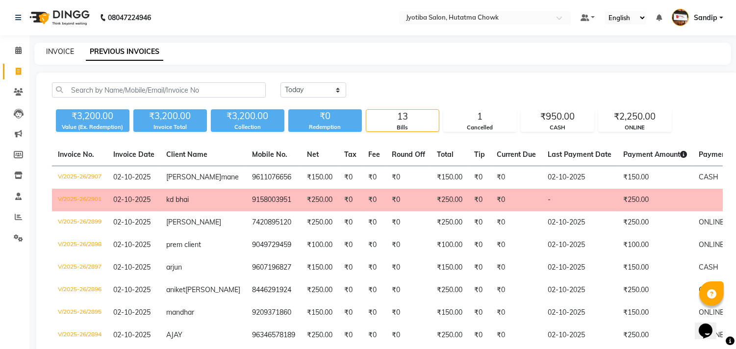
click at [59, 49] on link "INVOICE" at bounding box center [60, 51] width 28 height 9
select select "service"
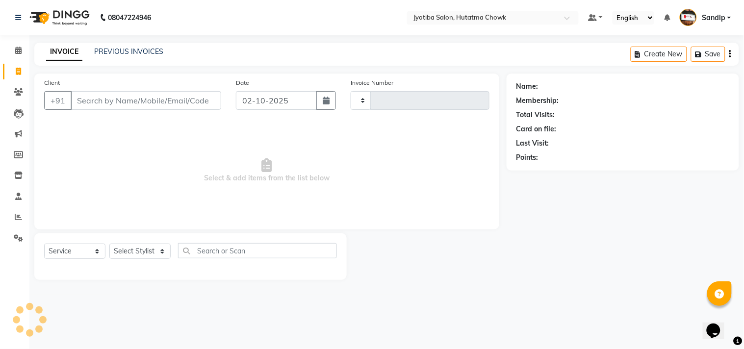
type input "2908"
select select "556"
select select "membership"
click at [16, 53] on icon at bounding box center [18, 50] width 6 height 7
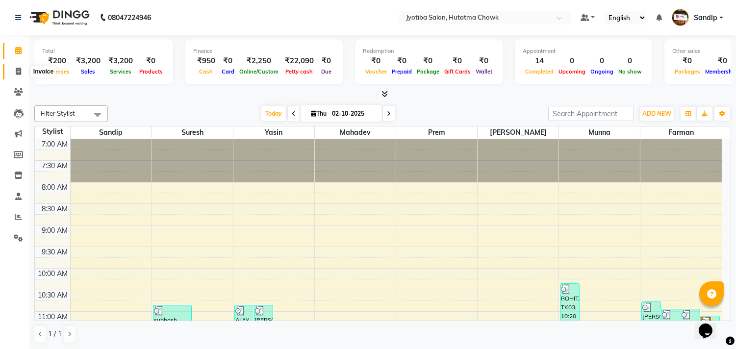
click at [15, 76] on span at bounding box center [18, 71] width 17 height 11
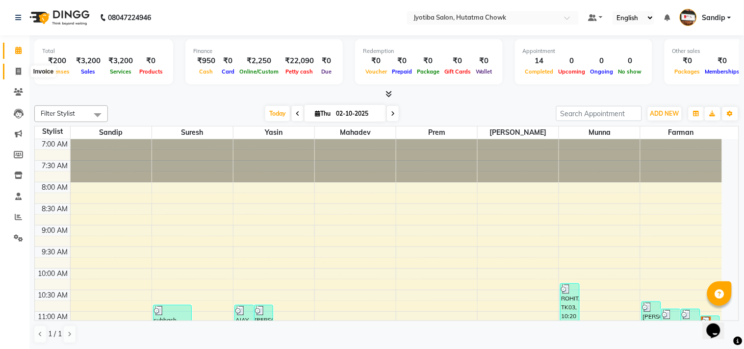
select select "556"
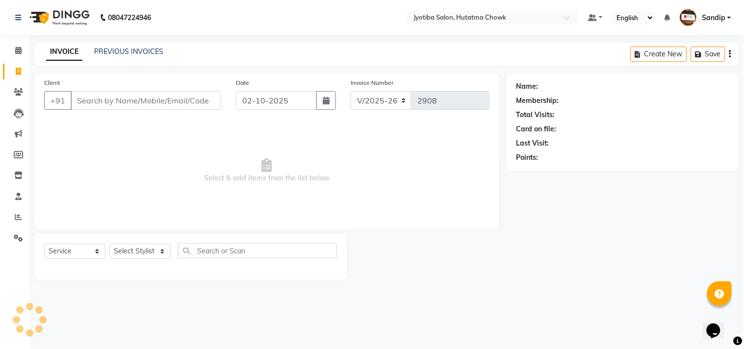
select select "membership"
